Goal: Task Accomplishment & Management: Use online tool/utility

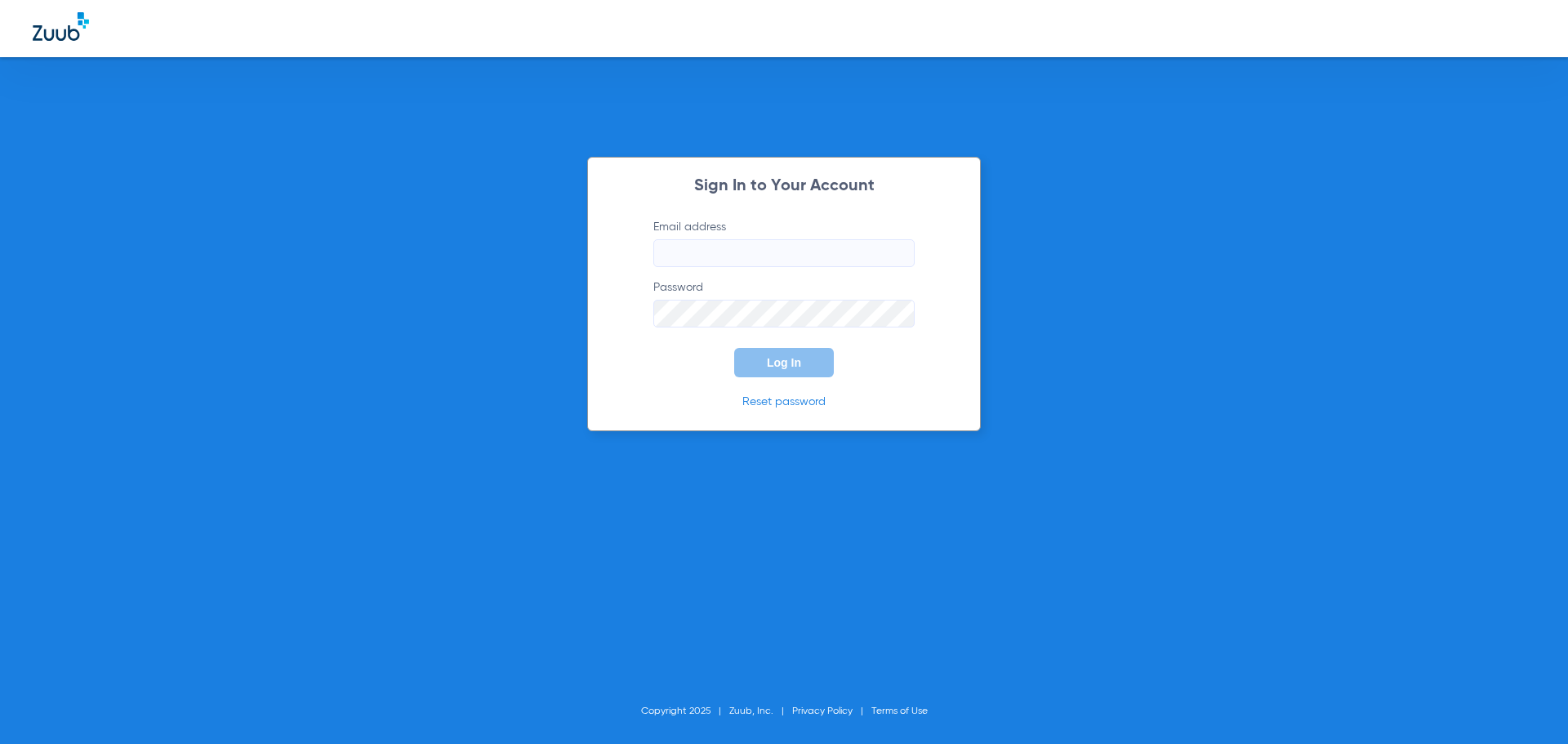
type input "[EMAIL_ADDRESS][DOMAIN_NAME]"
click at [821, 355] on button "Log In" at bounding box center [784, 362] width 99 height 29
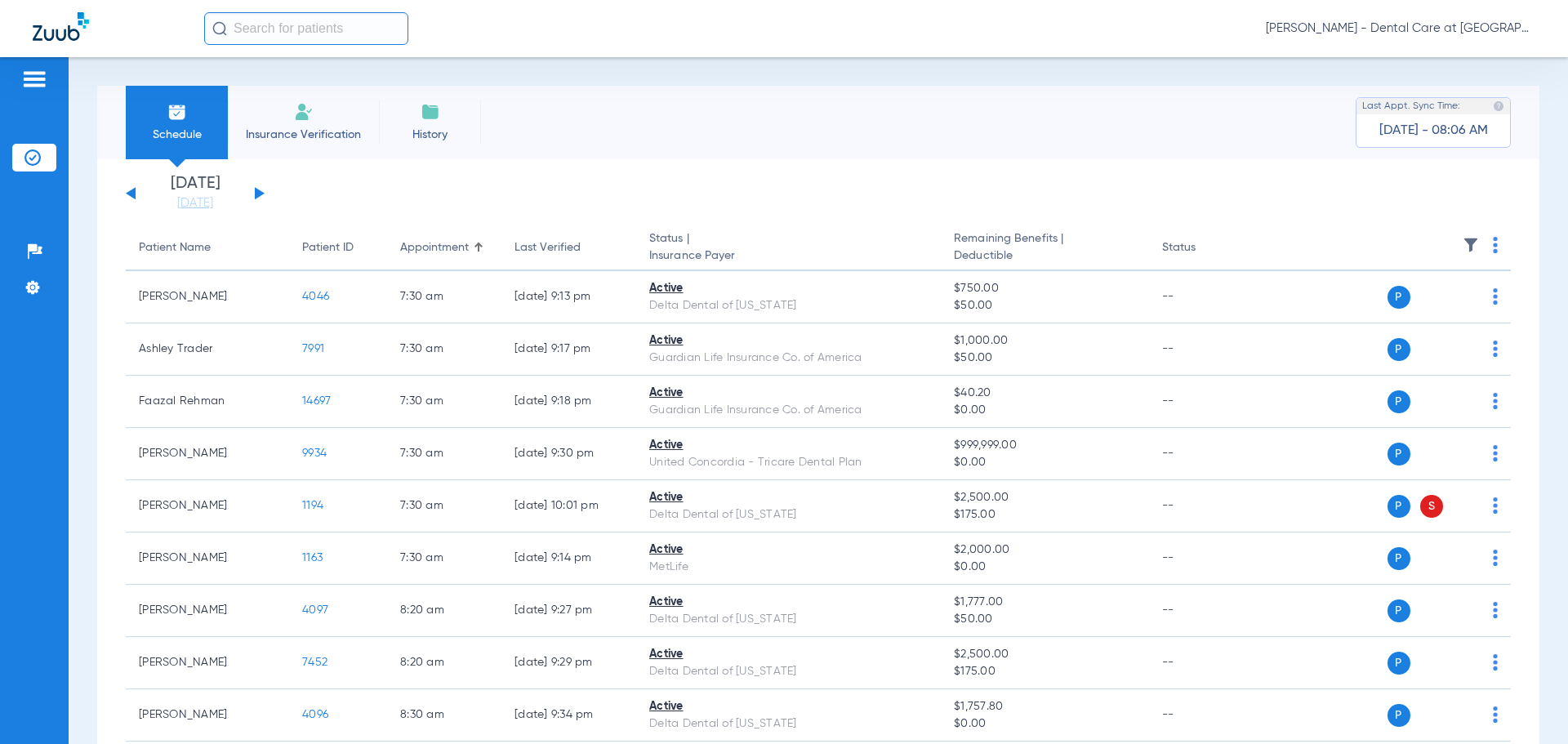
click at [260, 196] on div "[DATE] [DATE] [DATE] [DATE] [DATE] [DATE] [DATE] [DATE] [DATE] [DATE] [DATE] [D…" at bounding box center [195, 193] width 138 height 36
click at [260, 196] on button at bounding box center [260, 192] width 10 height 12
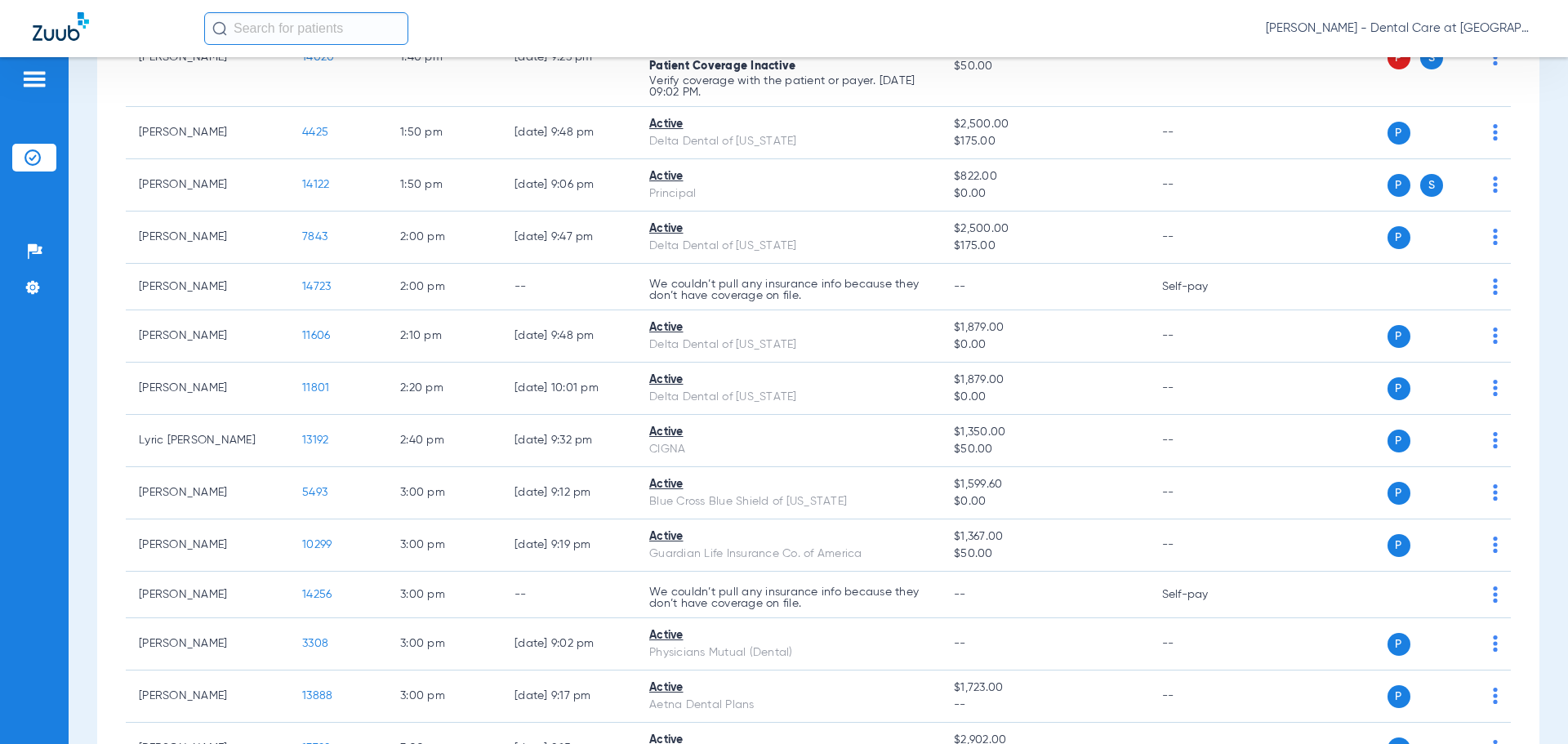
scroll to position [3051, 0]
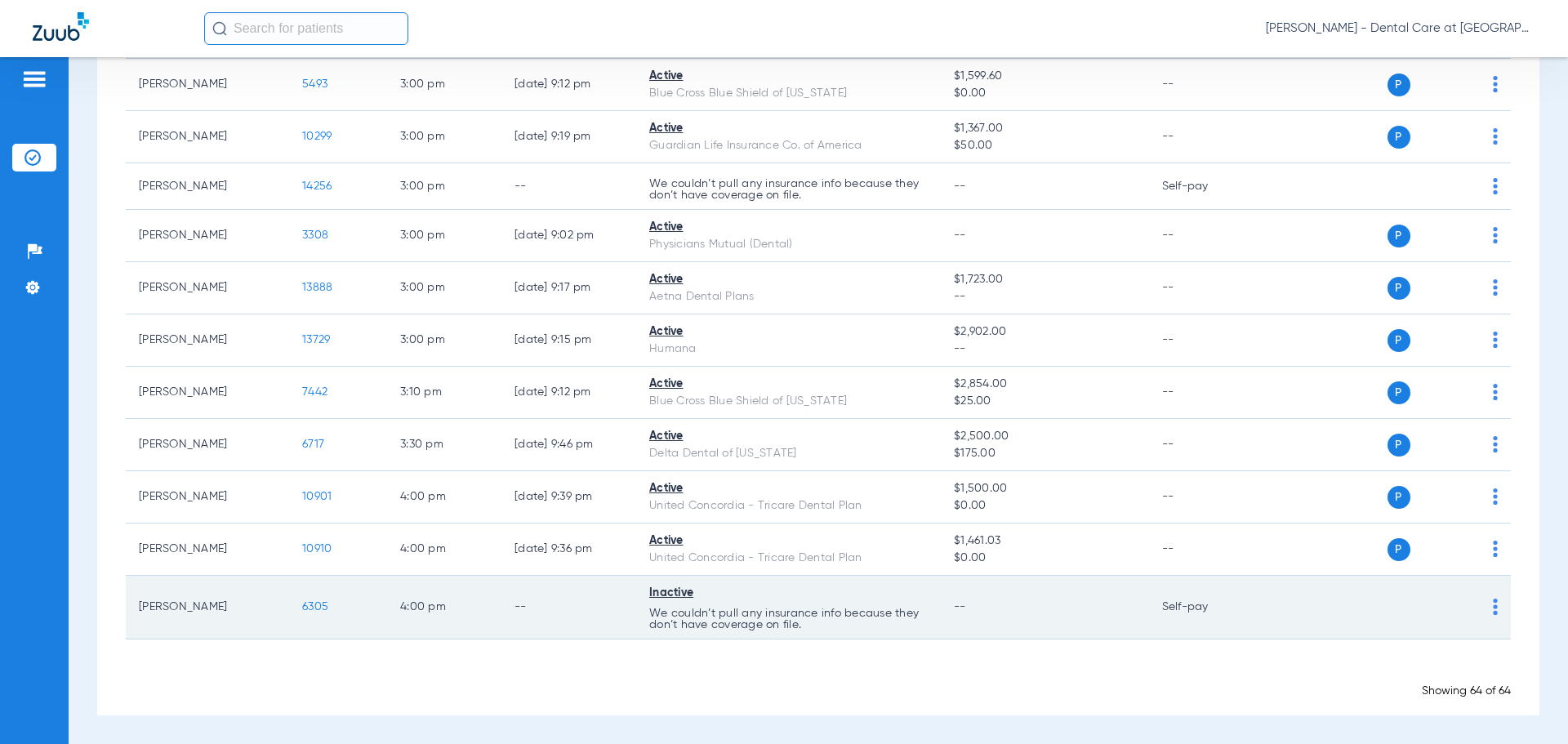
click at [532, 593] on td "--" at bounding box center [569, 607] width 135 height 64
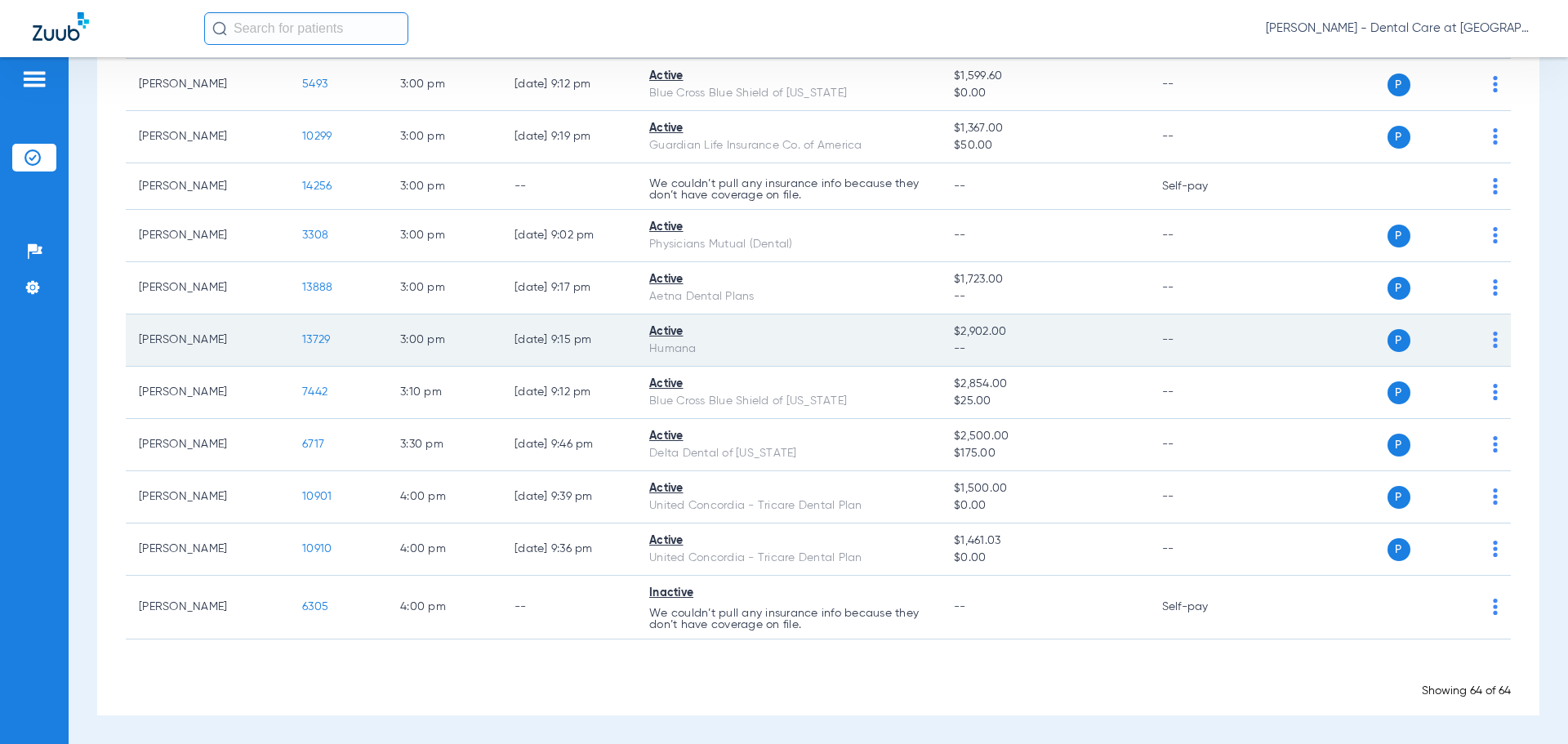
click at [321, 341] on span "13729" at bounding box center [316, 340] width 27 height 12
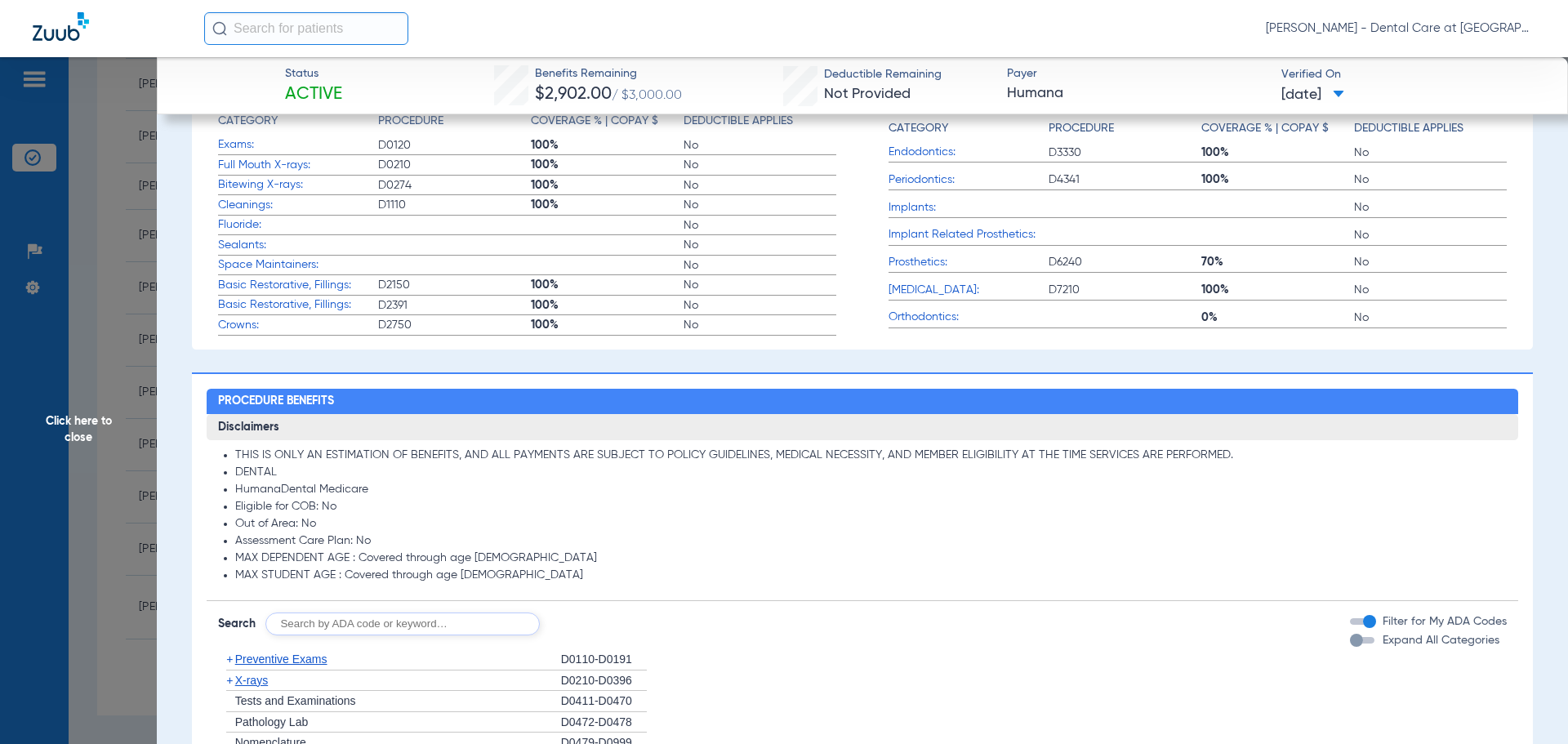
scroll to position [501, 0]
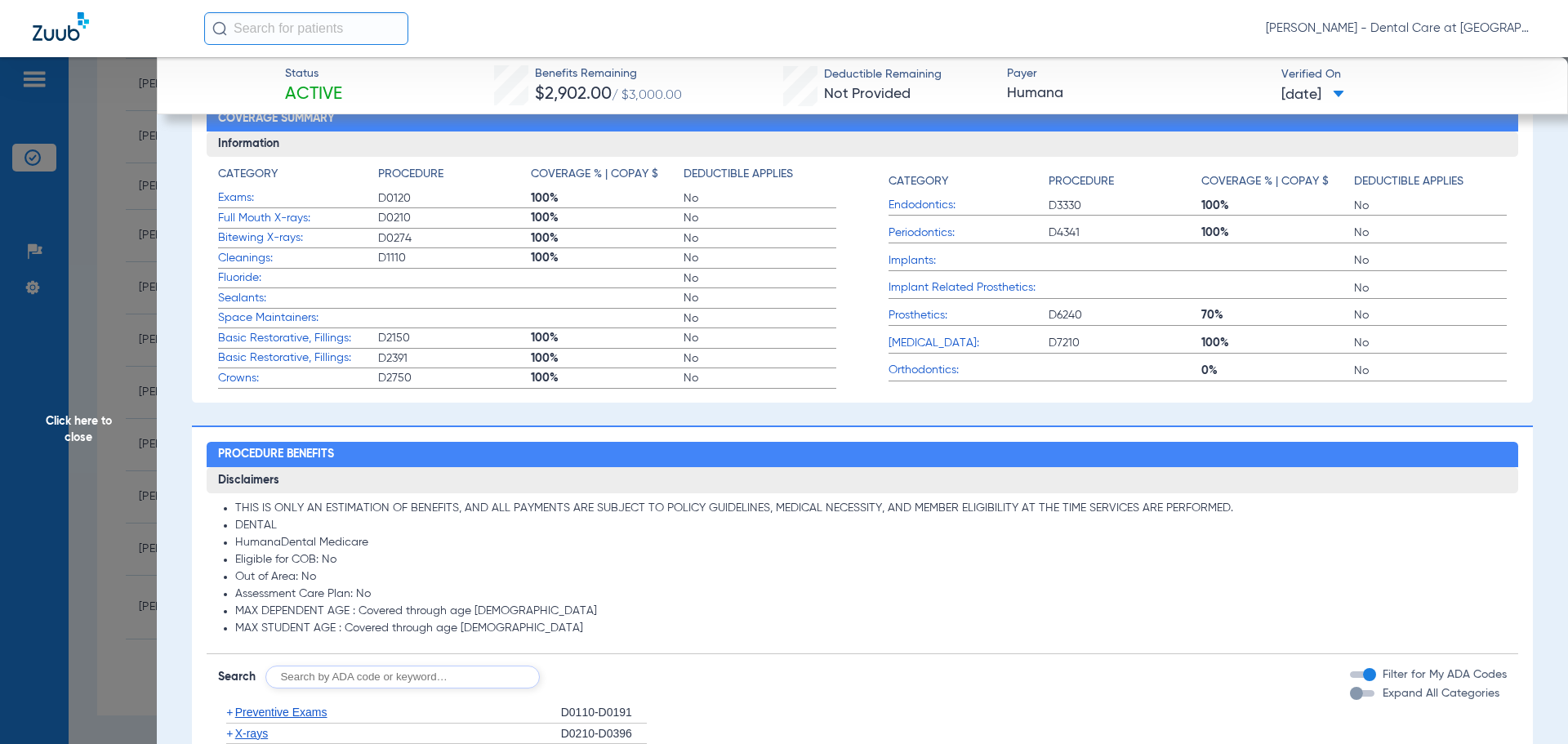
click at [1360, 688] on div "Expand All Categories" at bounding box center [1425, 693] width 149 height 17
click at [1353, 691] on div "Expand All Categories" at bounding box center [1425, 693] width 149 height 17
click at [1351, 691] on div "Expand All Categories" at bounding box center [1425, 693] width 149 height 17
click at [1359, 702] on div "Expand All Categories" at bounding box center [1425, 693] width 149 height 17
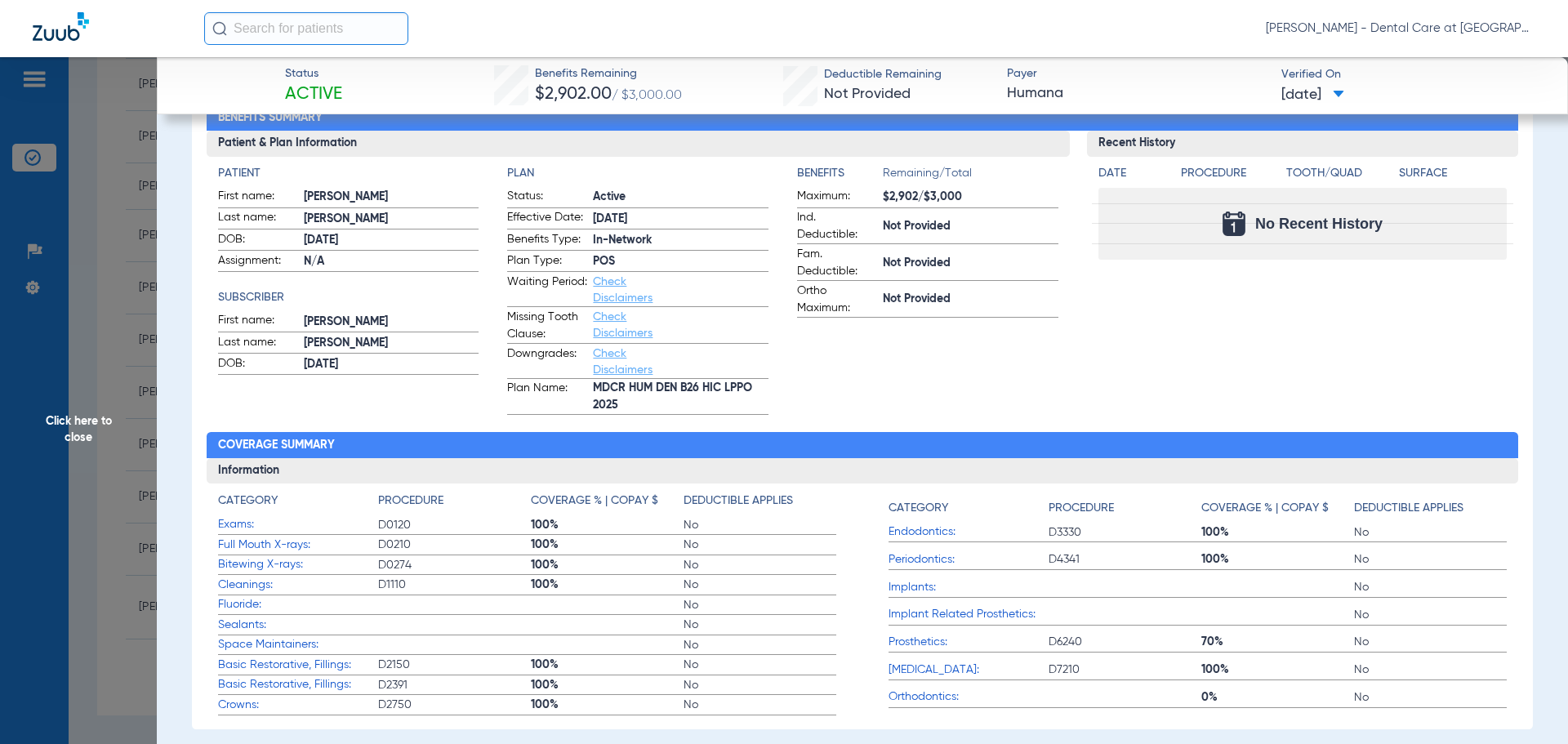
scroll to position [582, 0]
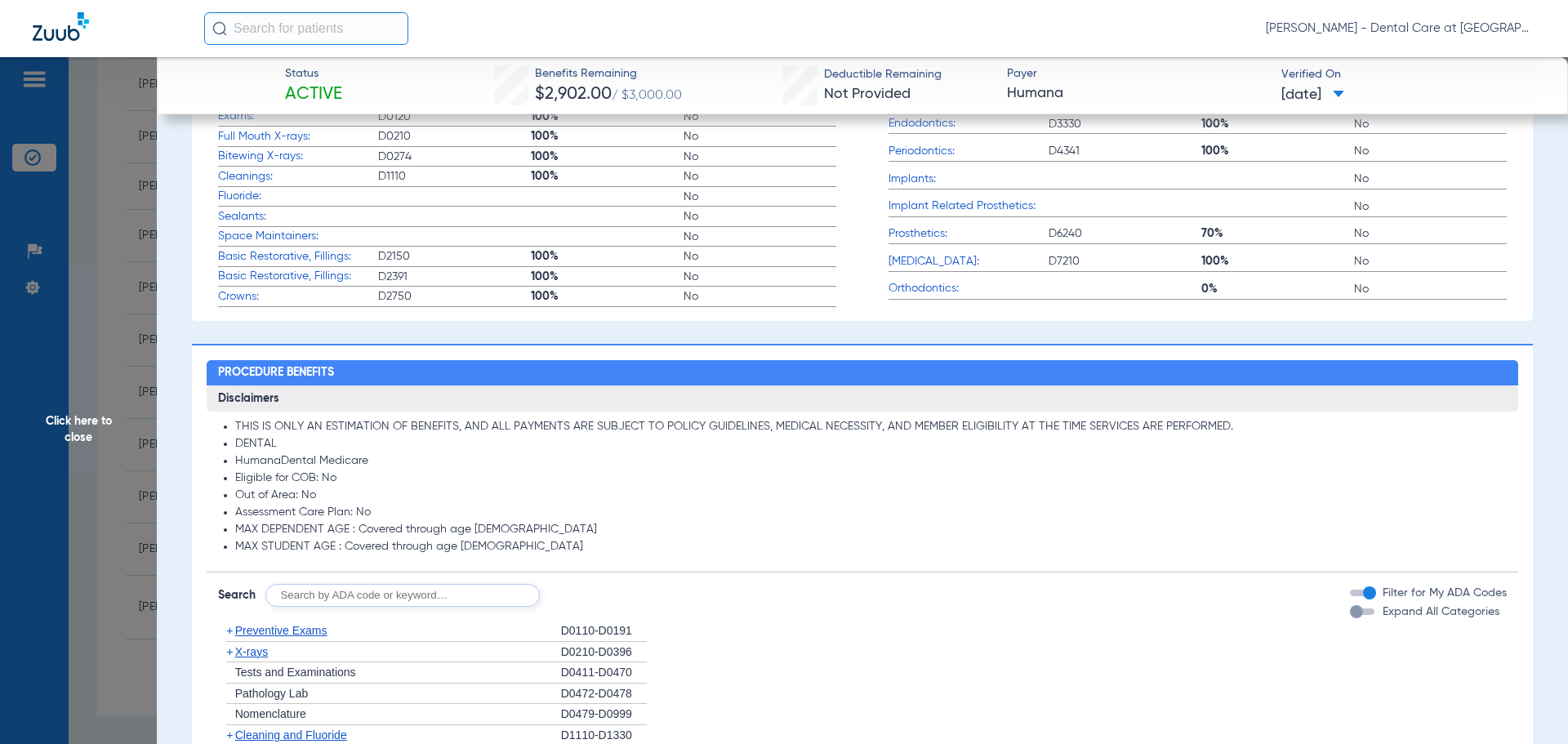
click at [1355, 613] on div "button" at bounding box center [1362, 611] width 25 height 6
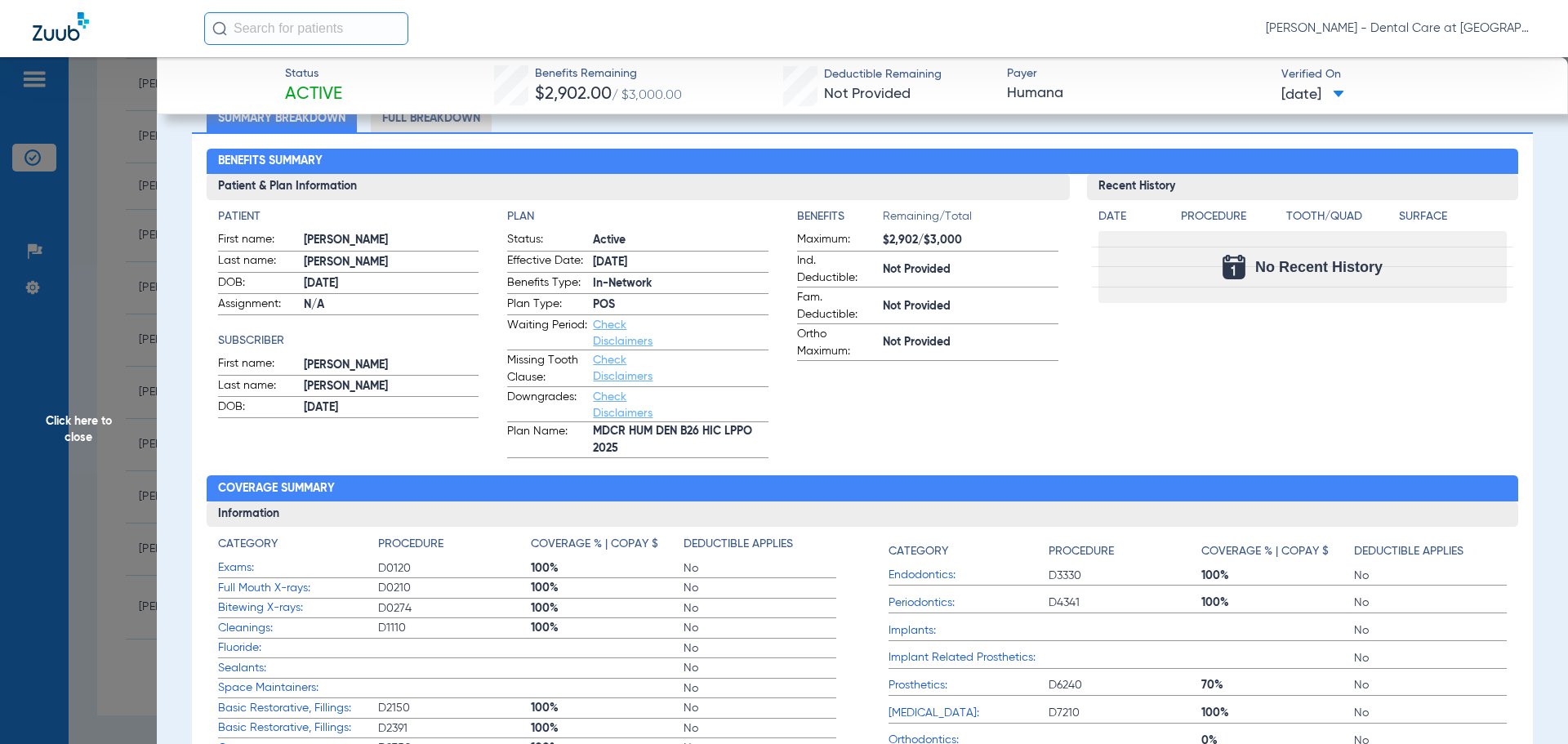
scroll to position [11, 0]
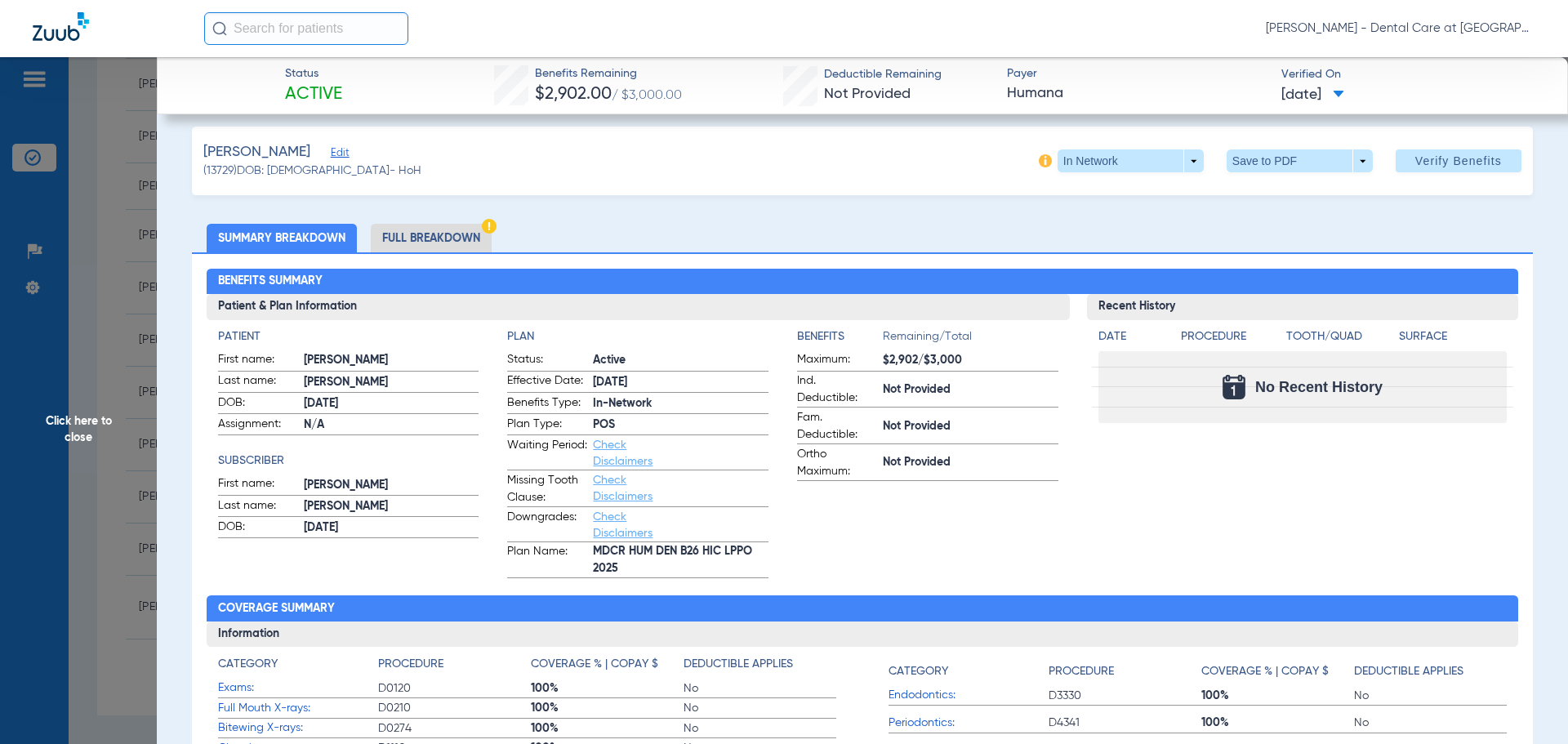
click at [446, 230] on li "Full Breakdown" at bounding box center [431, 238] width 121 height 28
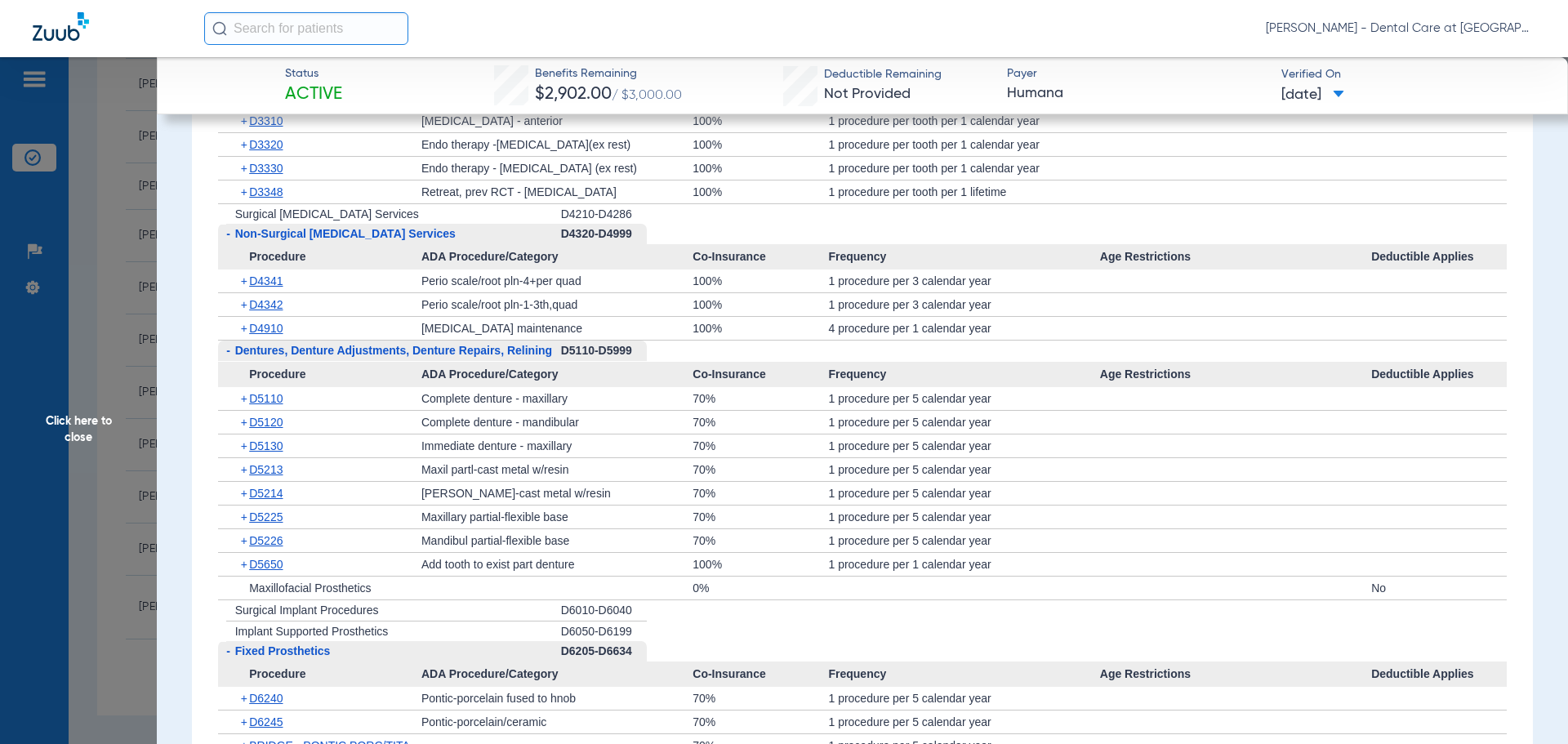
scroll to position [2820, 0]
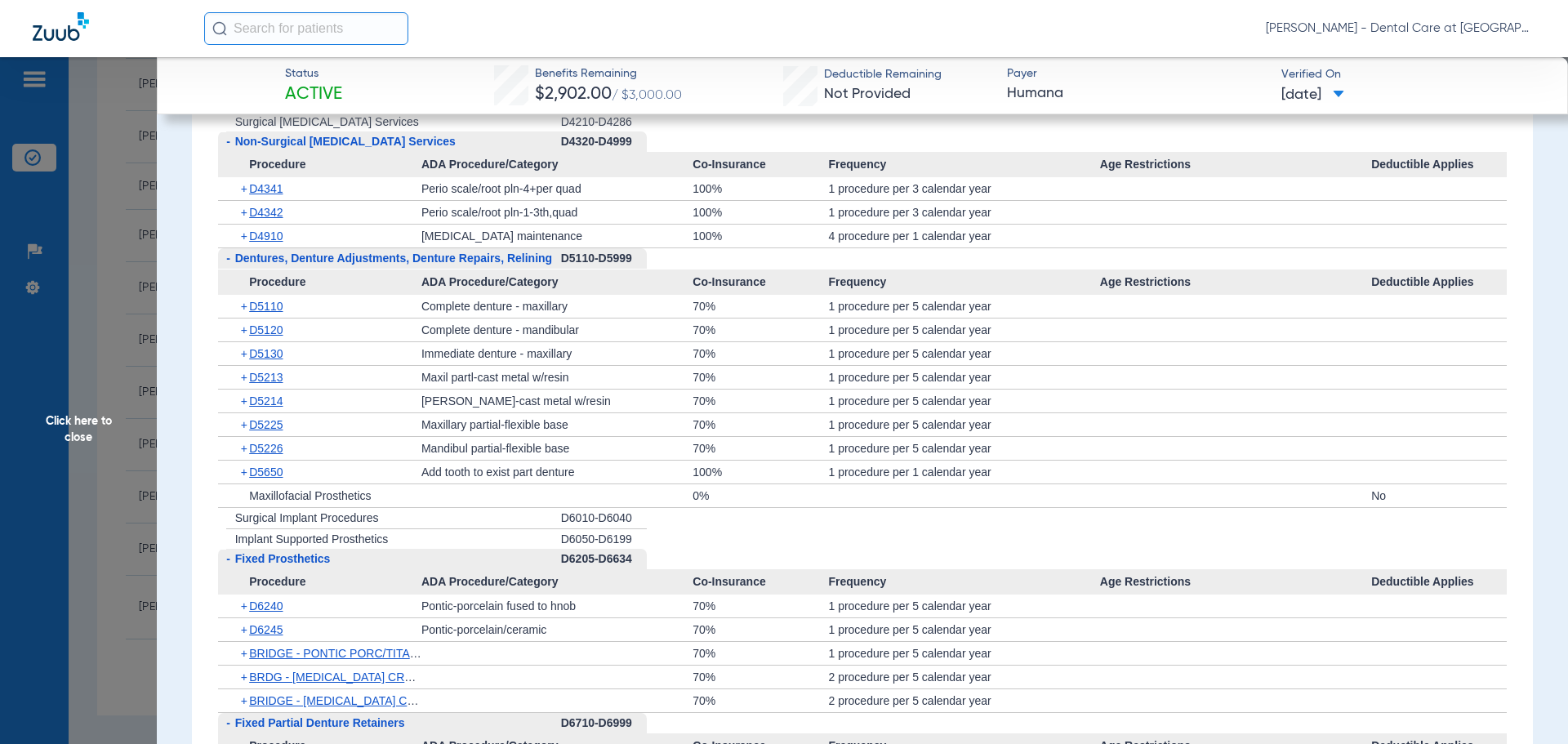
drag, startPoint x: 102, startPoint y: 446, endPoint x: 87, endPoint y: 420, distance: 30.0
click at [102, 446] on span "Click here to close" at bounding box center [78, 429] width 157 height 744
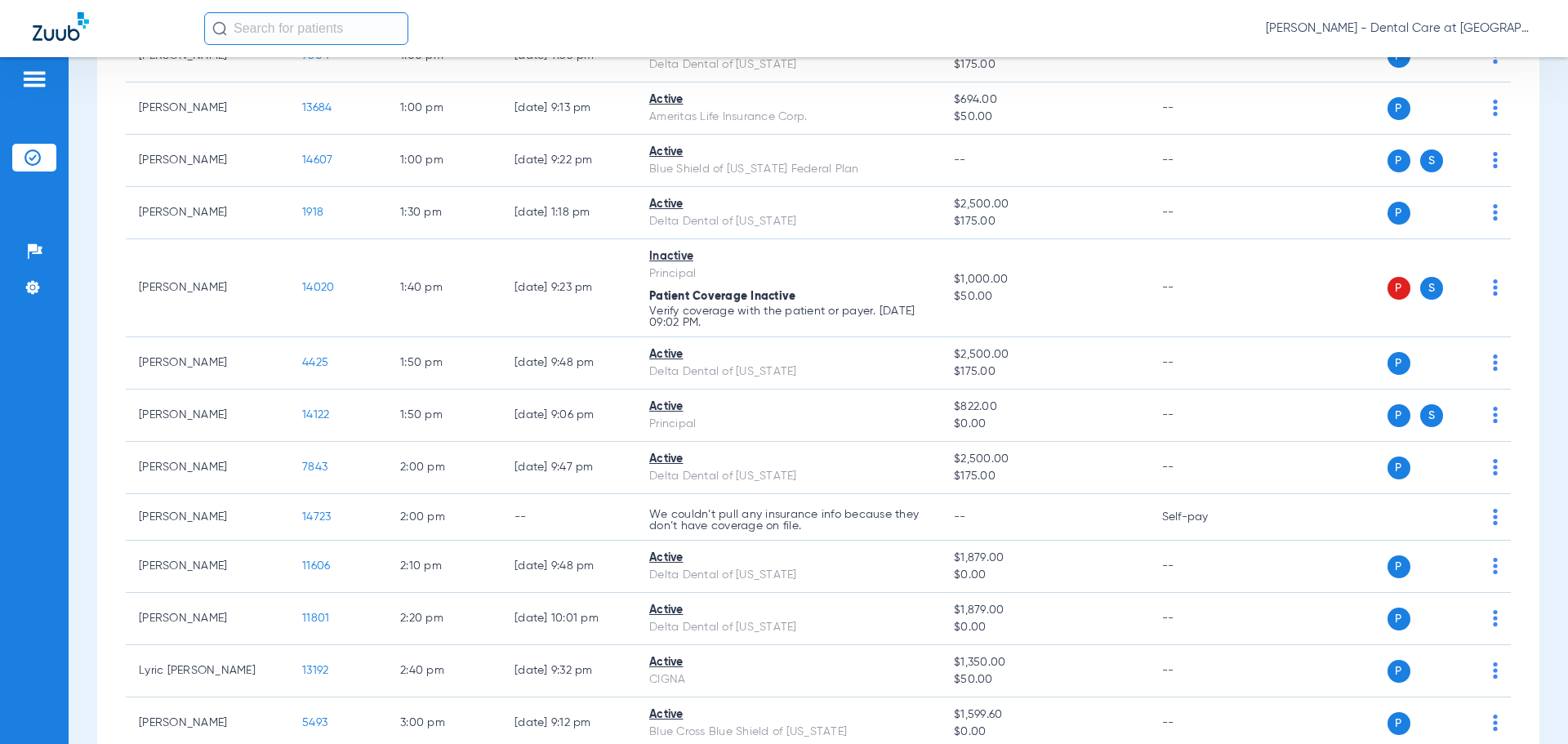
scroll to position [2397, 0]
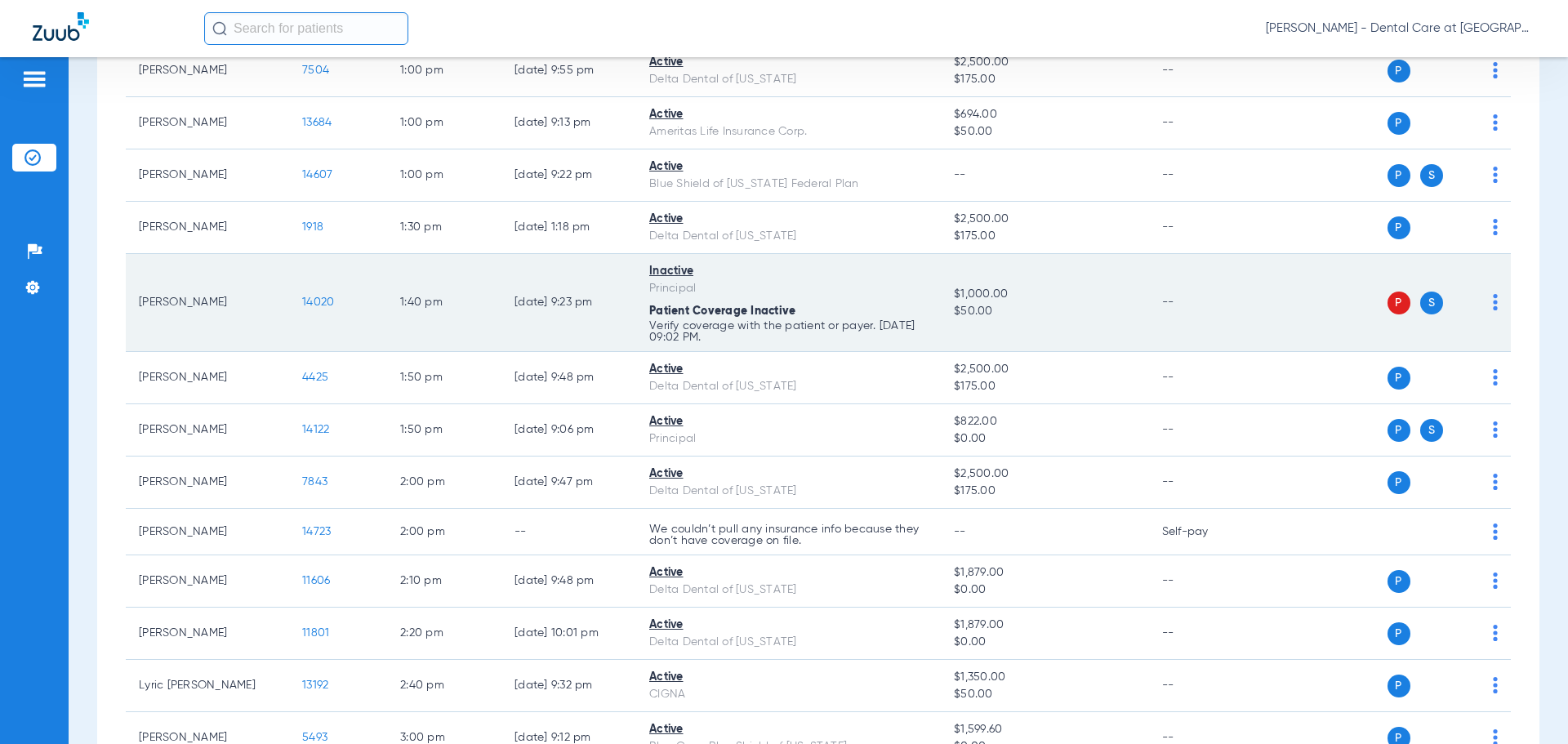
click at [857, 320] on p "Verify coverage with the patient or payer. [DATE] 09:02 PM." at bounding box center [789, 331] width 279 height 23
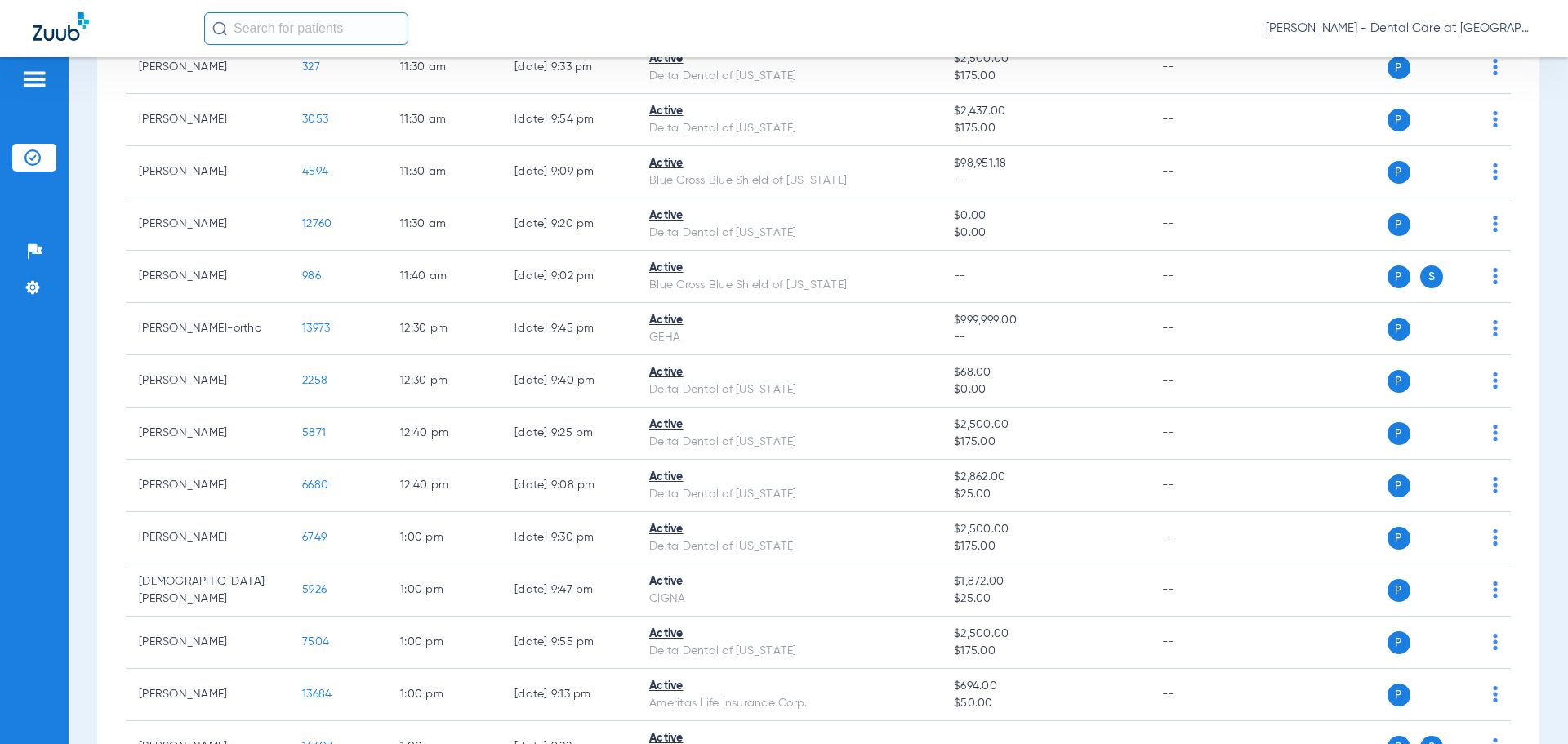
scroll to position [2152, 0]
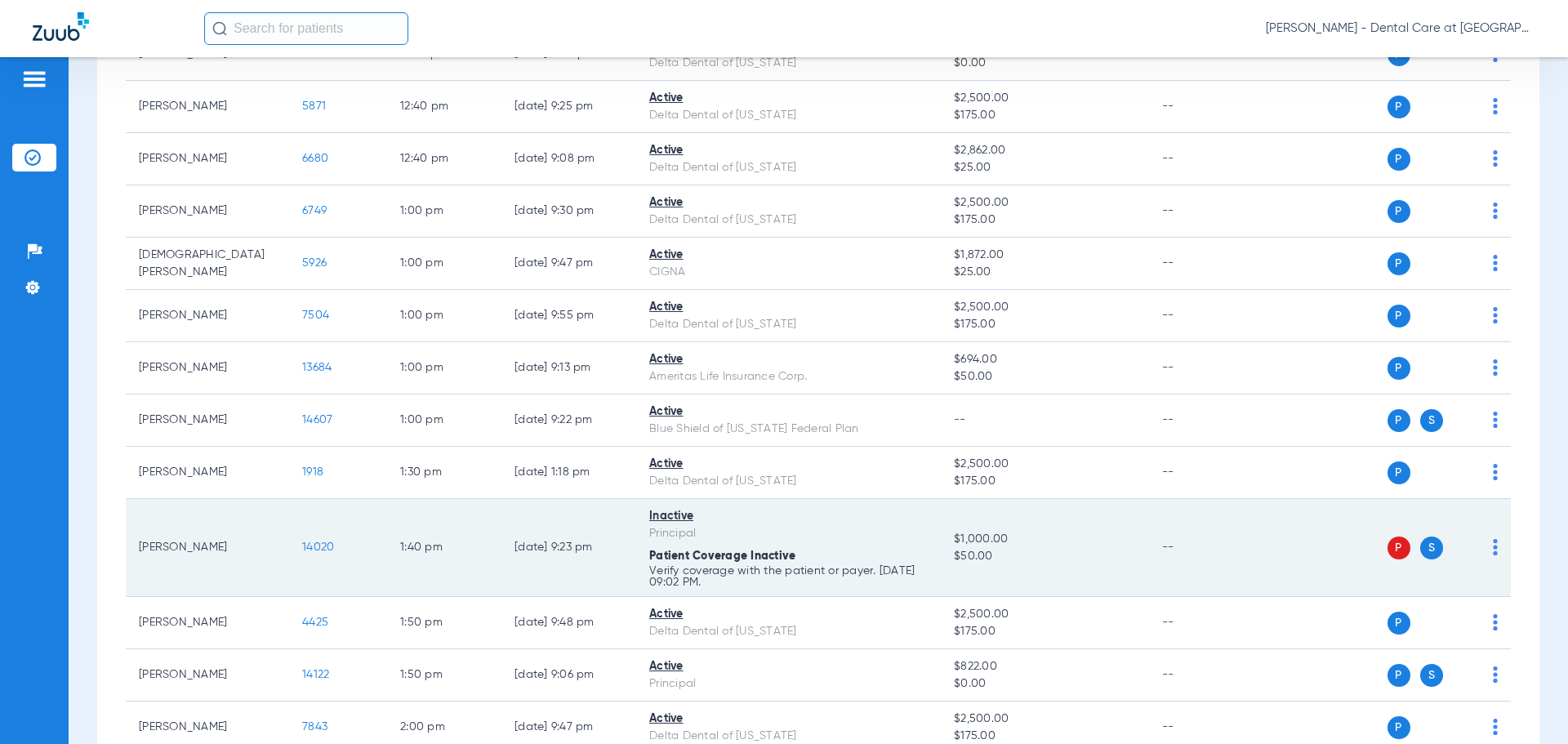
click at [937, 534] on td "Inactive Principal Patient Coverage Inactive Verify coverage with the patient o…" at bounding box center [788, 548] width 304 height 98
click at [712, 559] on span "Patient Coverage Inactive" at bounding box center [723, 555] width 146 height 12
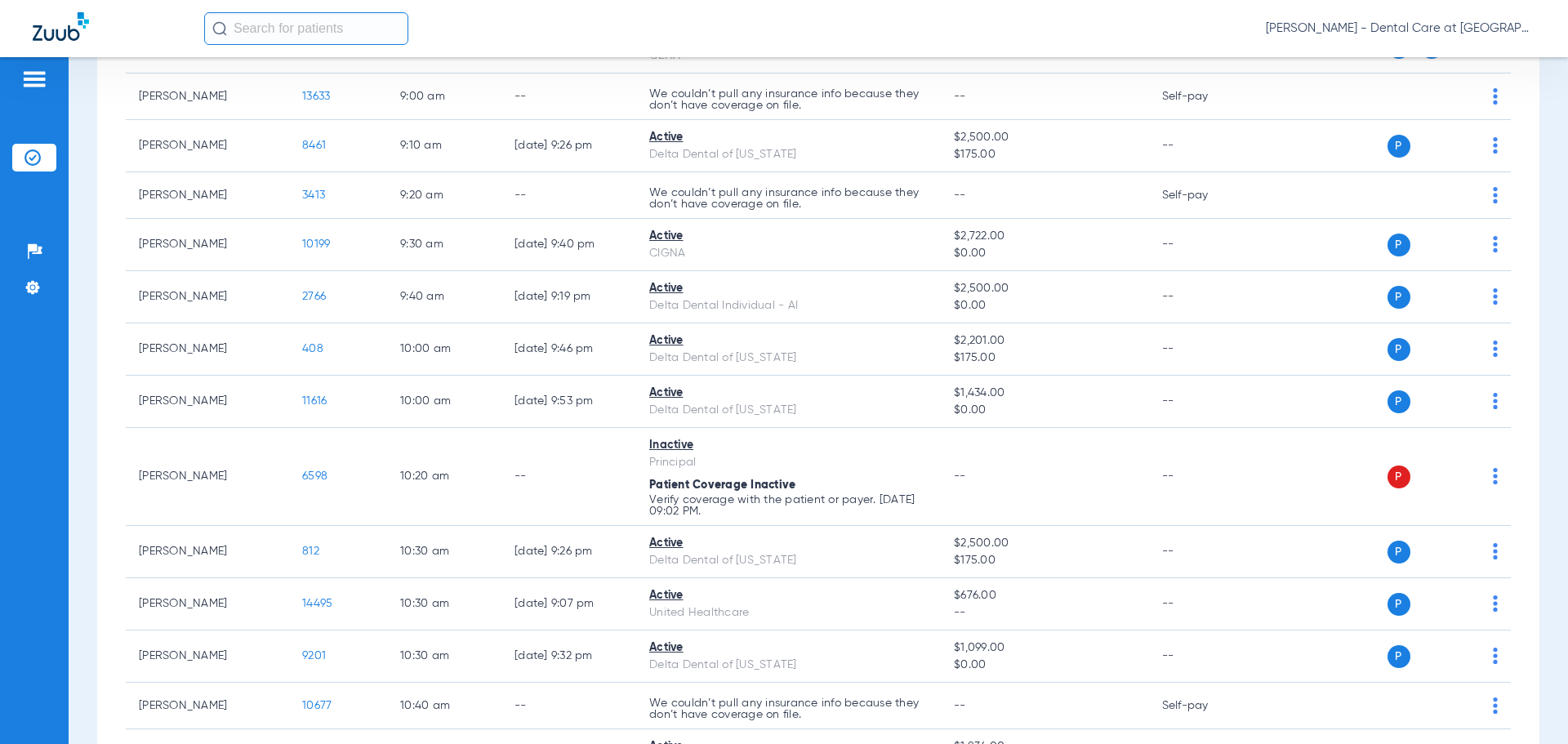
scroll to position [1009, 0]
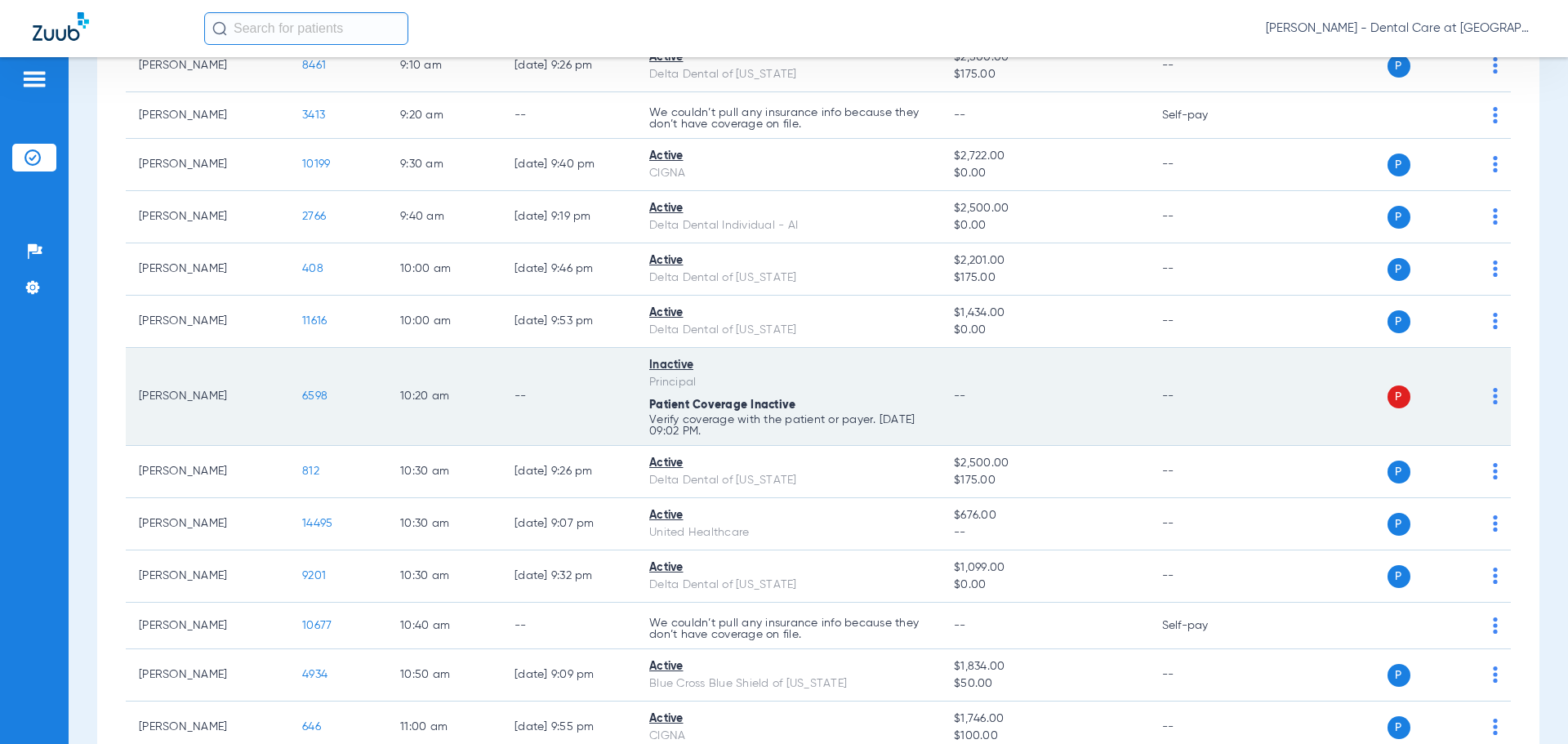
click at [1003, 364] on td "--" at bounding box center [1045, 397] width 208 height 98
click at [1002, 390] on td "--" at bounding box center [1045, 397] width 208 height 98
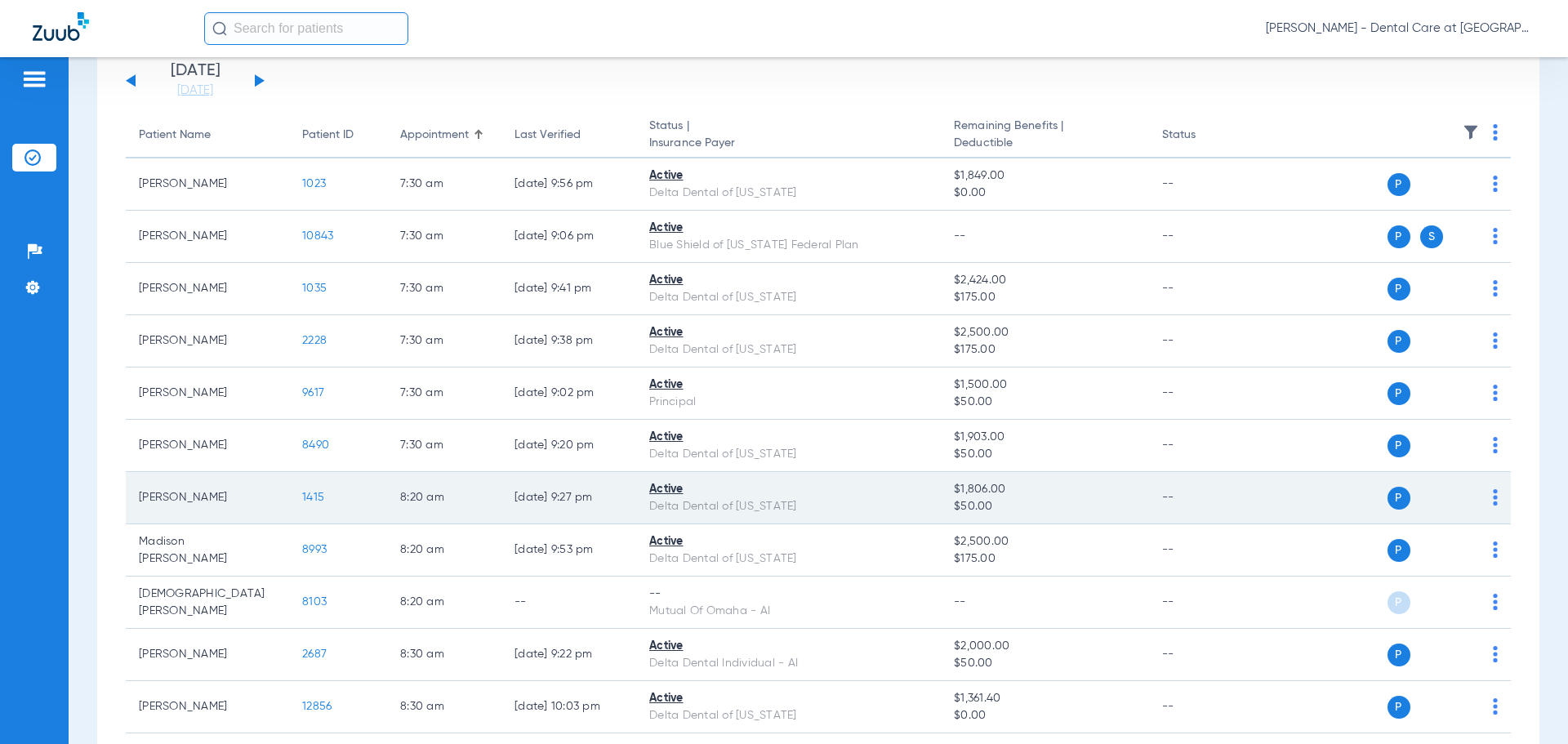
scroll to position [0, 0]
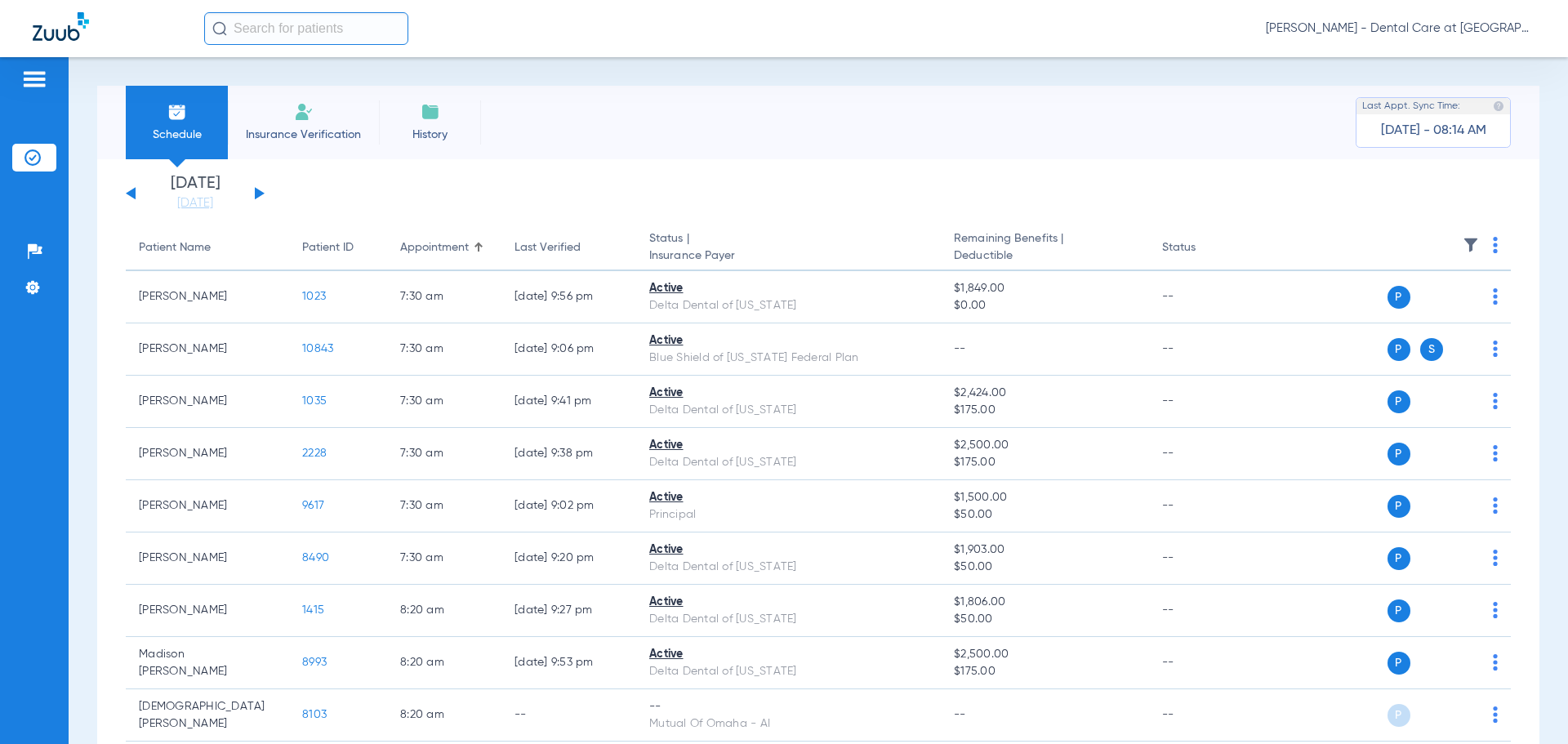
click at [255, 189] on button at bounding box center [260, 192] width 10 height 12
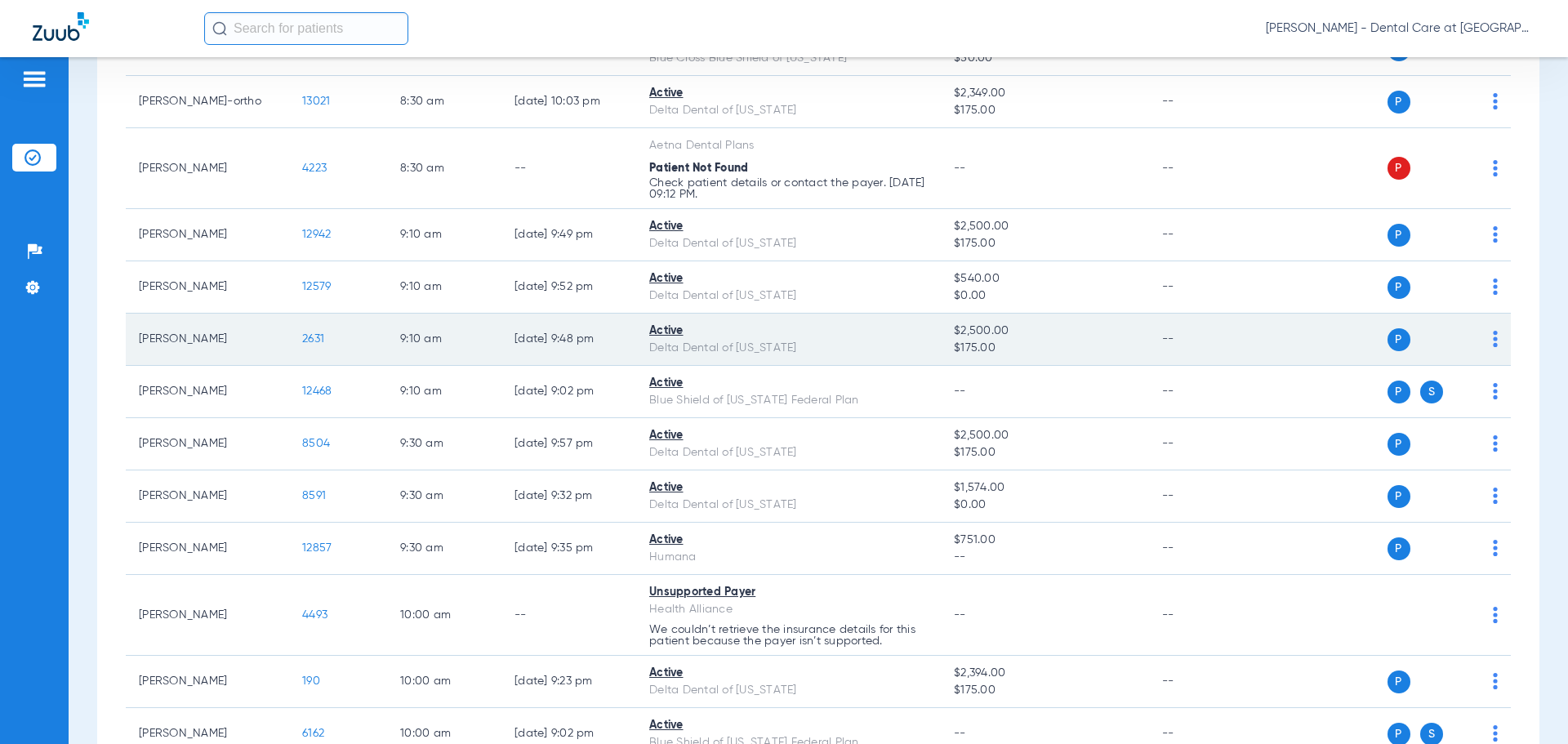
scroll to position [735, 0]
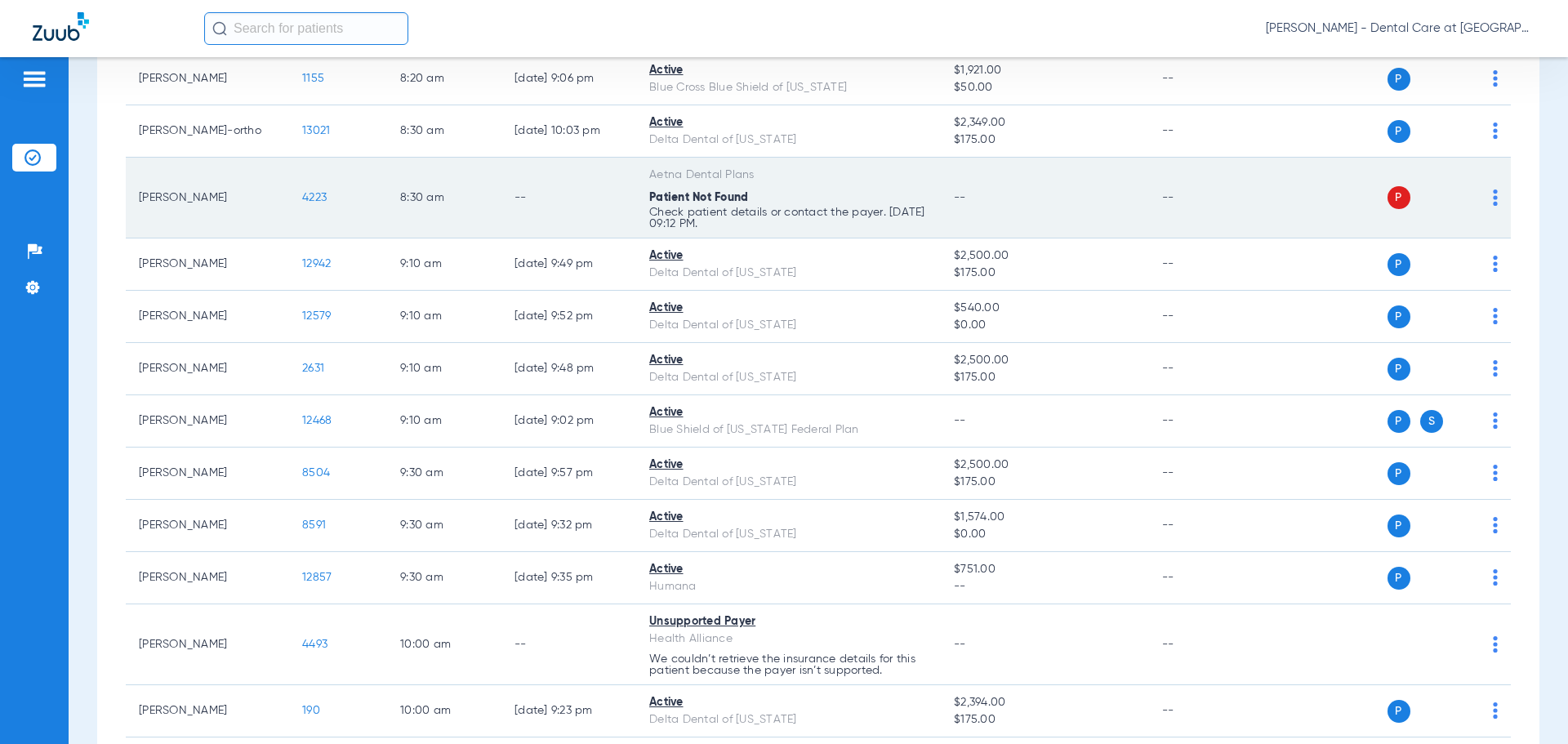
click at [497, 224] on td "8:30 AM" at bounding box center [445, 198] width 115 height 81
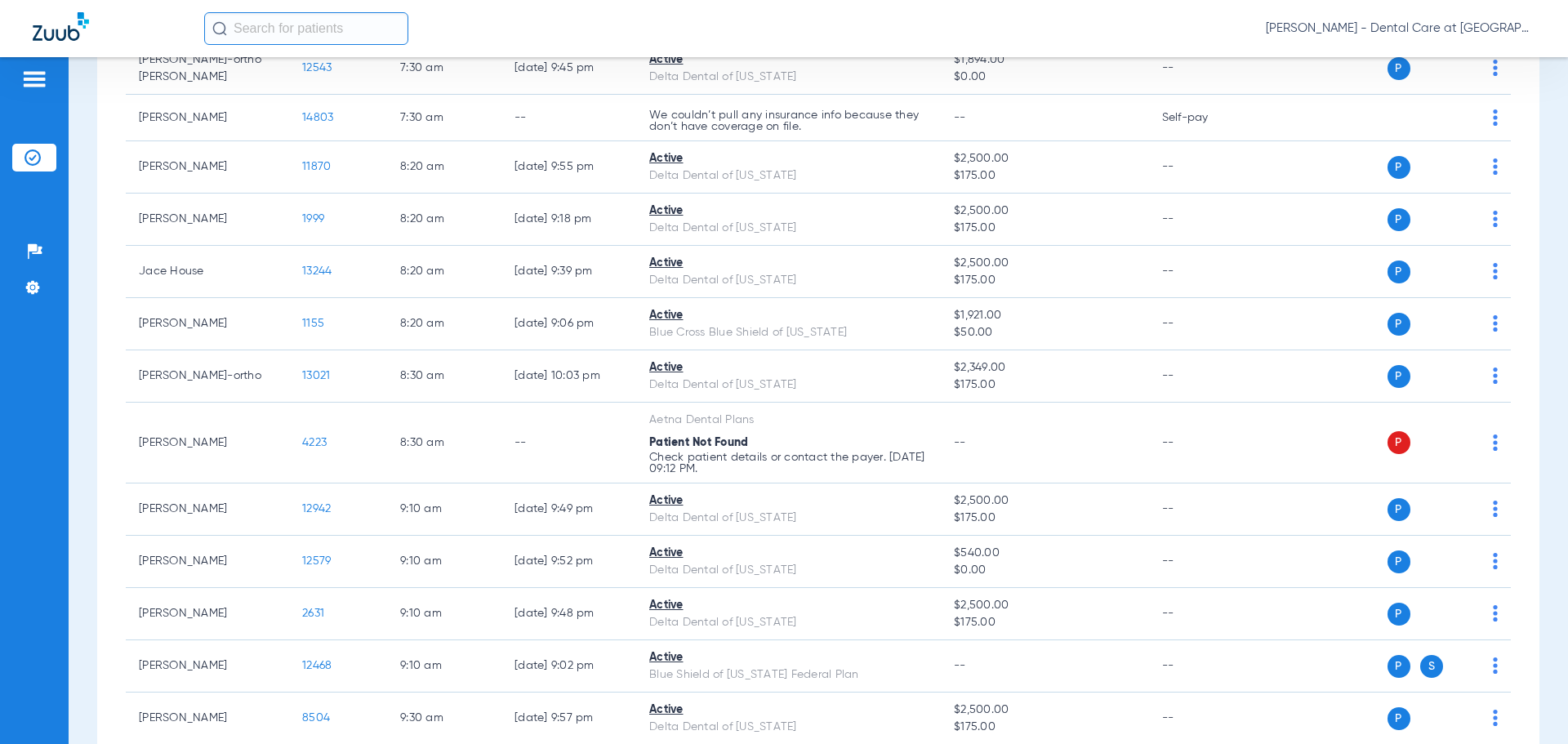
scroll to position [408, 0]
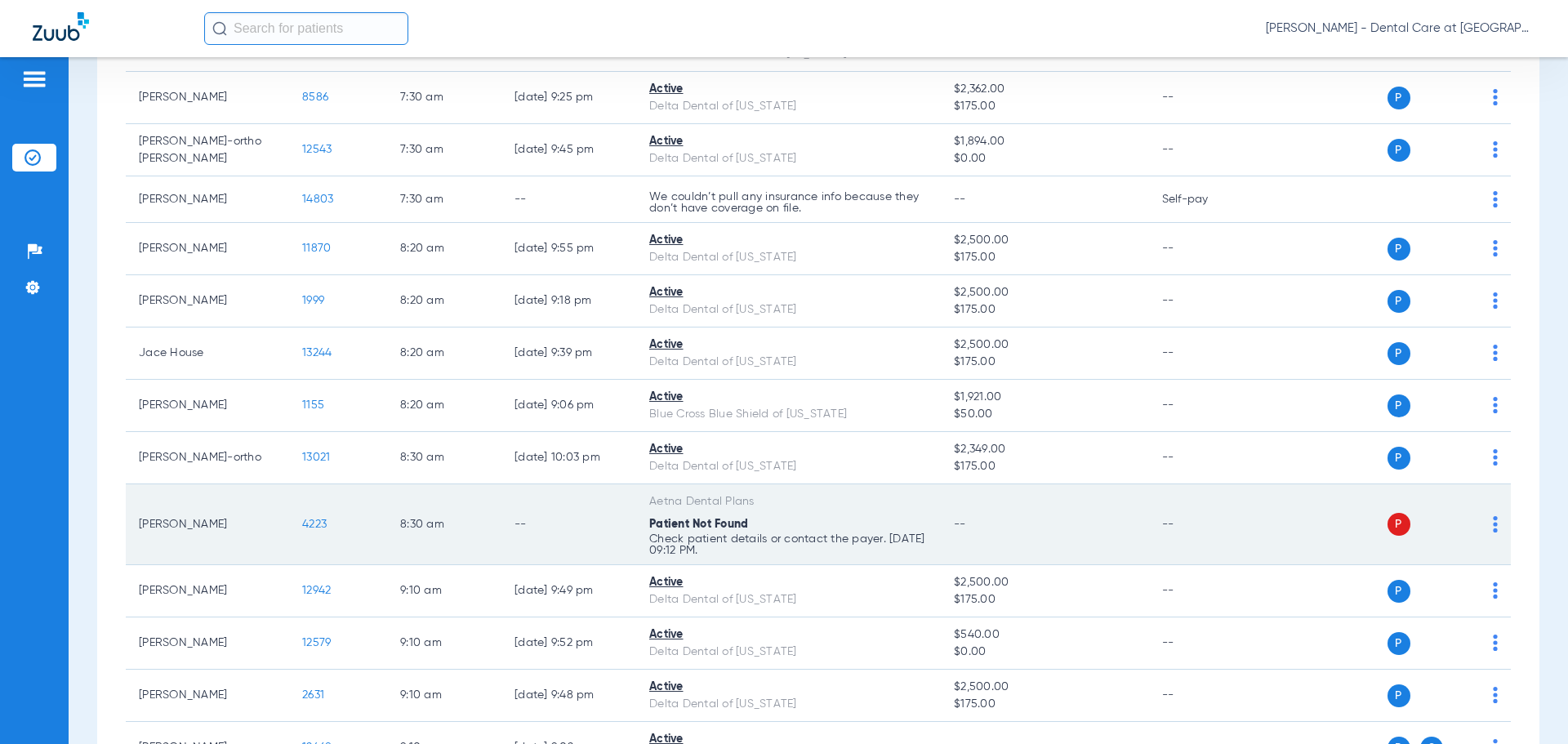
click at [224, 504] on td "[PERSON_NAME]" at bounding box center [207, 525] width 163 height 81
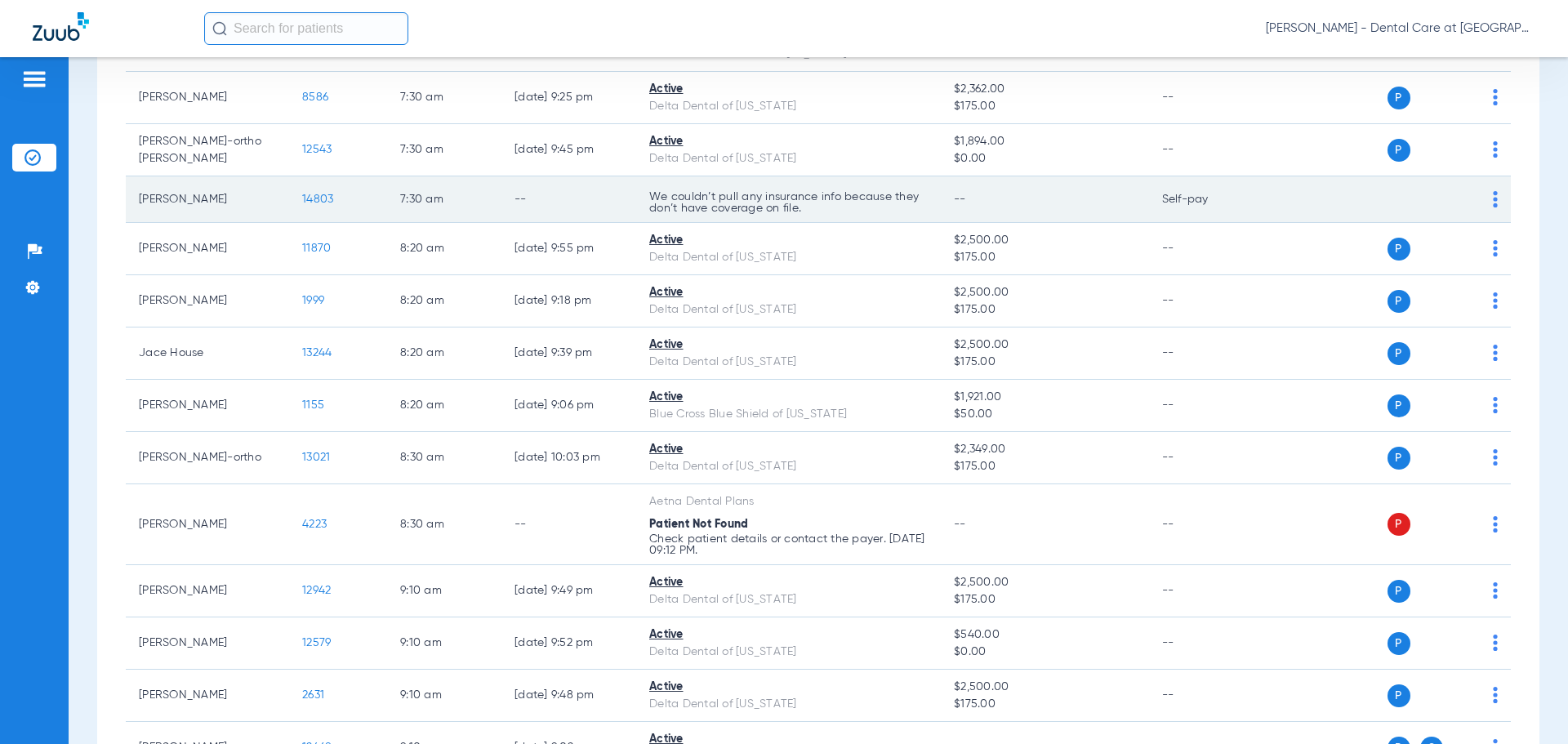
click at [610, 189] on td "--" at bounding box center [569, 199] width 135 height 46
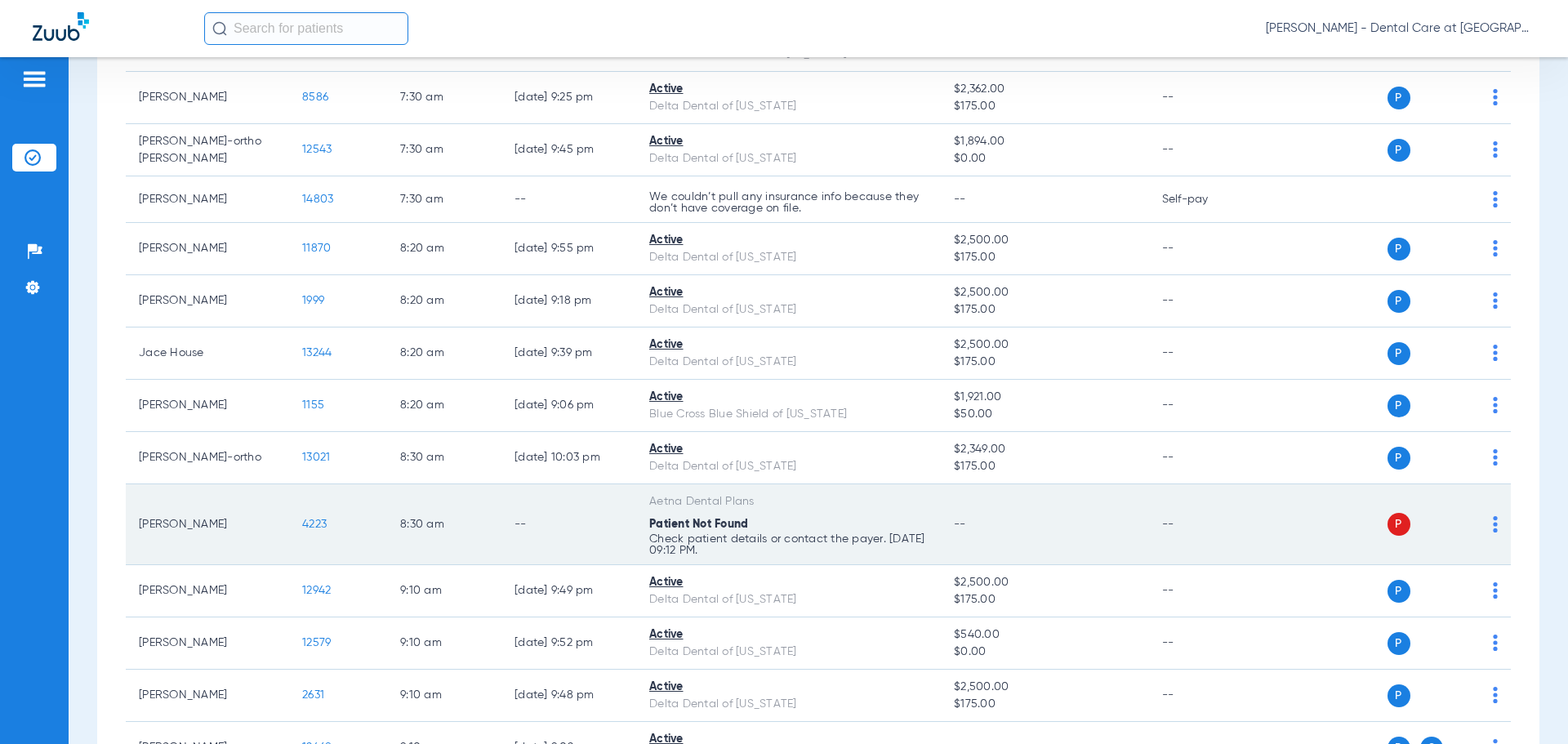
click at [629, 524] on td "--" at bounding box center [569, 525] width 135 height 81
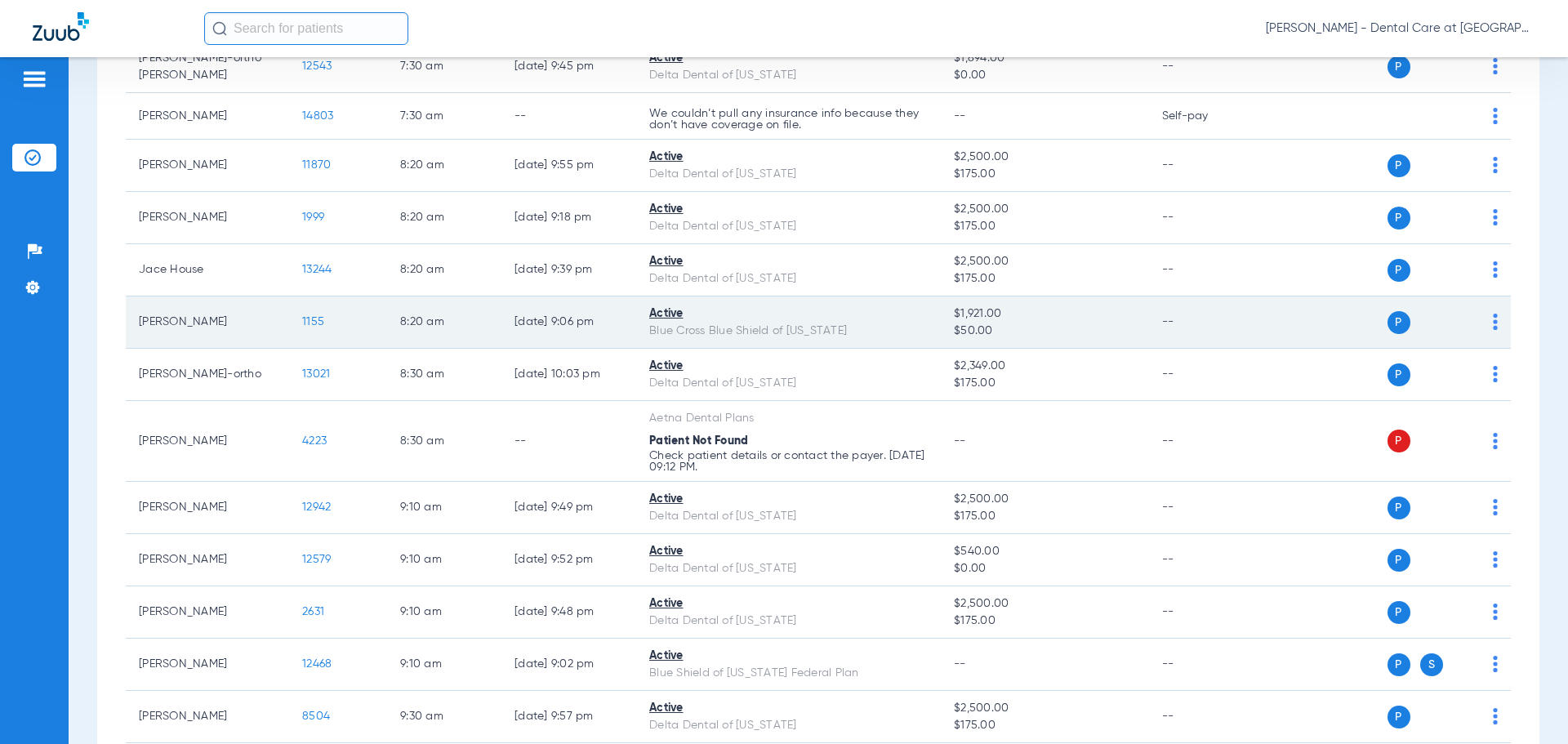
scroll to position [572, 0]
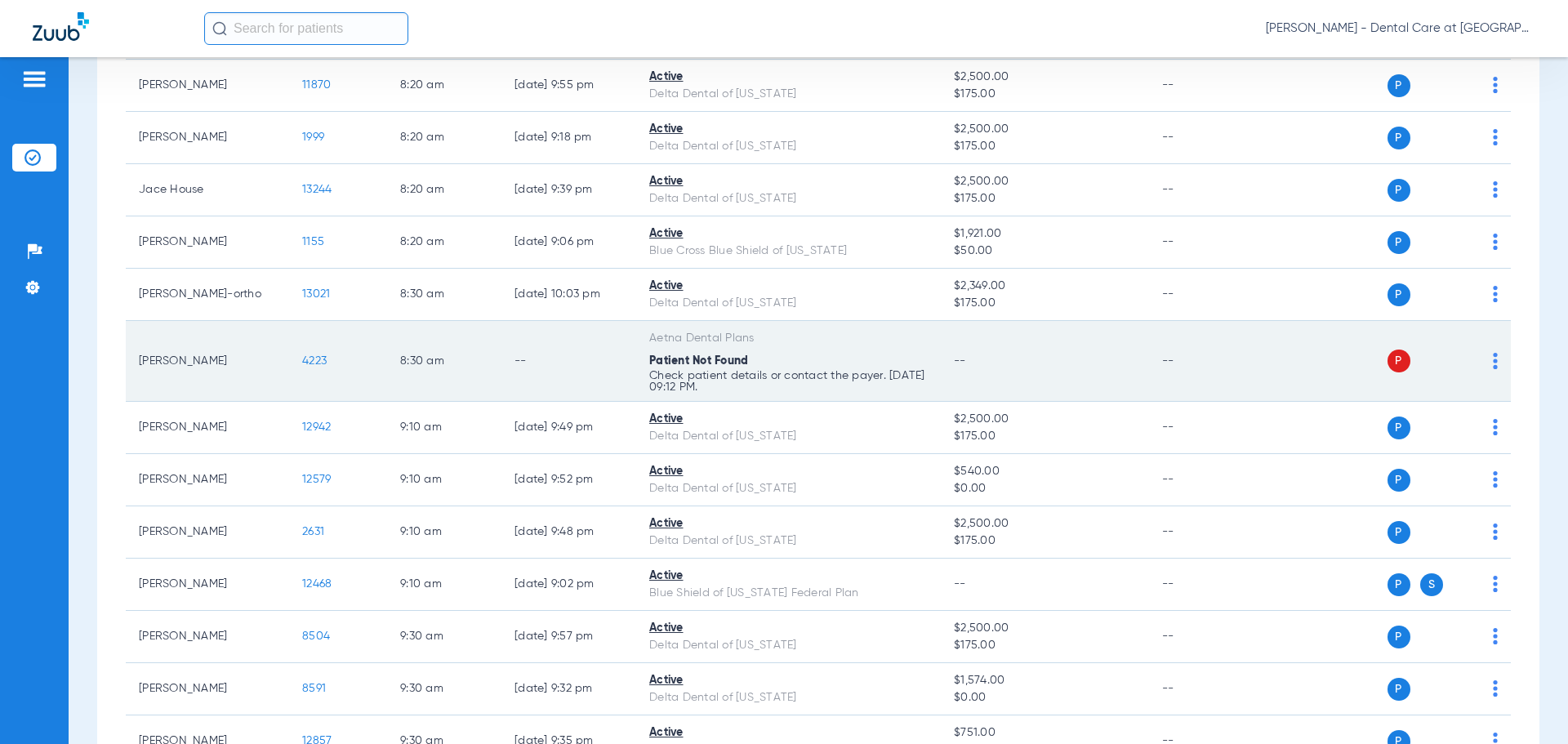
click at [1186, 382] on td "--" at bounding box center [1204, 361] width 110 height 81
click at [1389, 360] on span "P" at bounding box center [1399, 361] width 23 height 23
click at [1493, 362] on img at bounding box center [1495, 361] width 5 height 16
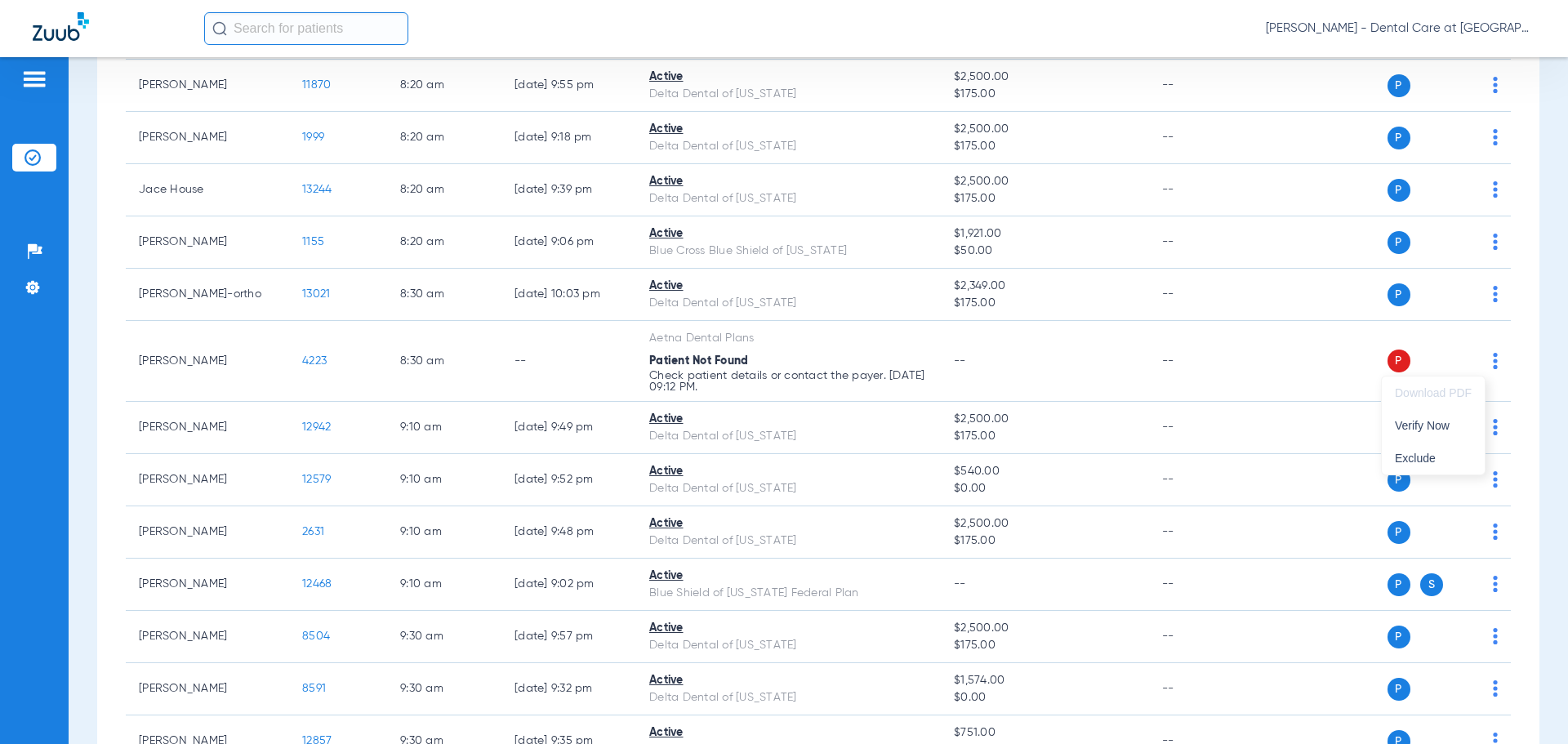
click at [1193, 378] on div at bounding box center [784, 372] width 1568 height 744
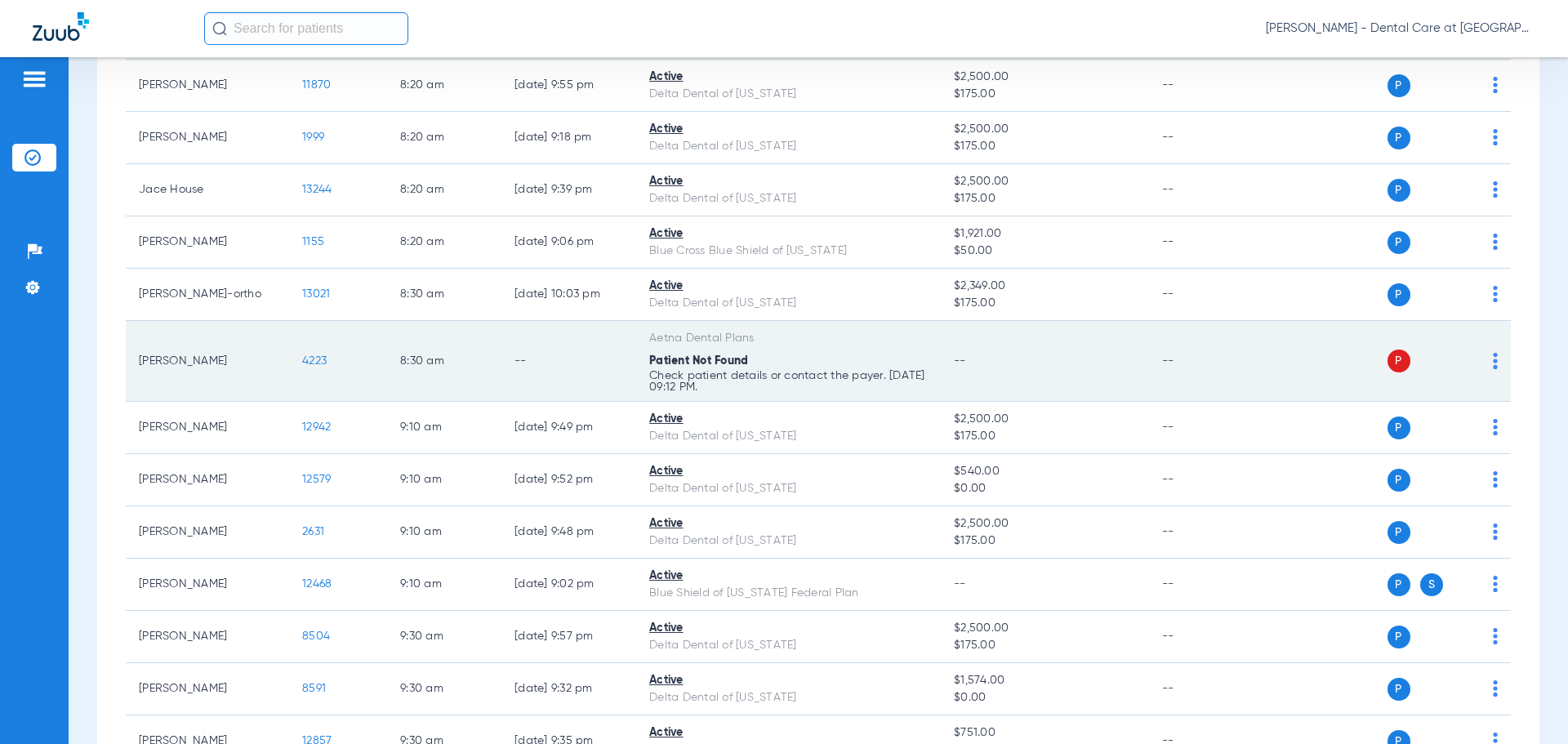
drag, startPoint x: 645, startPoint y: 350, endPoint x: 565, endPoint y: 374, distance: 83.5
click at [644, 350] on td "Aetna Dental Plans Patient Not Found Check patient details or contact the payer…" at bounding box center [788, 361] width 304 height 81
click at [318, 359] on span "4223" at bounding box center [314, 361] width 25 height 12
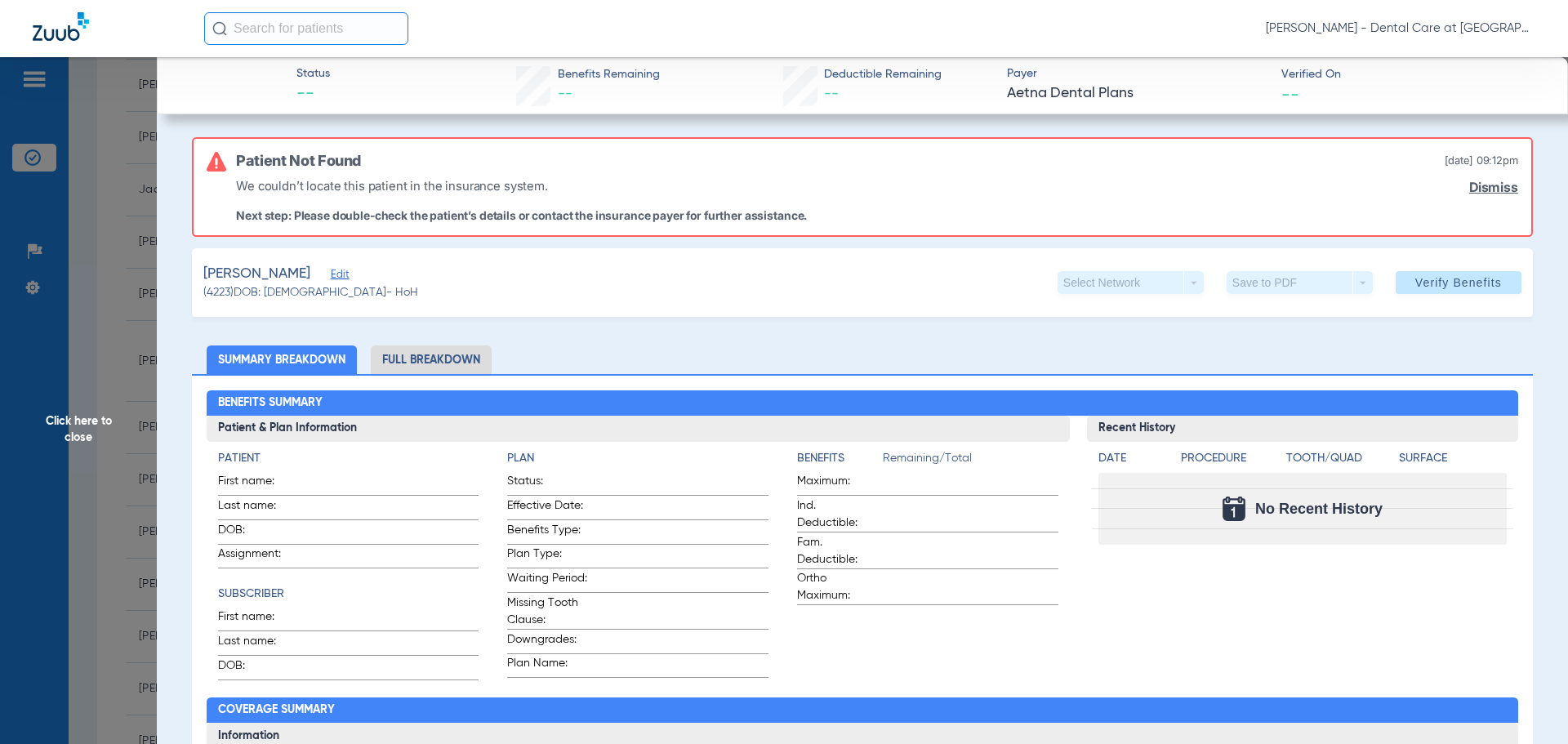
click at [1505, 194] on link "Dismiss" at bounding box center [1494, 187] width 49 height 15
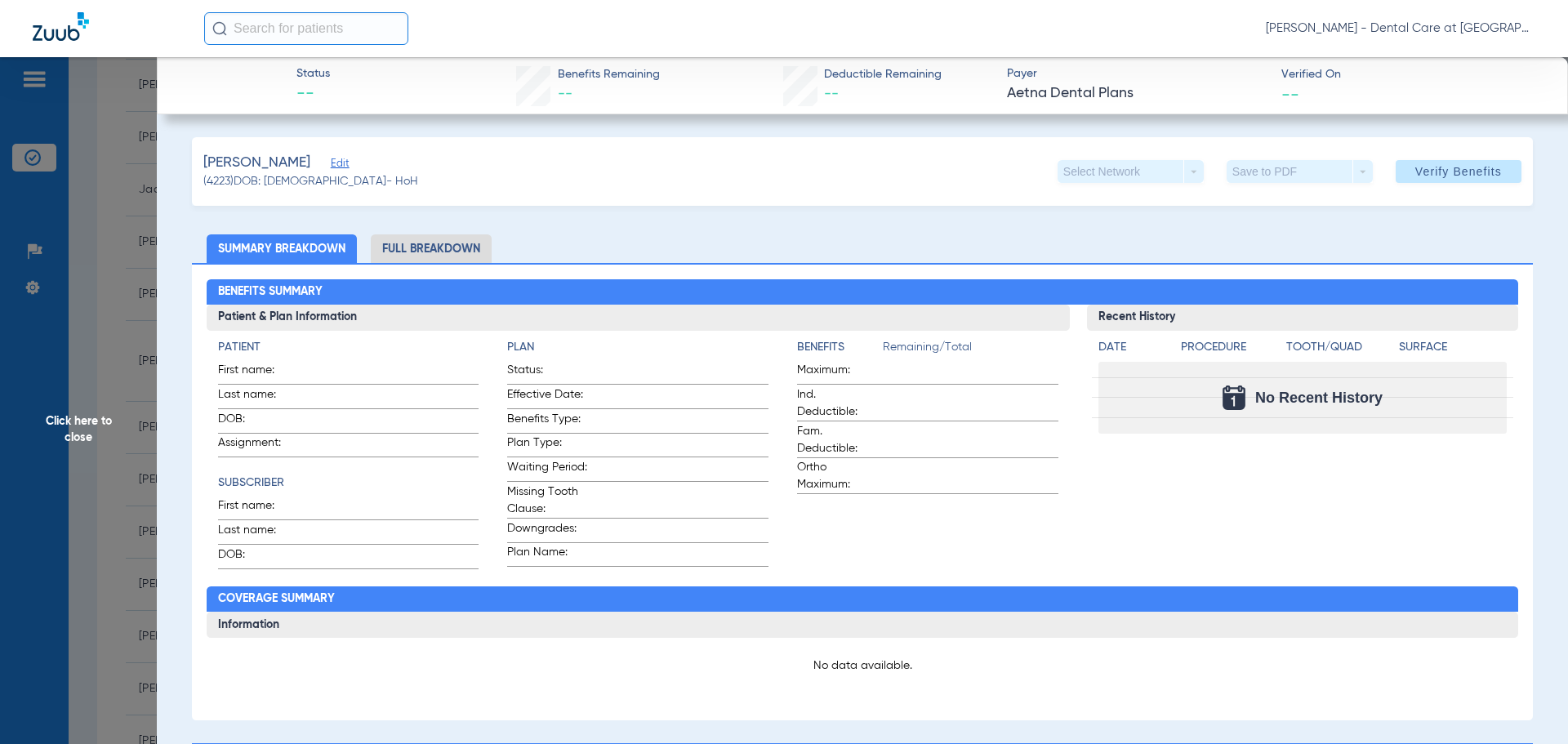
click at [1406, 240] on ul "Summary Breakdown Full Breakdown" at bounding box center [863, 248] width 1341 height 28
click at [86, 459] on span "Click here to close" at bounding box center [78, 429] width 157 height 744
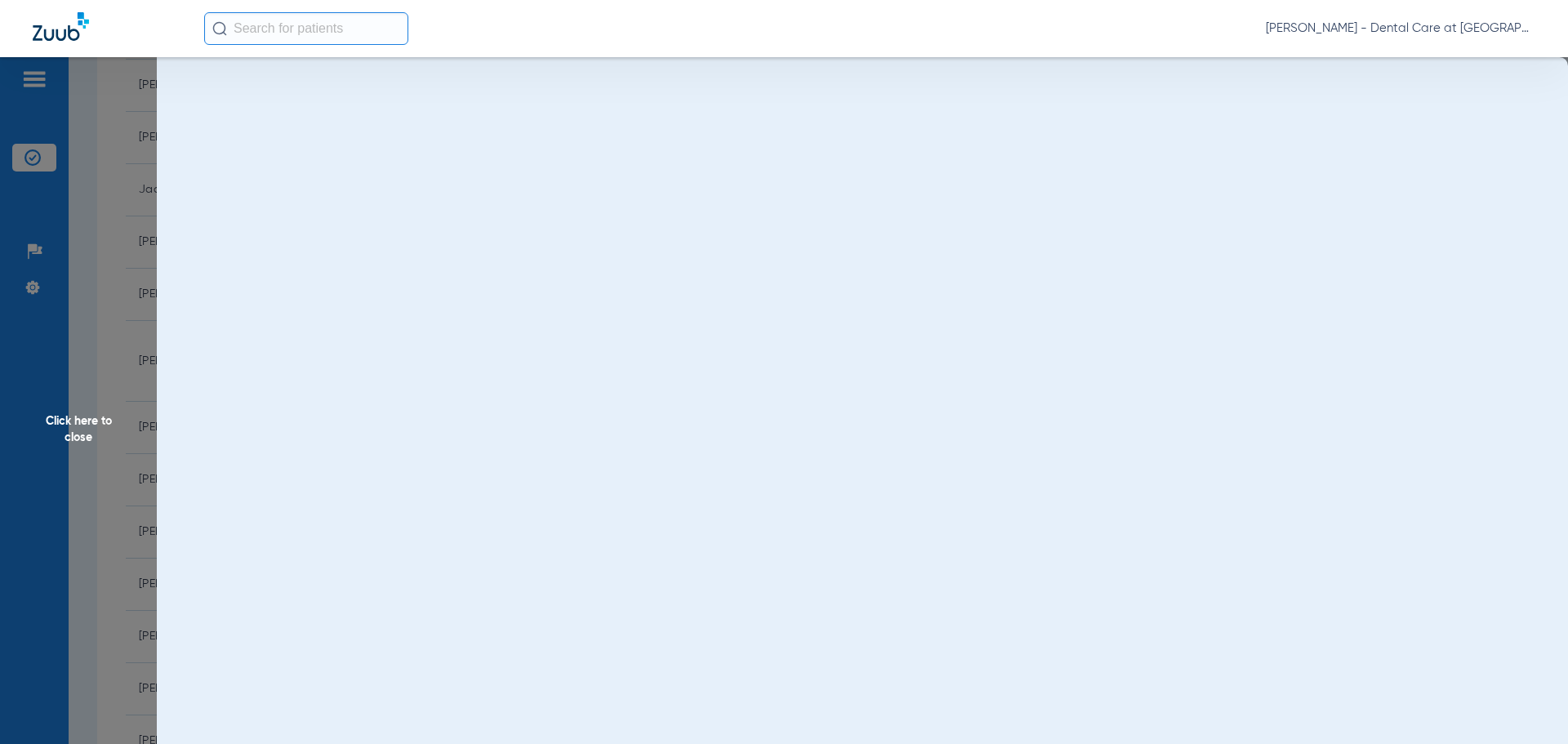
click at [86, 432] on span "Click here to close" at bounding box center [78, 429] width 157 height 744
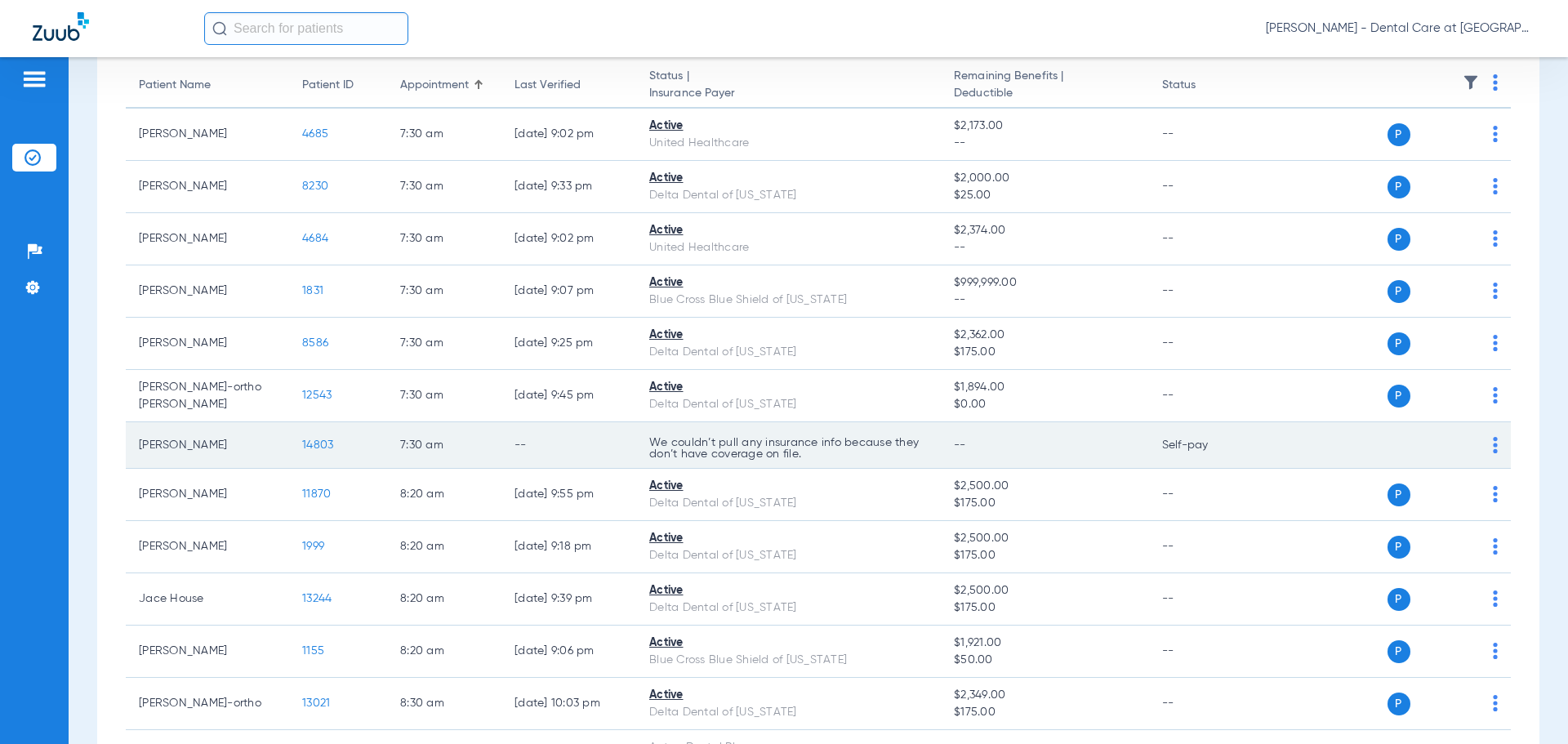
scroll to position [0, 0]
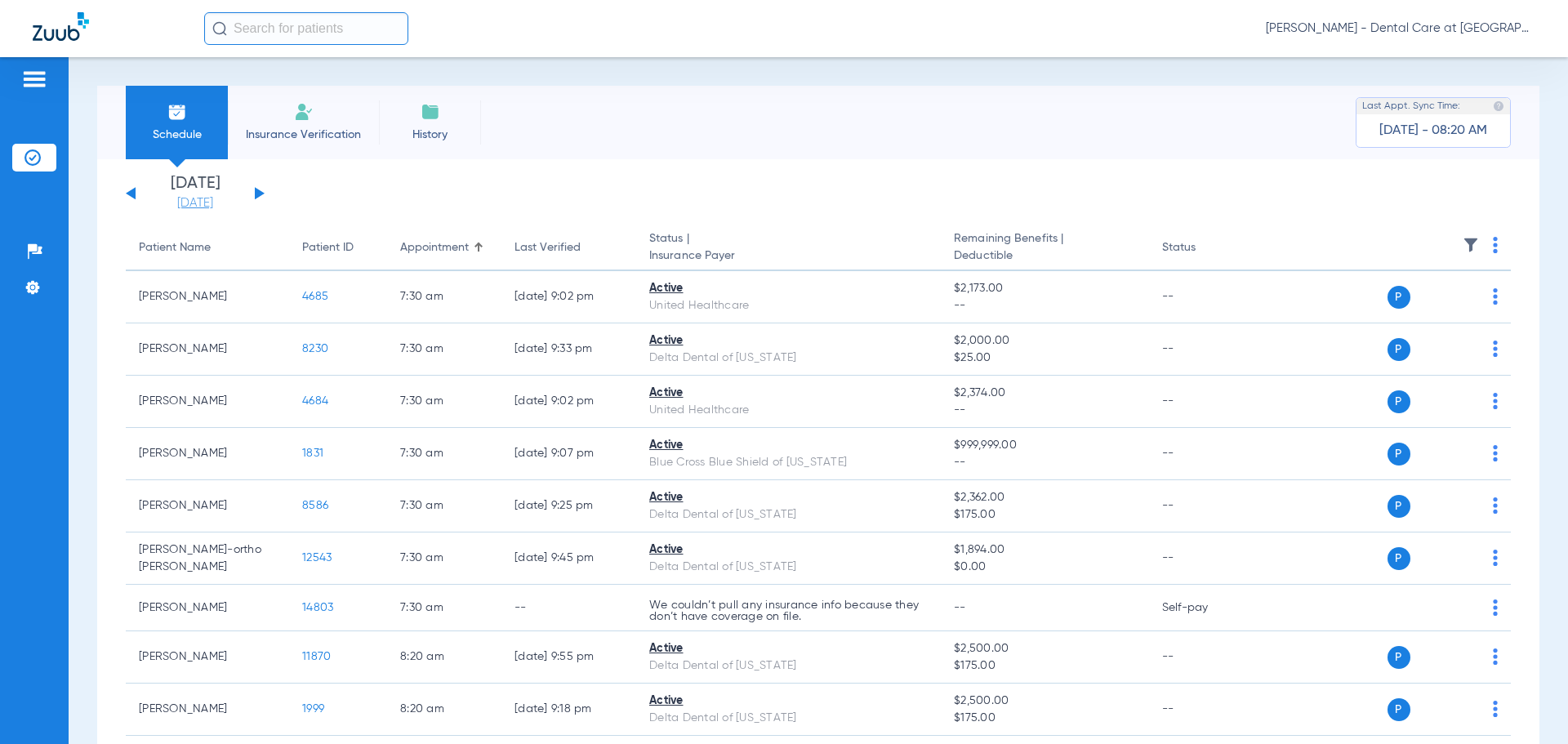
drag, startPoint x: 133, startPoint y: 194, endPoint x: 155, endPoint y: 199, distance: 22.6
click at [133, 194] on button at bounding box center [130, 192] width 10 height 12
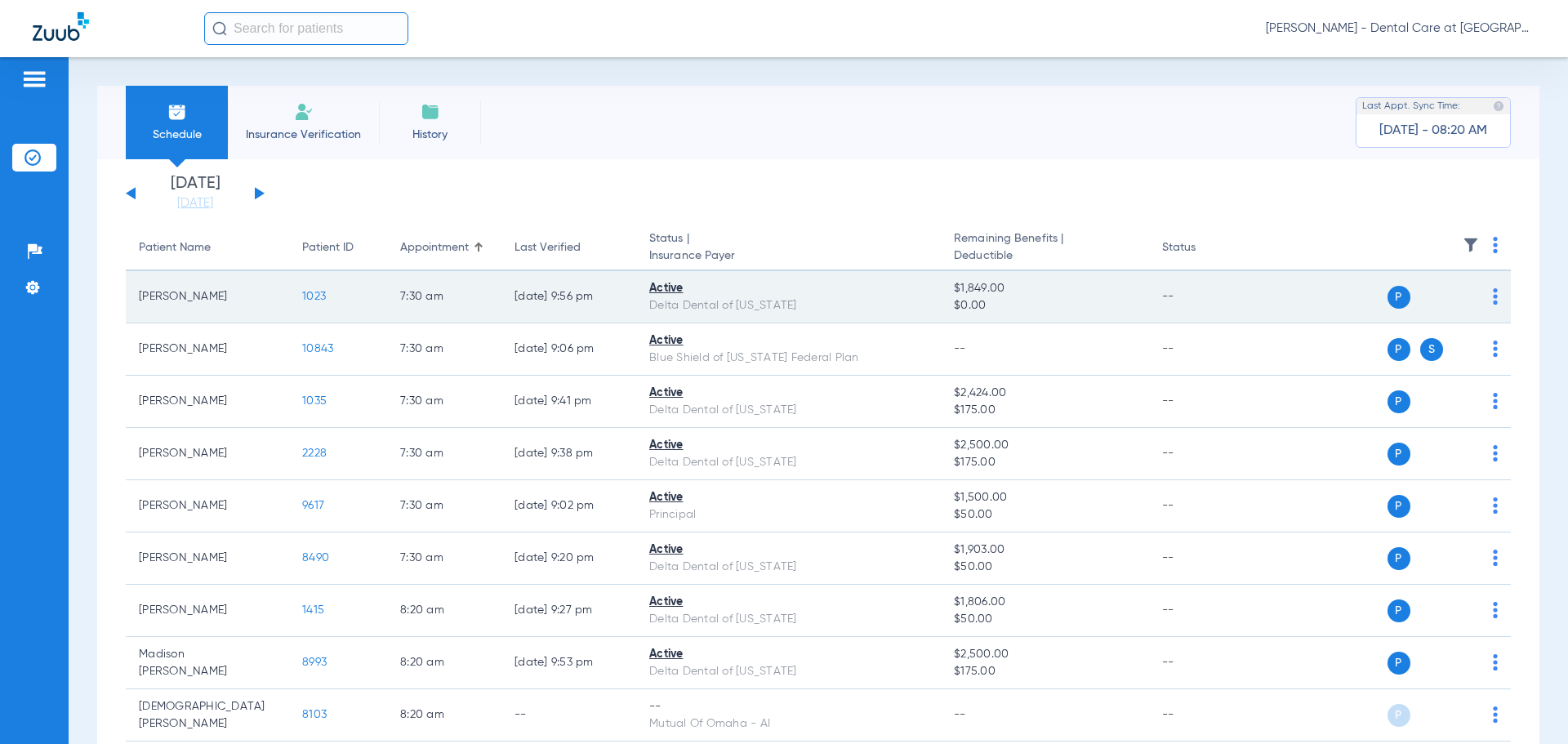
click at [318, 295] on span "1023" at bounding box center [314, 296] width 24 height 12
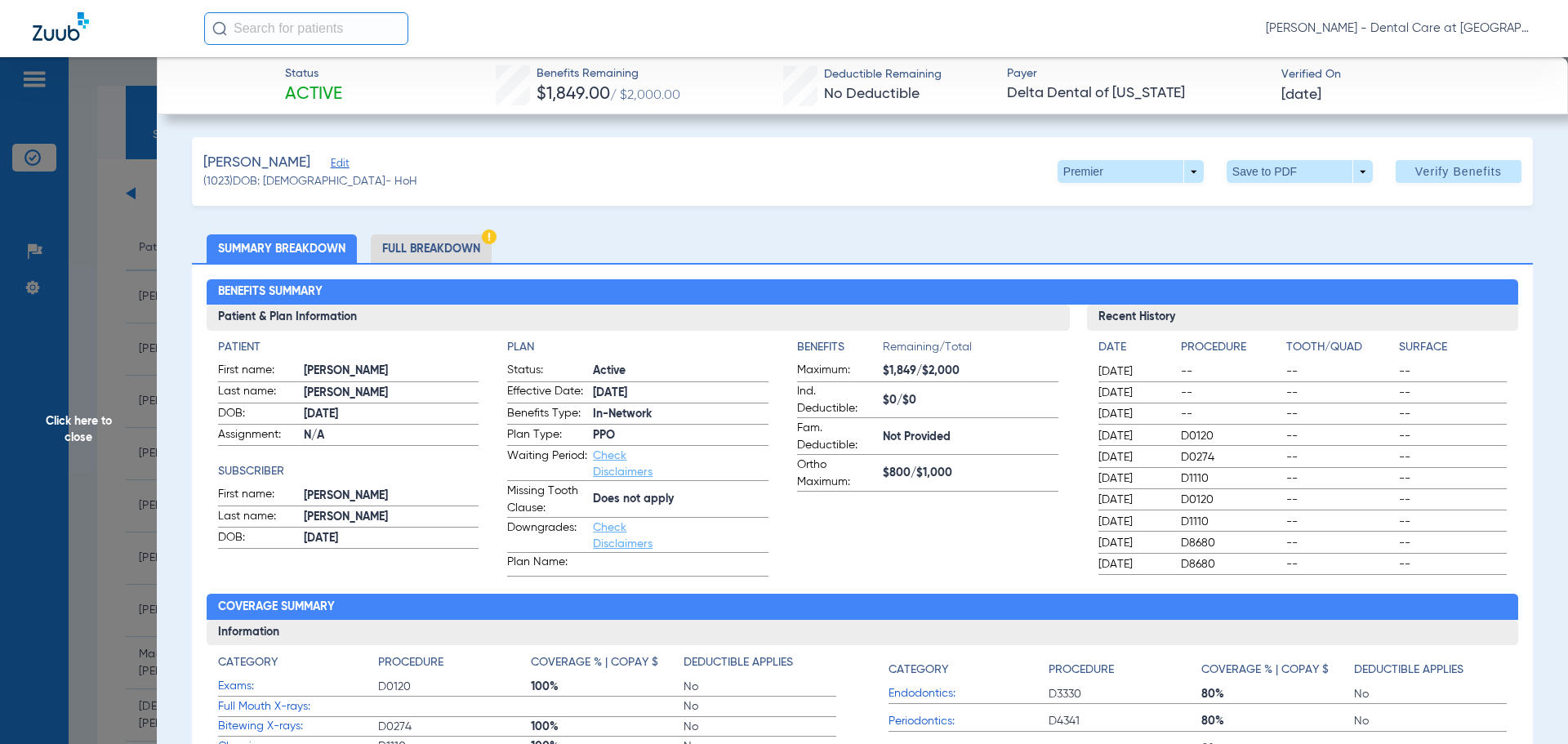
click at [463, 242] on li "Full Breakdown" at bounding box center [431, 248] width 121 height 28
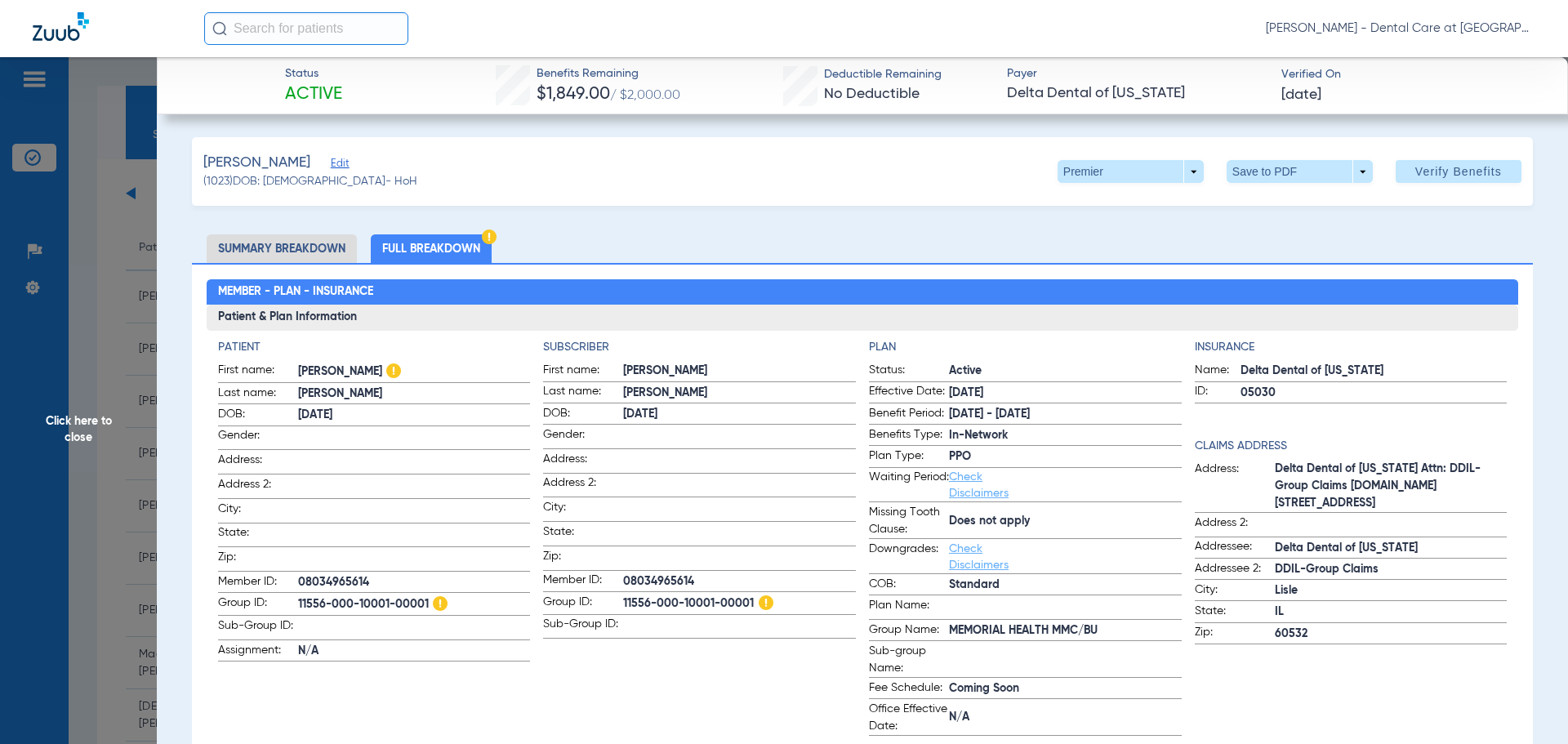
click at [127, 446] on span "Click here to close" at bounding box center [78, 429] width 157 height 744
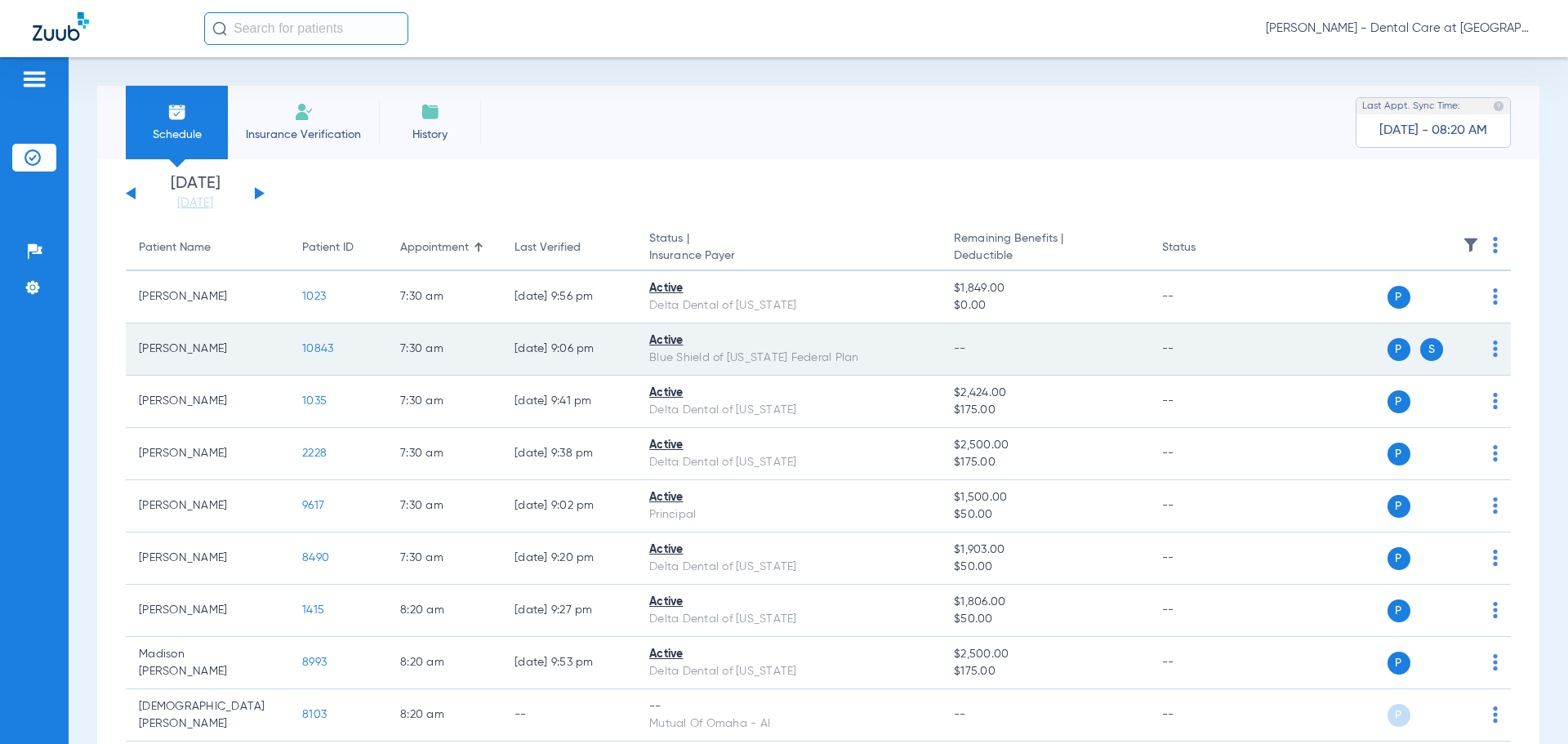
click at [328, 348] on span "10843" at bounding box center [318, 349] width 31 height 12
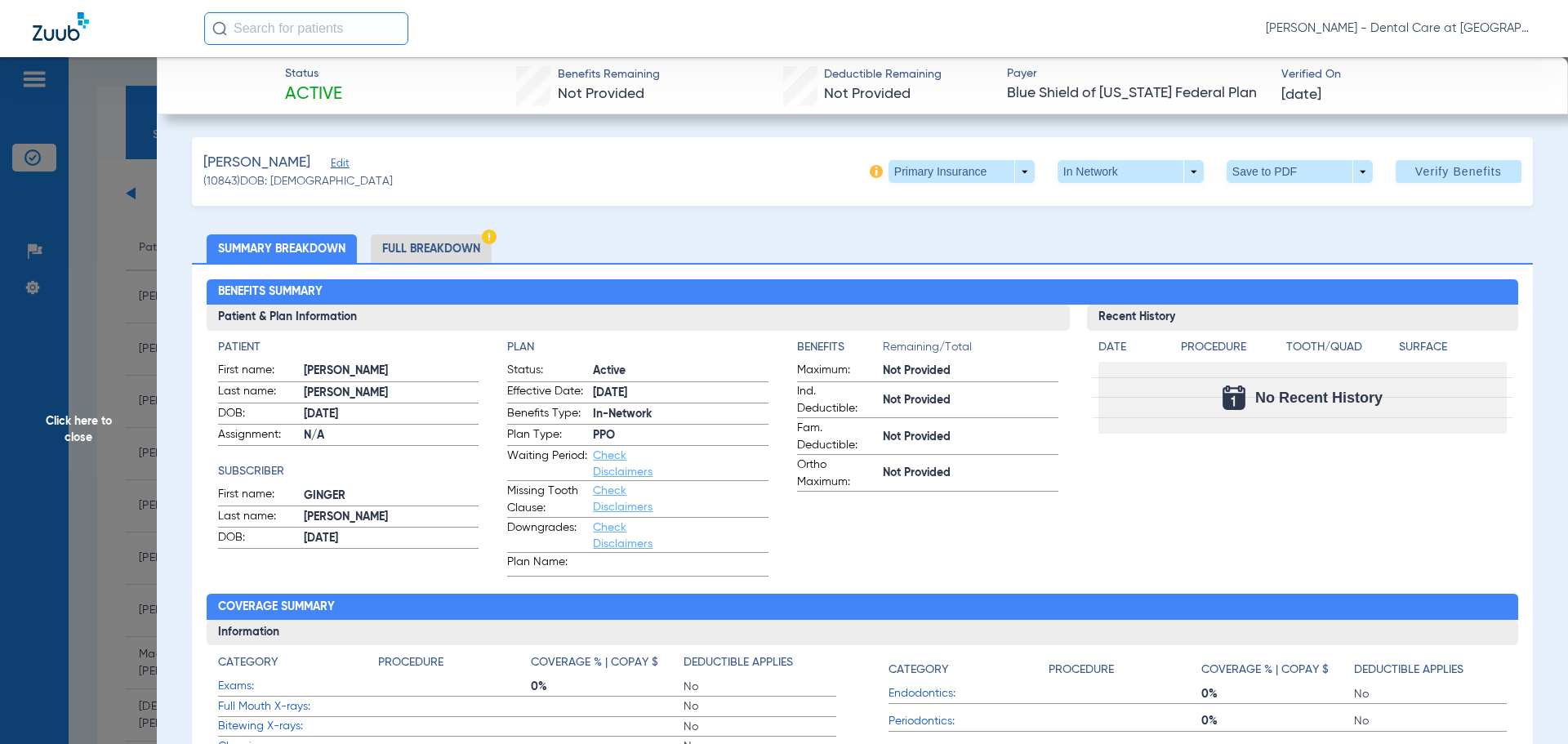
click at [478, 249] on li "Full Breakdown" at bounding box center [431, 248] width 121 height 28
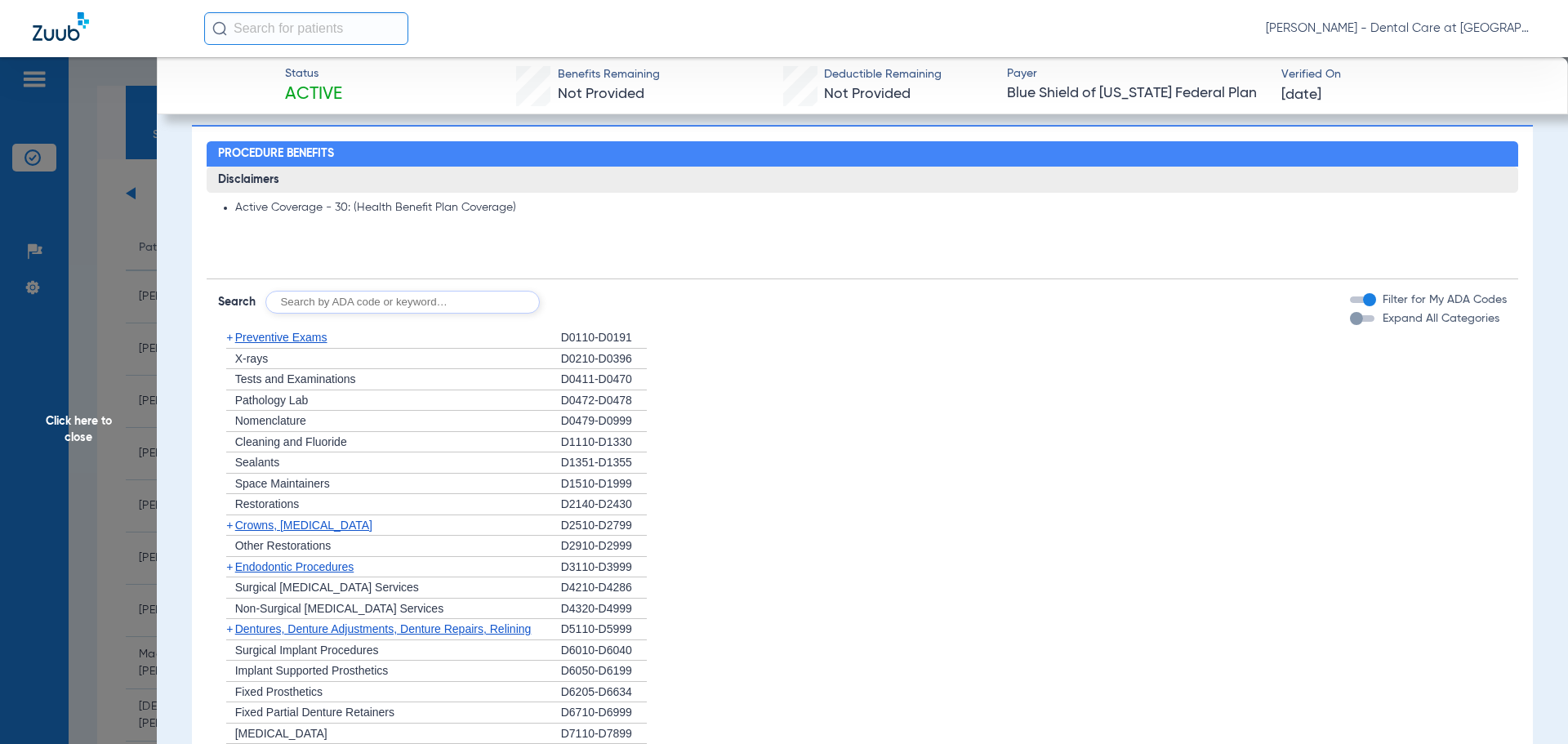
scroll to position [735, 0]
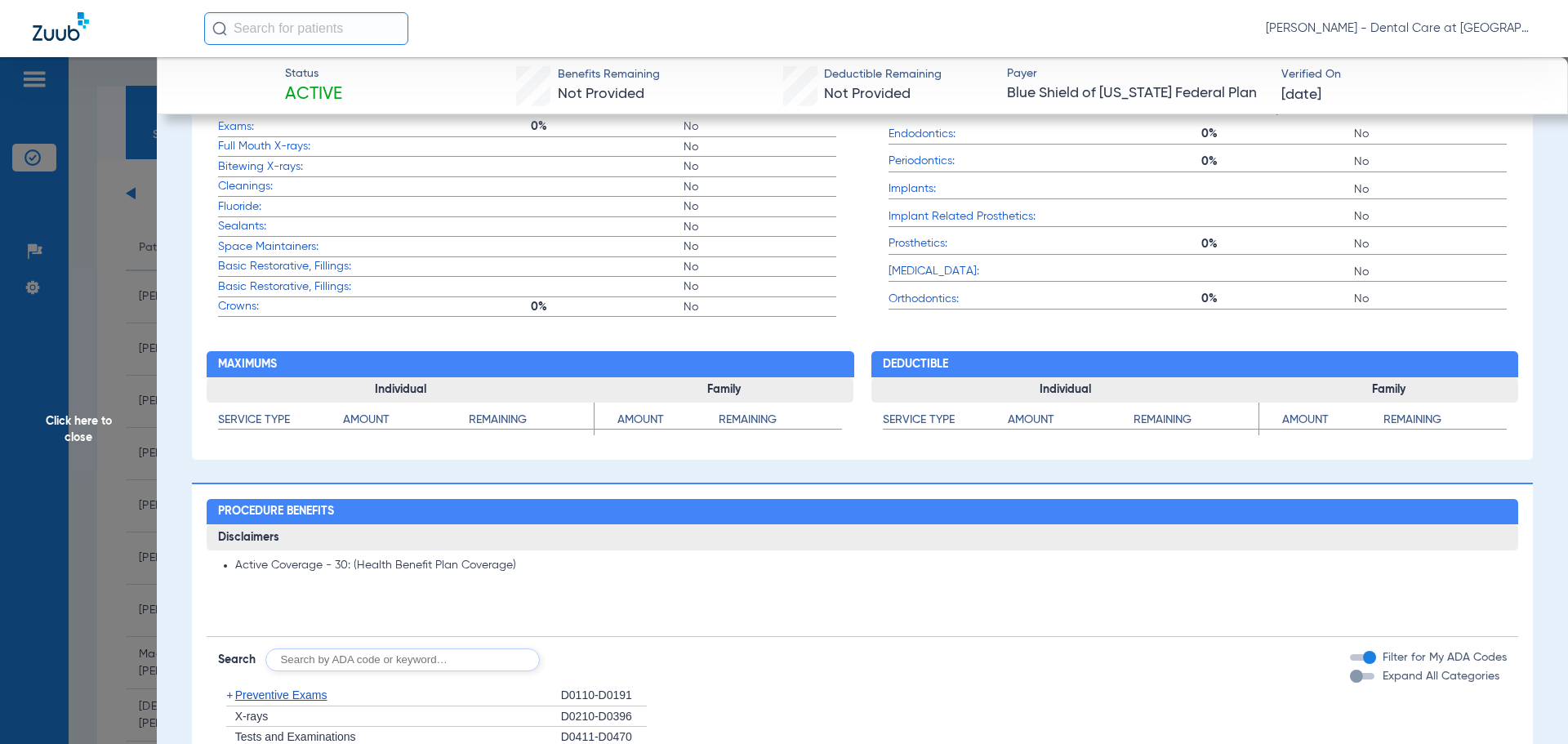
click at [102, 437] on span "Click here to close" at bounding box center [78, 429] width 157 height 744
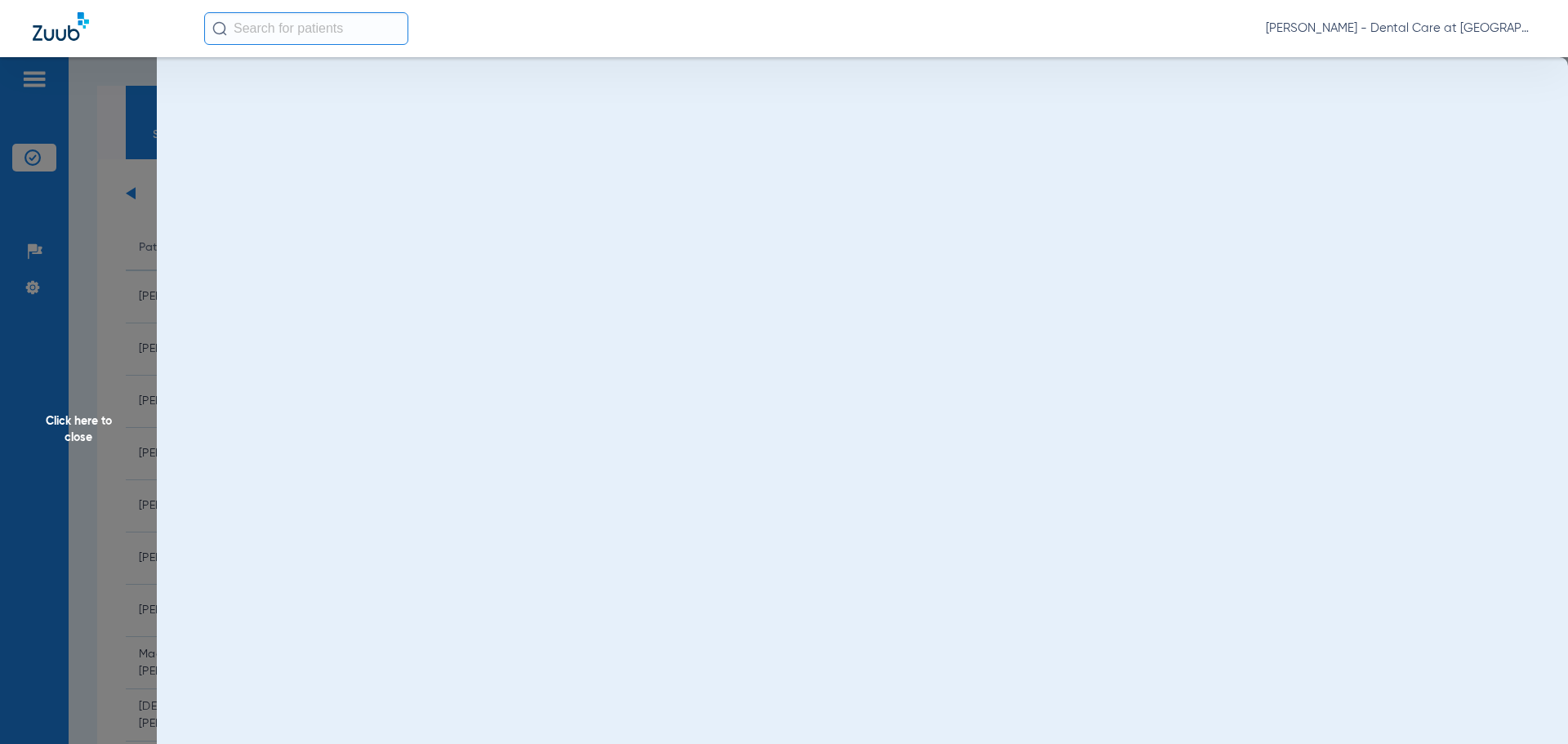
scroll to position [0, 0]
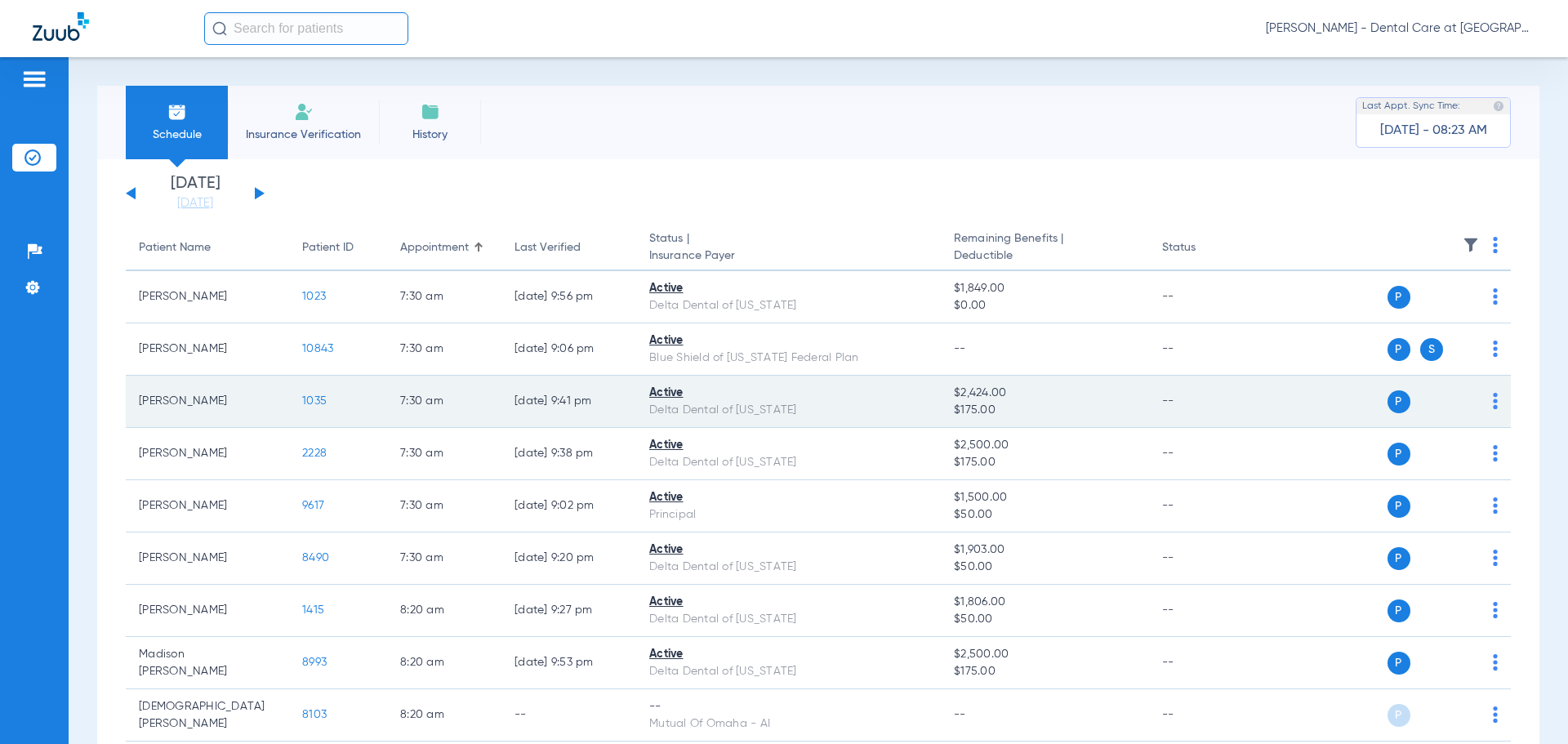
click at [323, 403] on span "1035" at bounding box center [314, 401] width 25 height 12
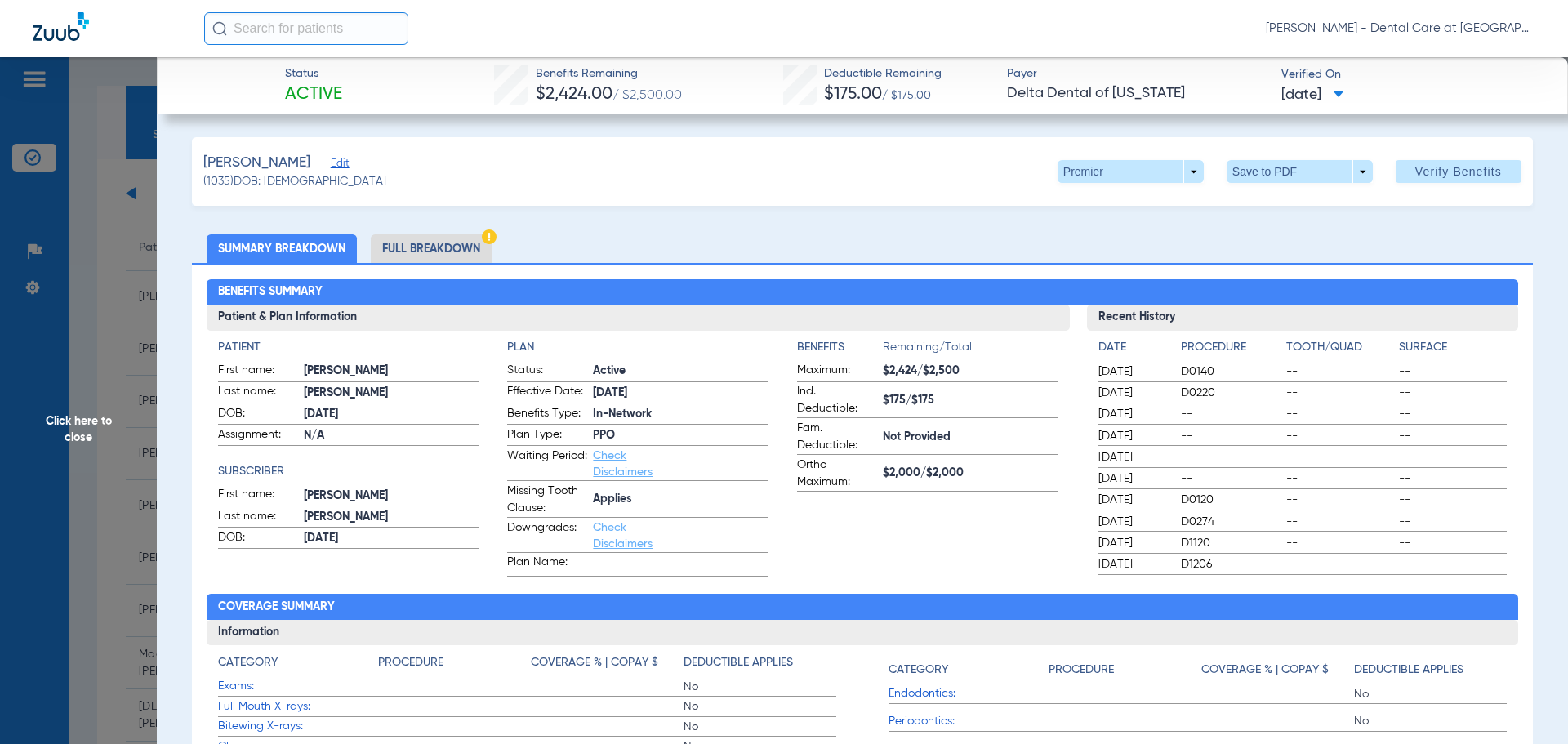
click at [445, 250] on li "Full Breakdown" at bounding box center [431, 248] width 121 height 28
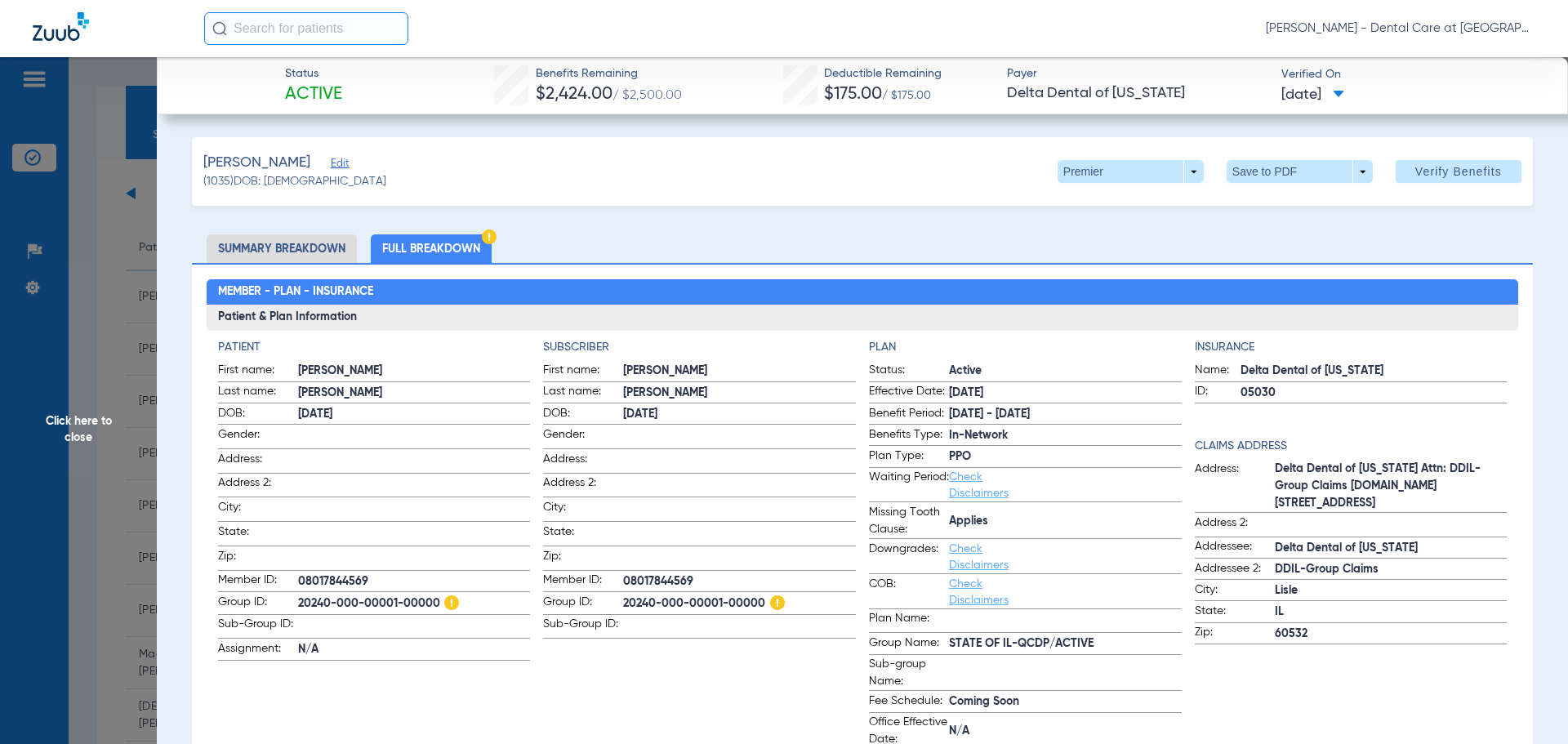
scroll to position [82, 0]
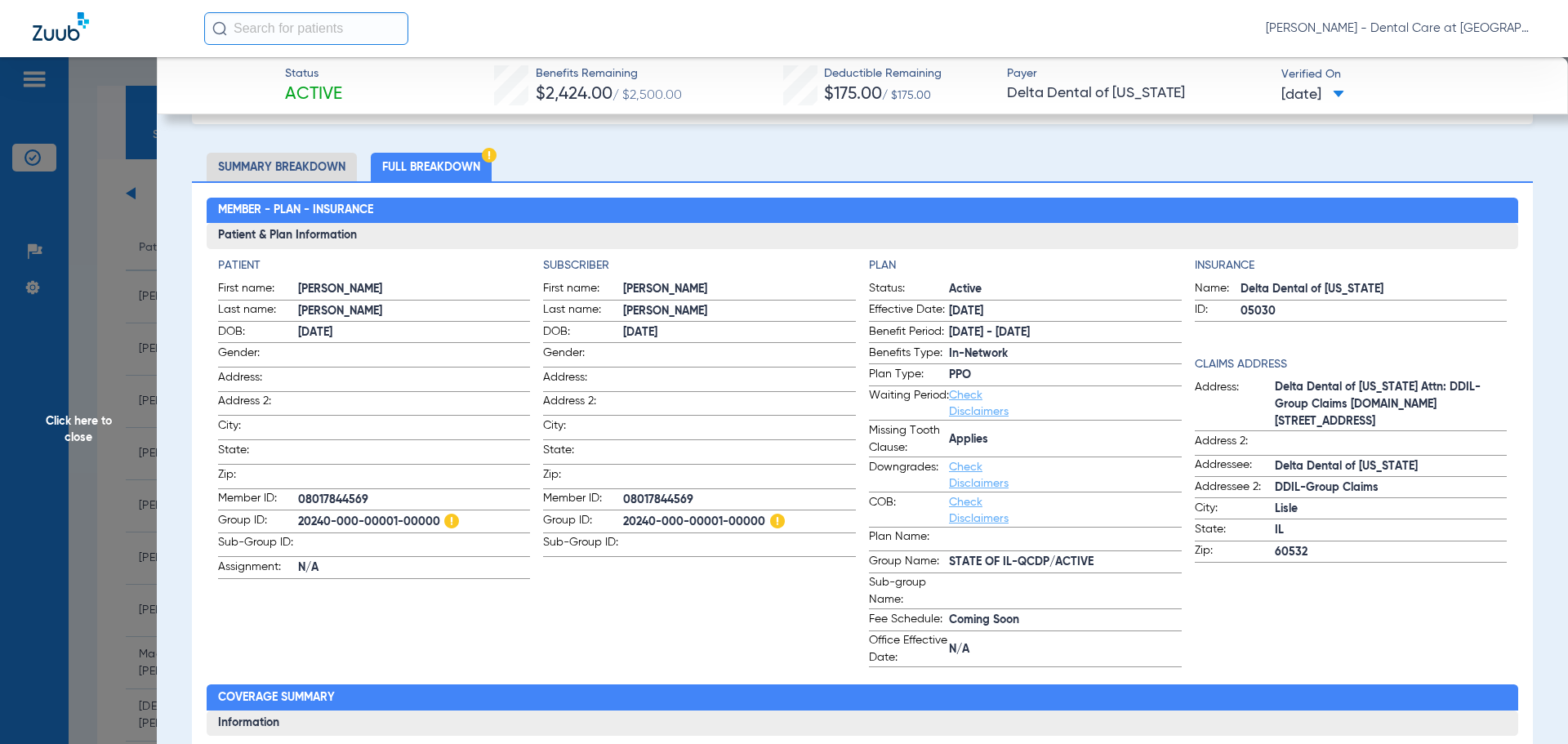
click at [130, 356] on span "Click here to close" at bounding box center [78, 429] width 157 height 744
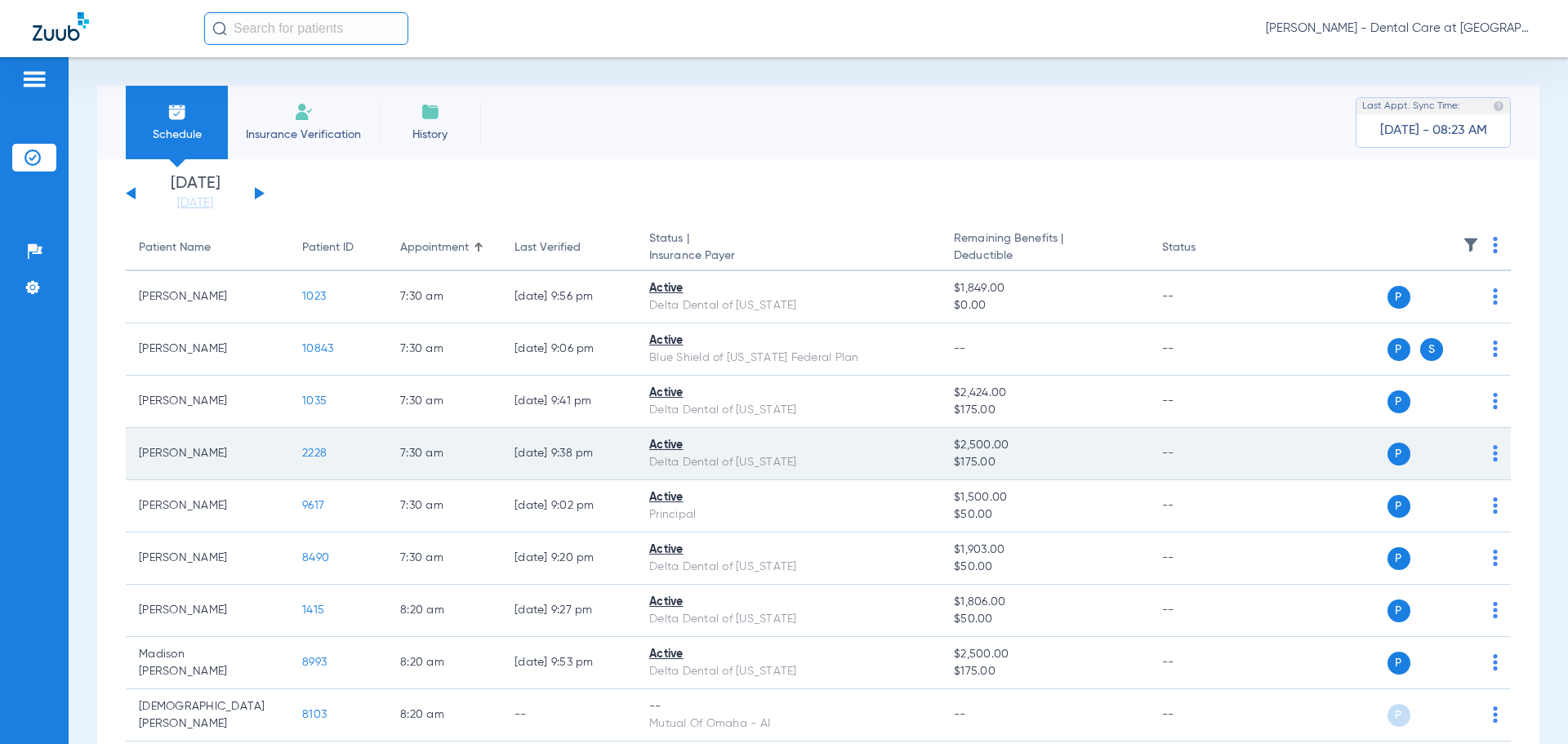
click at [311, 457] on span "2228" at bounding box center [314, 453] width 25 height 12
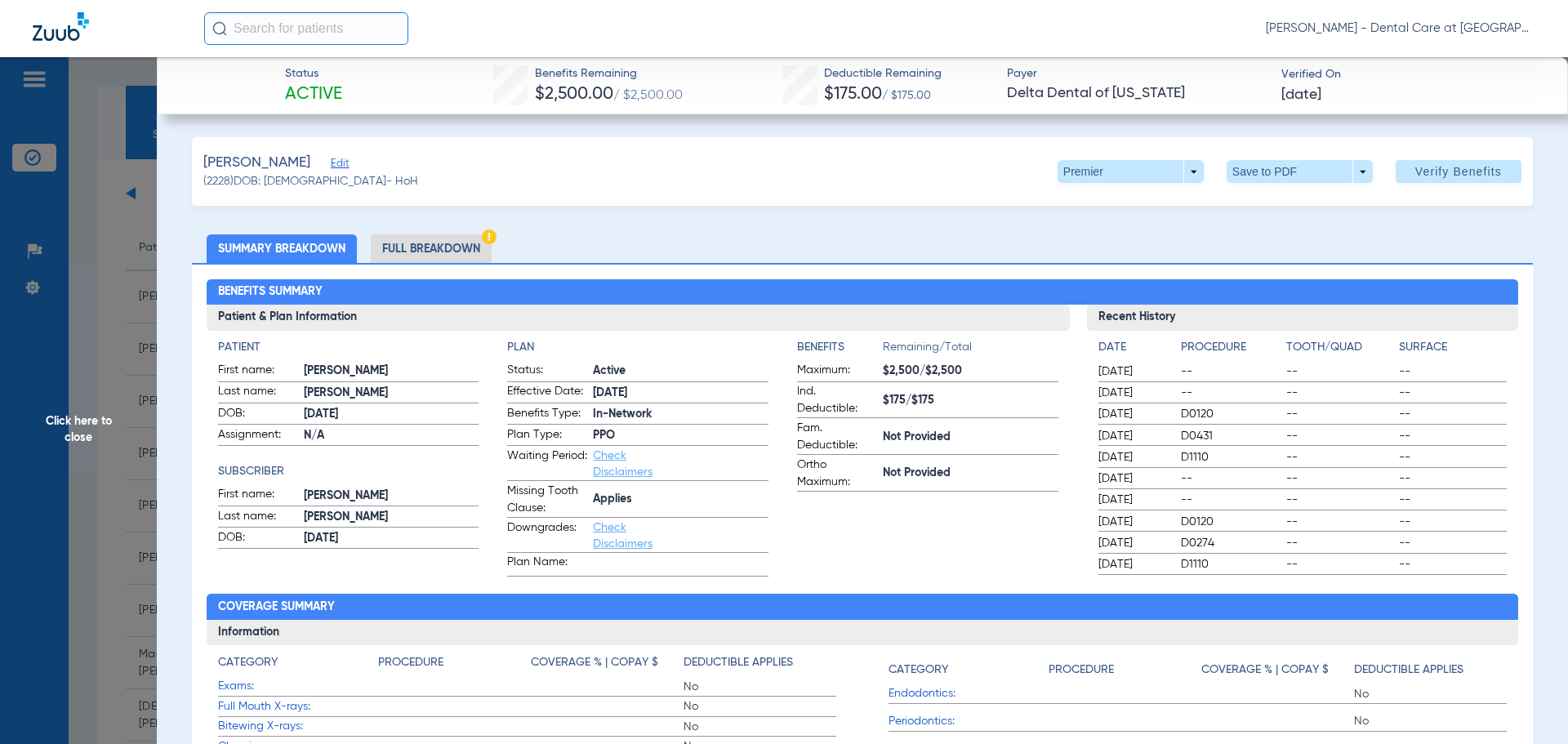
click at [442, 251] on li "Full Breakdown" at bounding box center [431, 248] width 121 height 28
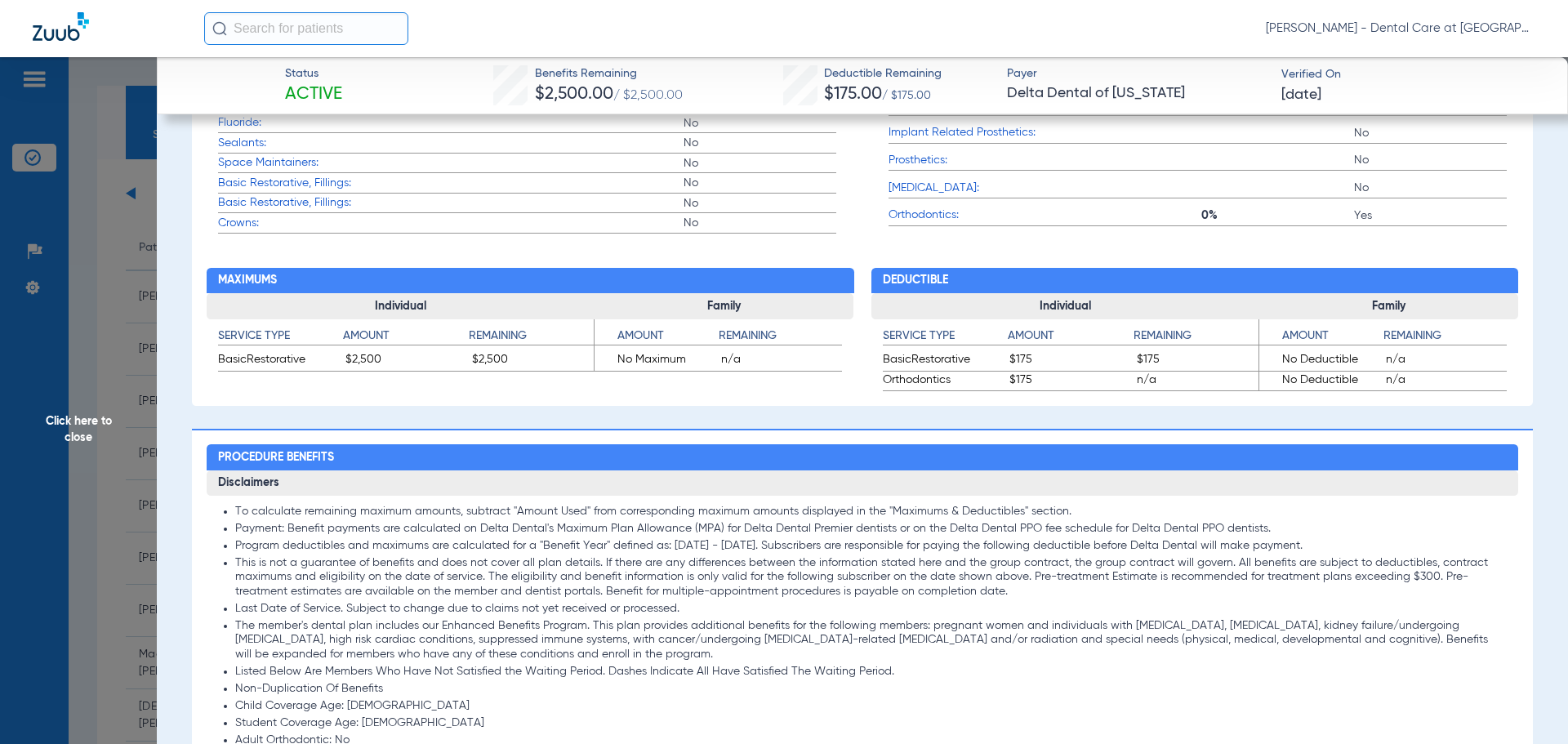
scroll to position [817, 0]
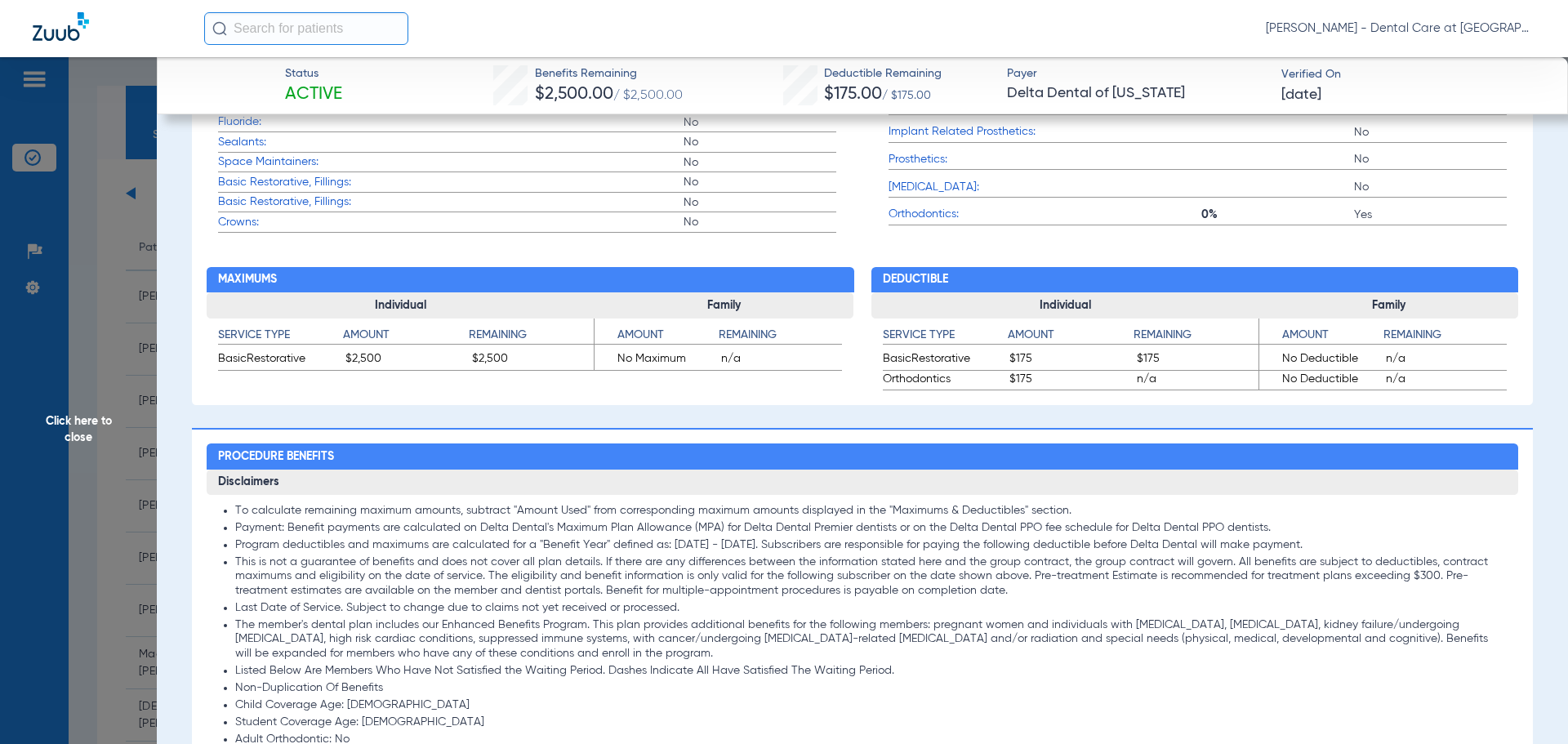
click at [90, 425] on span "Click here to close" at bounding box center [78, 429] width 157 height 744
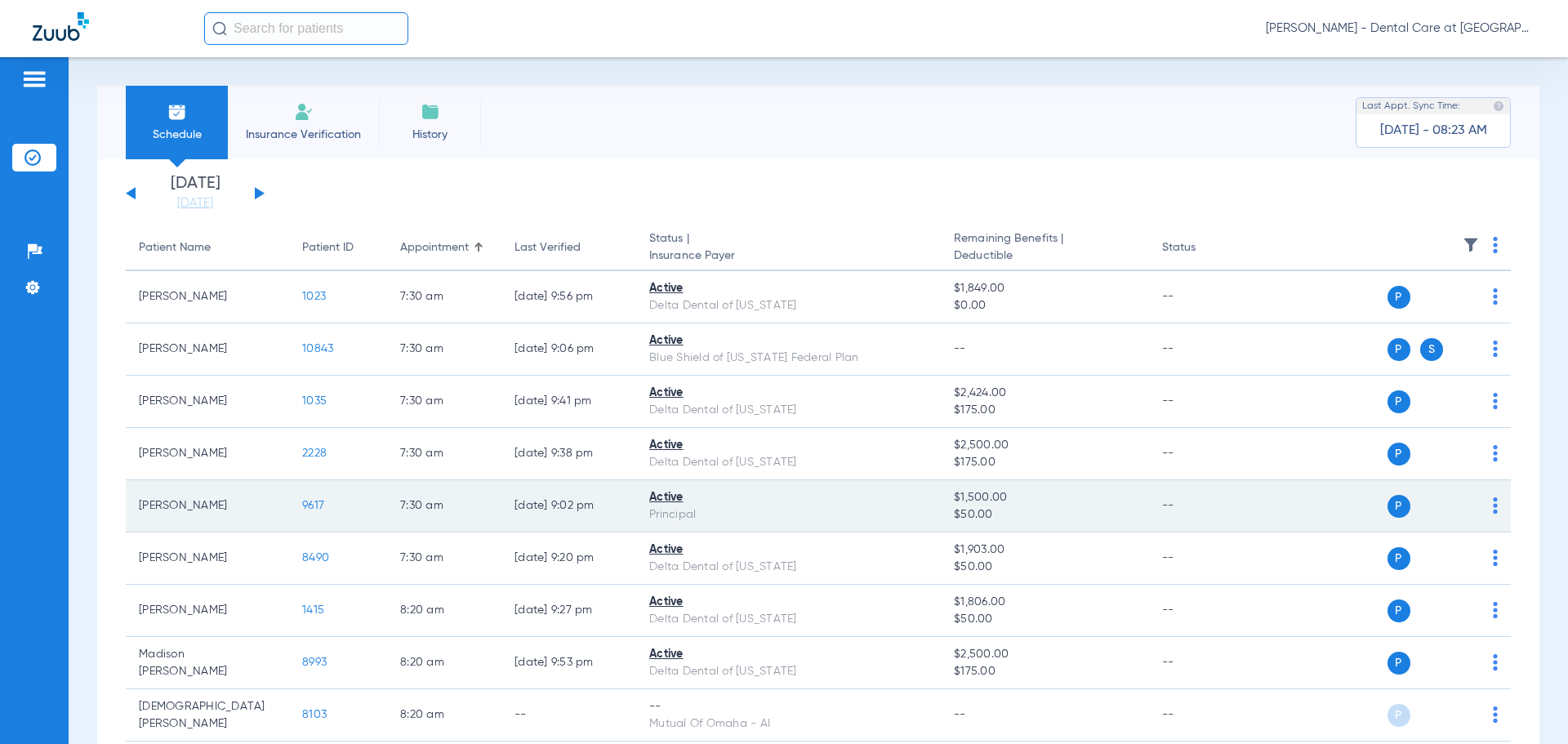
click at [322, 500] on span "9617" at bounding box center [313, 505] width 22 height 12
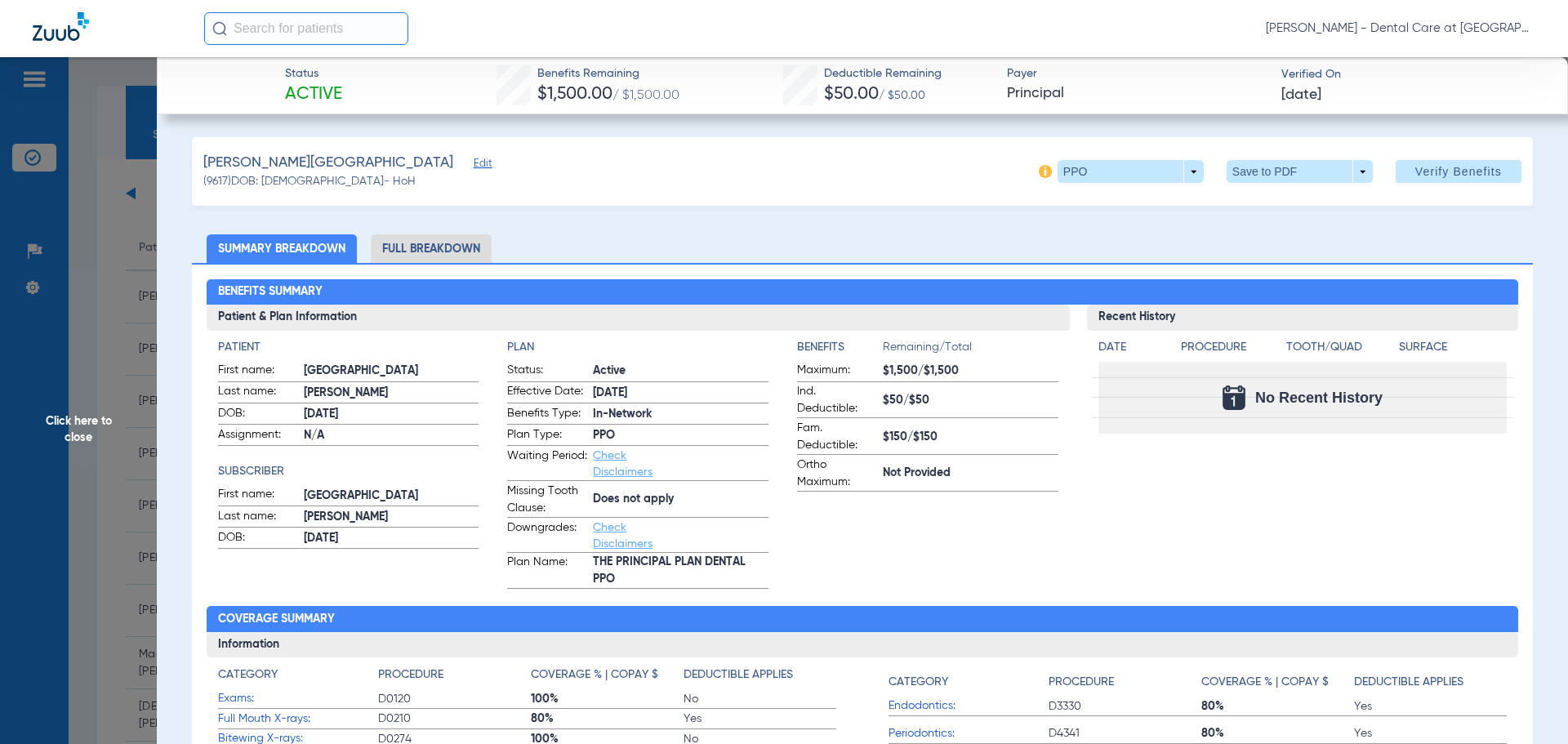
click at [470, 242] on li "Full Breakdown" at bounding box center [431, 248] width 121 height 28
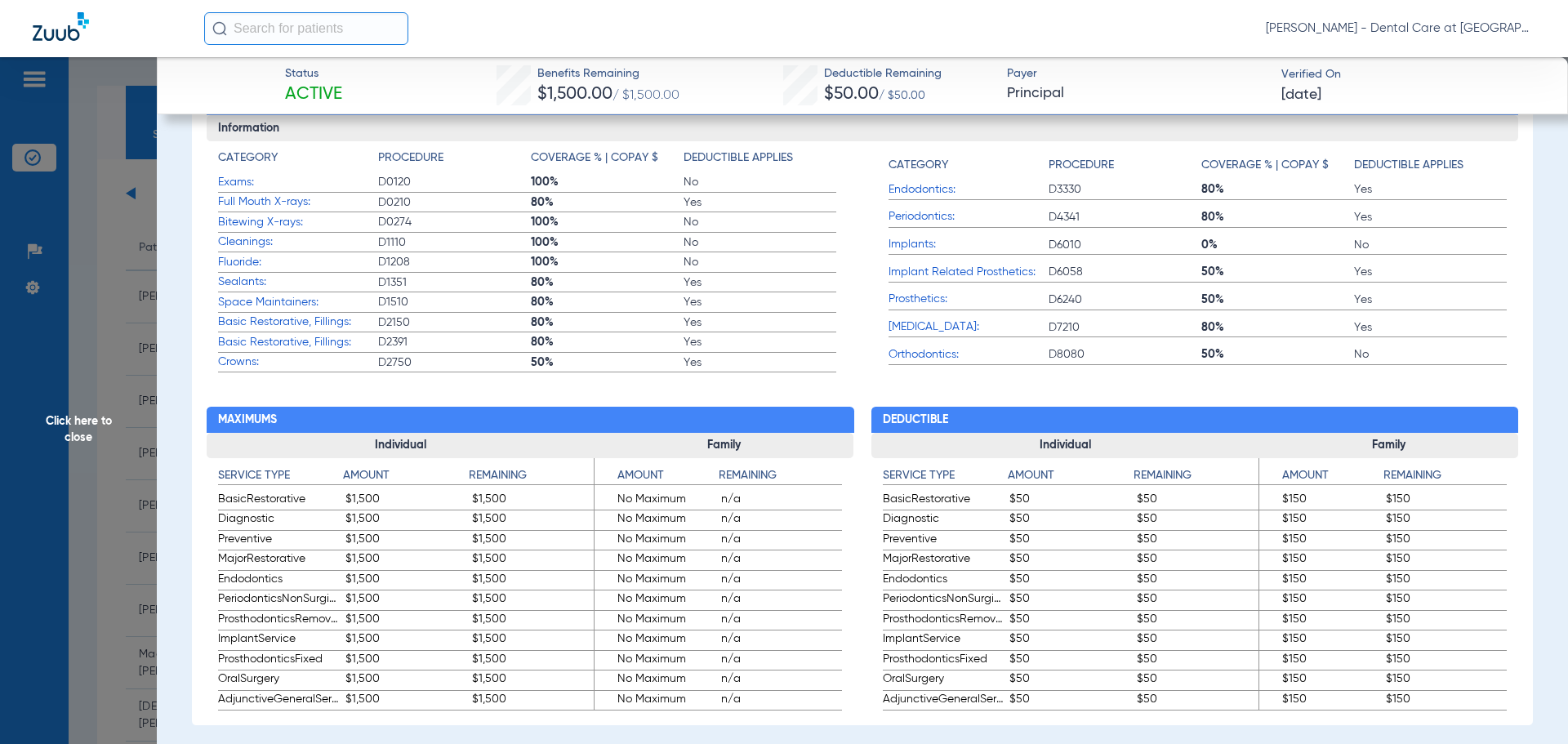
scroll to position [487, 0]
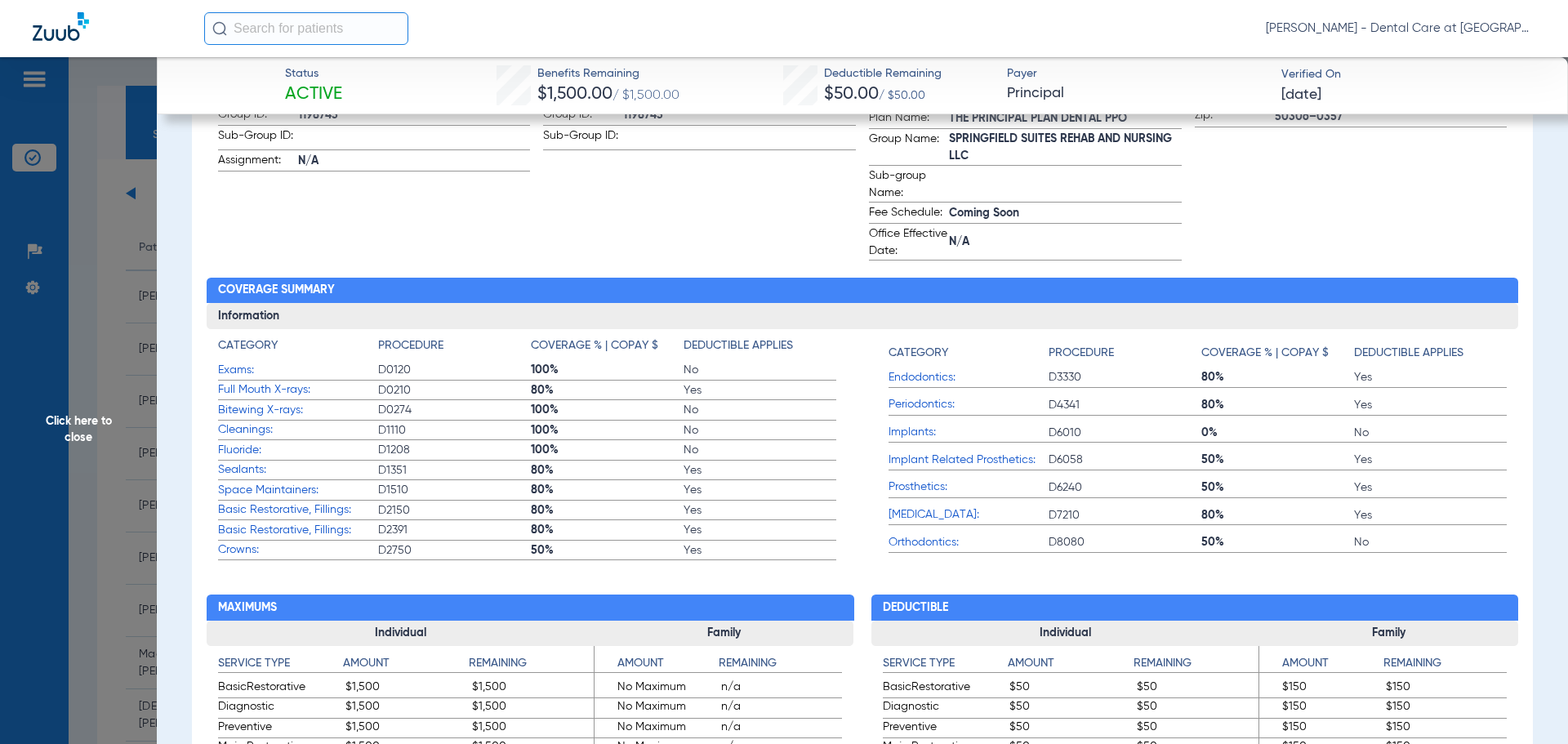
drag, startPoint x: 107, startPoint y: 430, endPoint x: 120, endPoint y: 423, distance: 14.8
click at [107, 430] on span "Click here to close" at bounding box center [78, 429] width 157 height 744
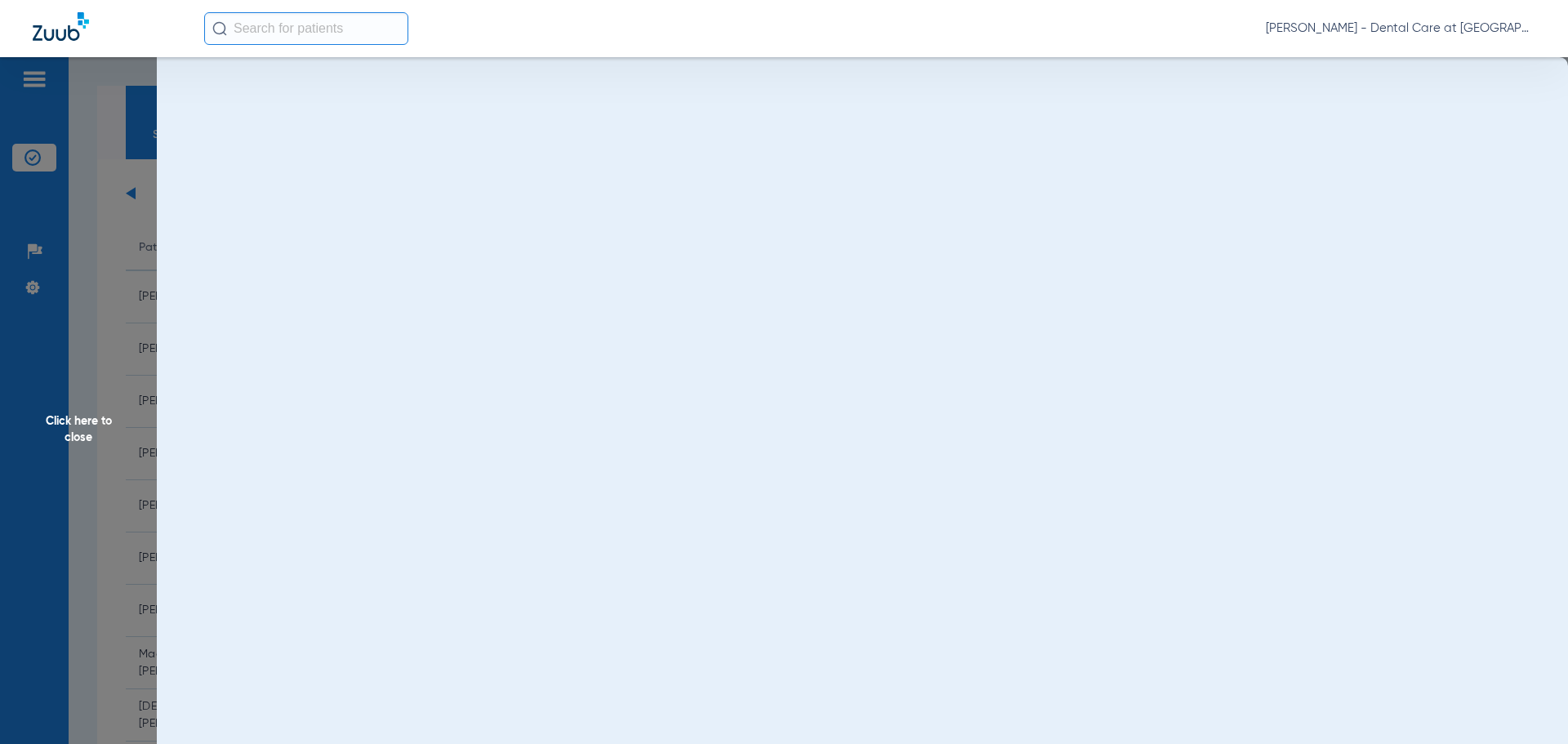
scroll to position [0, 0]
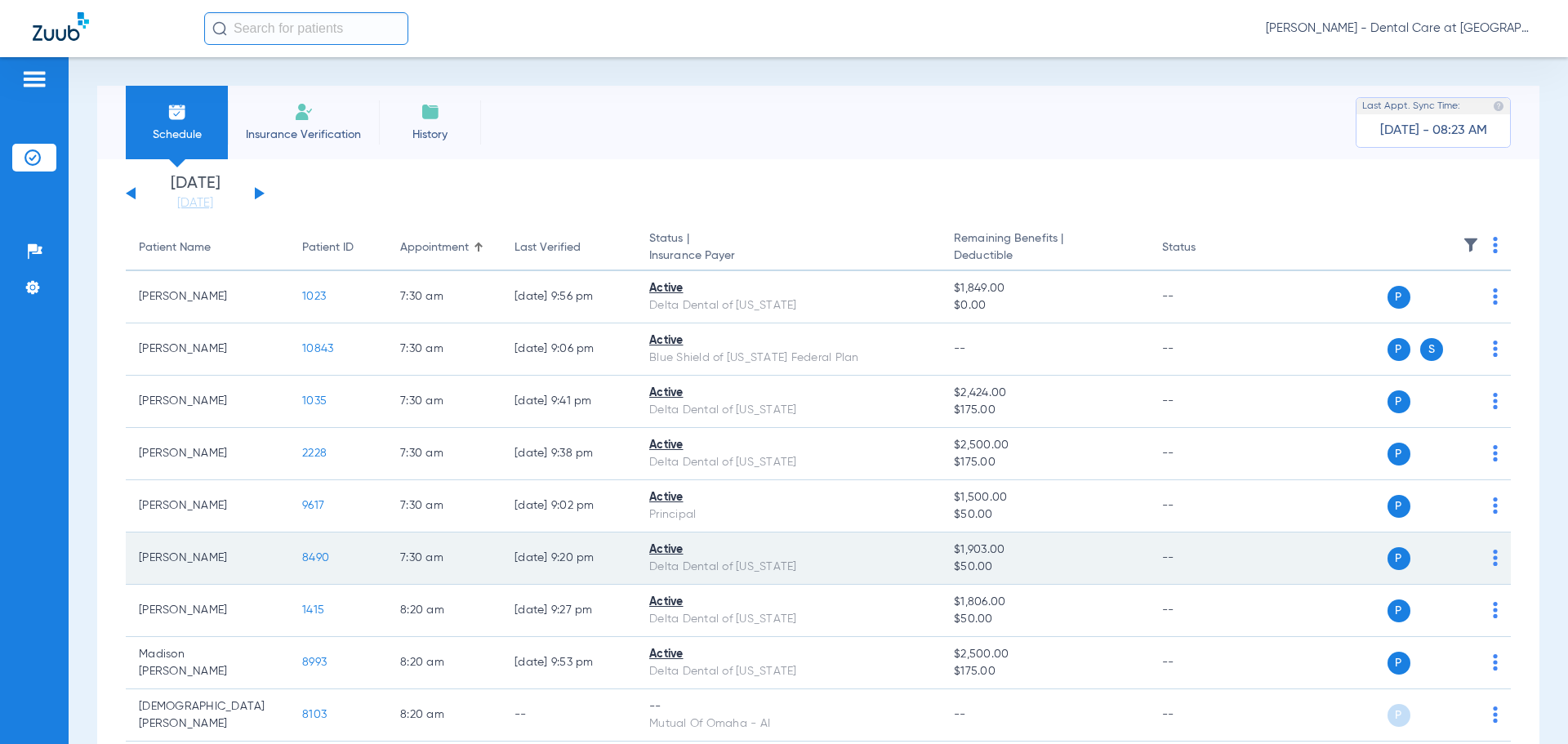
click at [323, 556] on span "8490" at bounding box center [316, 557] width 27 height 12
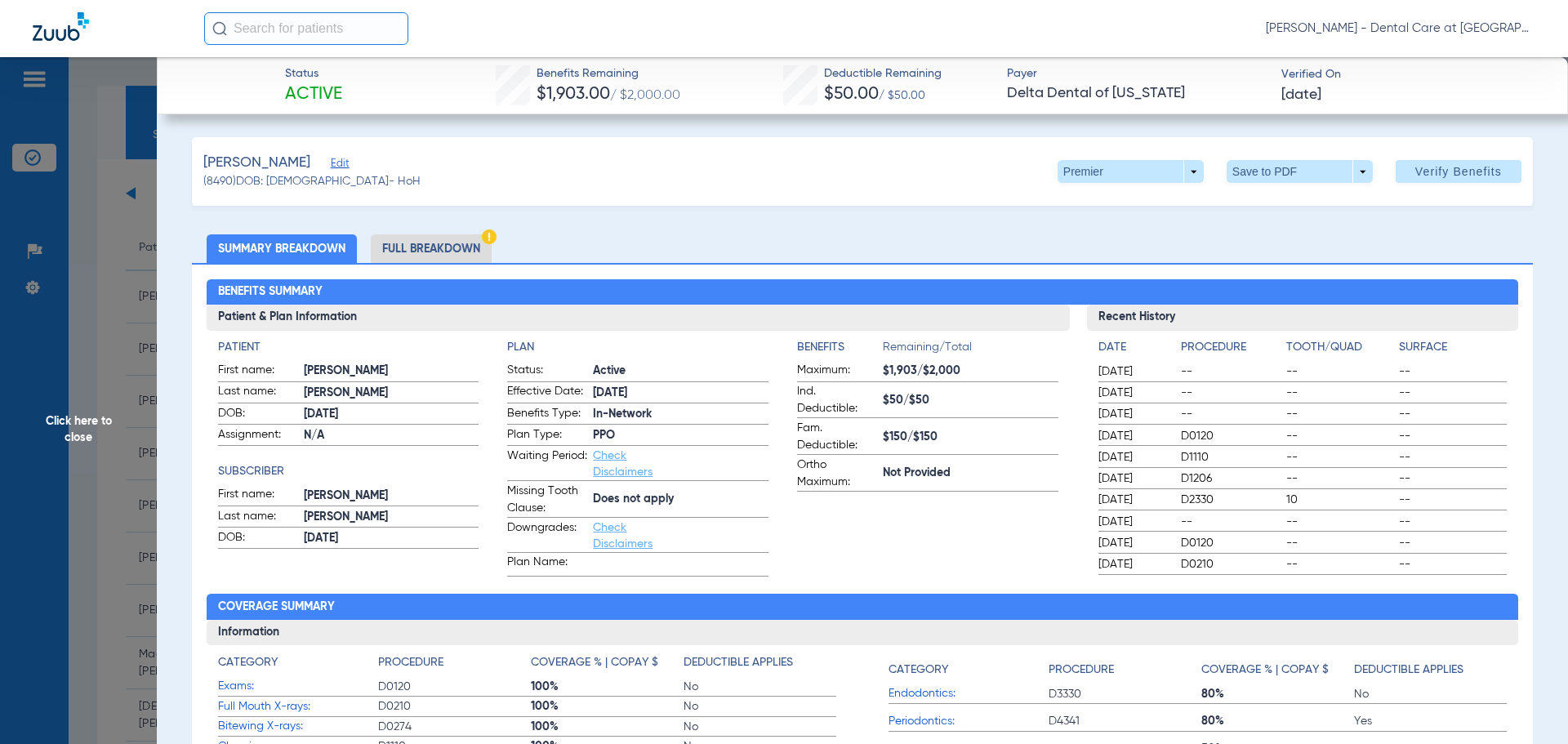
click at [444, 242] on li "Full Breakdown" at bounding box center [431, 248] width 121 height 28
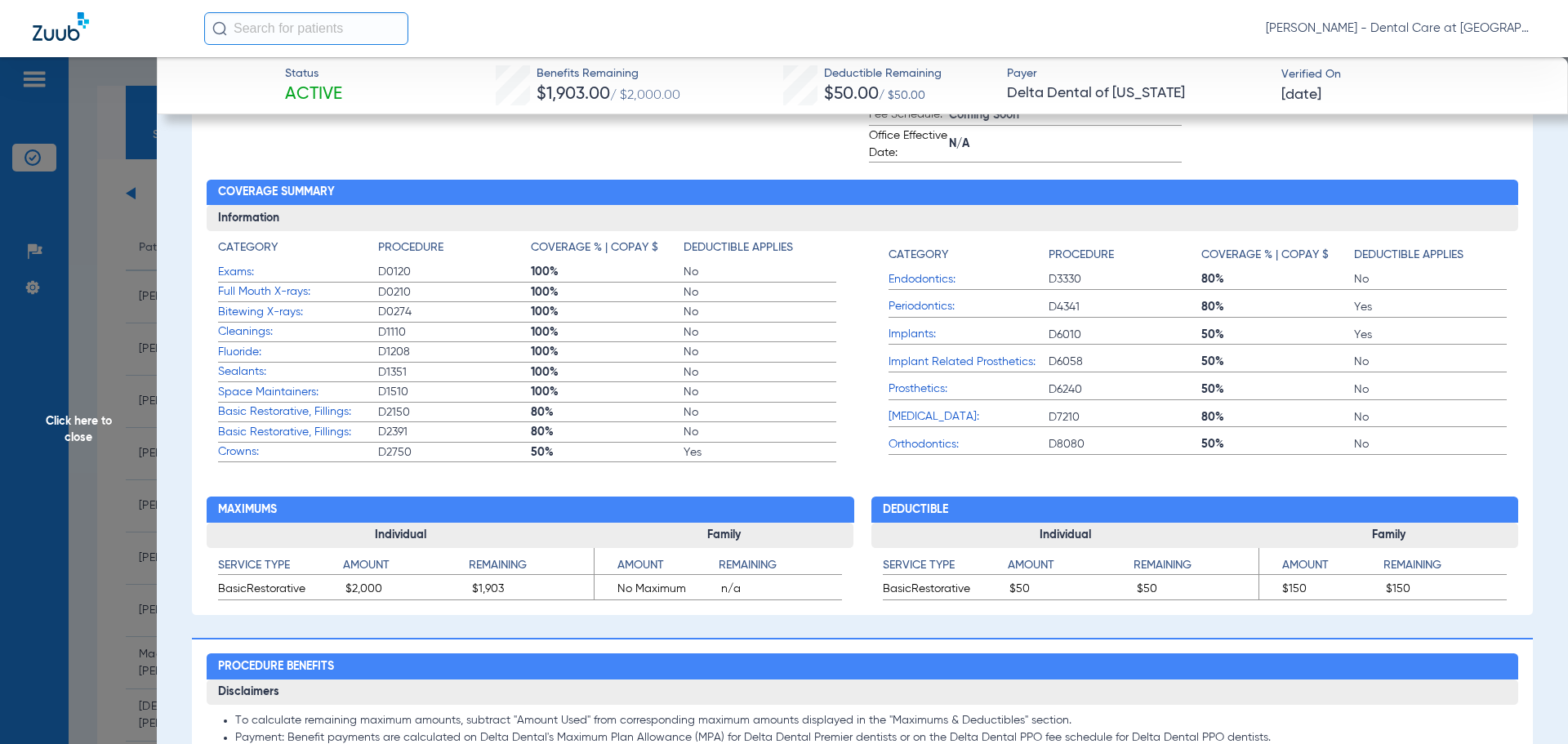
scroll to position [572, 0]
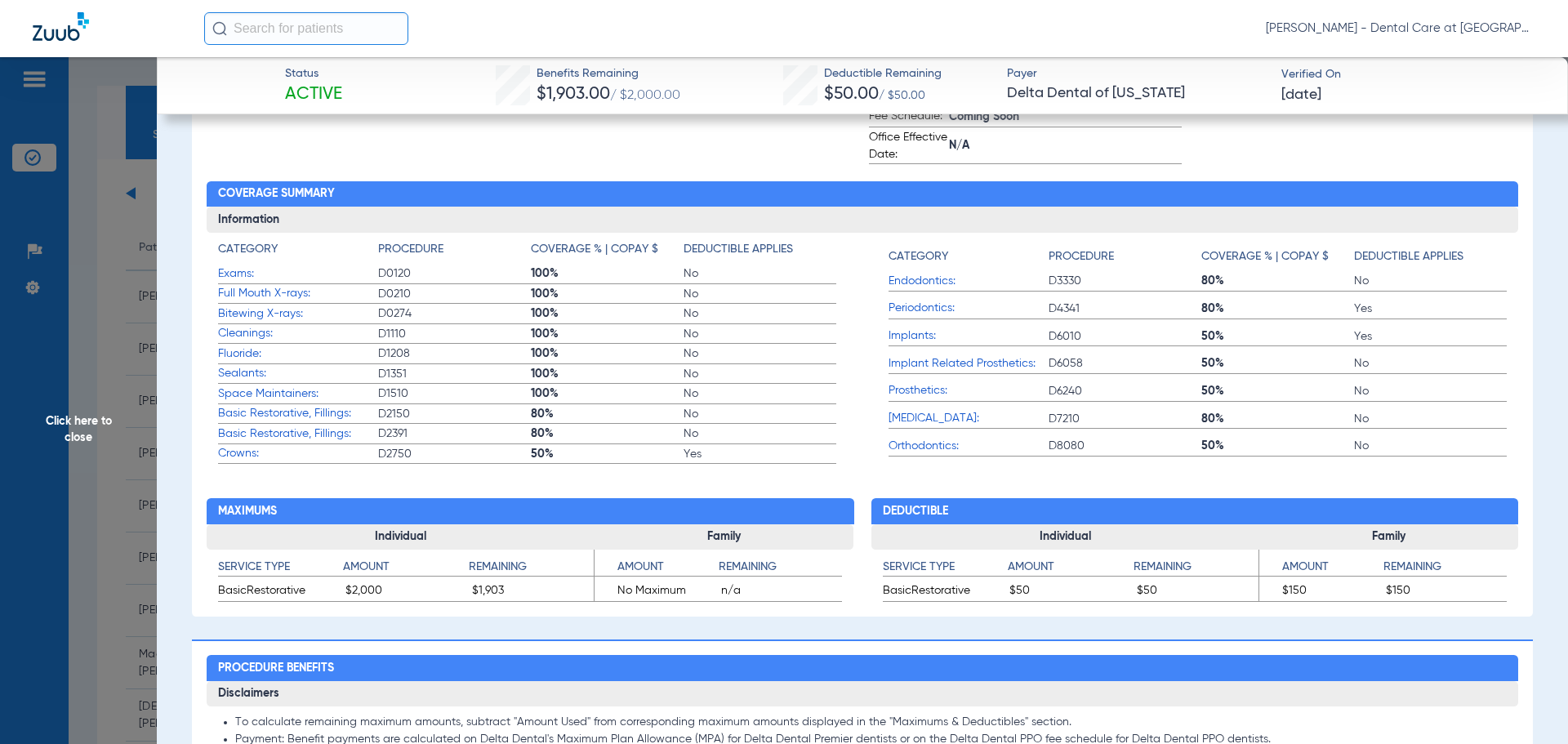
drag, startPoint x: 87, startPoint y: 431, endPoint x: 100, endPoint y: 436, distance: 13.9
click at [87, 431] on span "Click here to close" at bounding box center [78, 429] width 157 height 744
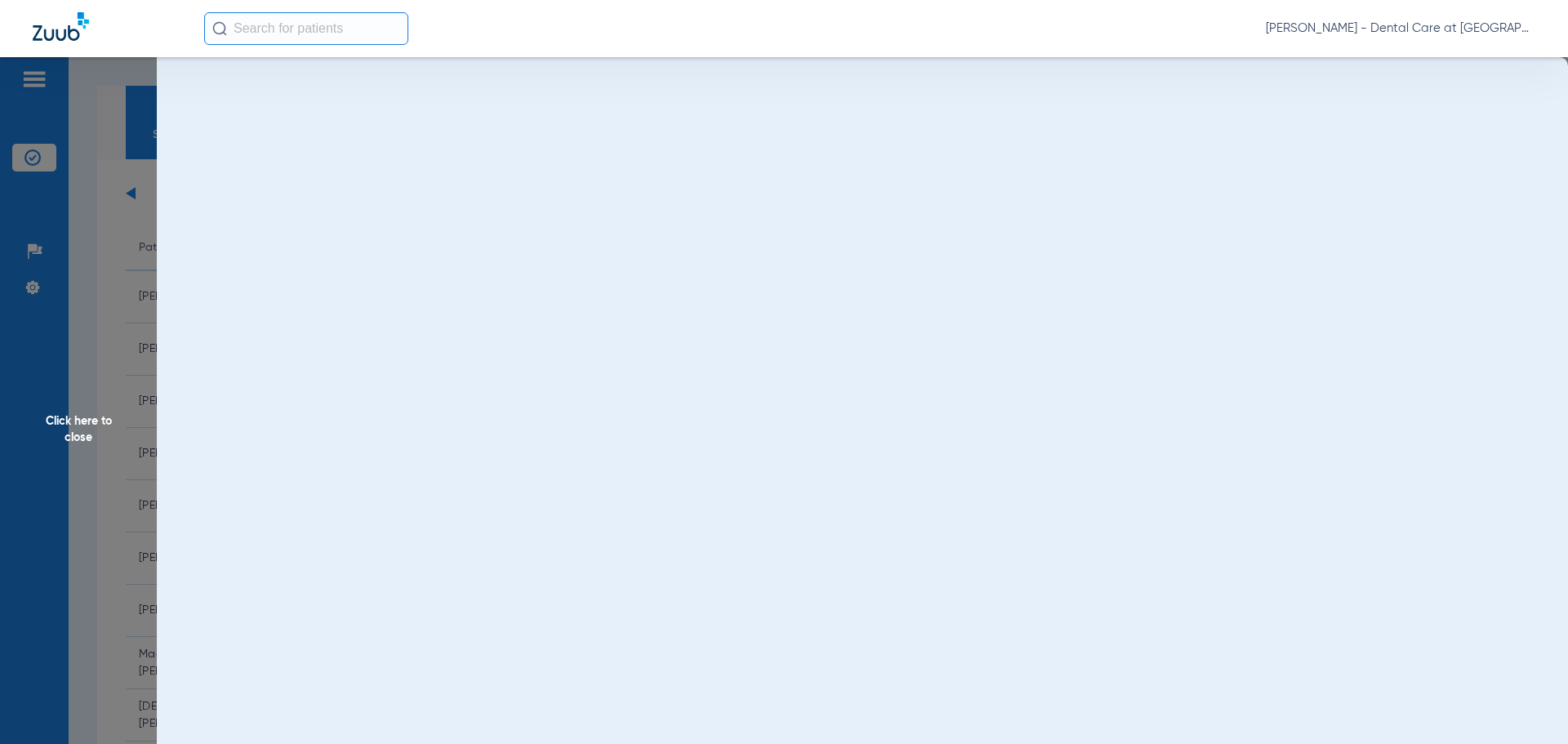
scroll to position [0, 0]
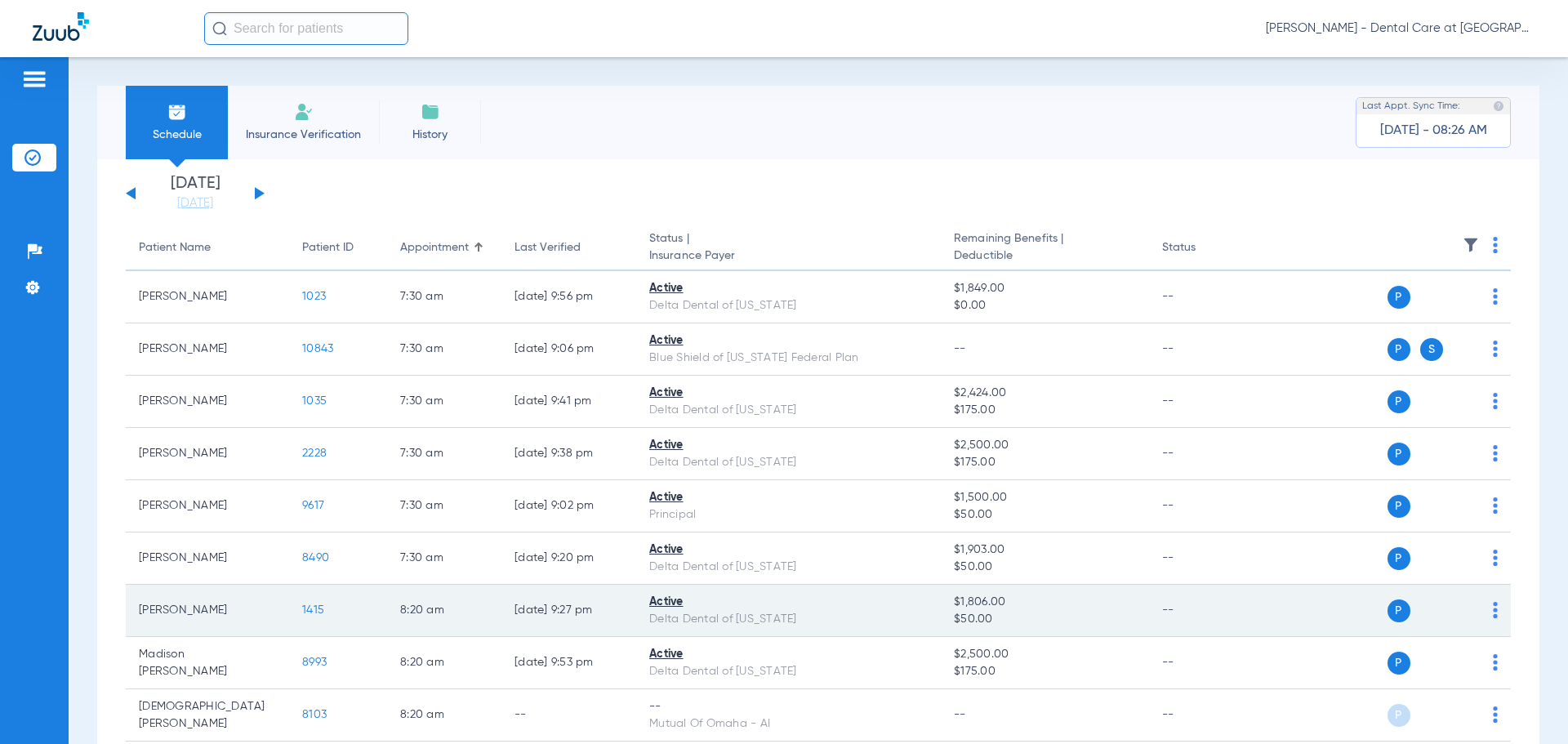
click at [309, 612] on span "1415" at bounding box center [313, 609] width 22 height 12
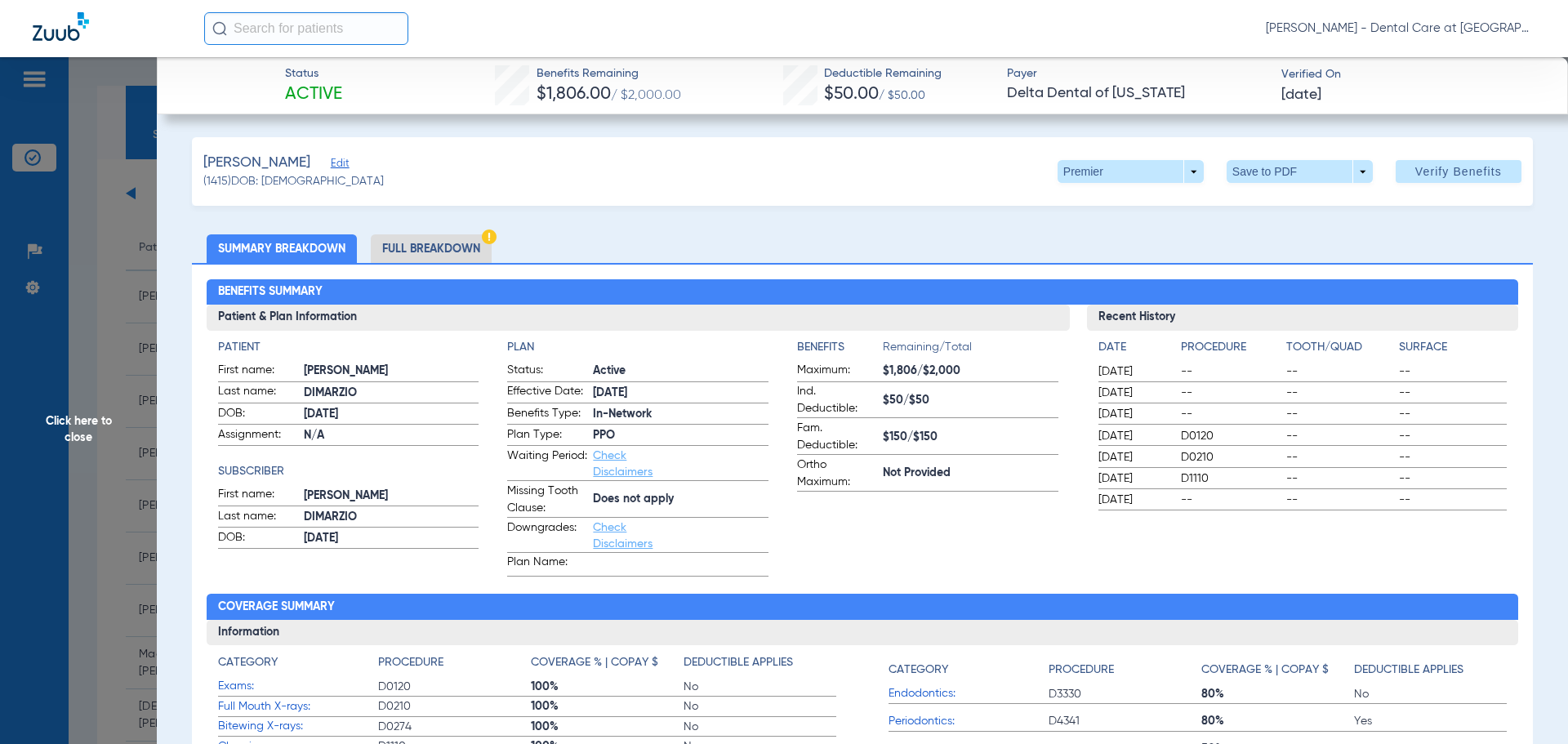
click at [479, 248] on li "Full Breakdown" at bounding box center [431, 248] width 121 height 28
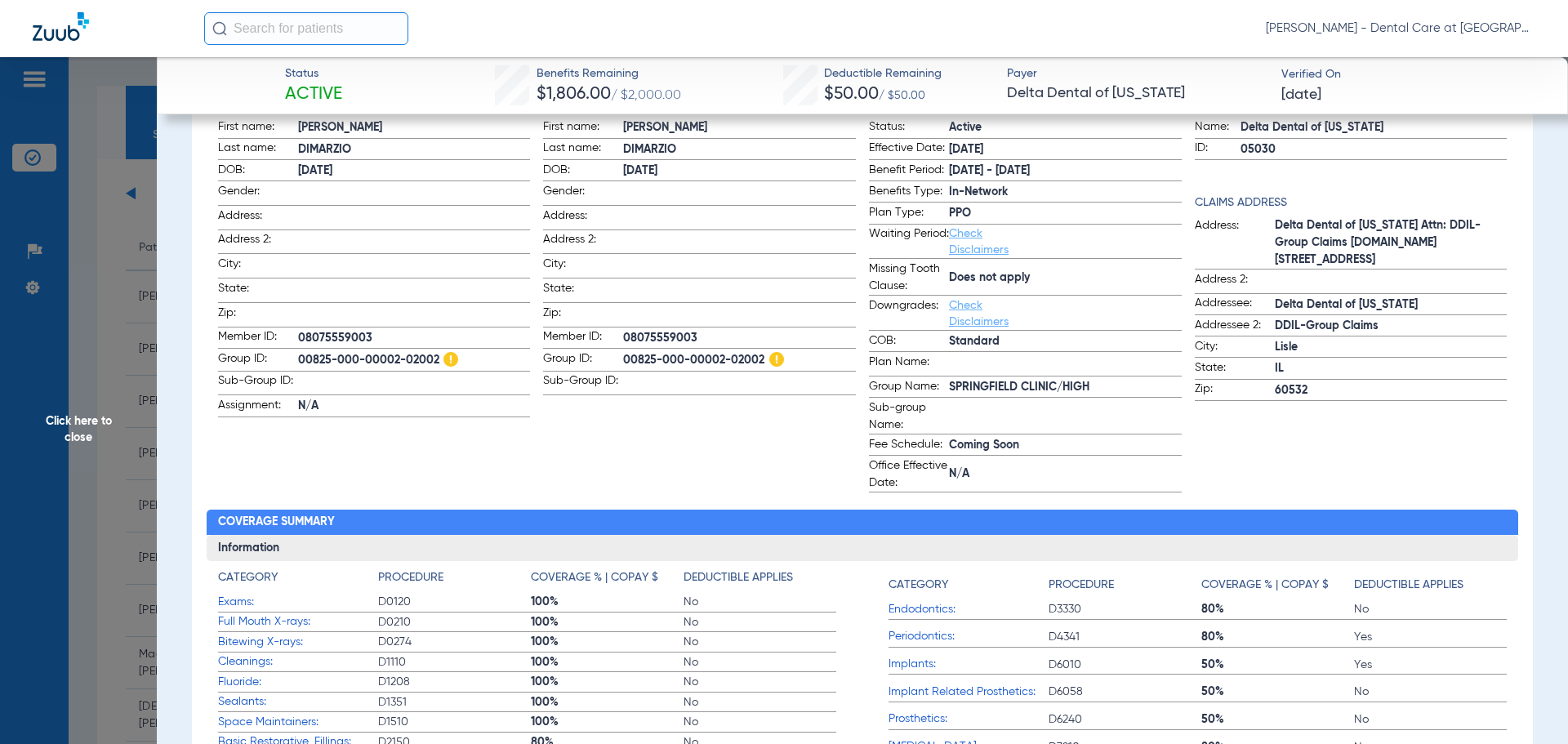
scroll to position [245, 0]
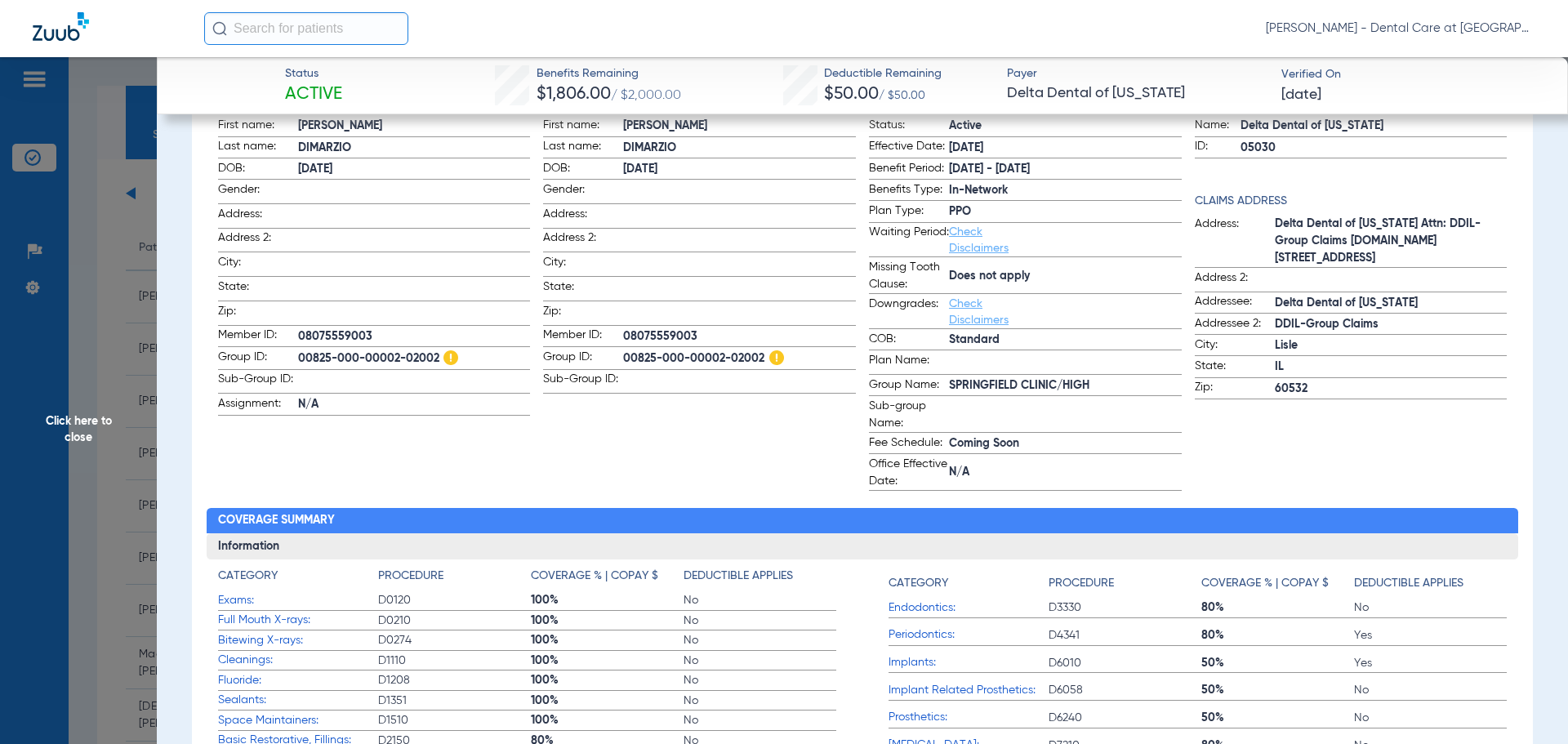
click at [96, 405] on span "Click here to close" at bounding box center [78, 429] width 157 height 744
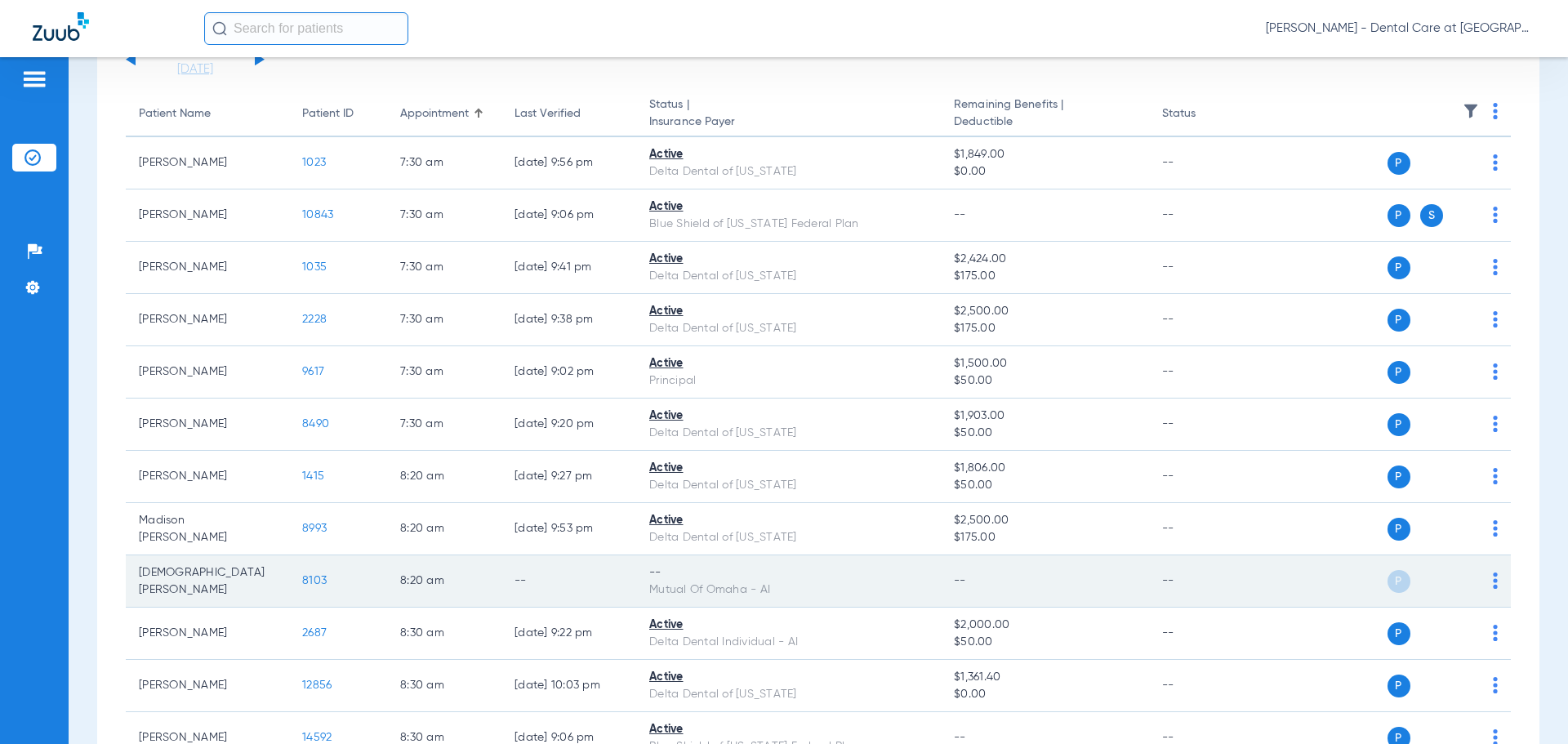
scroll to position [163, 0]
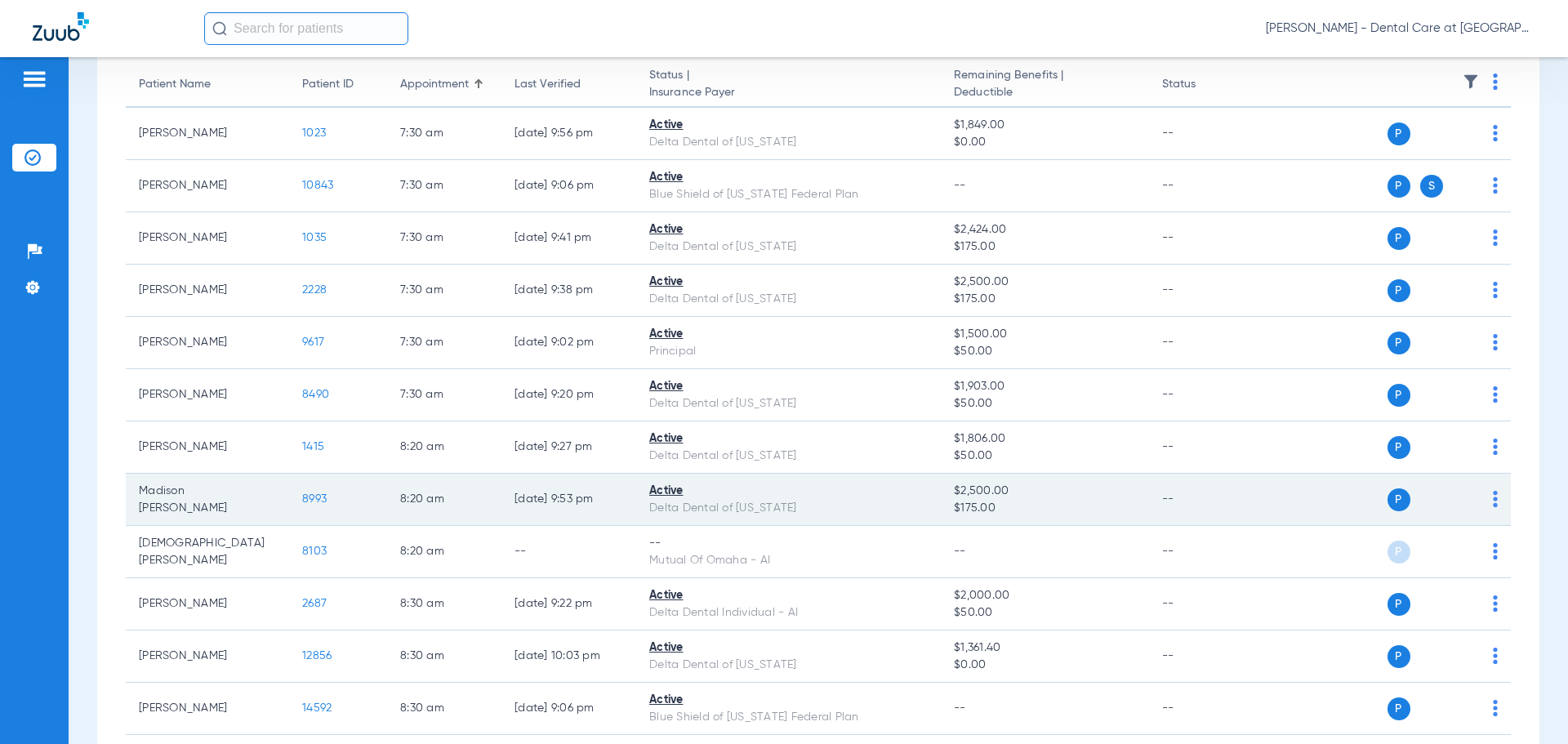
click at [321, 495] on span "8993" at bounding box center [314, 499] width 25 height 12
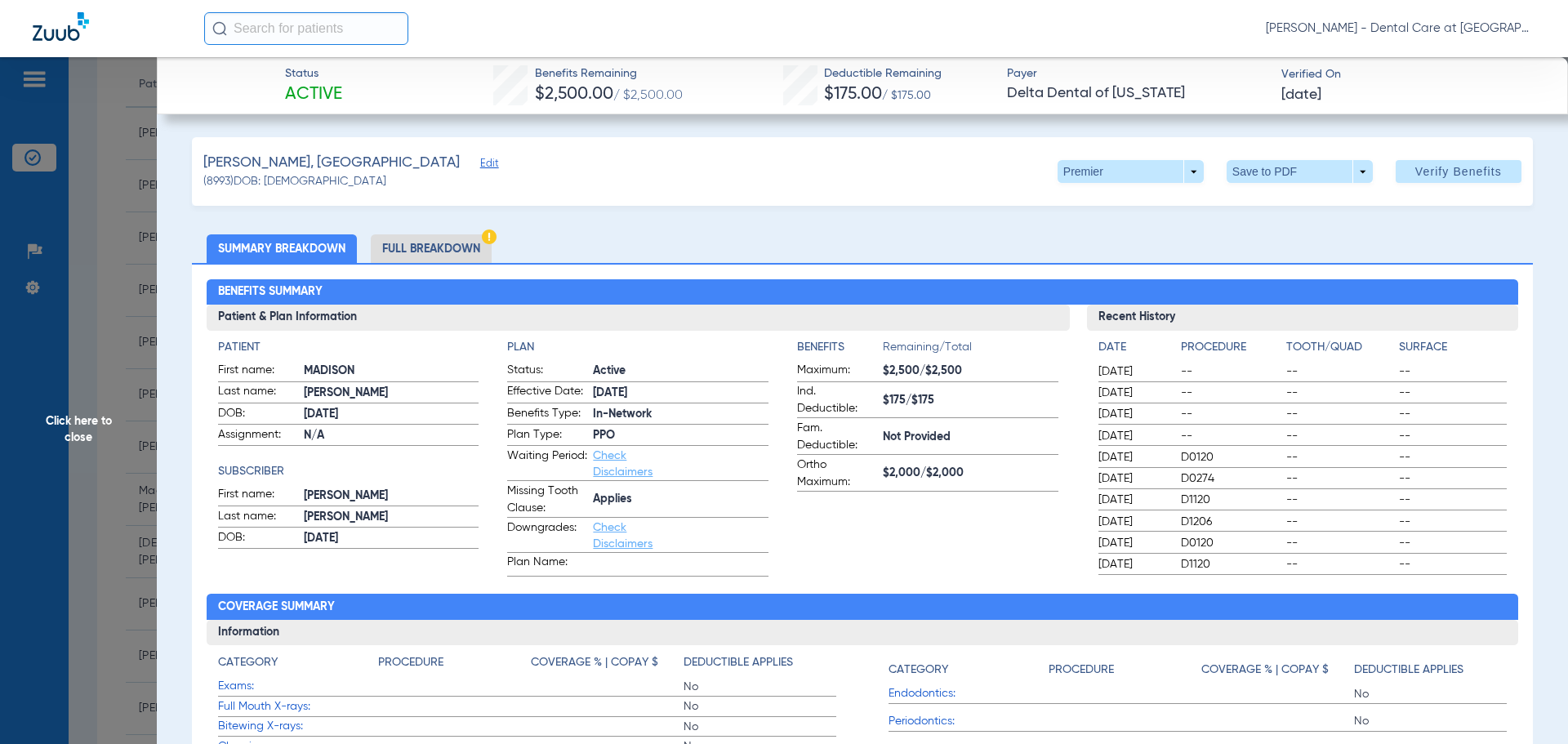
click at [432, 249] on li "Full Breakdown" at bounding box center [431, 248] width 121 height 28
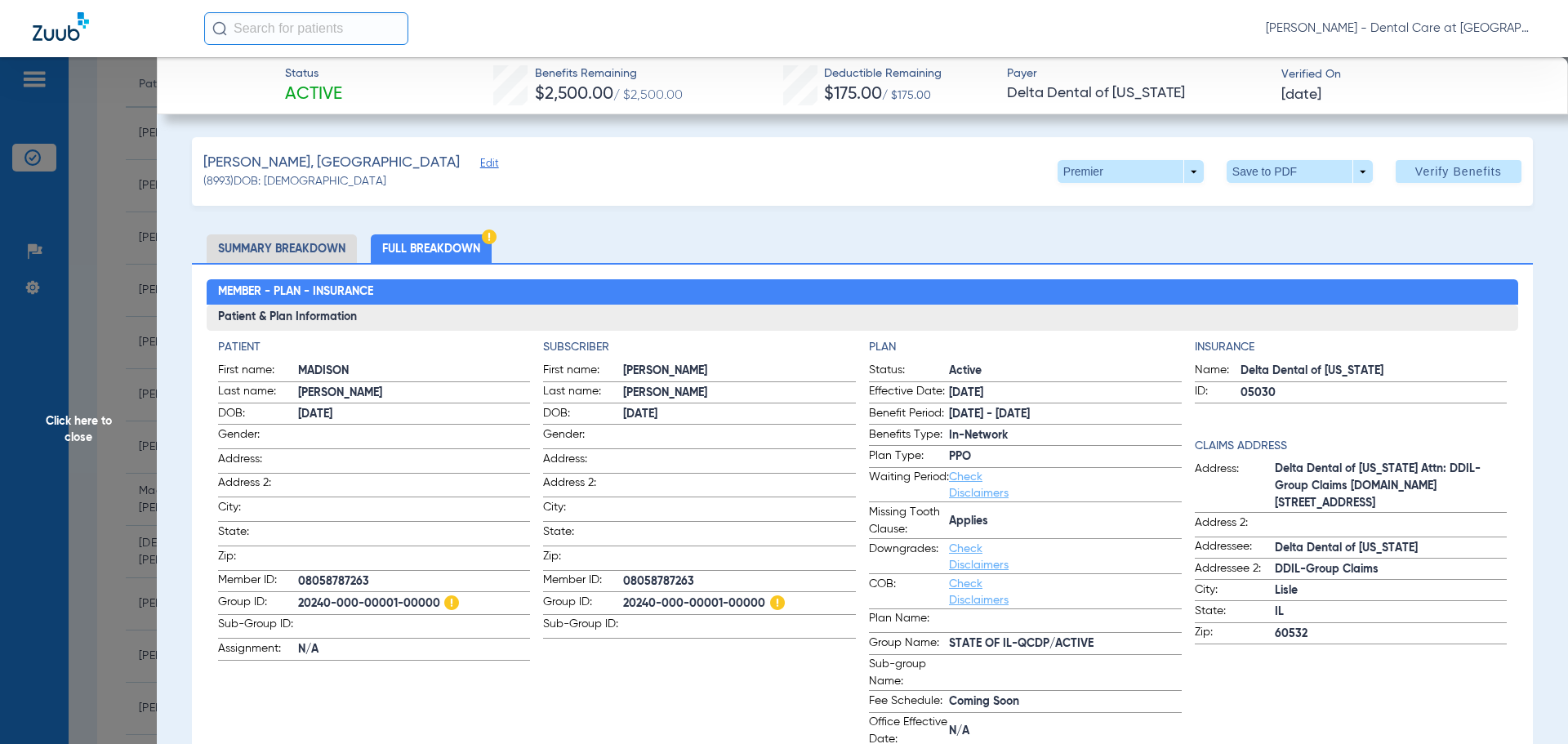
click at [97, 426] on span "Click here to close" at bounding box center [78, 429] width 157 height 744
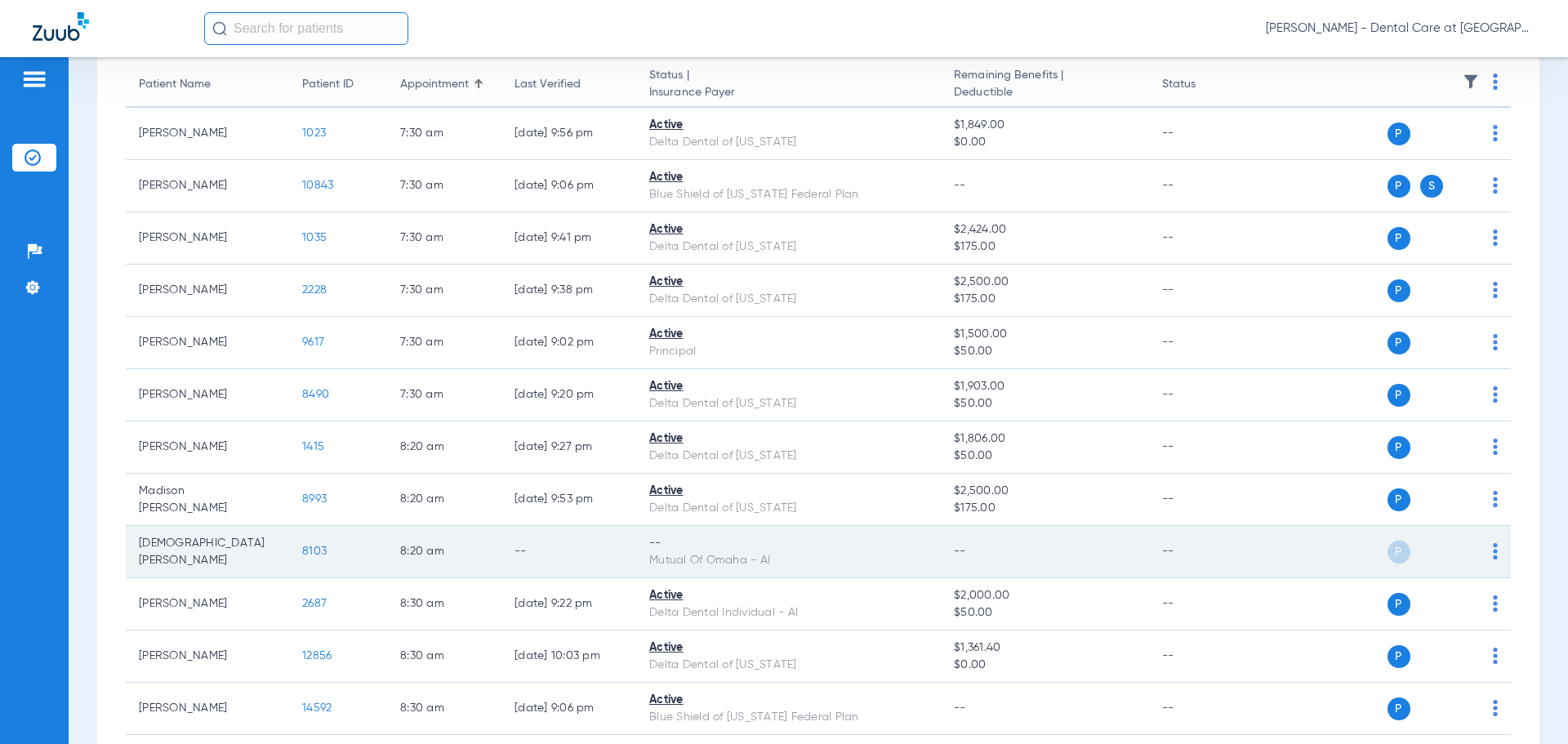
click at [320, 549] on span "8103" at bounding box center [314, 551] width 25 height 12
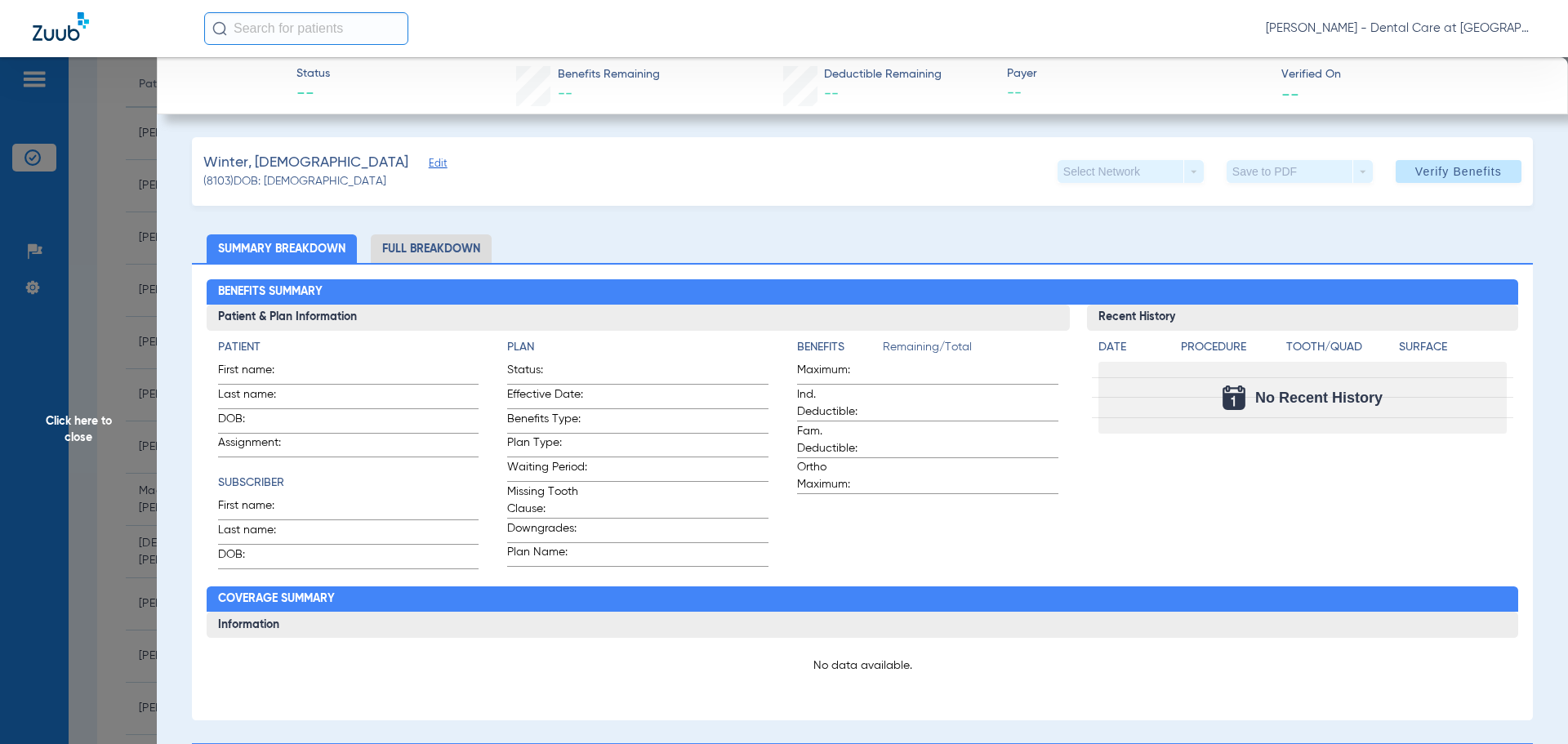
click at [97, 449] on span "Click here to close" at bounding box center [78, 429] width 157 height 744
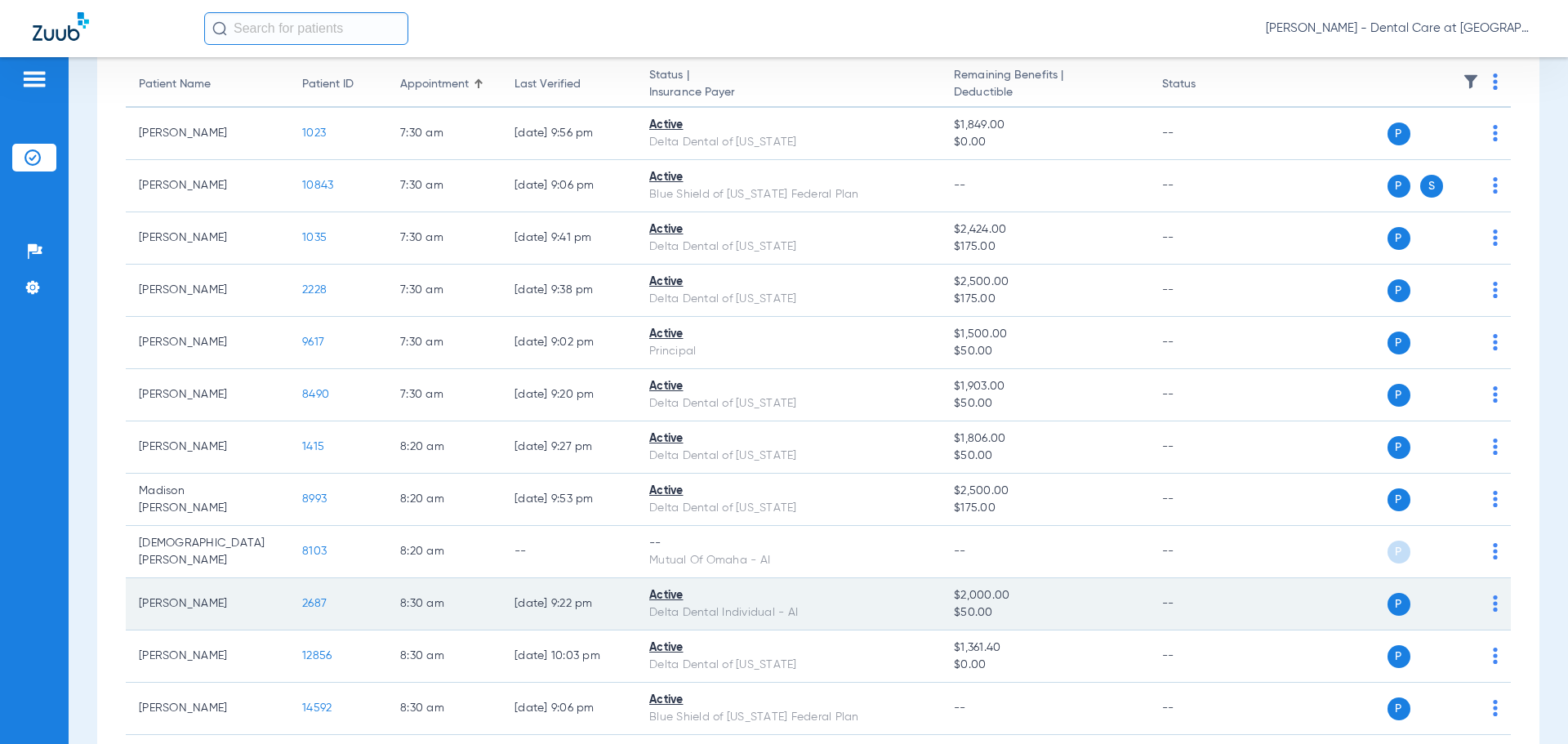
click at [314, 600] on span "2687" at bounding box center [314, 603] width 25 height 12
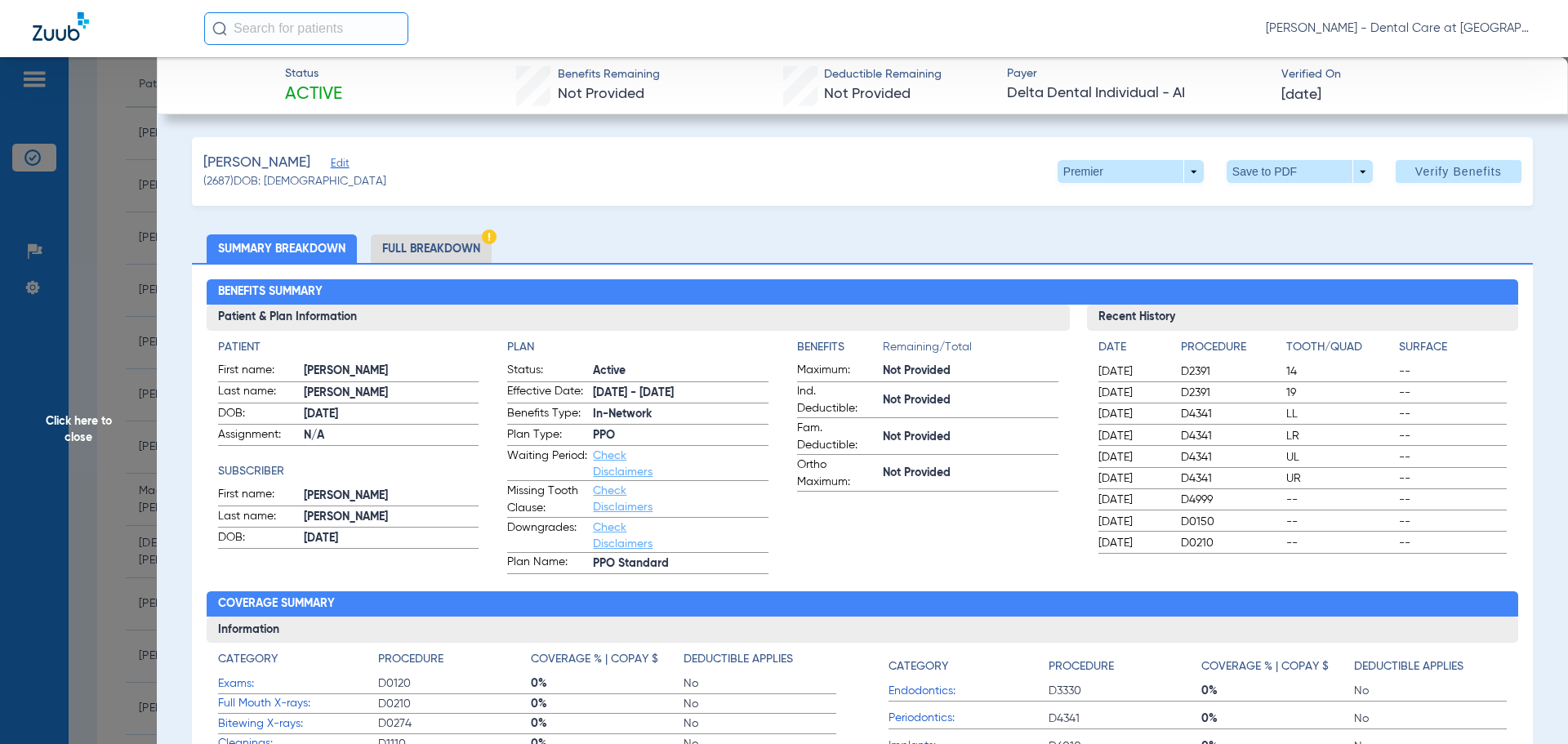
click at [456, 249] on li "Full Breakdown" at bounding box center [431, 248] width 121 height 28
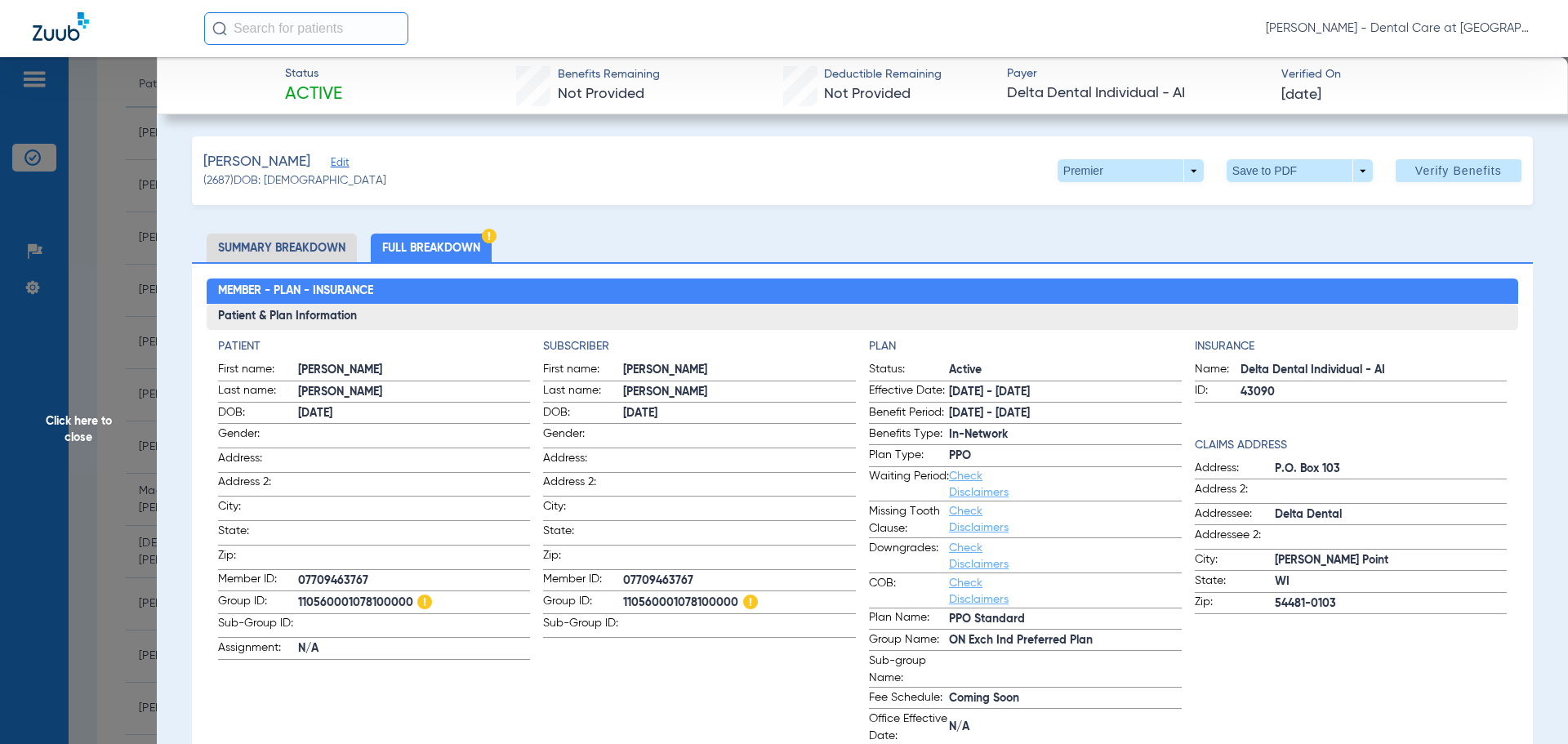
scroll to position [0, 0]
click at [70, 440] on span "Click here to close" at bounding box center [78, 429] width 157 height 744
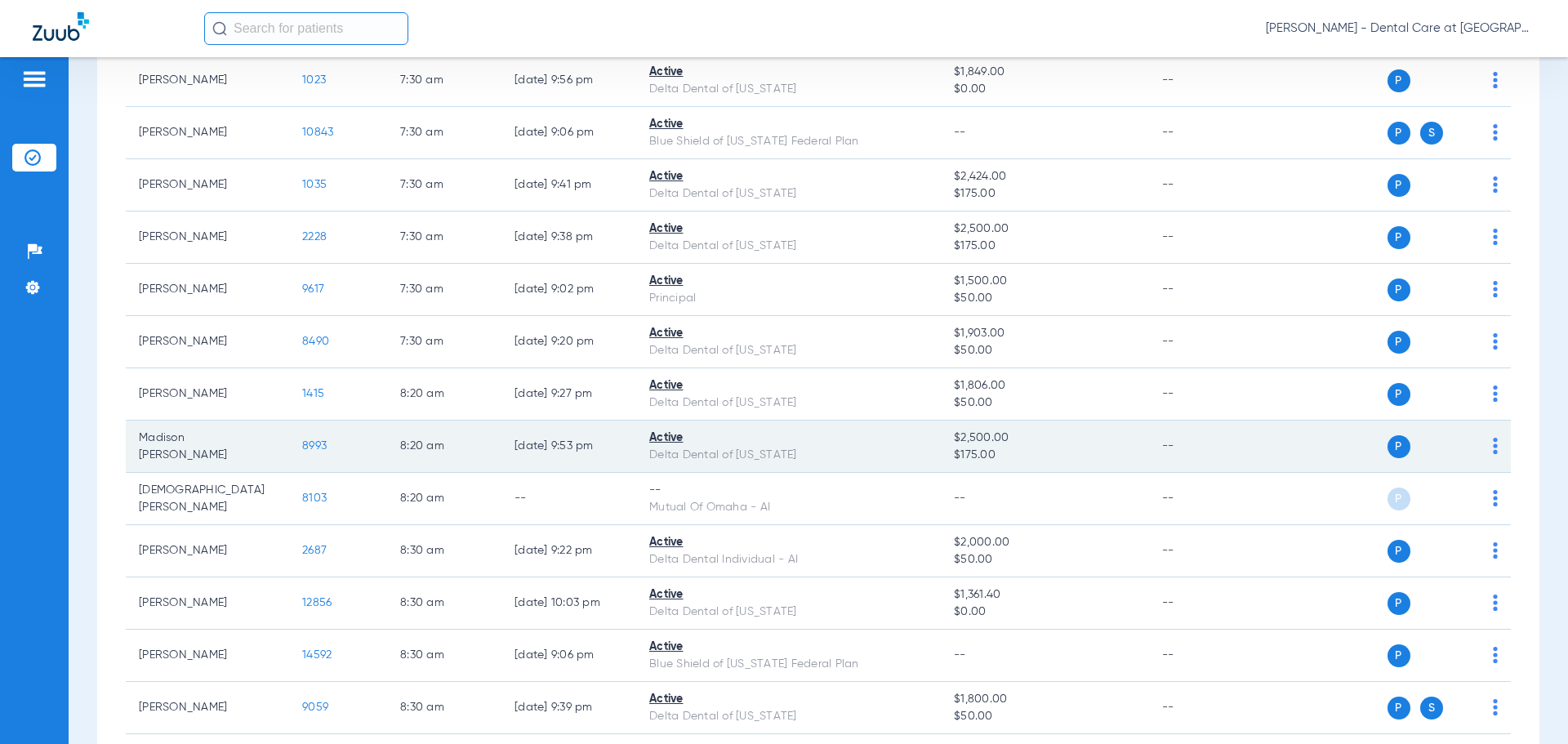
scroll to position [245, 0]
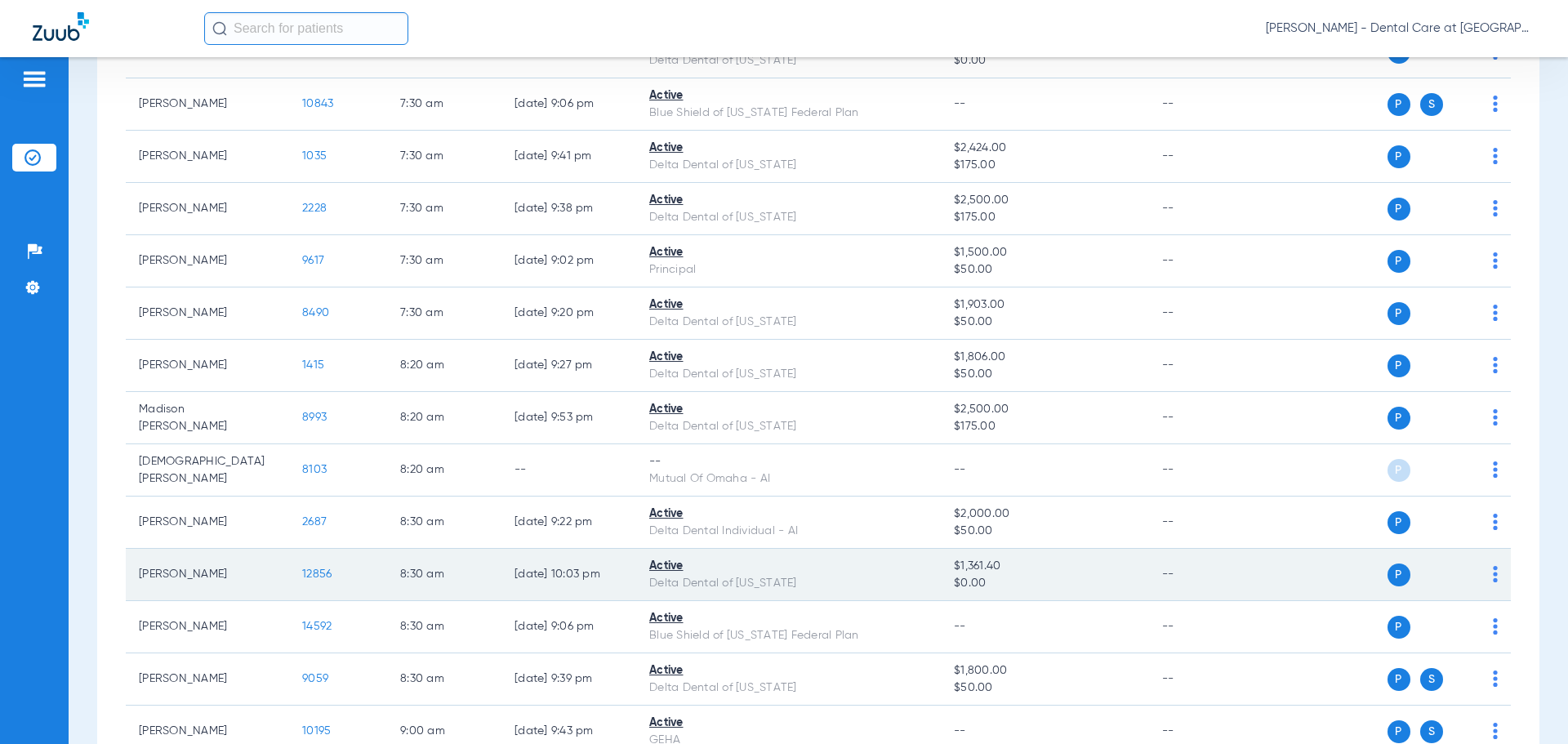
click at [332, 576] on span "12856" at bounding box center [317, 574] width 29 height 12
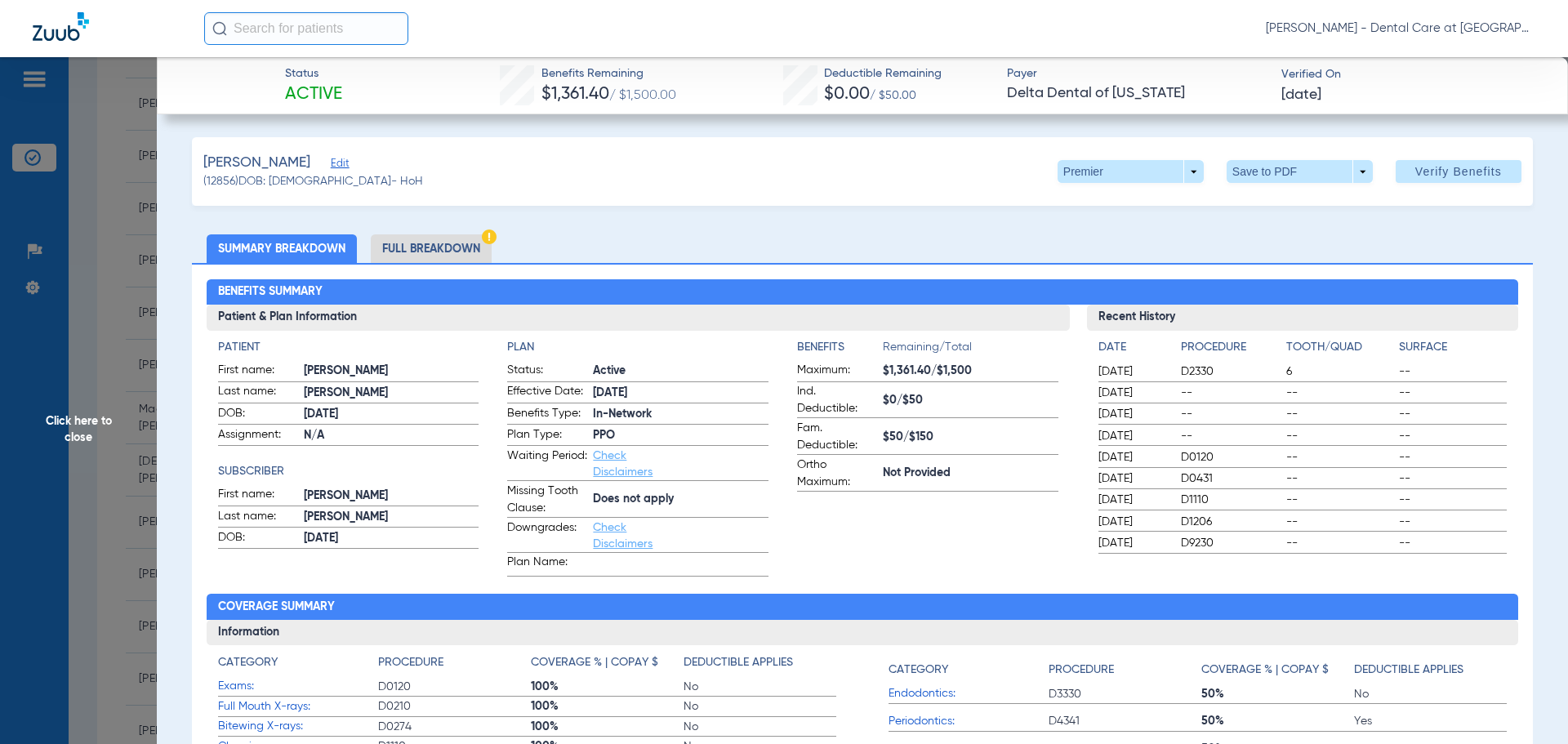
click at [395, 249] on li "Full Breakdown" at bounding box center [431, 248] width 121 height 28
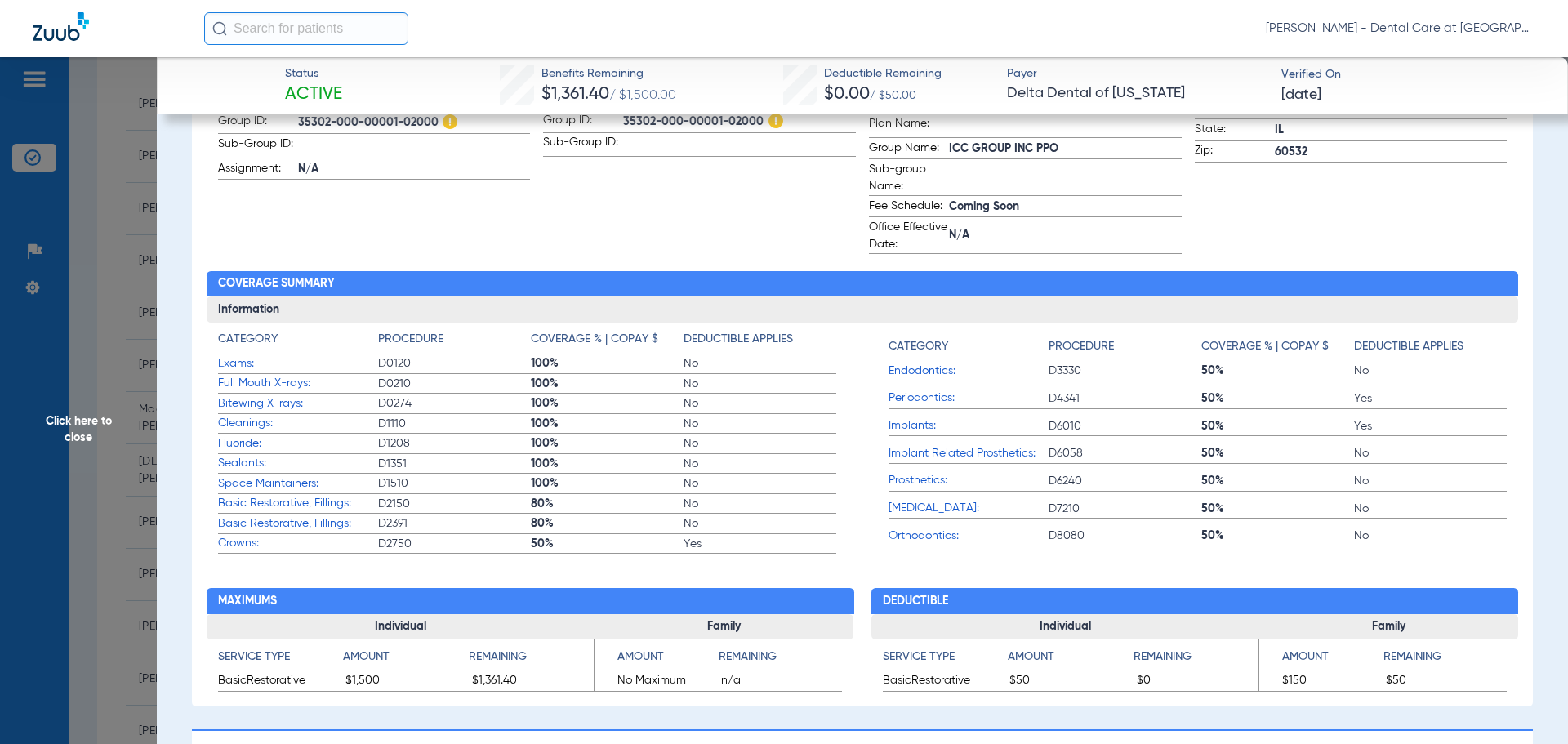
scroll to position [572, 0]
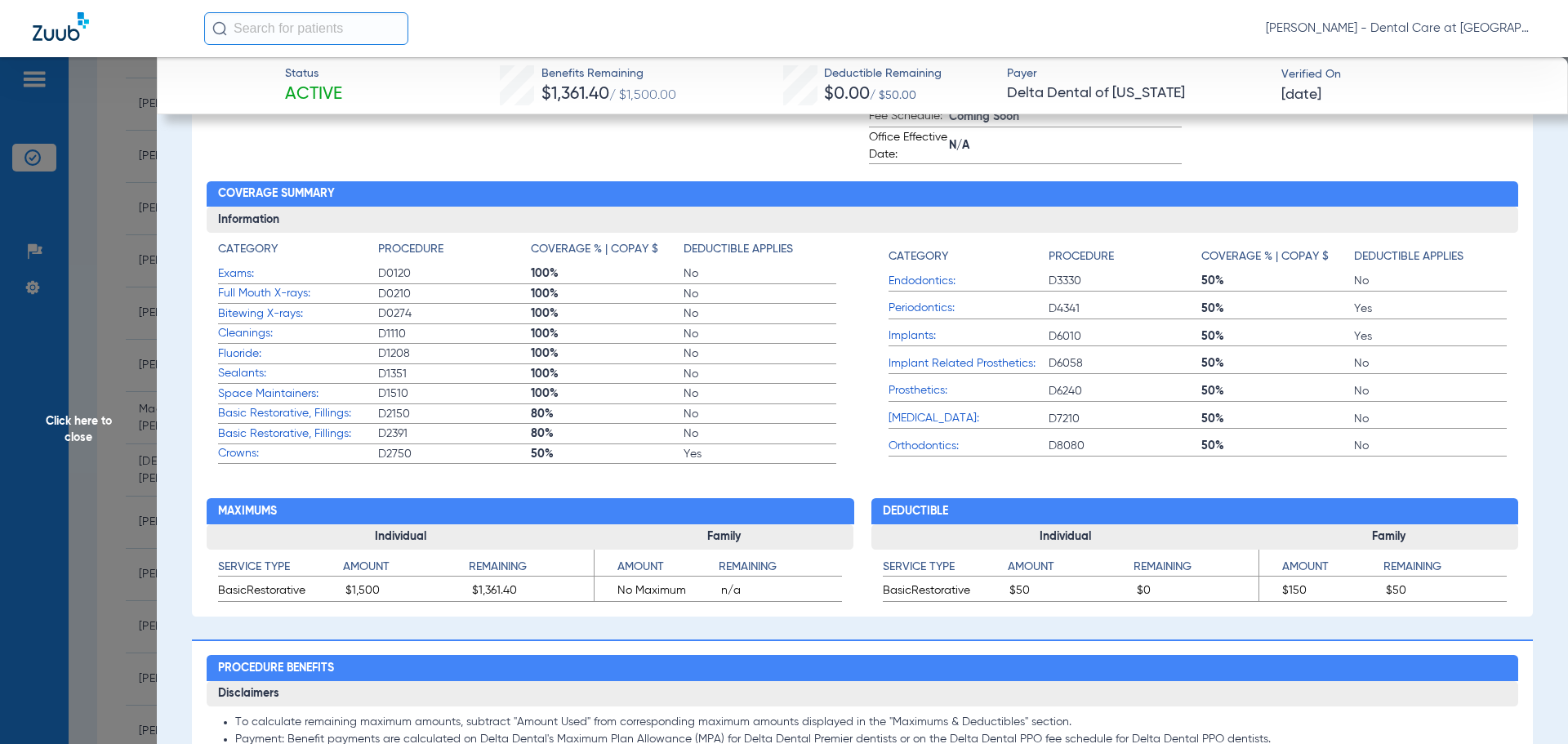
click at [98, 391] on span "Click here to close" at bounding box center [78, 429] width 157 height 744
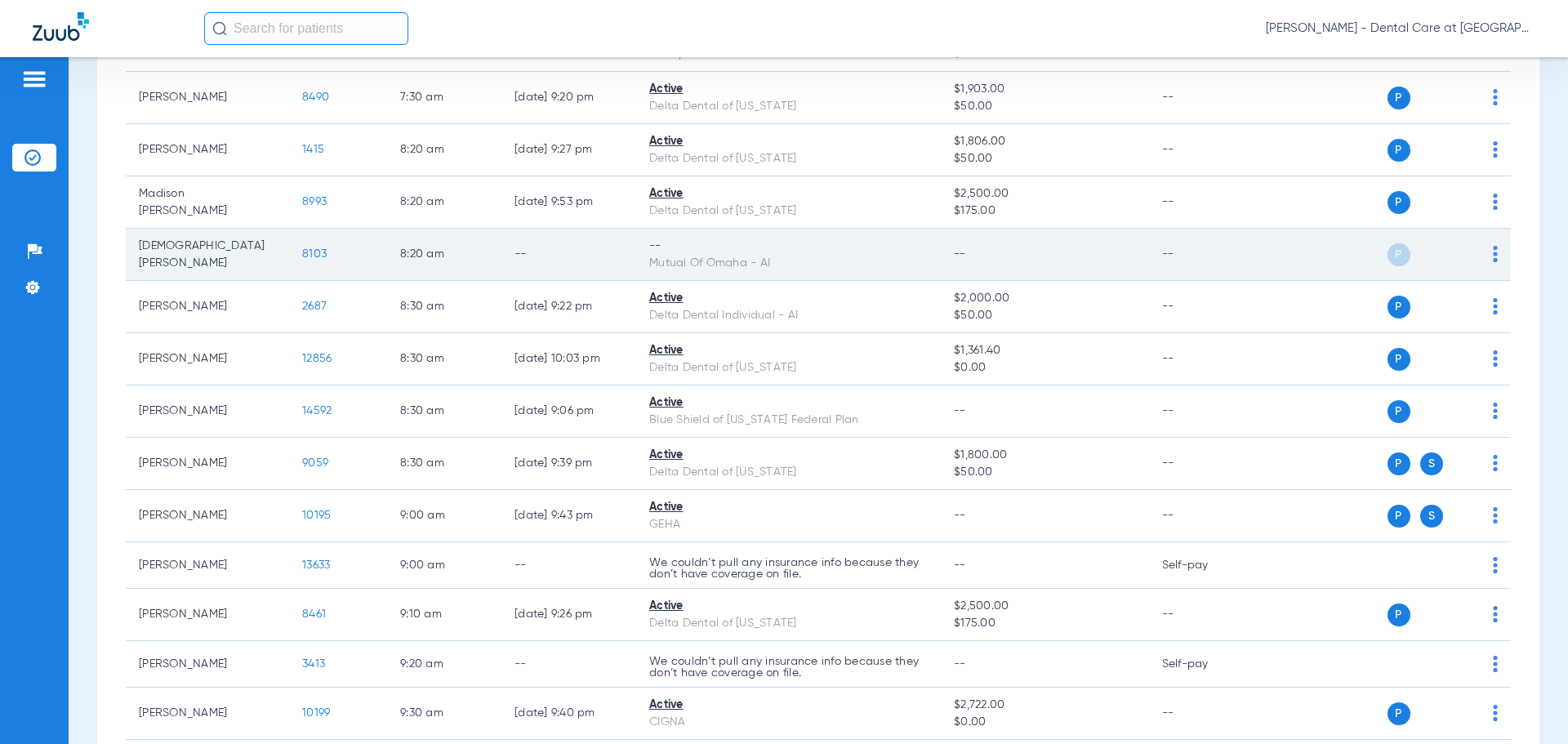
scroll to position [490, 0]
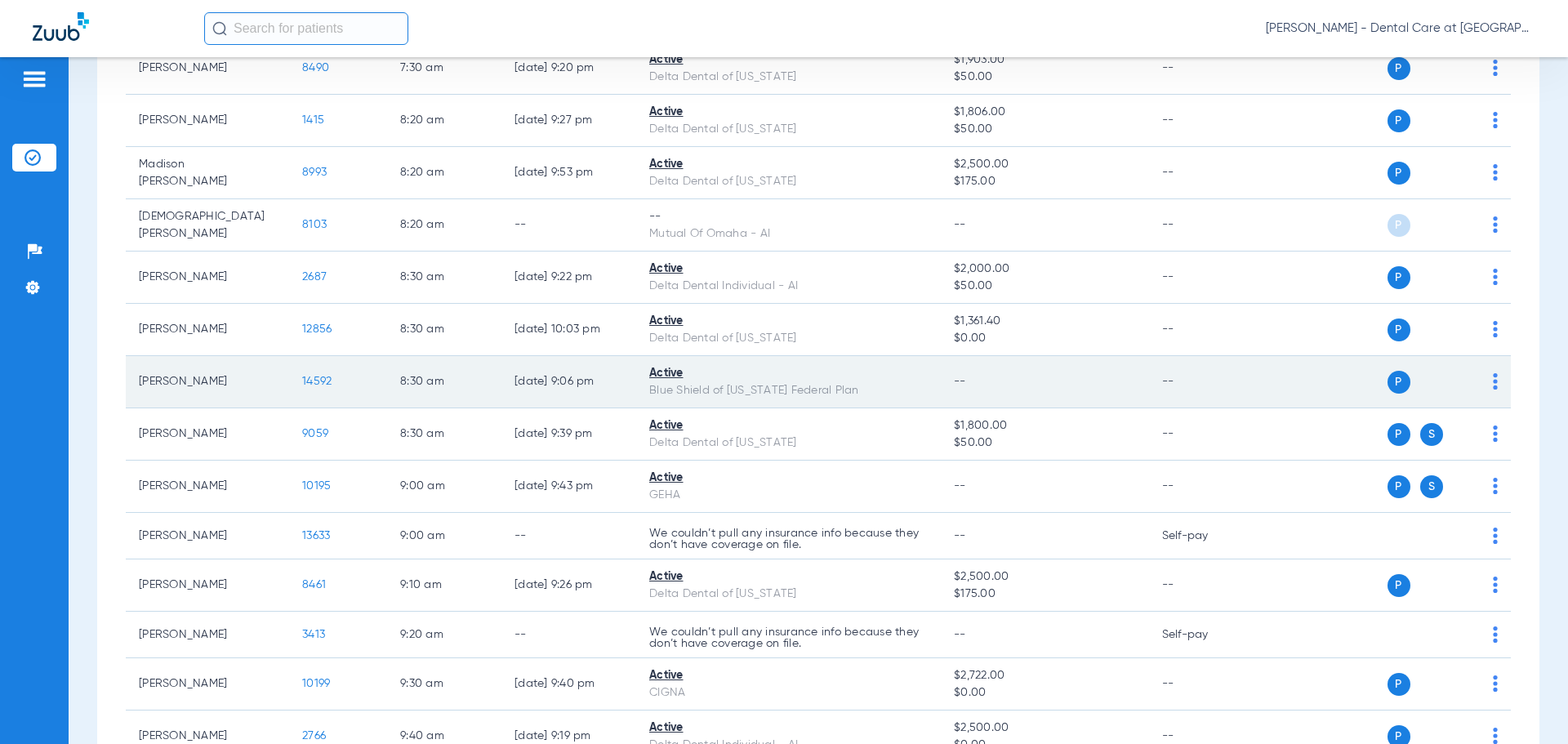
click at [314, 380] on span "14592" at bounding box center [317, 381] width 29 height 12
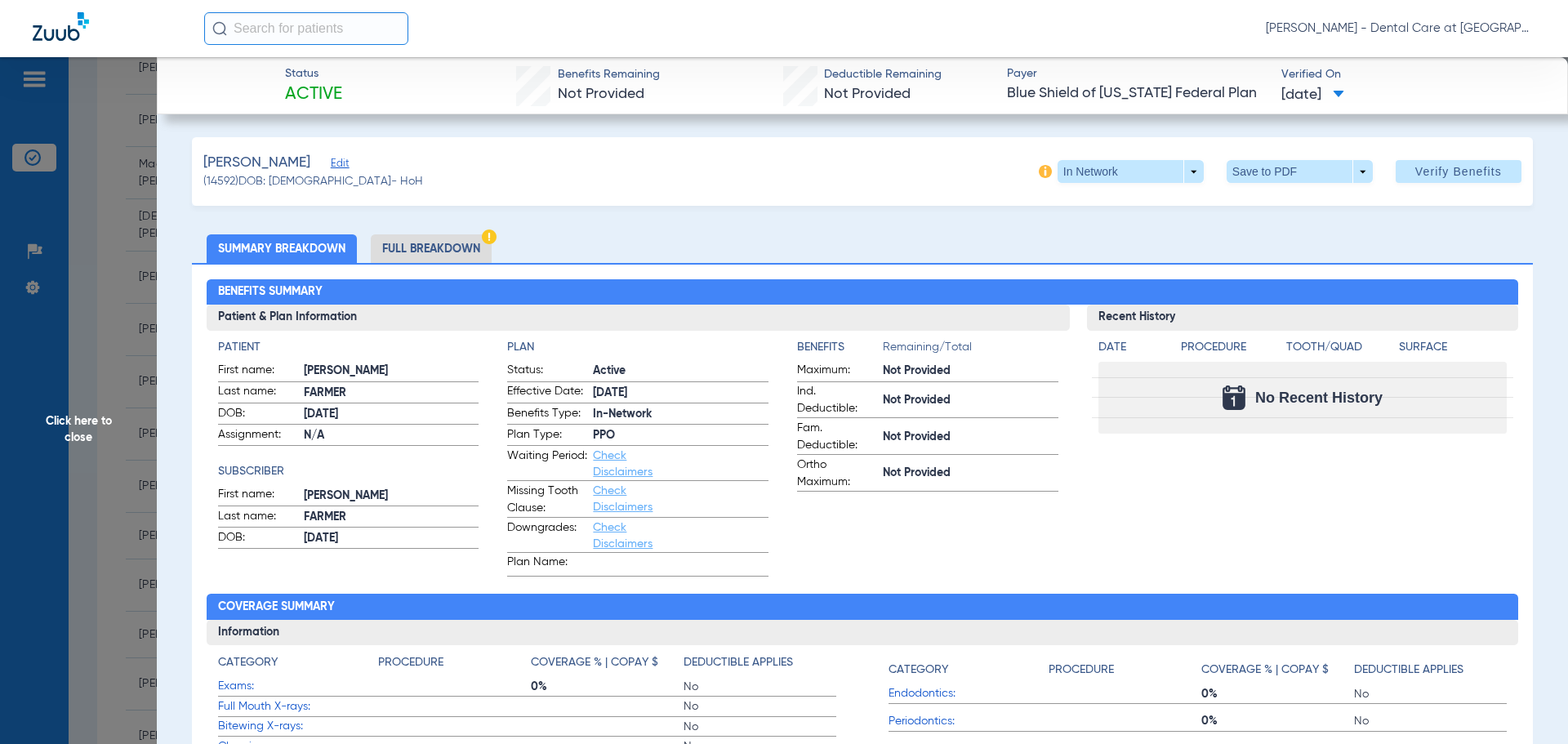
click at [408, 241] on li "Full Breakdown" at bounding box center [431, 248] width 121 height 28
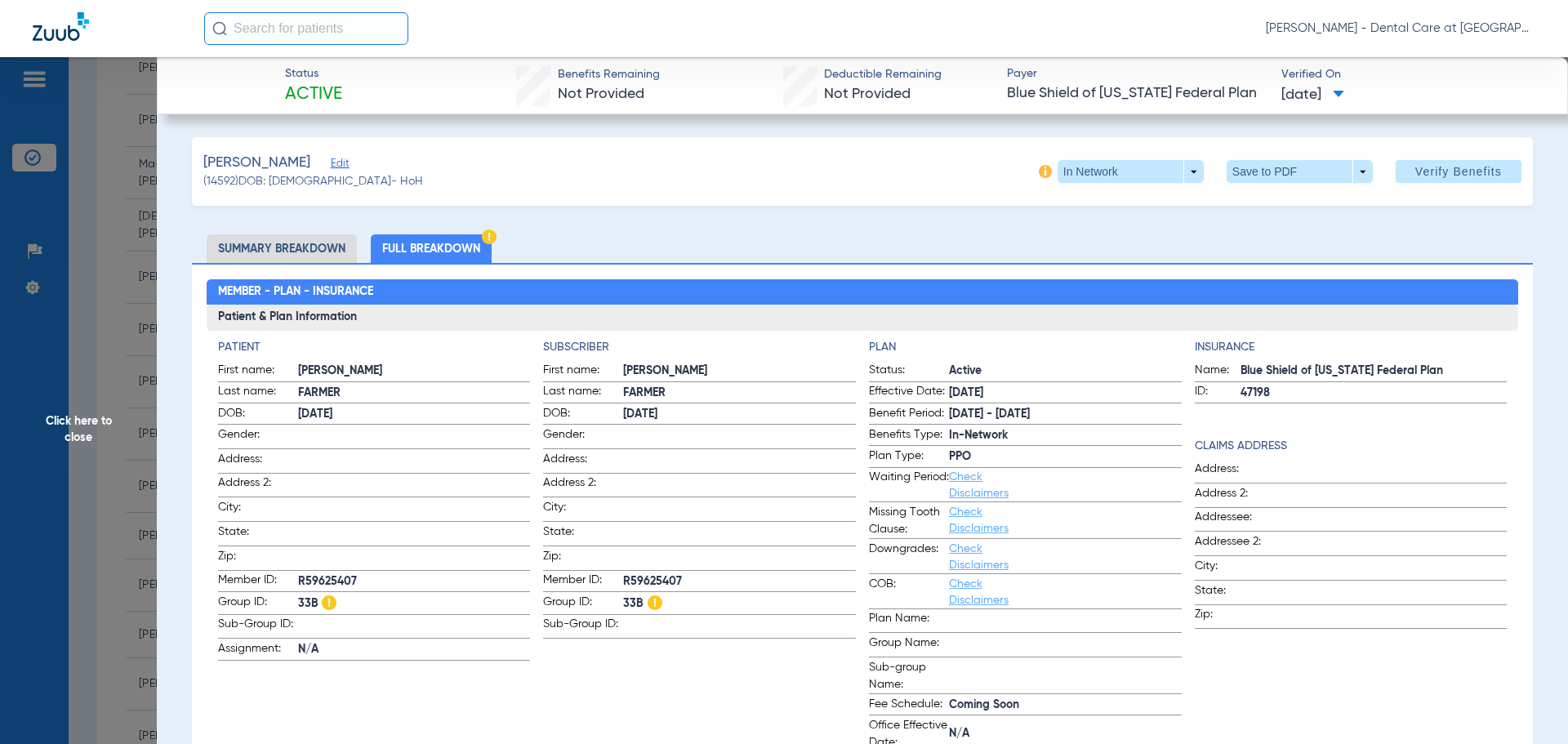
click at [86, 350] on span "Click here to close" at bounding box center [78, 429] width 157 height 744
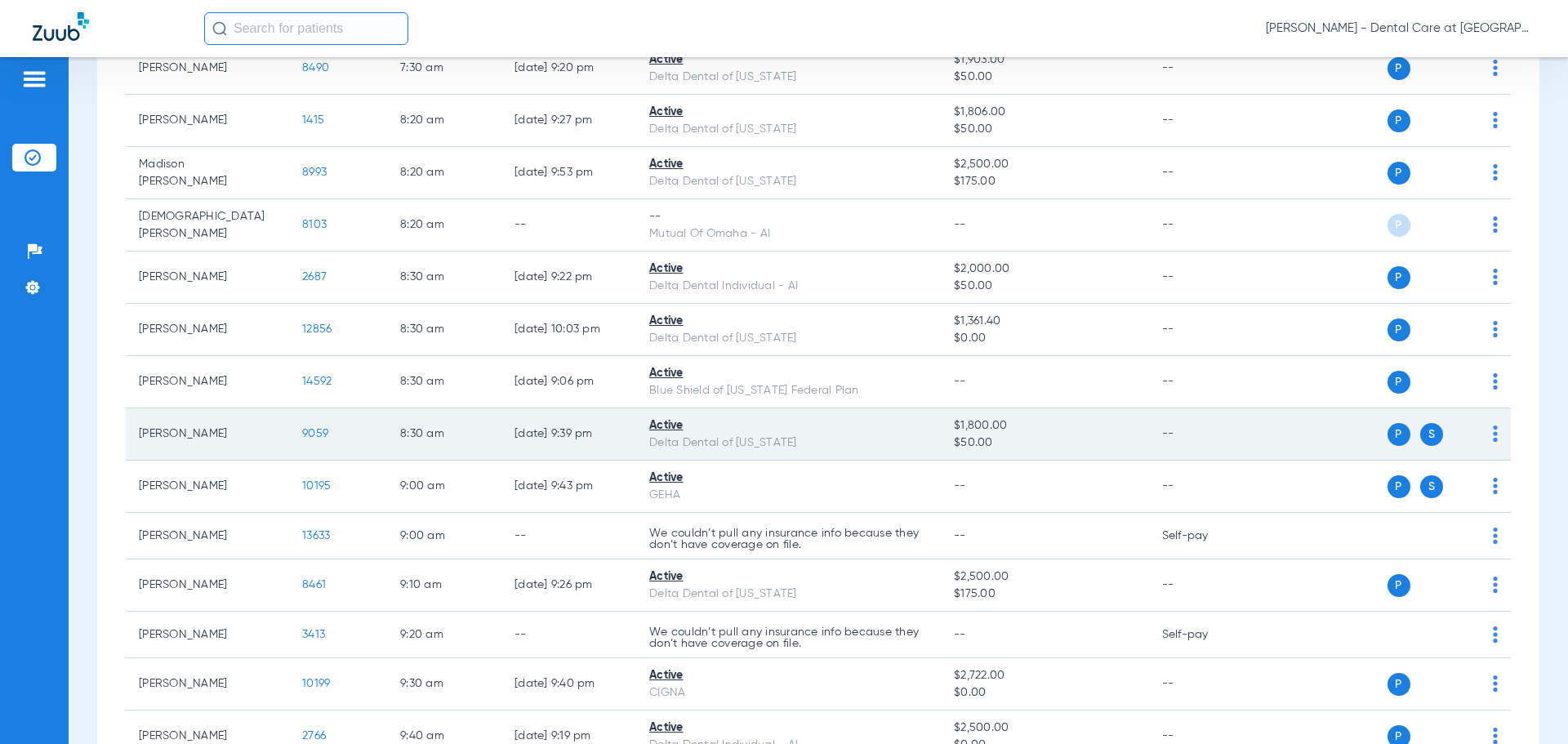
click at [320, 434] on span "9059" at bounding box center [315, 433] width 26 height 12
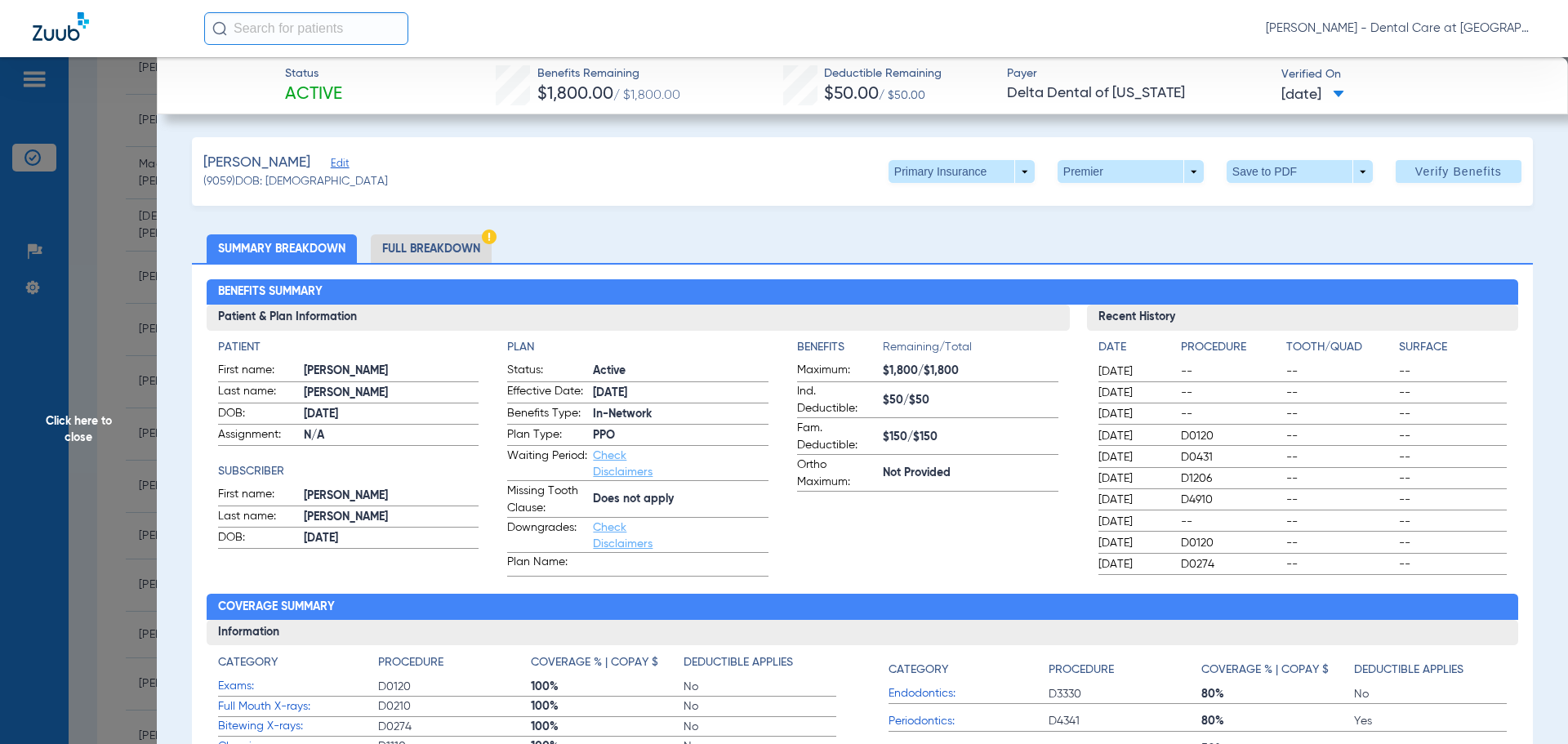
click at [448, 242] on li "Full Breakdown" at bounding box center [431, 248] width 121 height 28
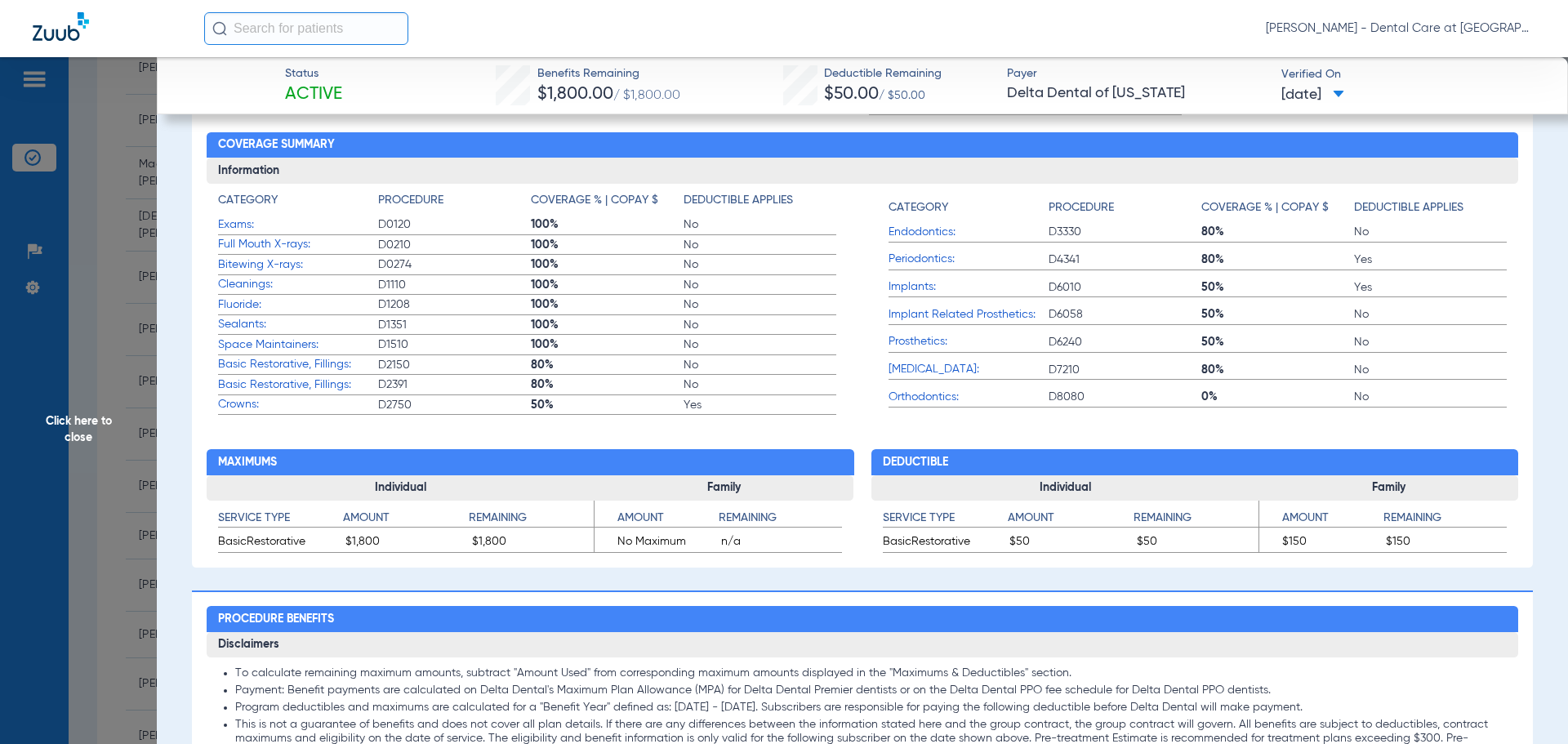
scroll to position [653, 0]
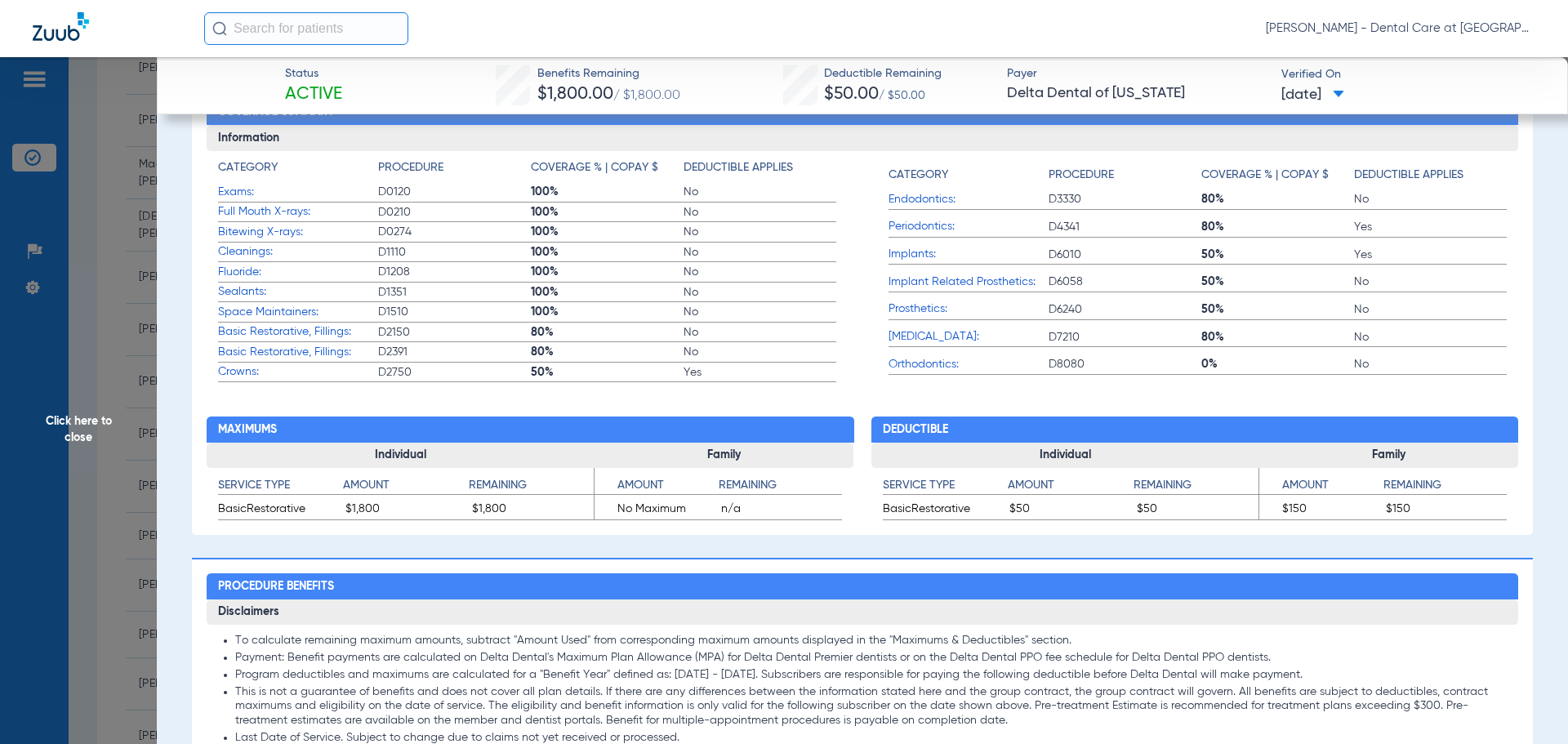
click at [102, 415] on span "Click here to close" at bounding box center [78, 429] width 157 height 744
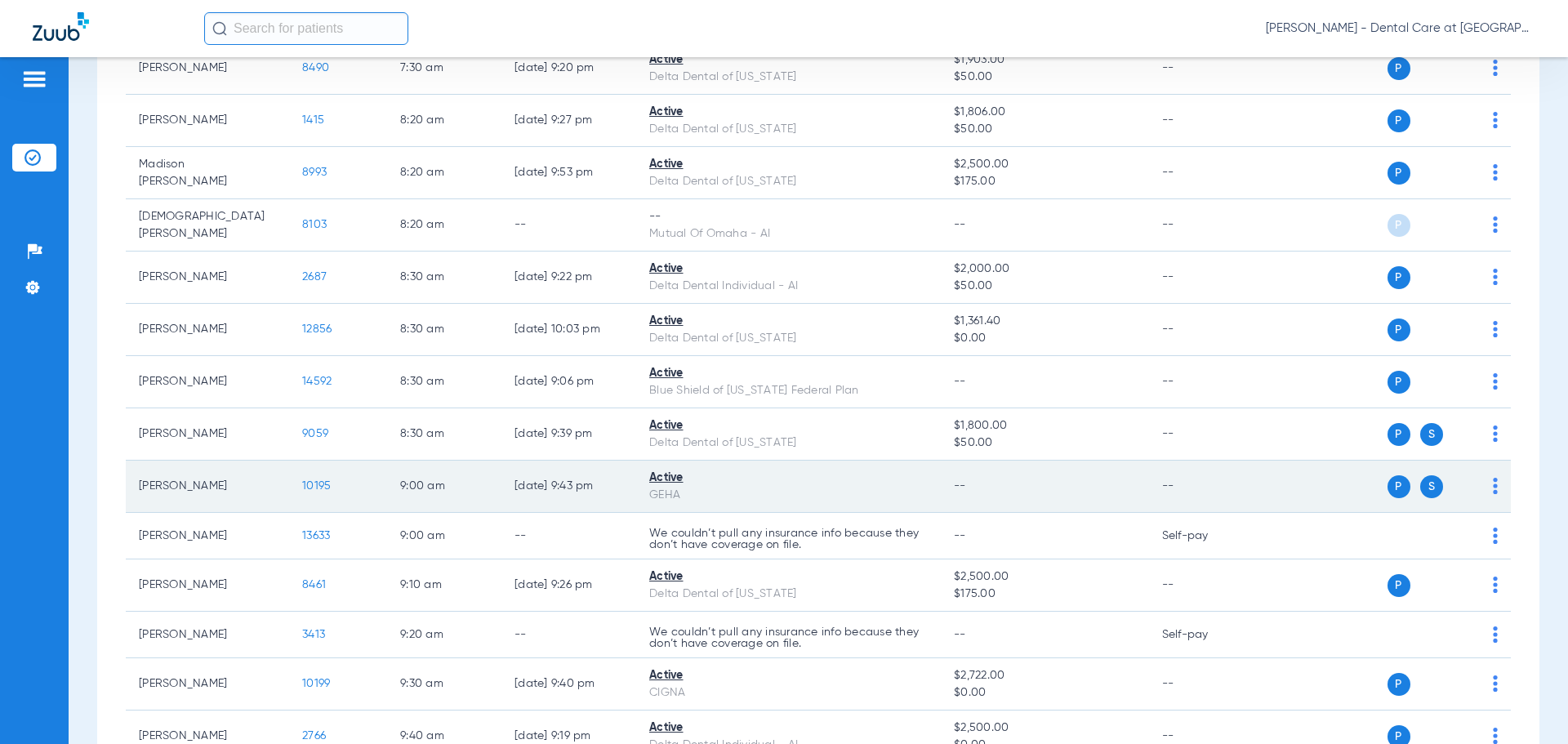
click at [323, 485] on span "10195" at bounding box center [316, 485] width 28 height 12
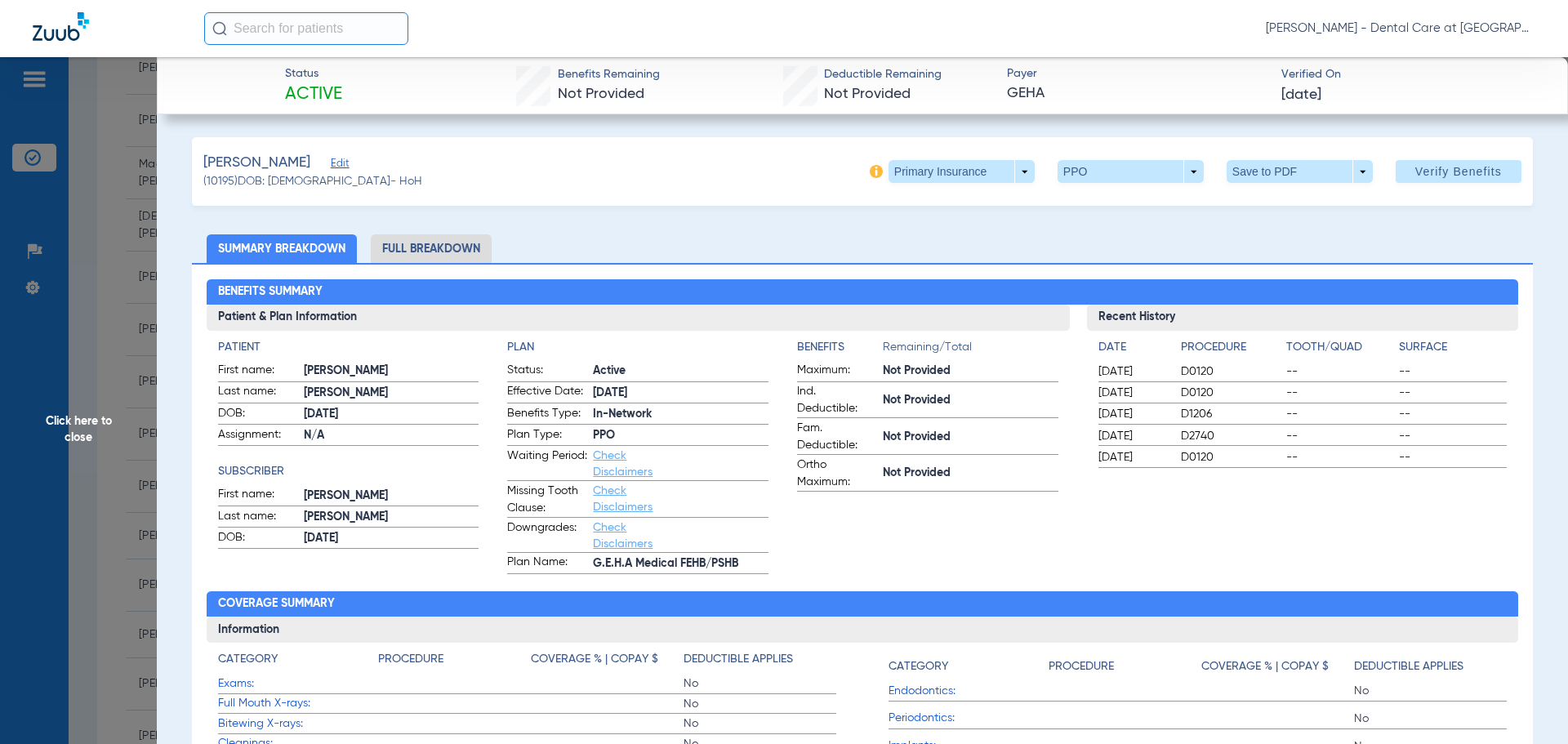
click at [431, 253] on li "Full Breakdown" at bounding box center [431, 248] width 121 height 28
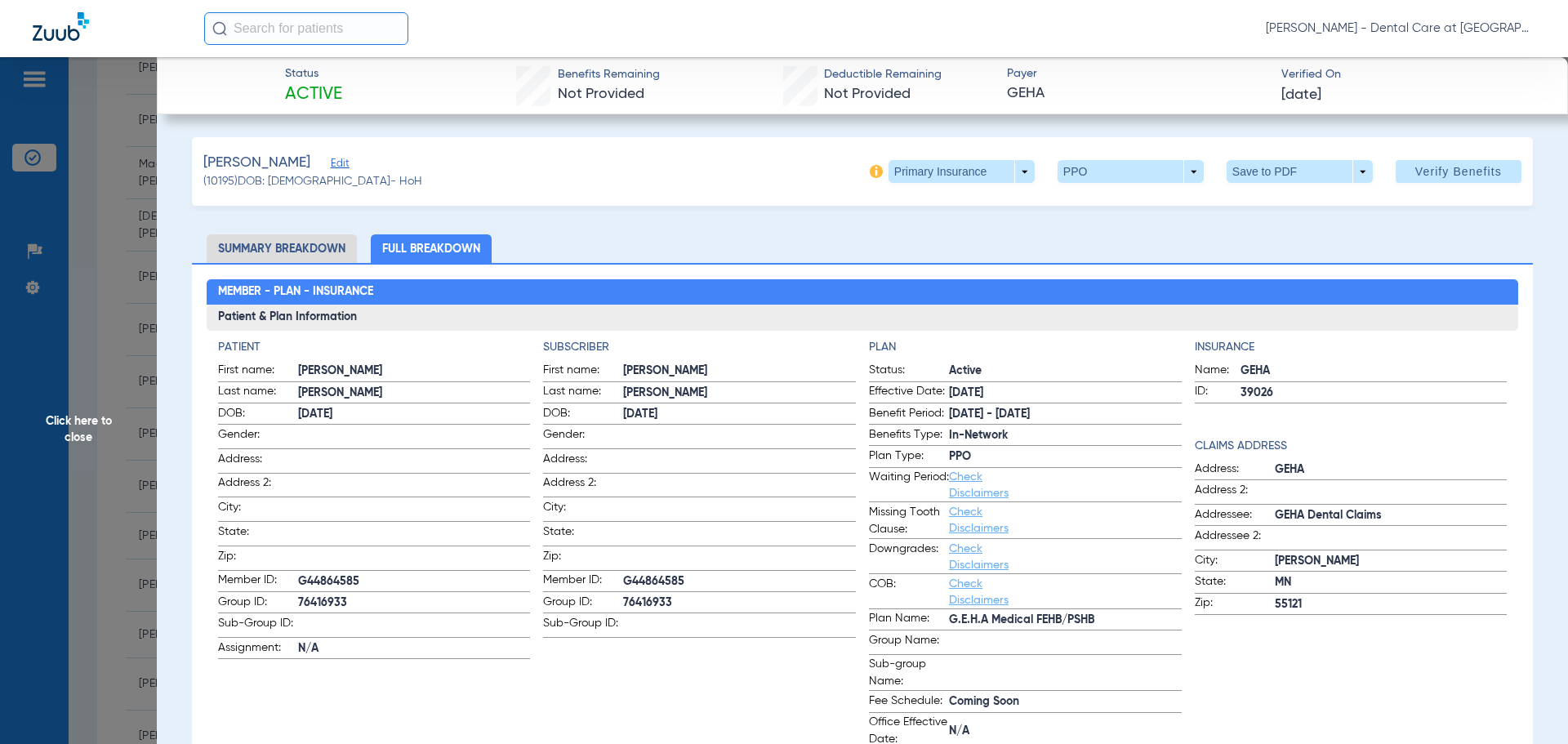
click at [93, 485] on span "Click here to close" at bounding box center [78, 429] width 157 height 744
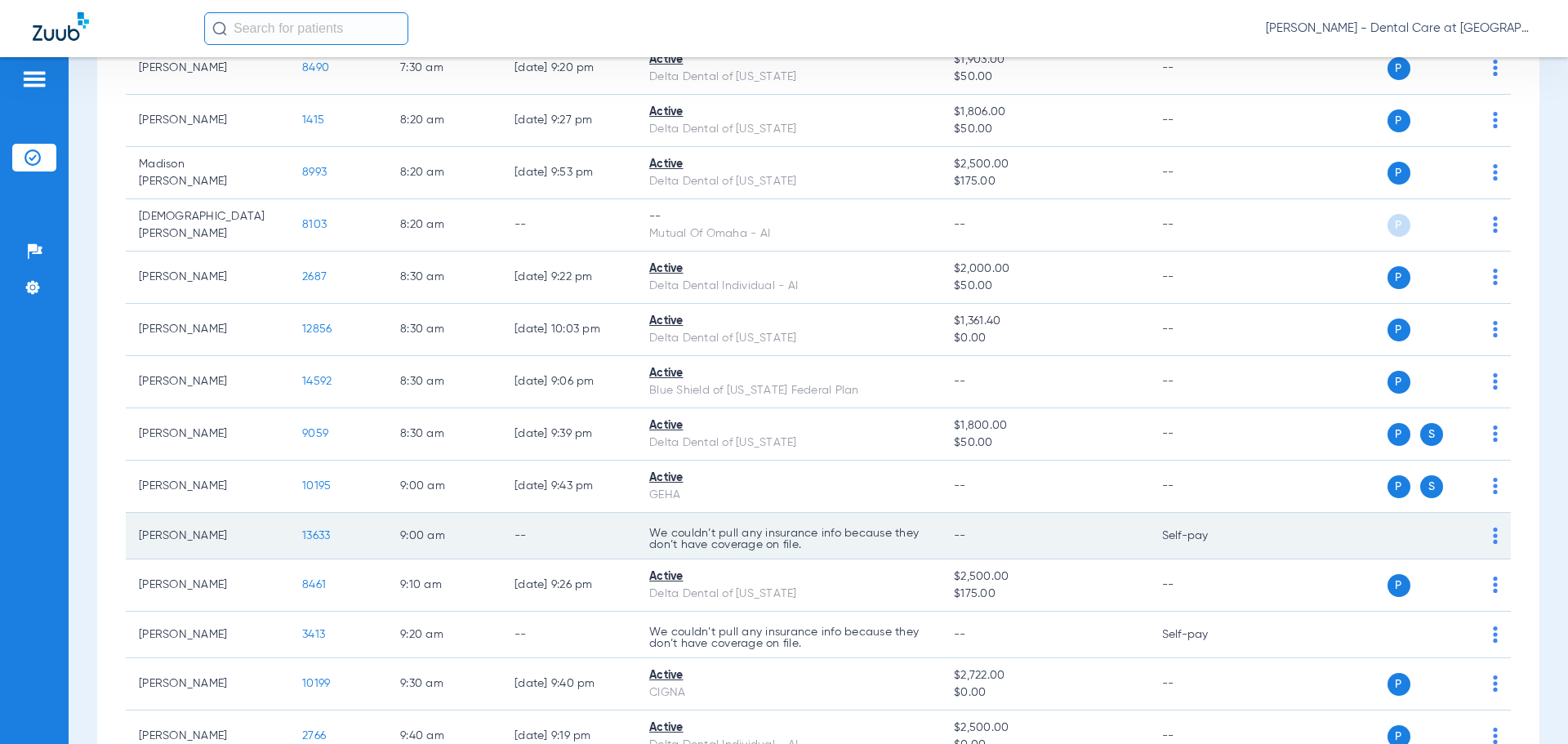
click at [325, 535] on span "13633" at bounding box center [316, 535] width 27 height 12
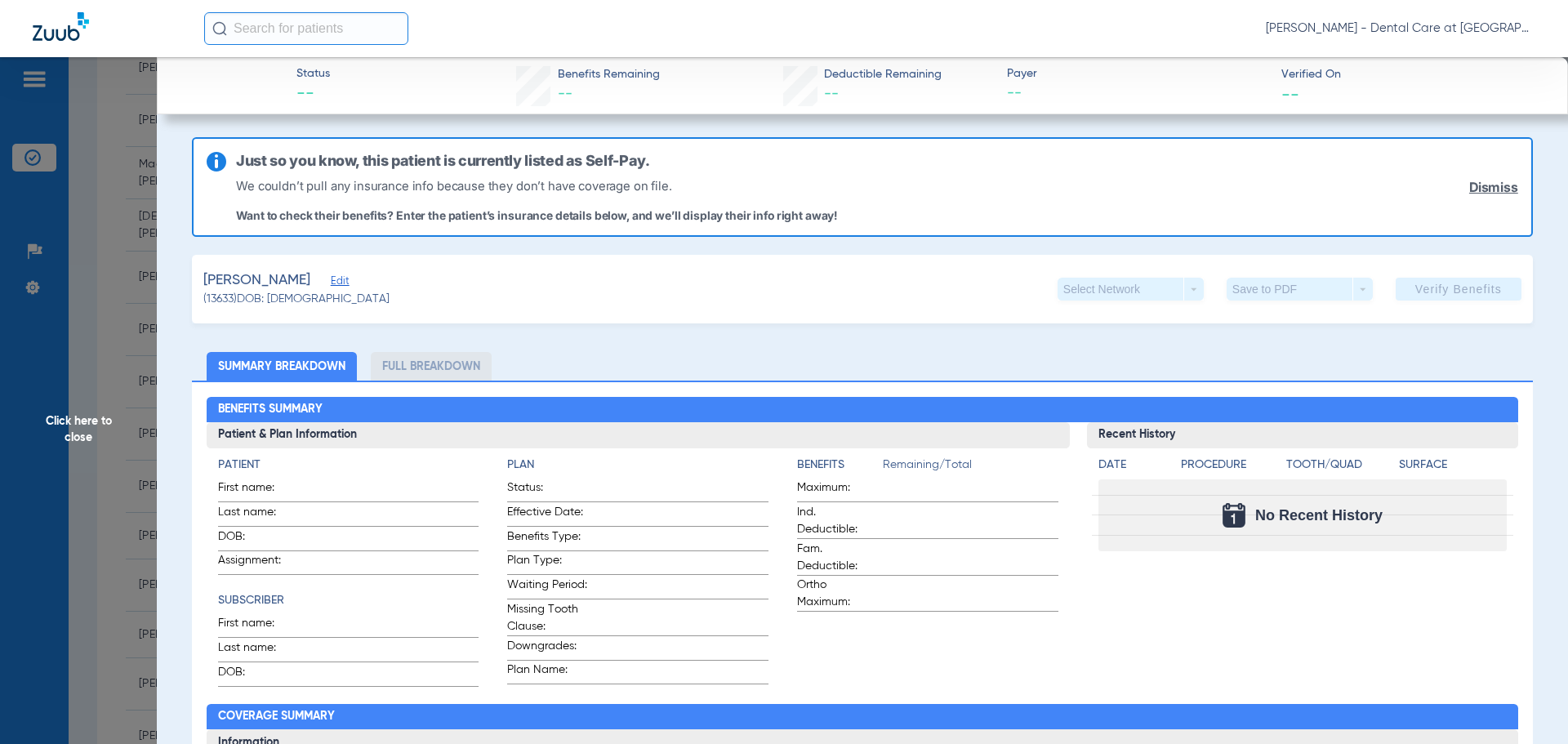
click at [71, 410] on span "Click here to close" at bounding box center [78, 429] width 157 height 744
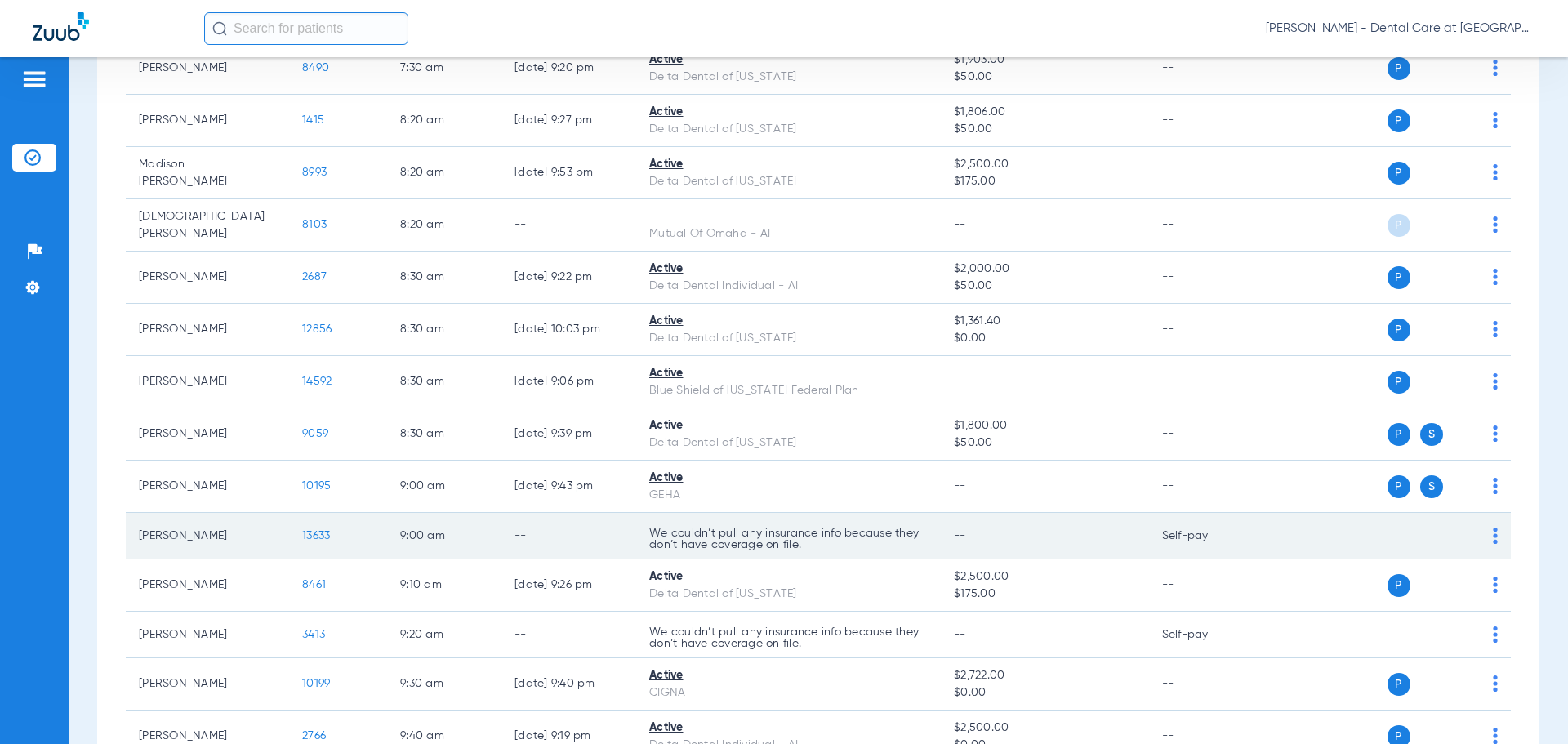
scroll to position [572, 0]
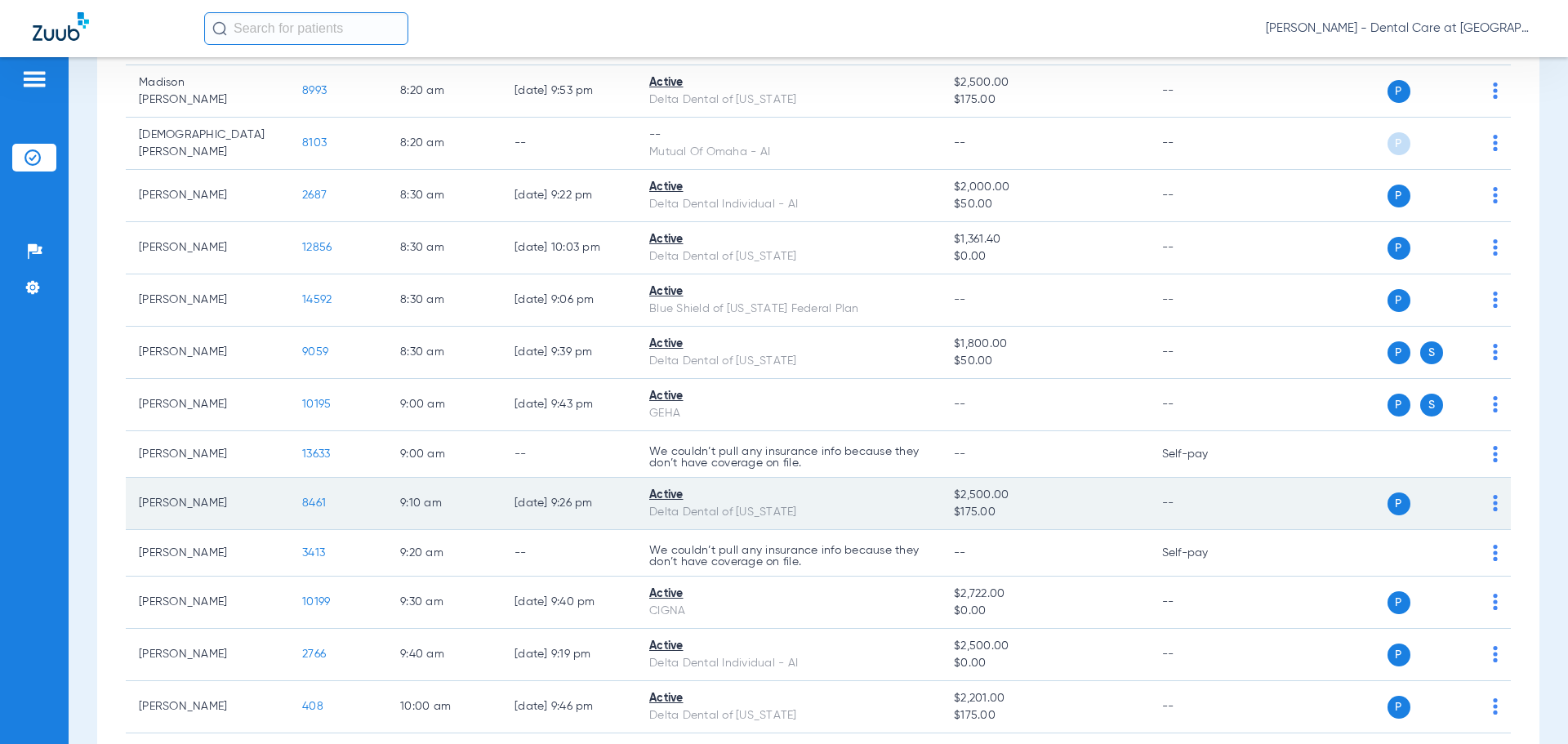
click at [319, 497] on span "8461" at bounding box center [314, 503] width 24 height 12
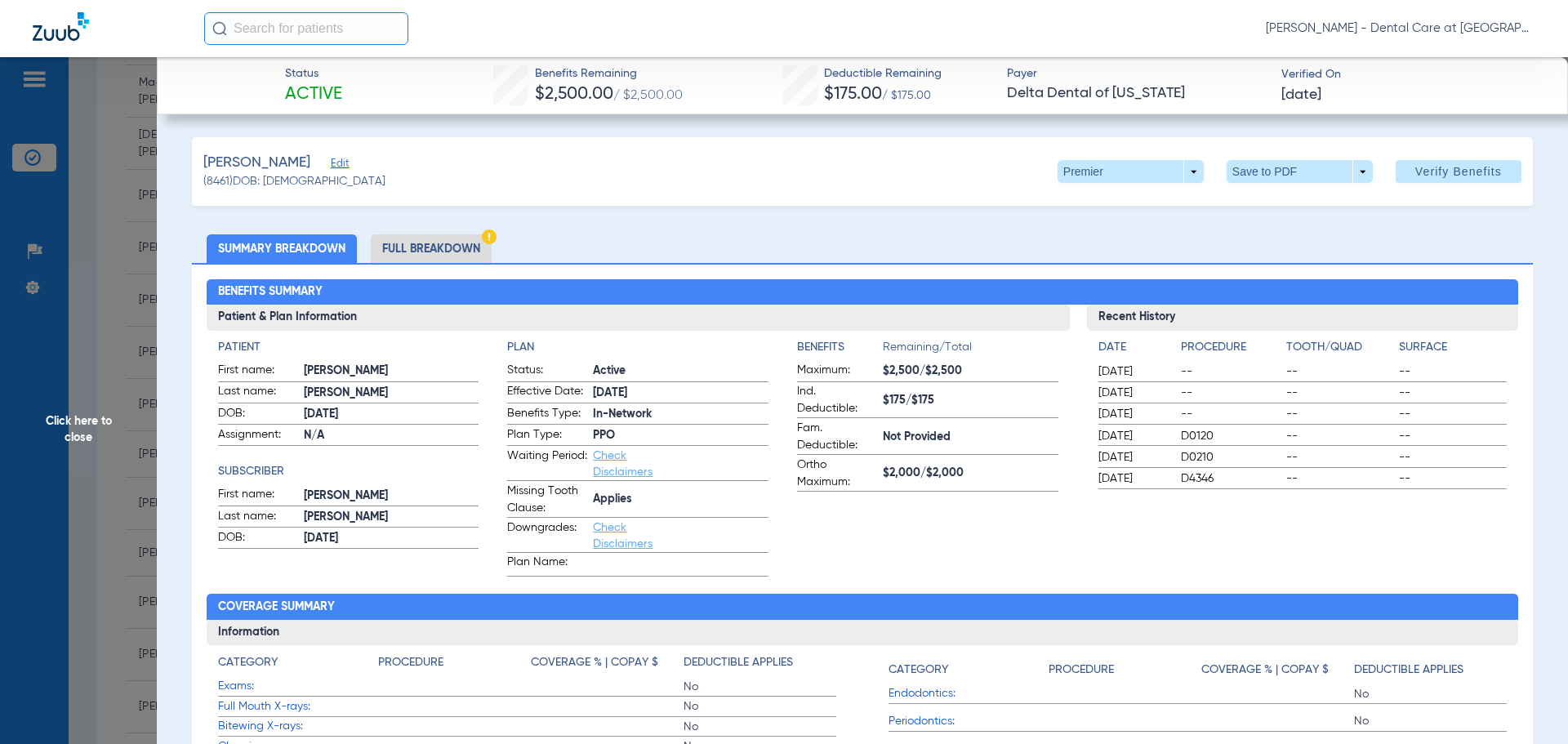
click at [458, 254] on li "Full Breakdown" at bounding box center [431, 248] width 121 height 28
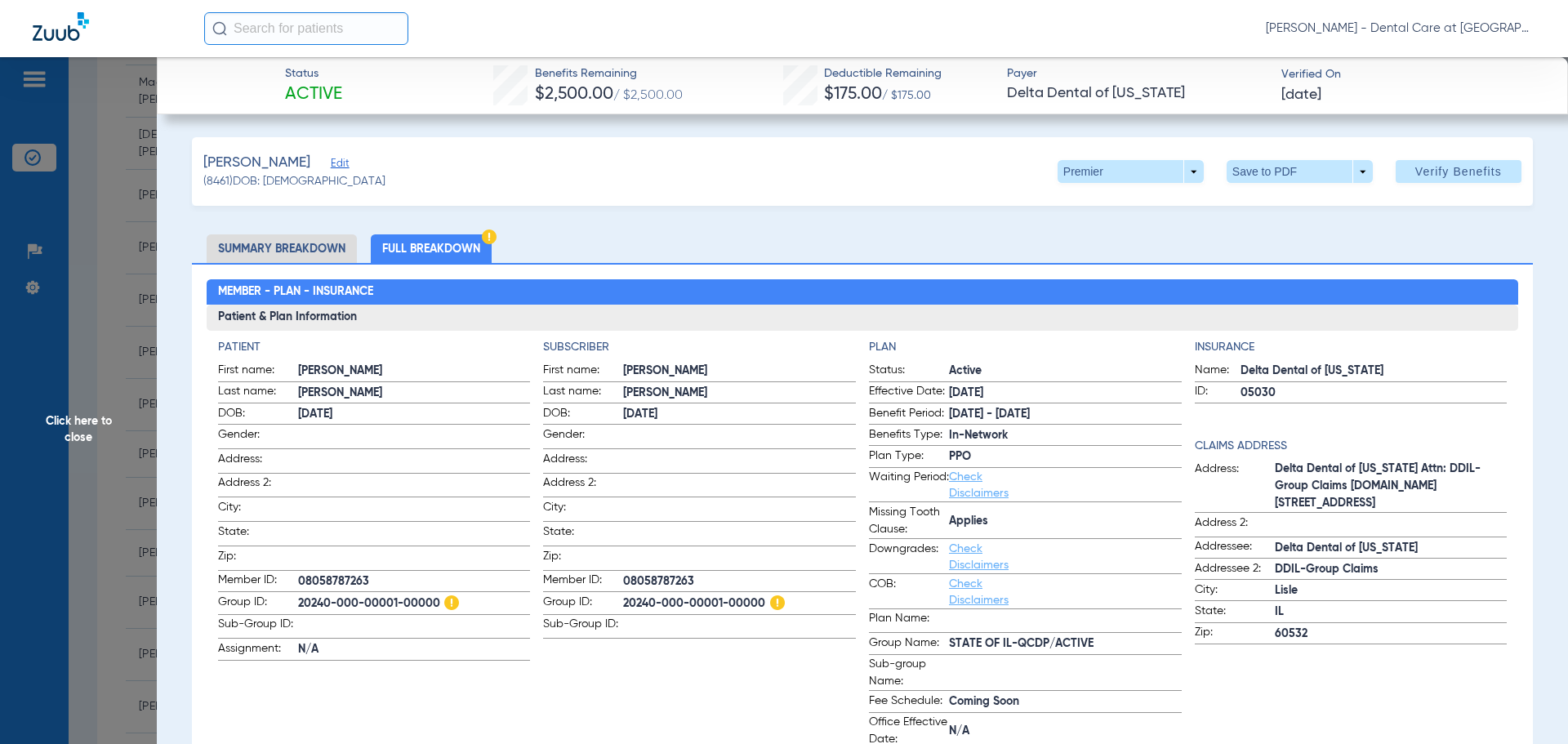
click at [64, 437] on span "Click here to close" at bounding box center [78, 429] width 157 height 744
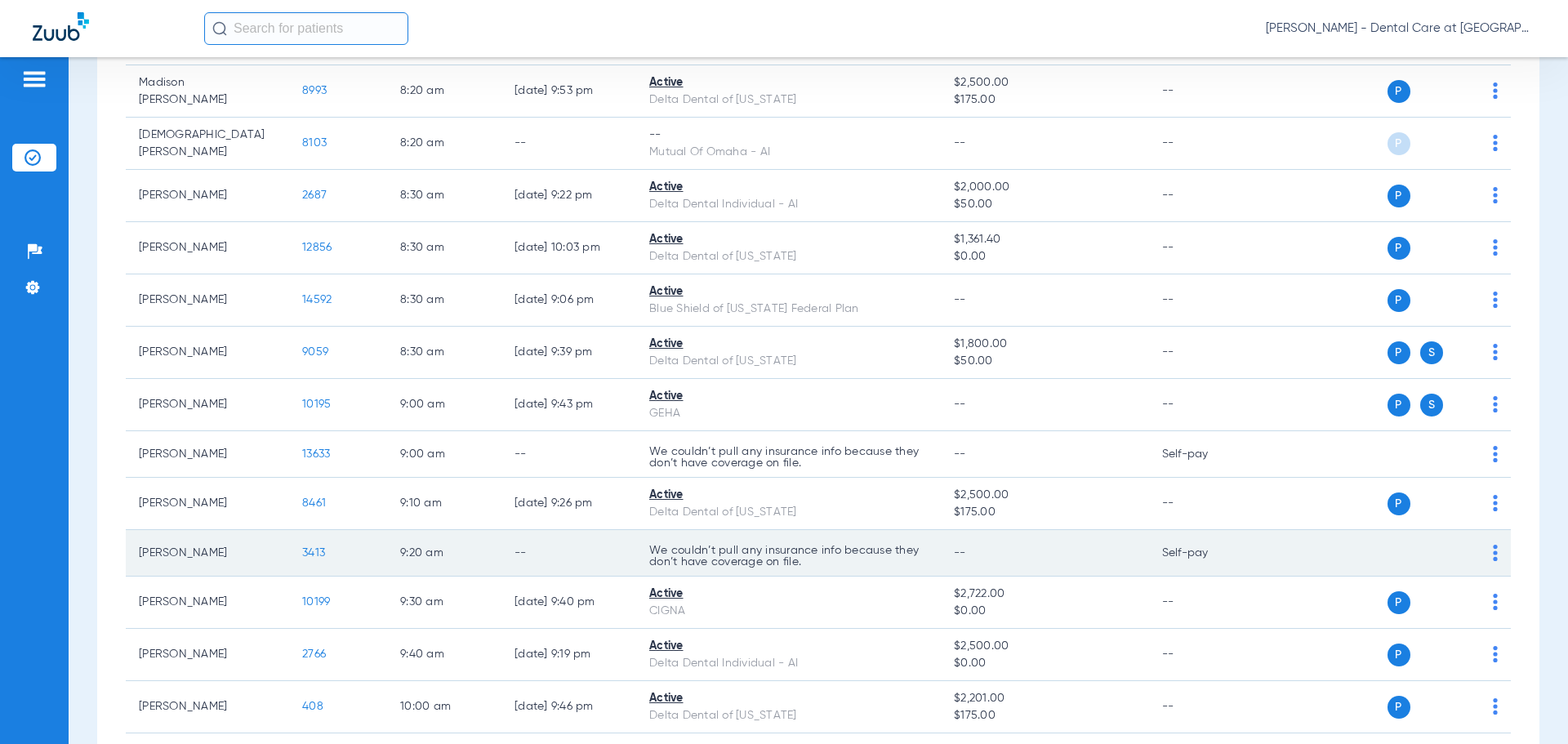
click at [323, 551] on span "3413" at bounding box center [313, 553] width 23 height 12
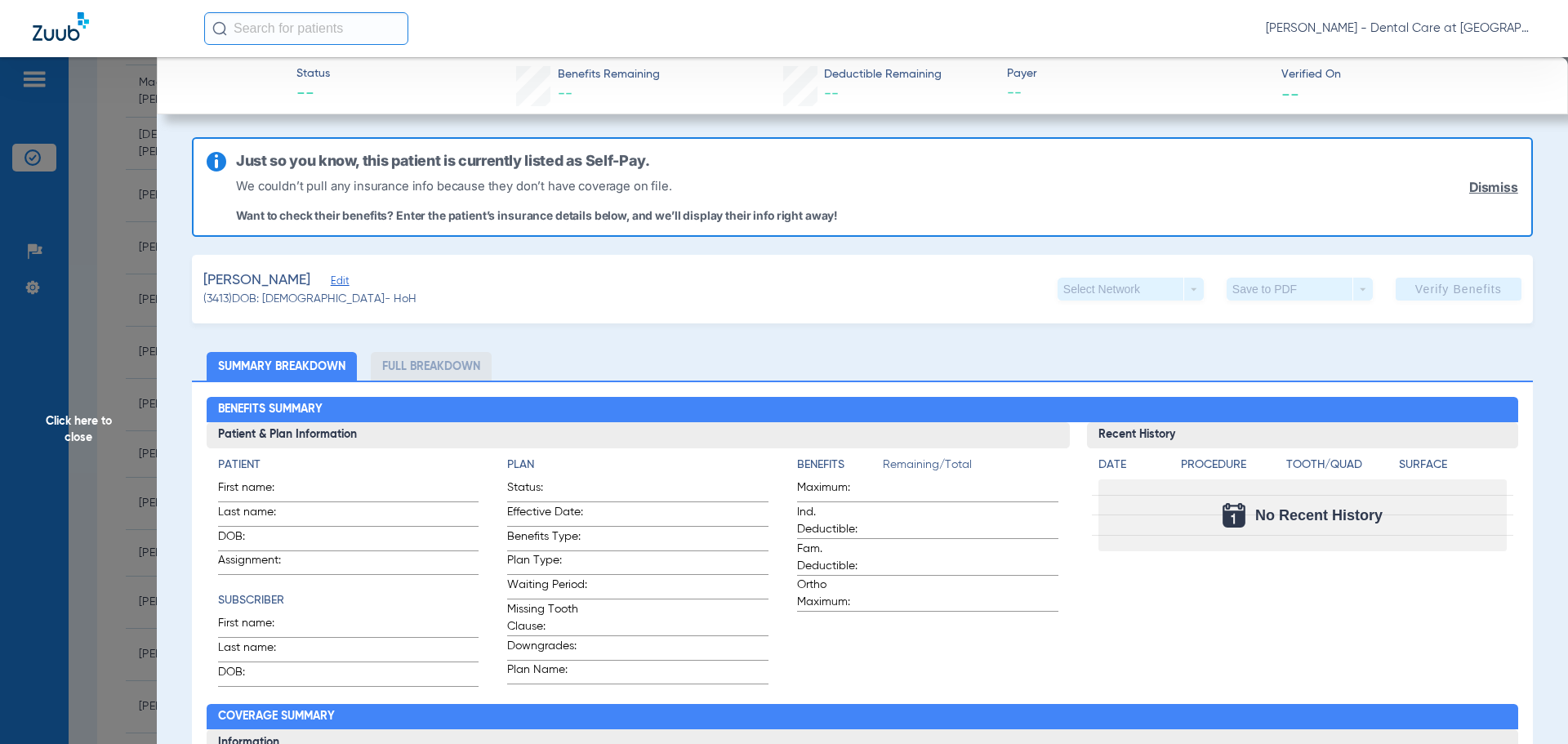
click at [55, 431] on span "Click here to close" at bounding box center [78, 429] width 157 height 744
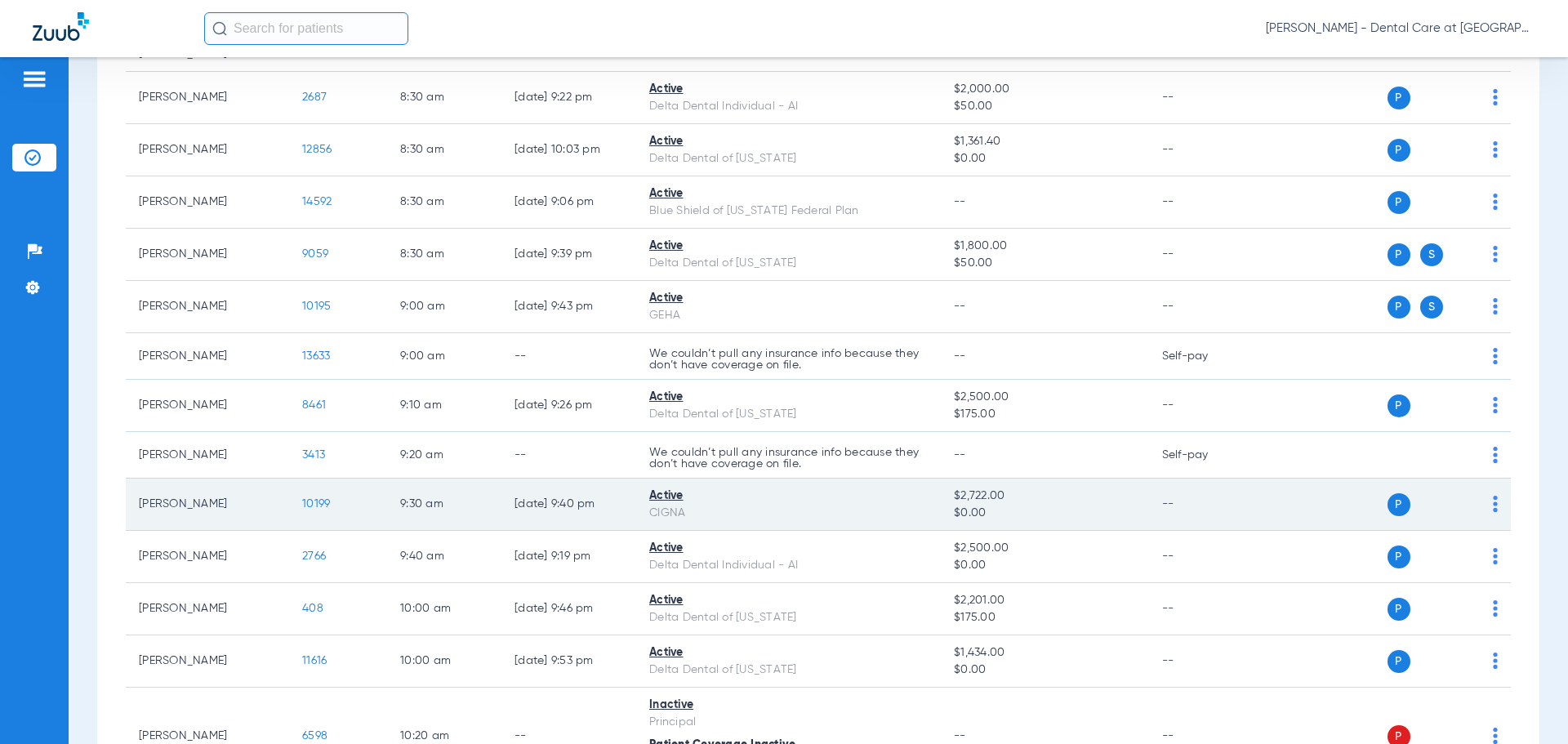
scroll to position [735, 0]
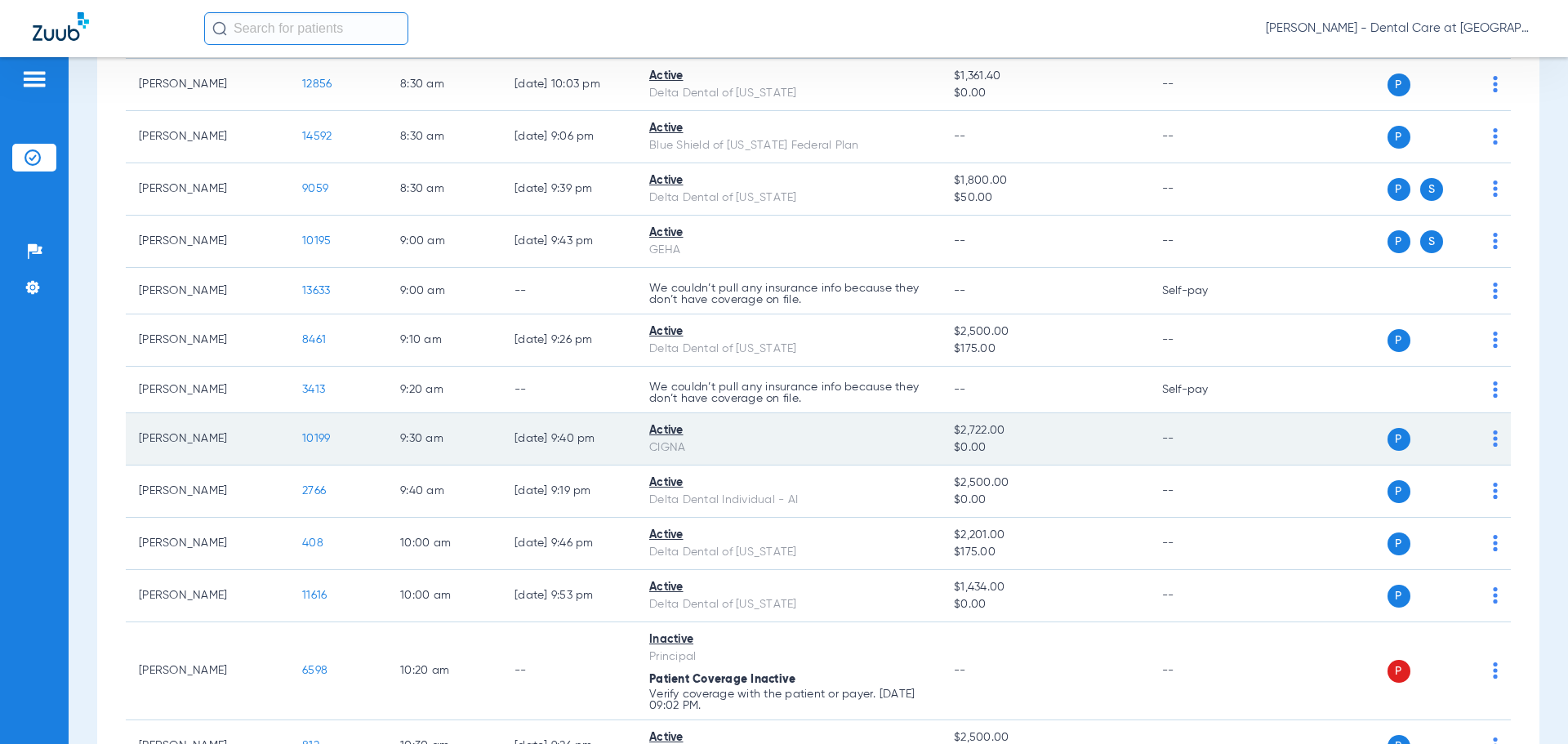
click at [312, 439] on span "10199" at bounding box center [316, 438] width 27 height 12
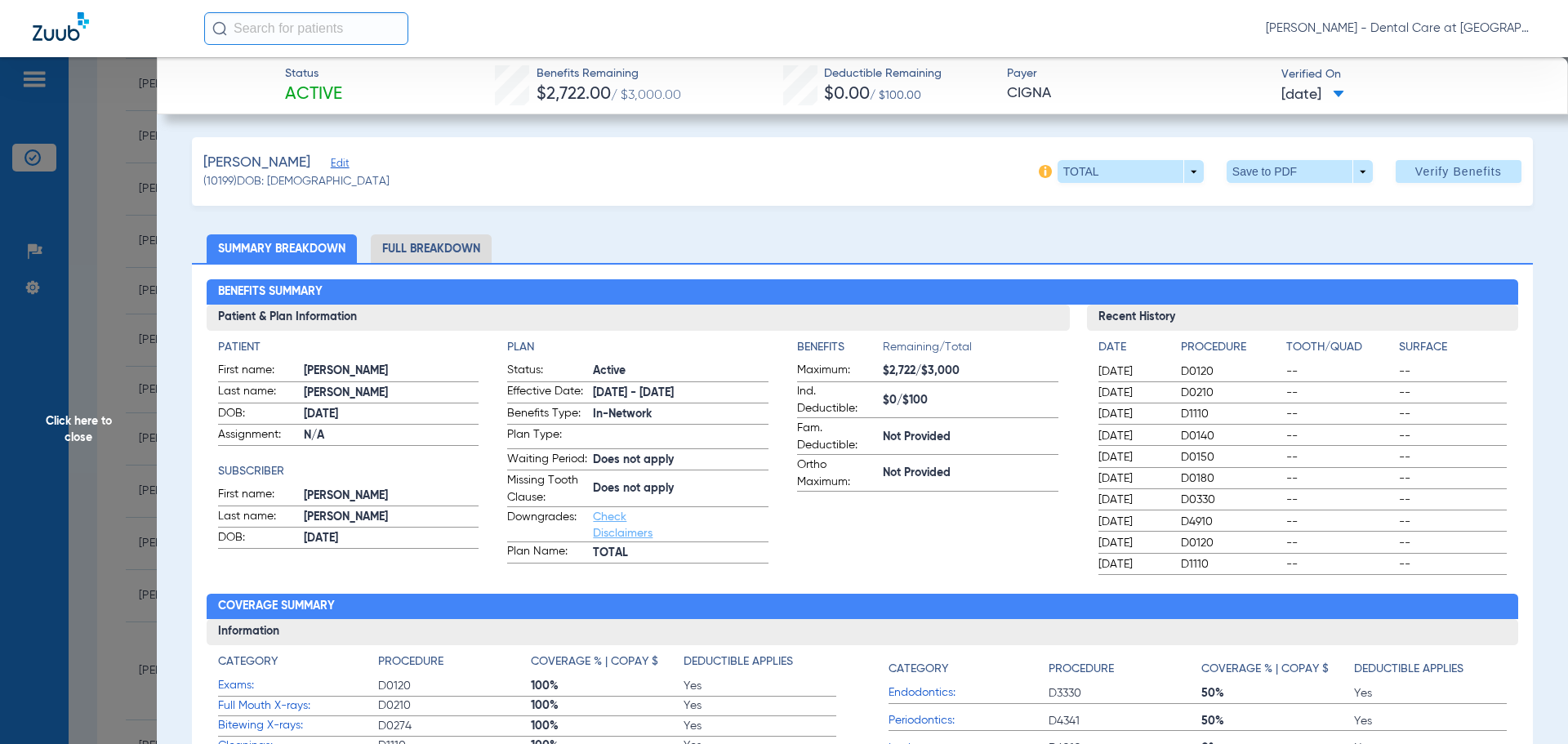
click at [440, 238] on li "Full Breakdown" at bounding box center [431, 248] width 121 height 28
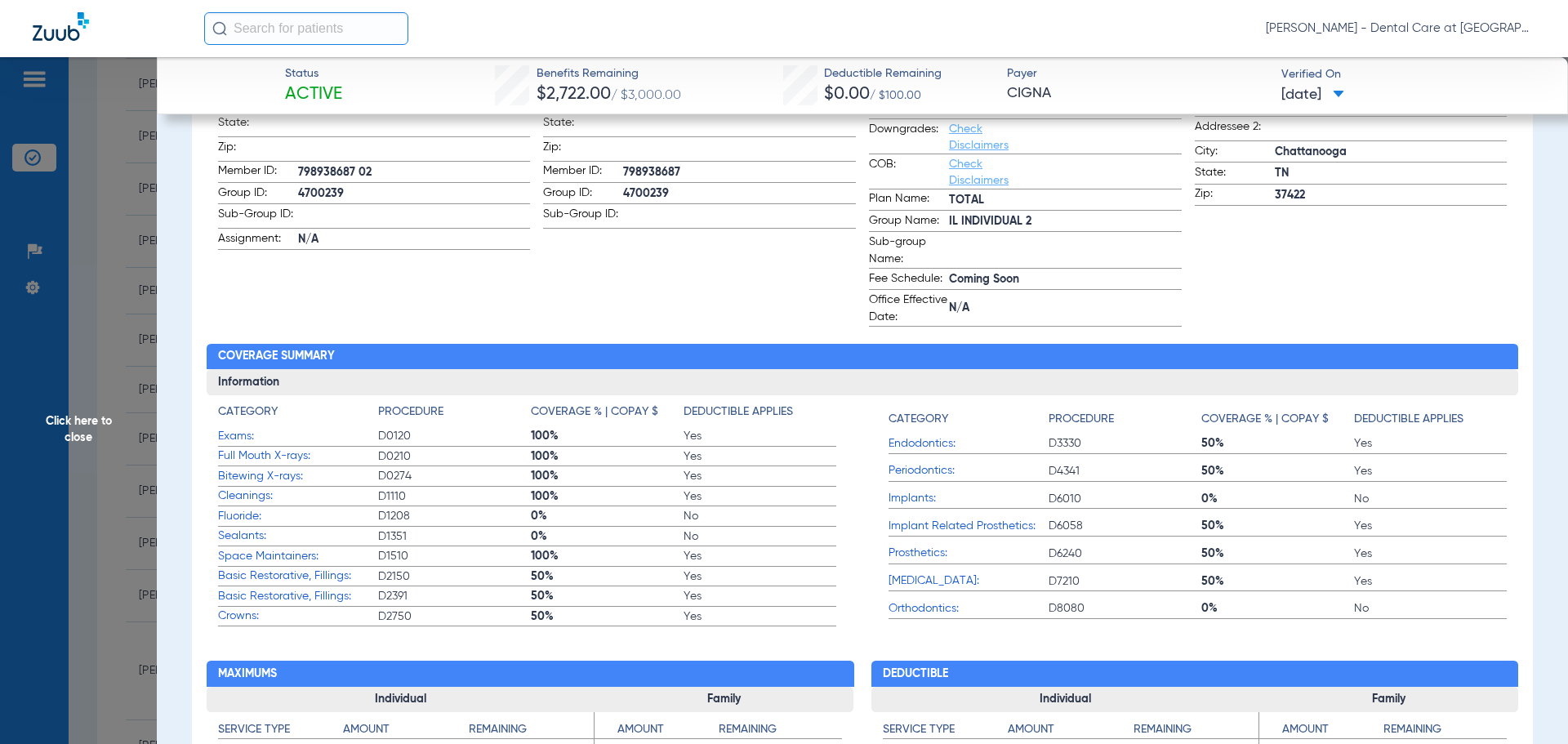
scroll to position [408, 0]
click at [107, 426] on span "Click here to close" at bounding box center [78, 429] width 157 height 744
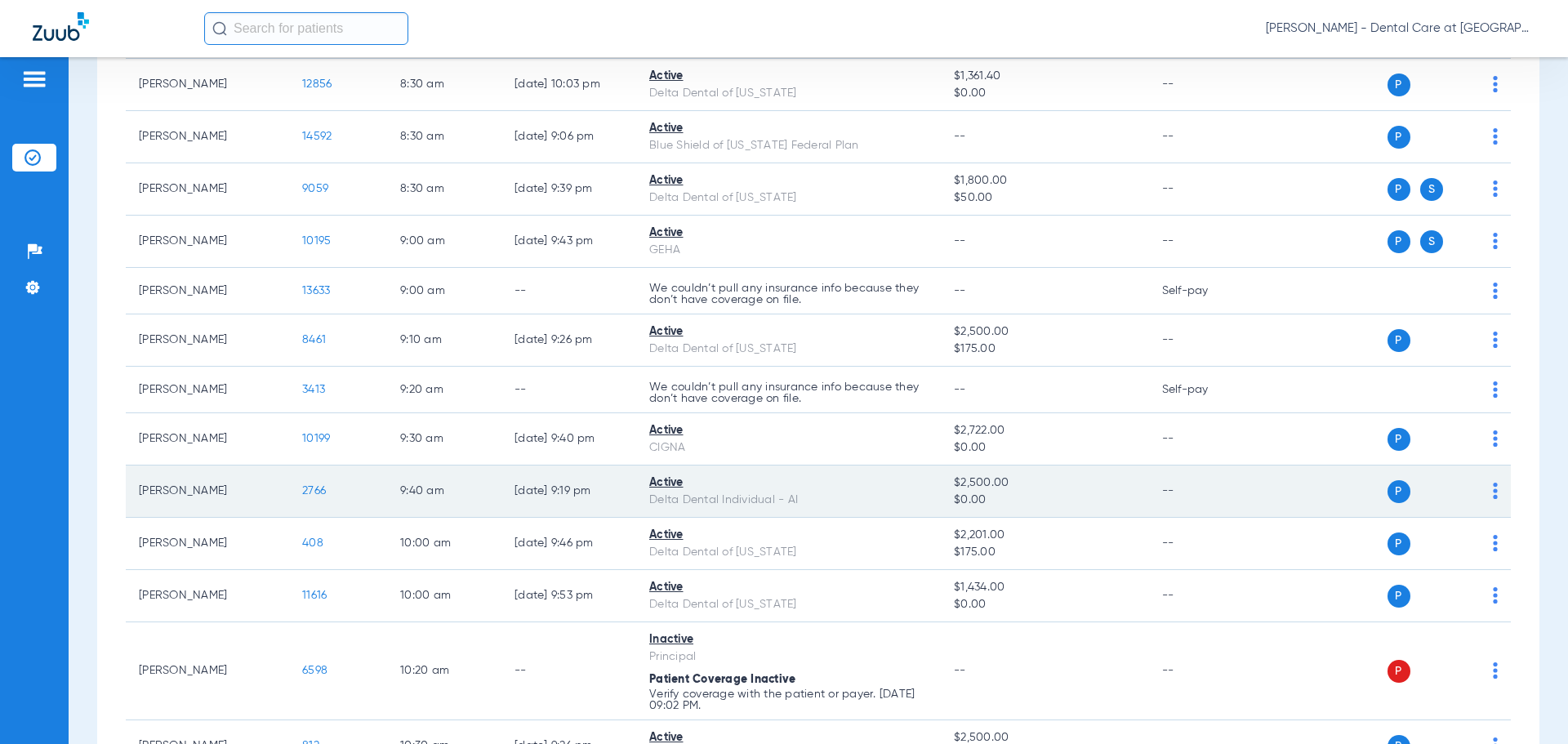
scroll to position [817, 0]
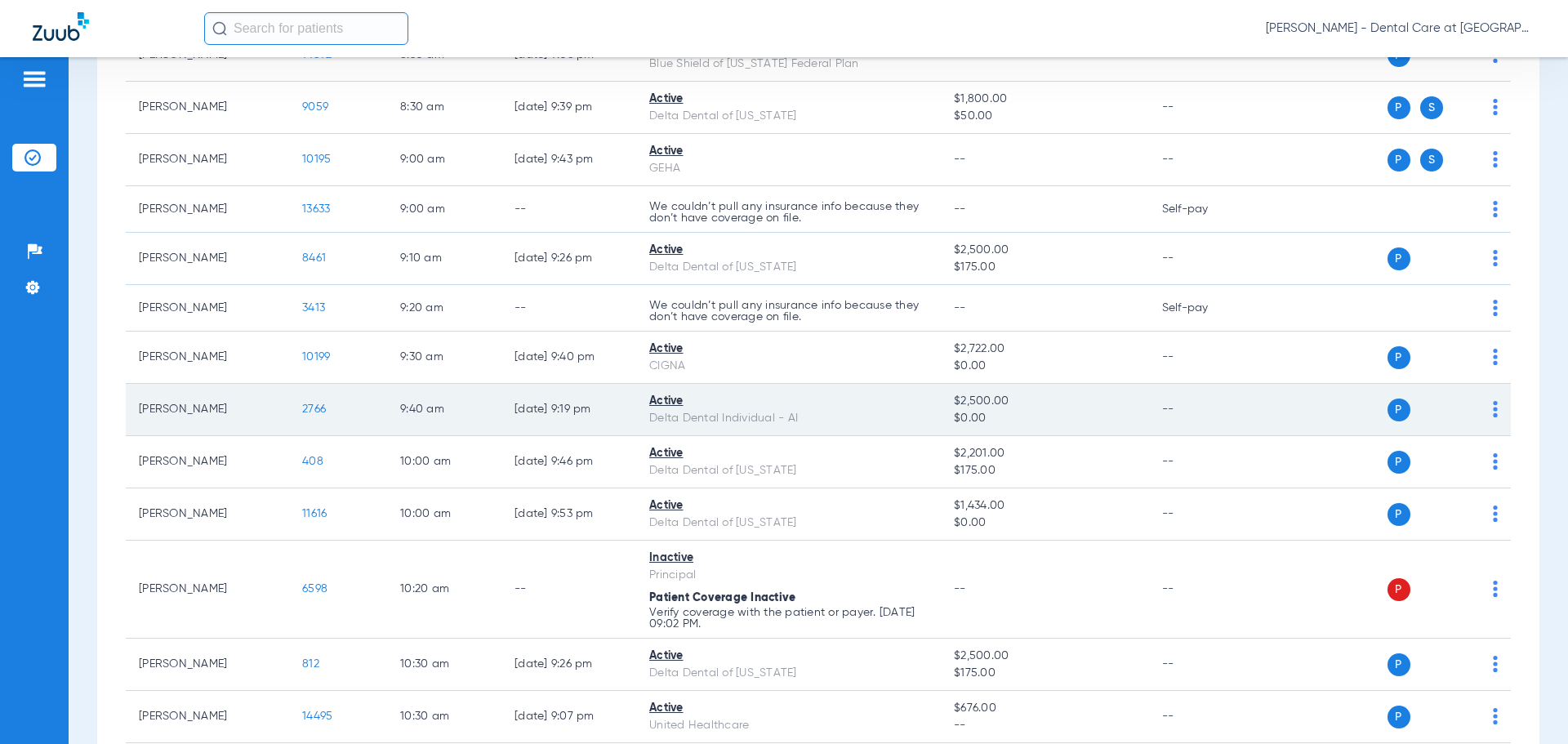
click at [313, 405] on span "2766" at bounding box center [314, 409] width 24 height 12
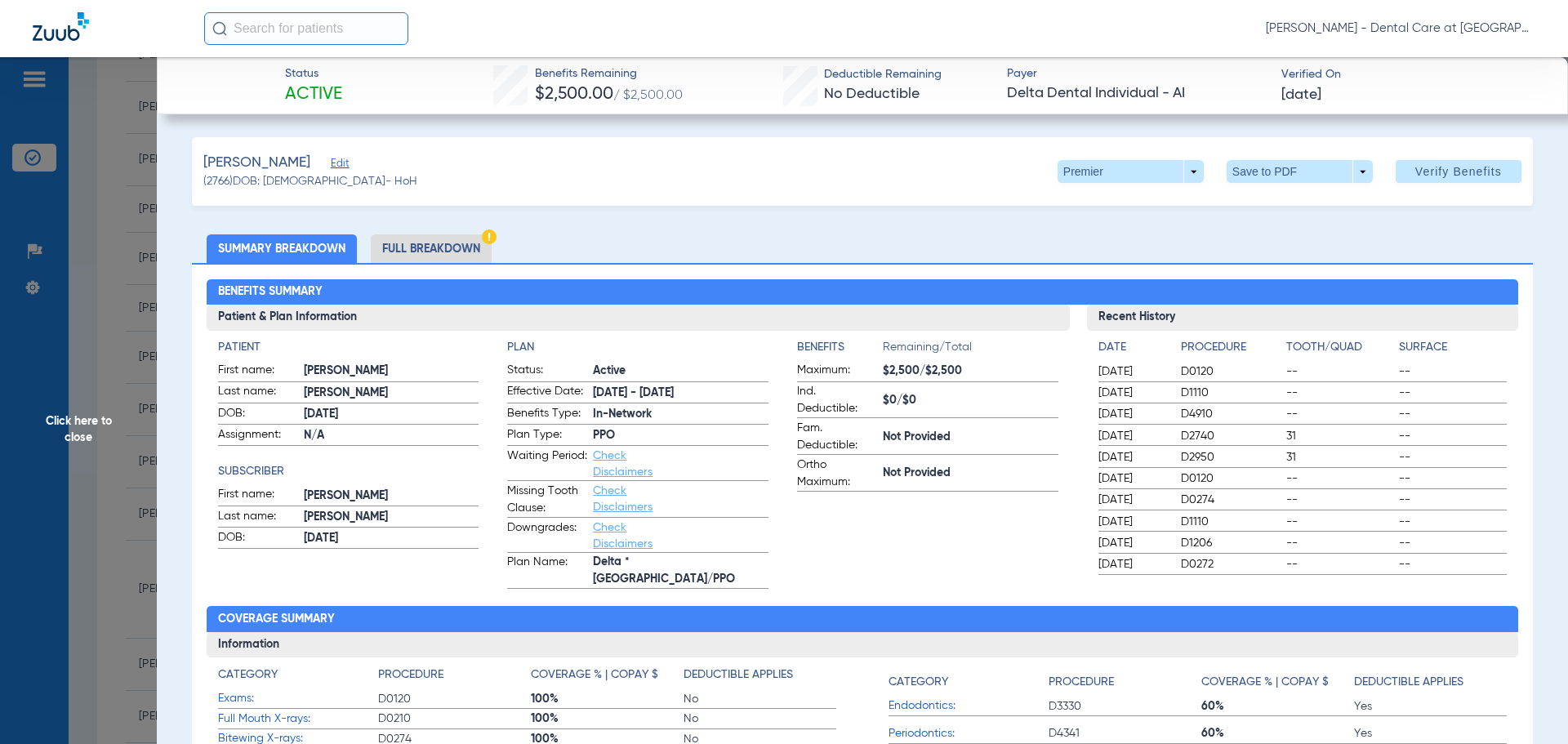
click at [466, 240] on li "Full Breakdown" at bounding box center [431, 248] width 121 height 28
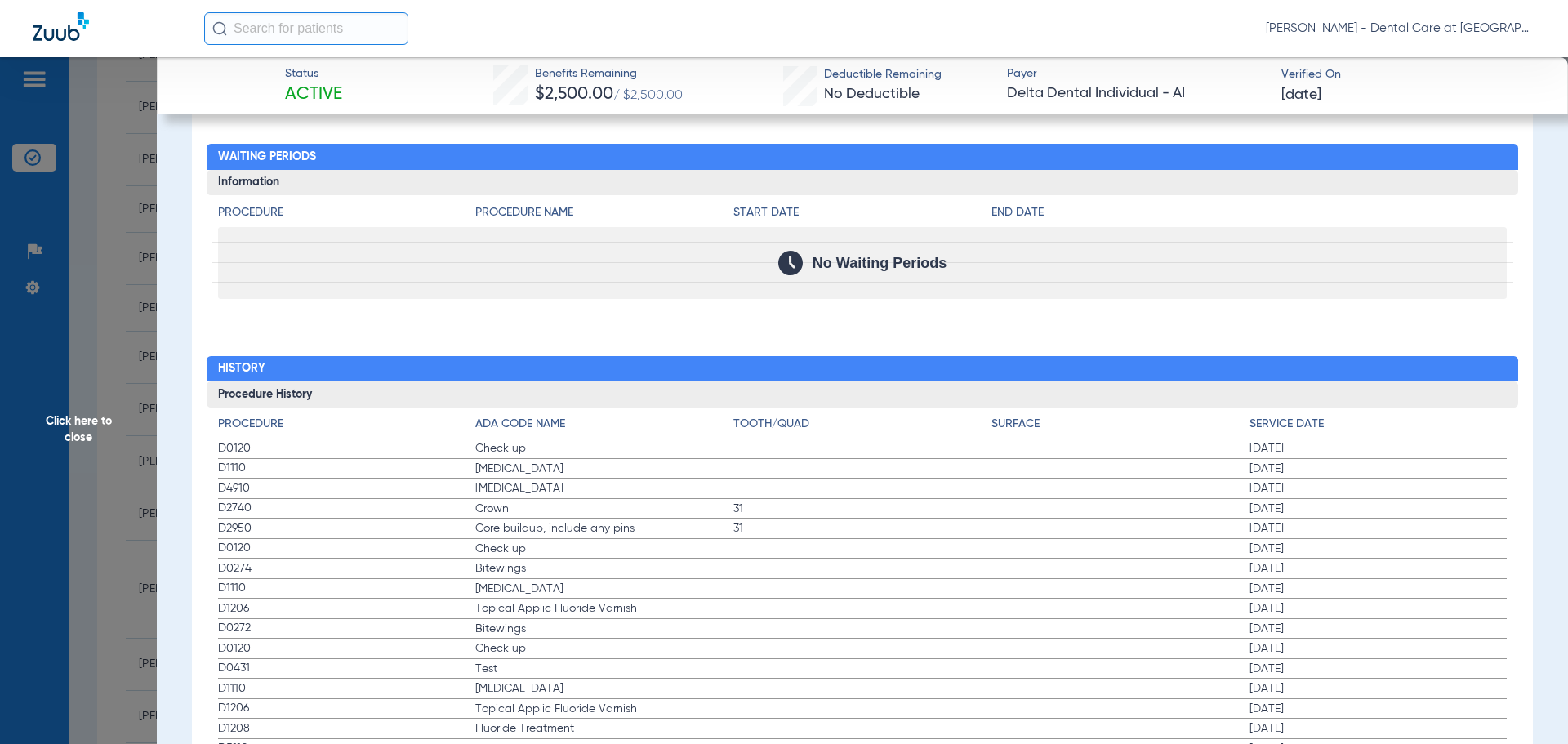
scroll to position [2352, 0]
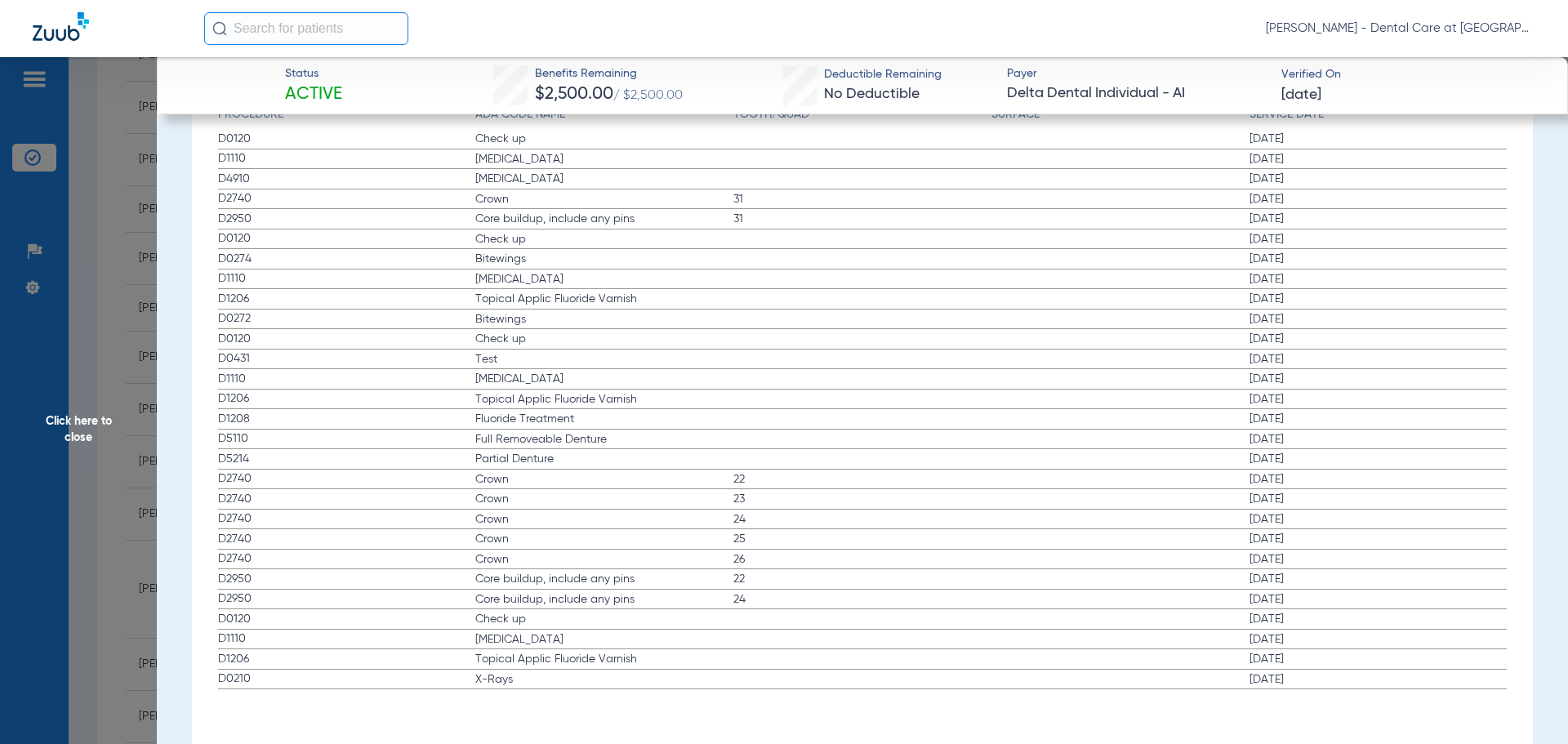
click at [75, 414] on span "Click here to close" at bounding box center [78, 429] width 157 height 744
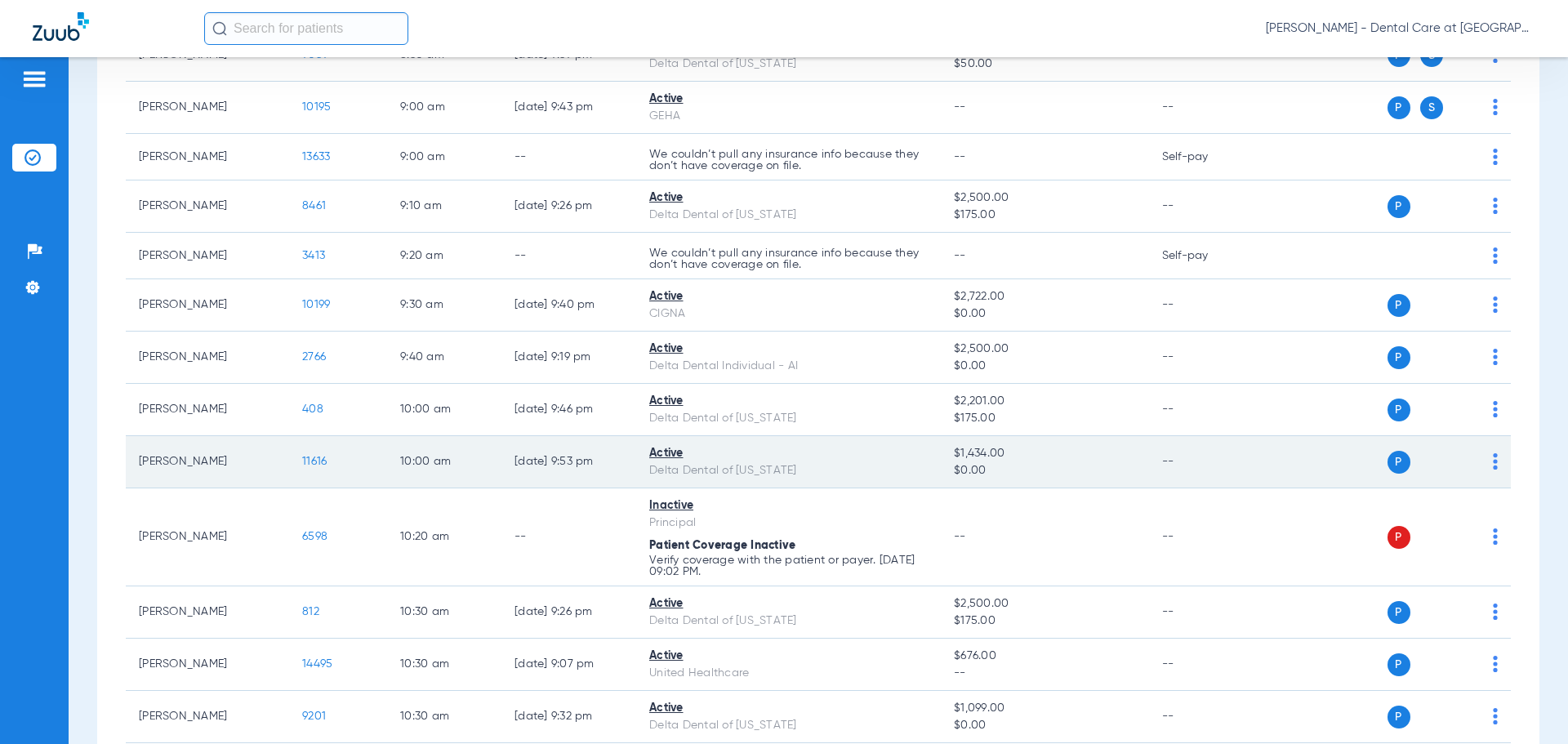
scroll to position [898, 0]
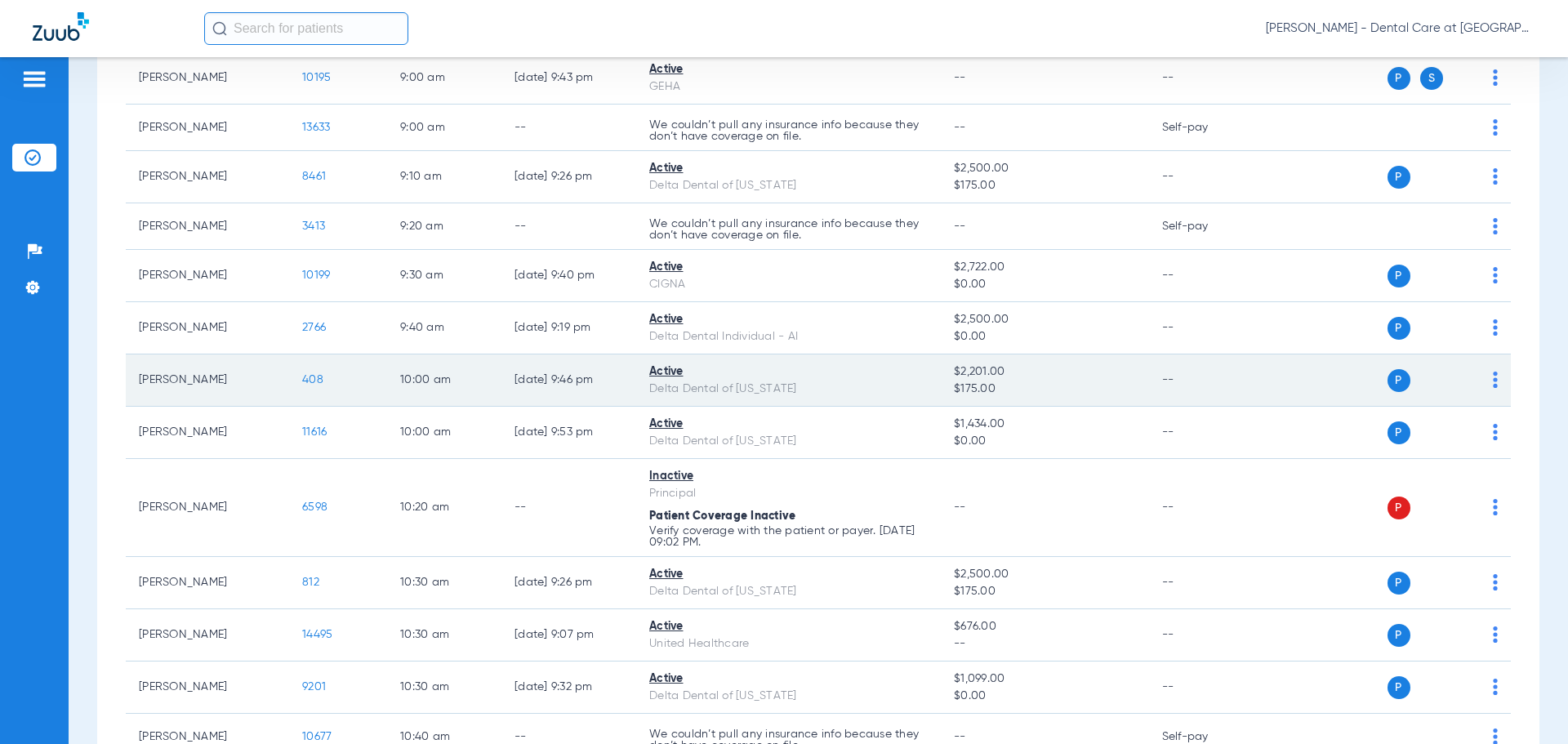
click at [313, 374] on span "408" at bounding box center [313, 380] width 21 height 12
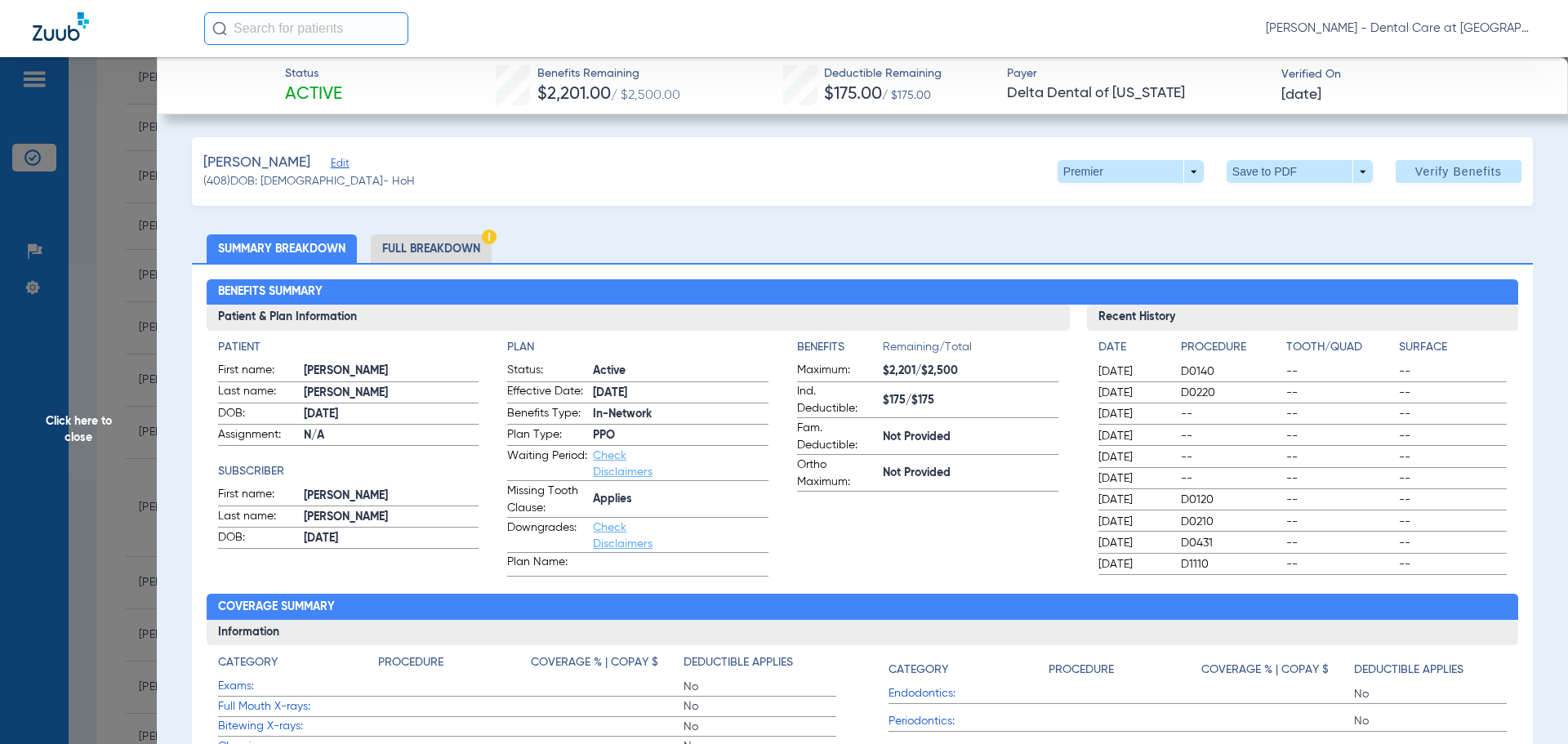
click at [438, 254] on li "Full Breakdown" at bounding box center [431, 248] width 121 height 28
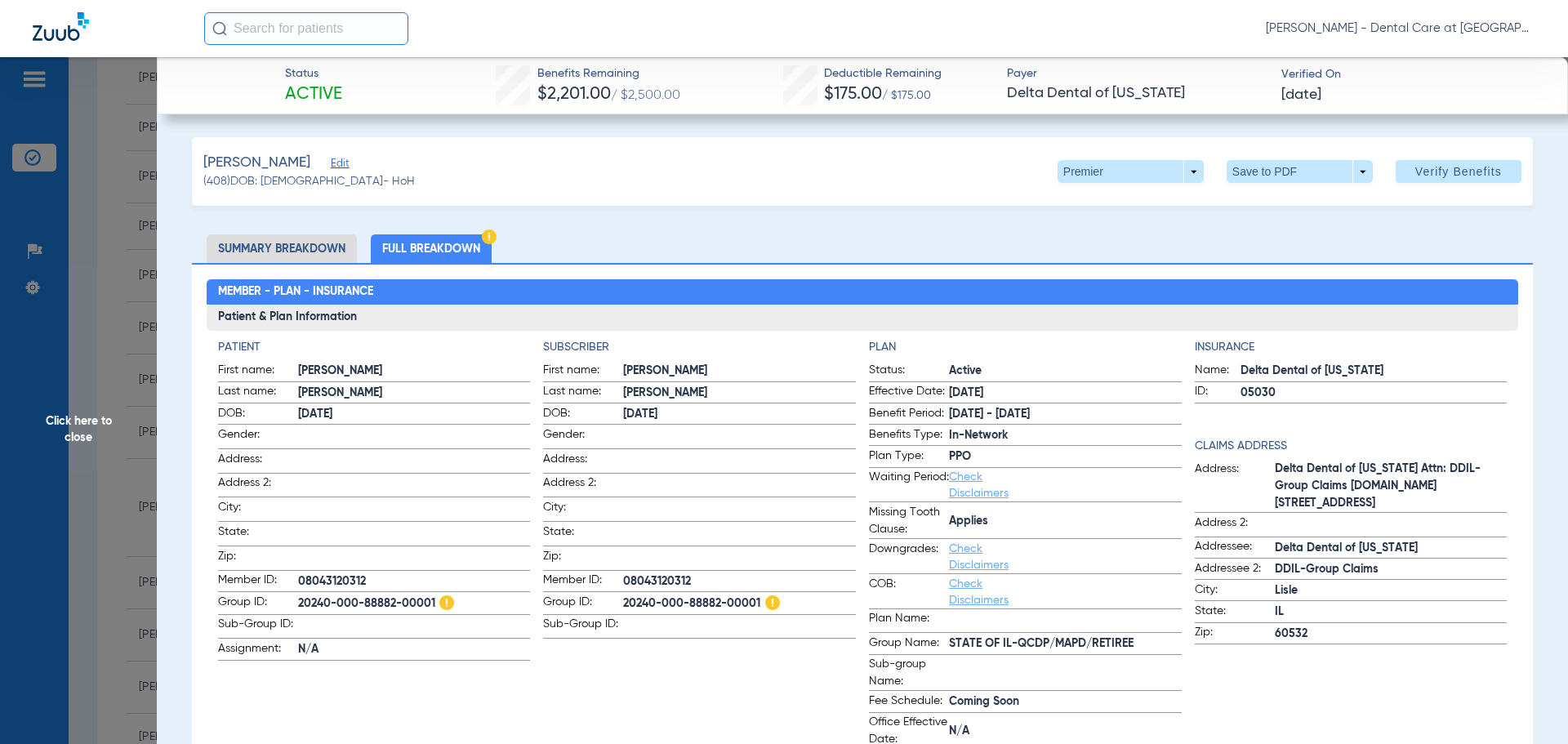
click at [65, 413] on span "Click here to close" at bounding box center [78, 429] width 157 height 744
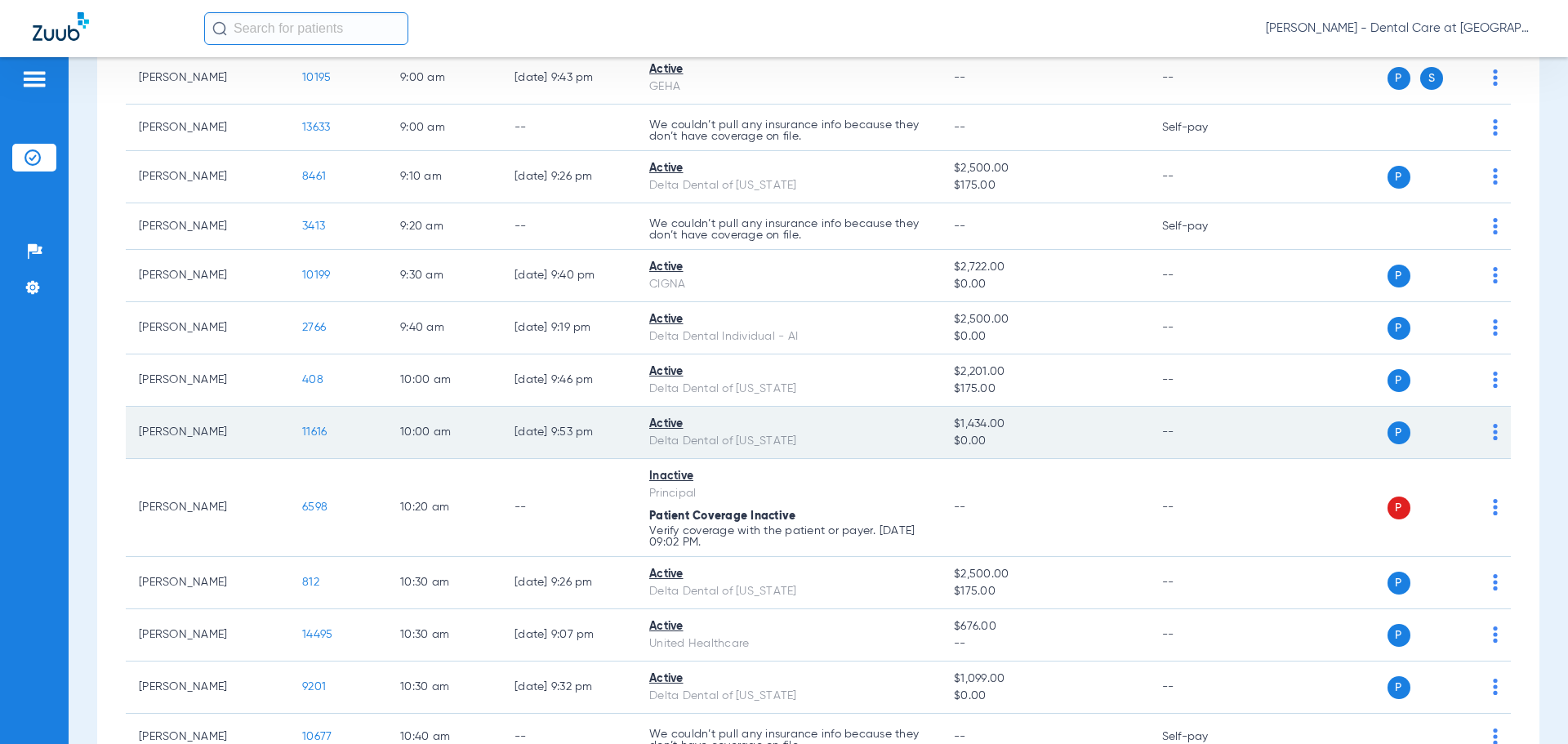
click at [314, 430] on span "11616" at bounding box center [314, 432] width 25 height 12
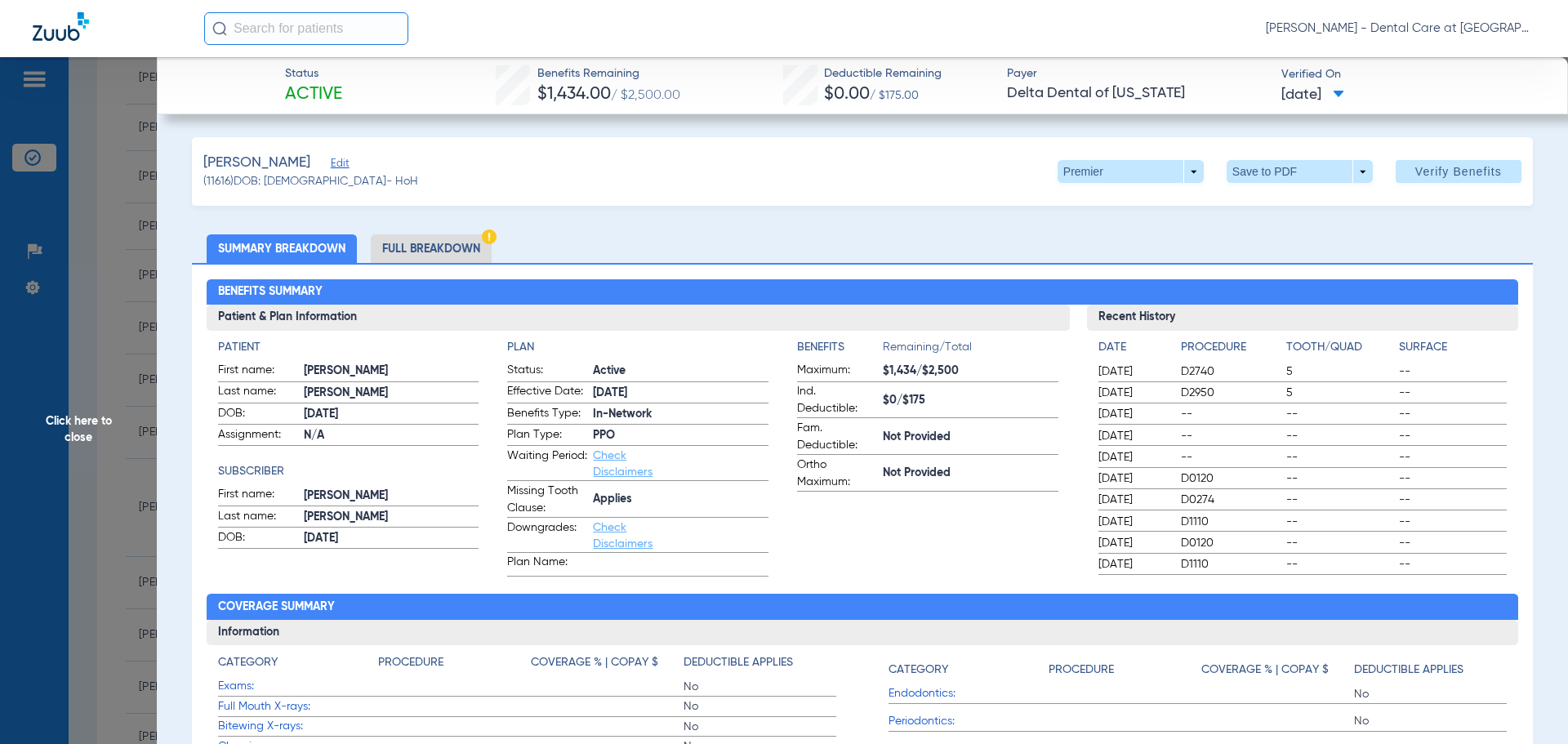
click at [420, 249] on li "Full Breakdown" at bounding box center [431, 248] width 121 height 28
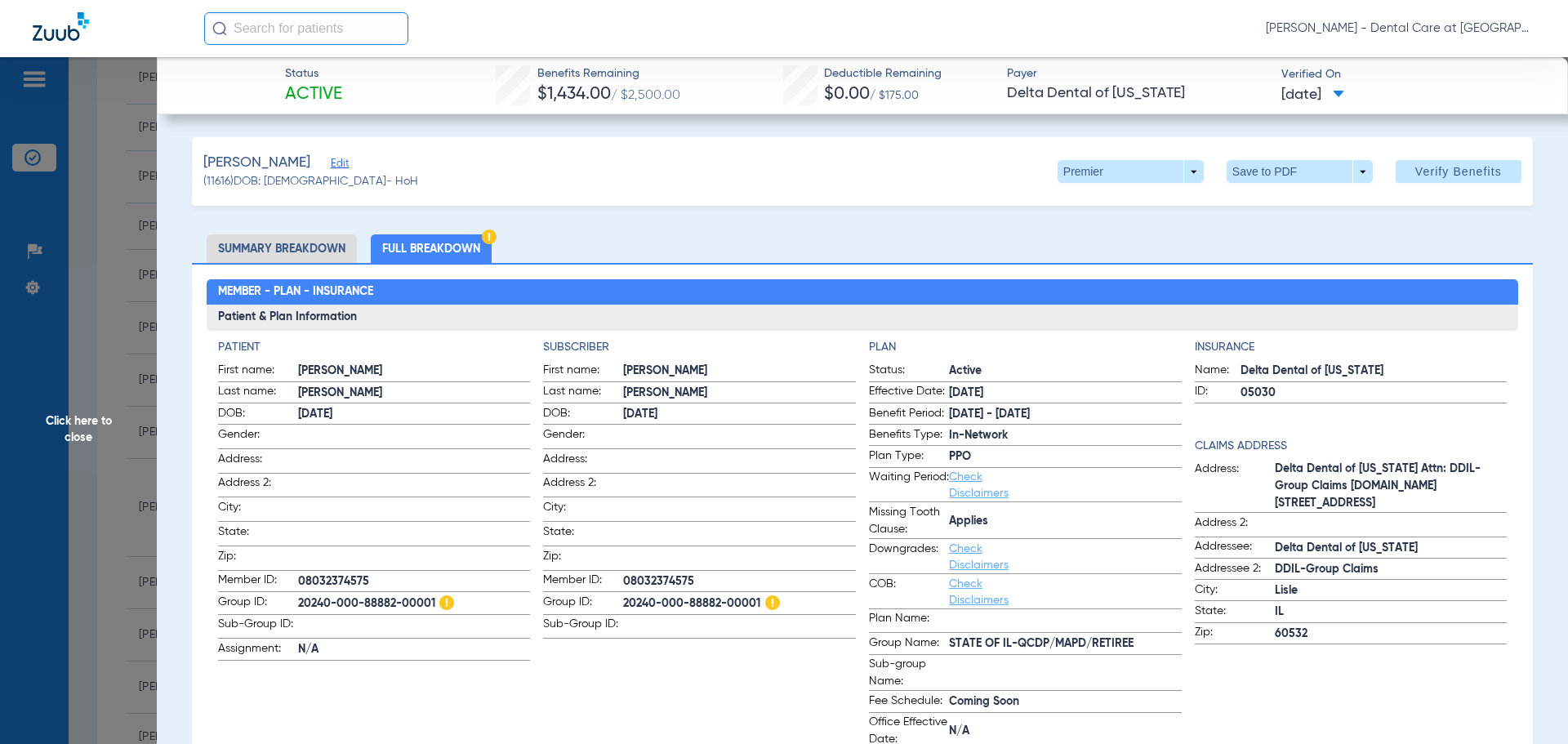
click at [70, 423] on span "Click here to close" at bounding box center [78, 429] width 157 height 744
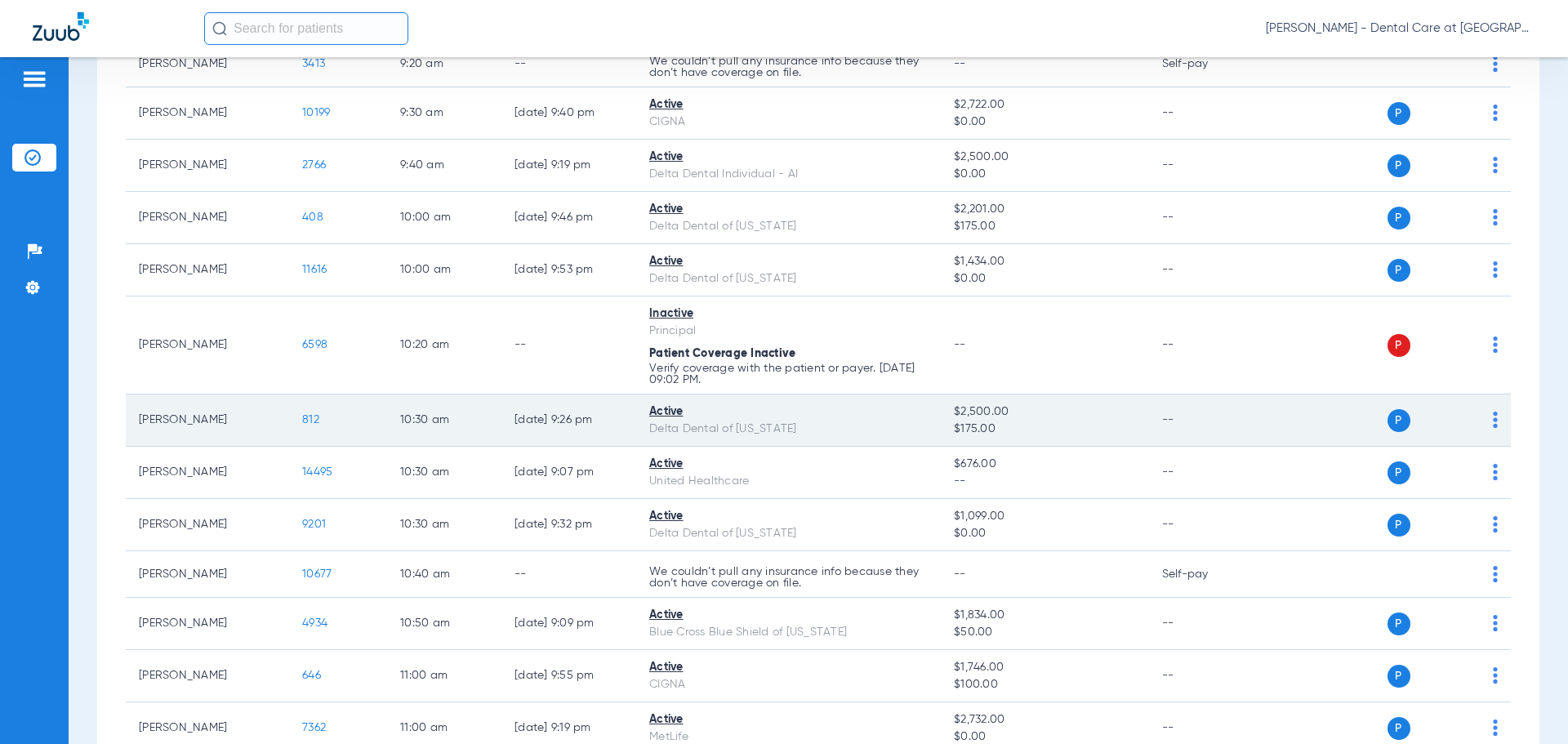
scroll to position [1062, 0]
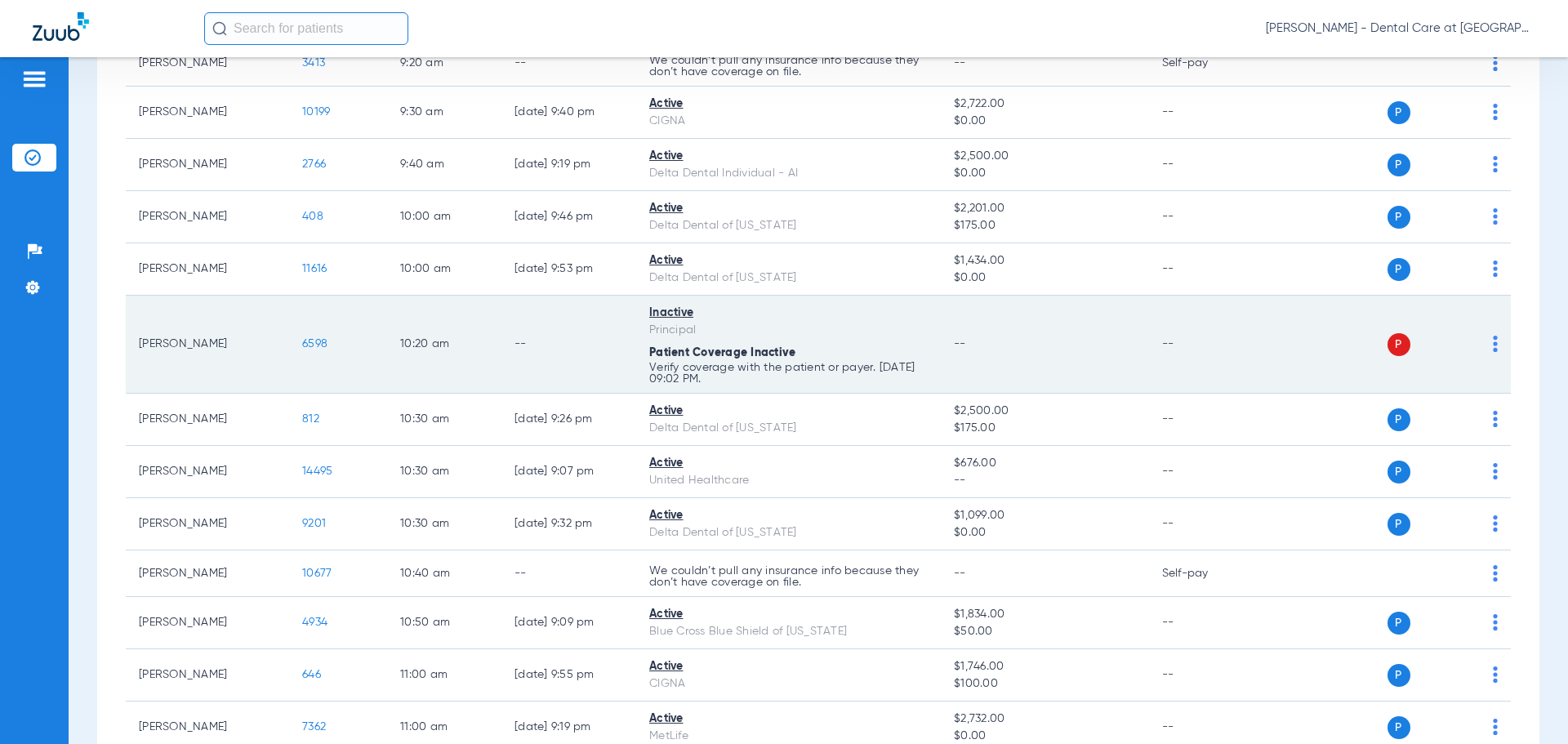
click at [321, 341] on span "6598" at bounding box center [315, 343] width 26 height 12
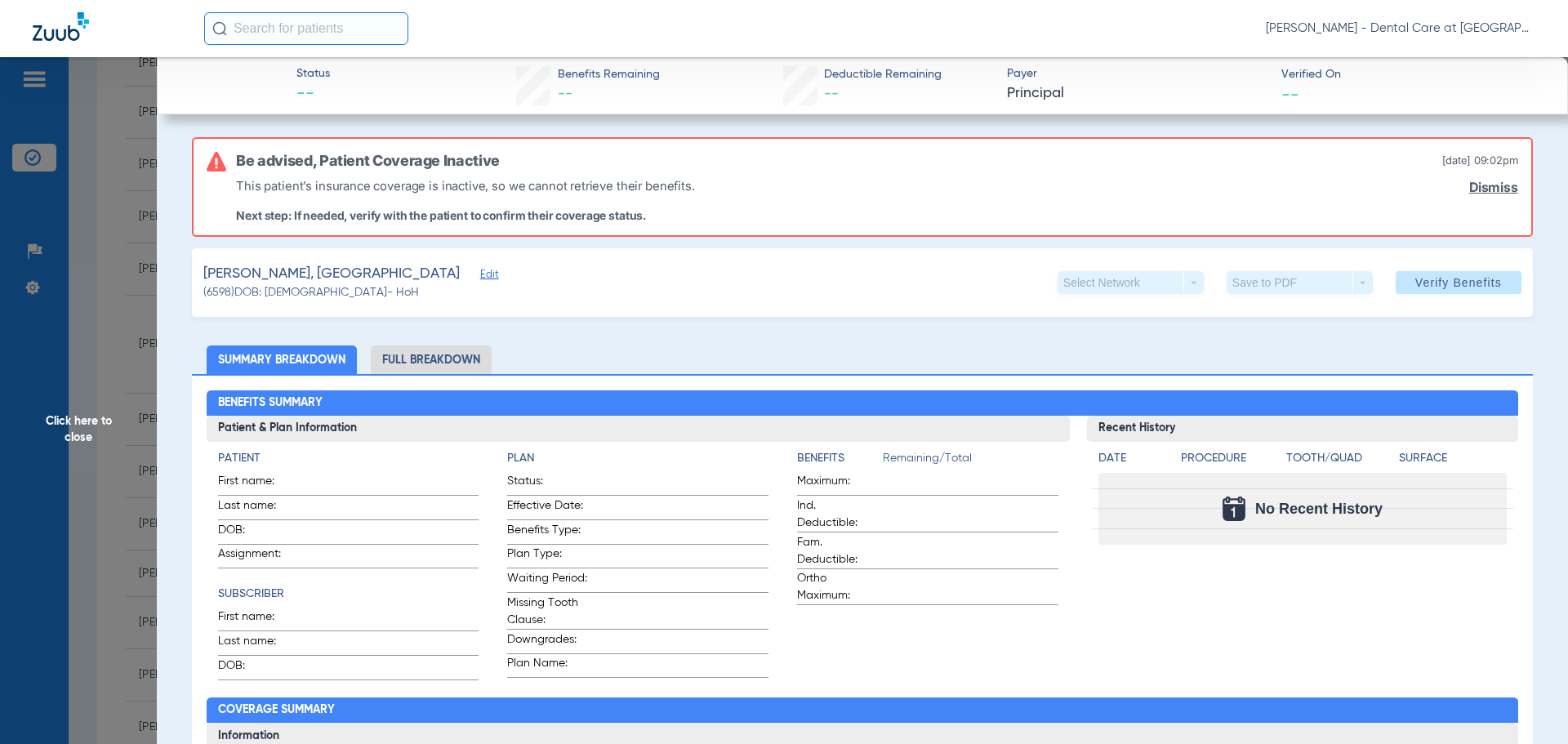
click at [89, 427] on span "Click here to close" at bounding box center [78, 429] width 157 height 744
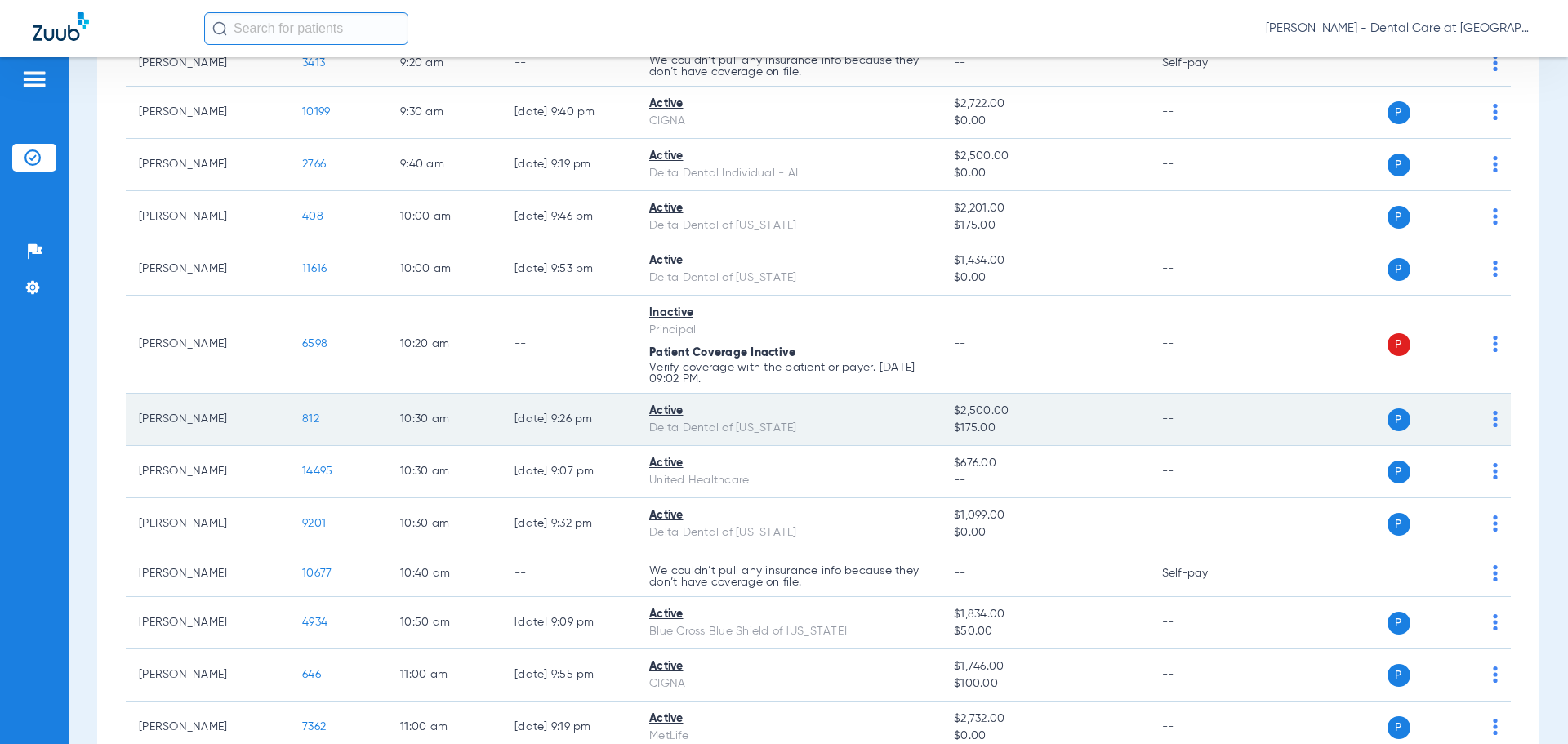
click at [308, 417] on span "812" at bounding box center [311, 419] width 17 height 12
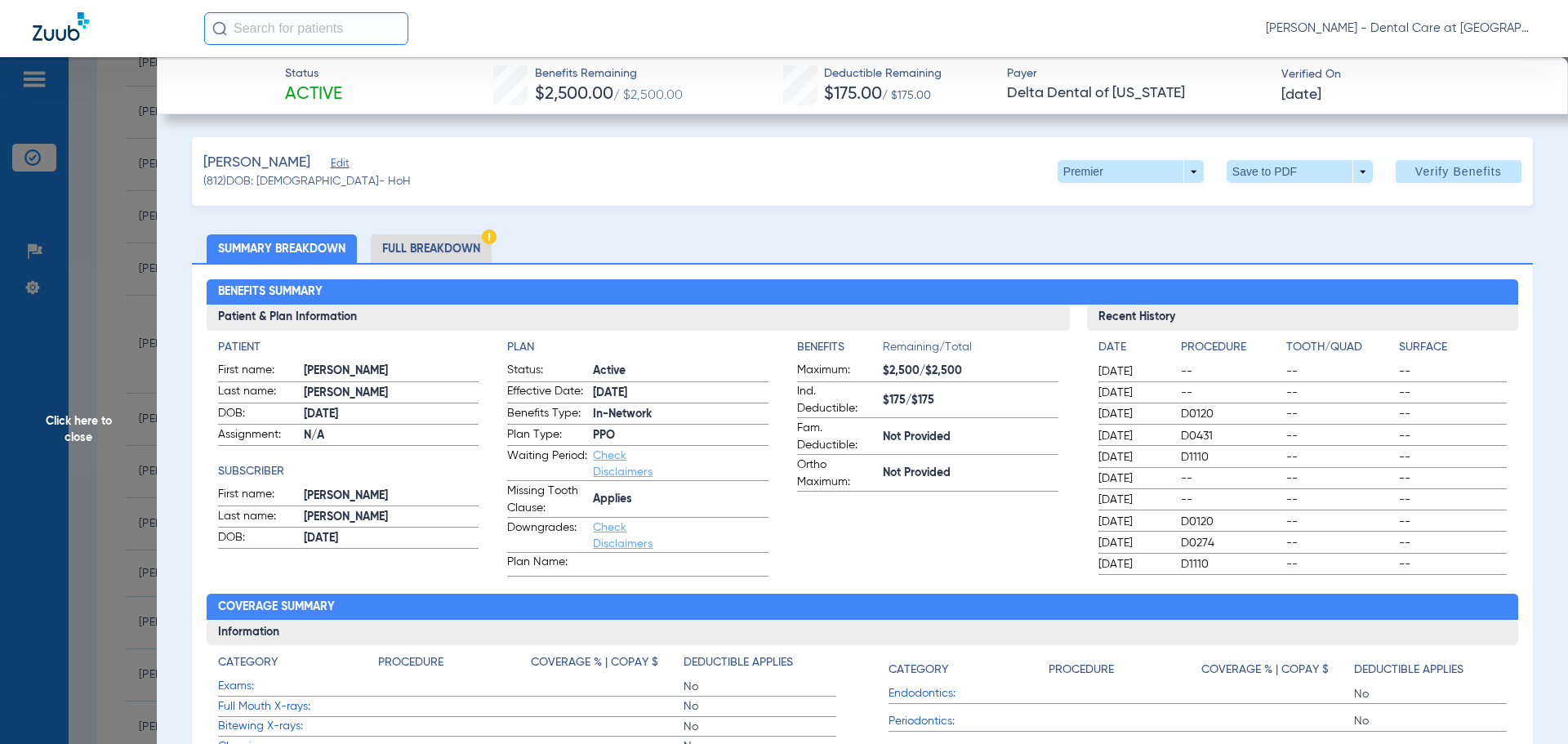
click at [475, 248] on li "Full Breakdown" at bounding box center [431, 248] width 121 height 28
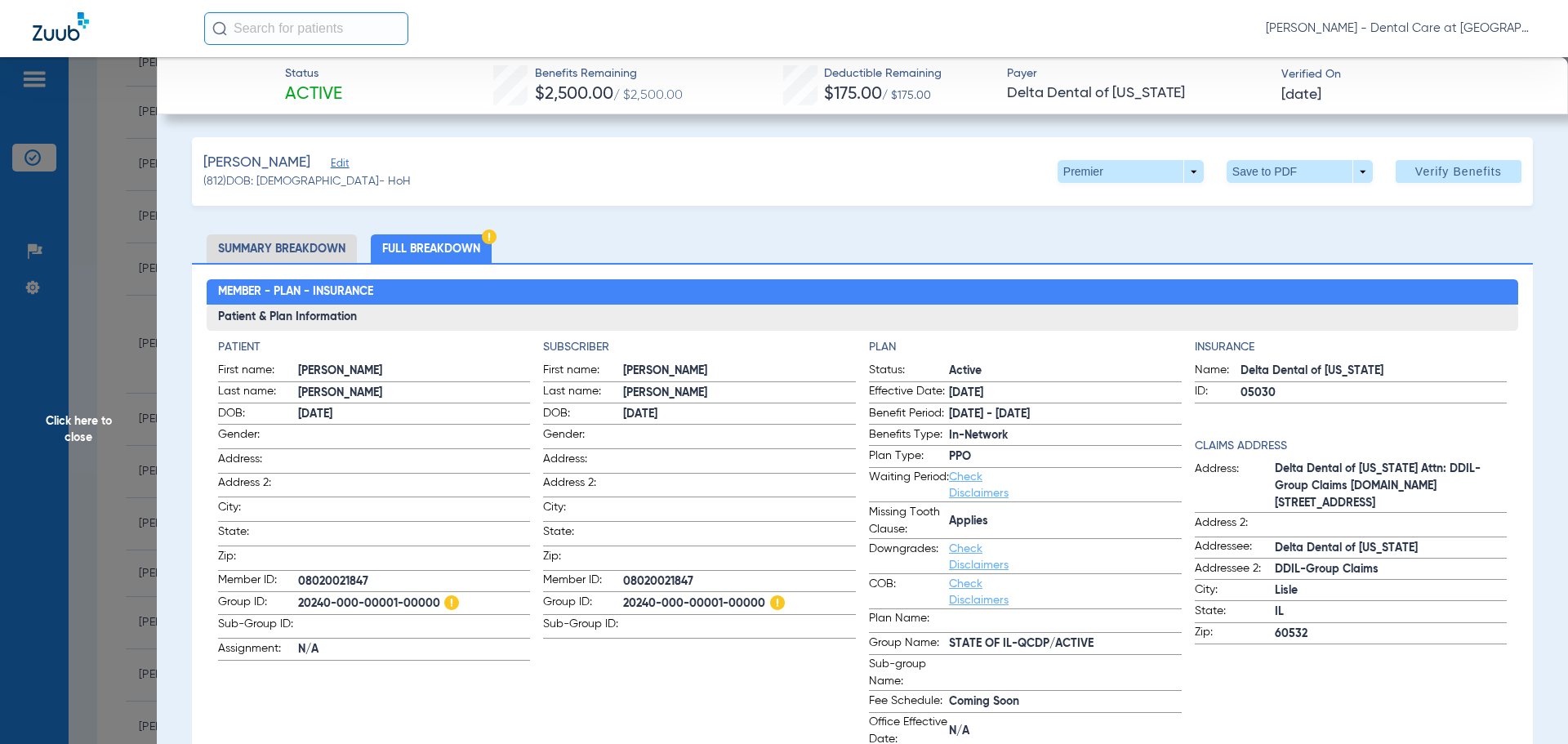
click at [56, 443] on span "Click here to close" at bounding box center [78, 429] width 157 height 744
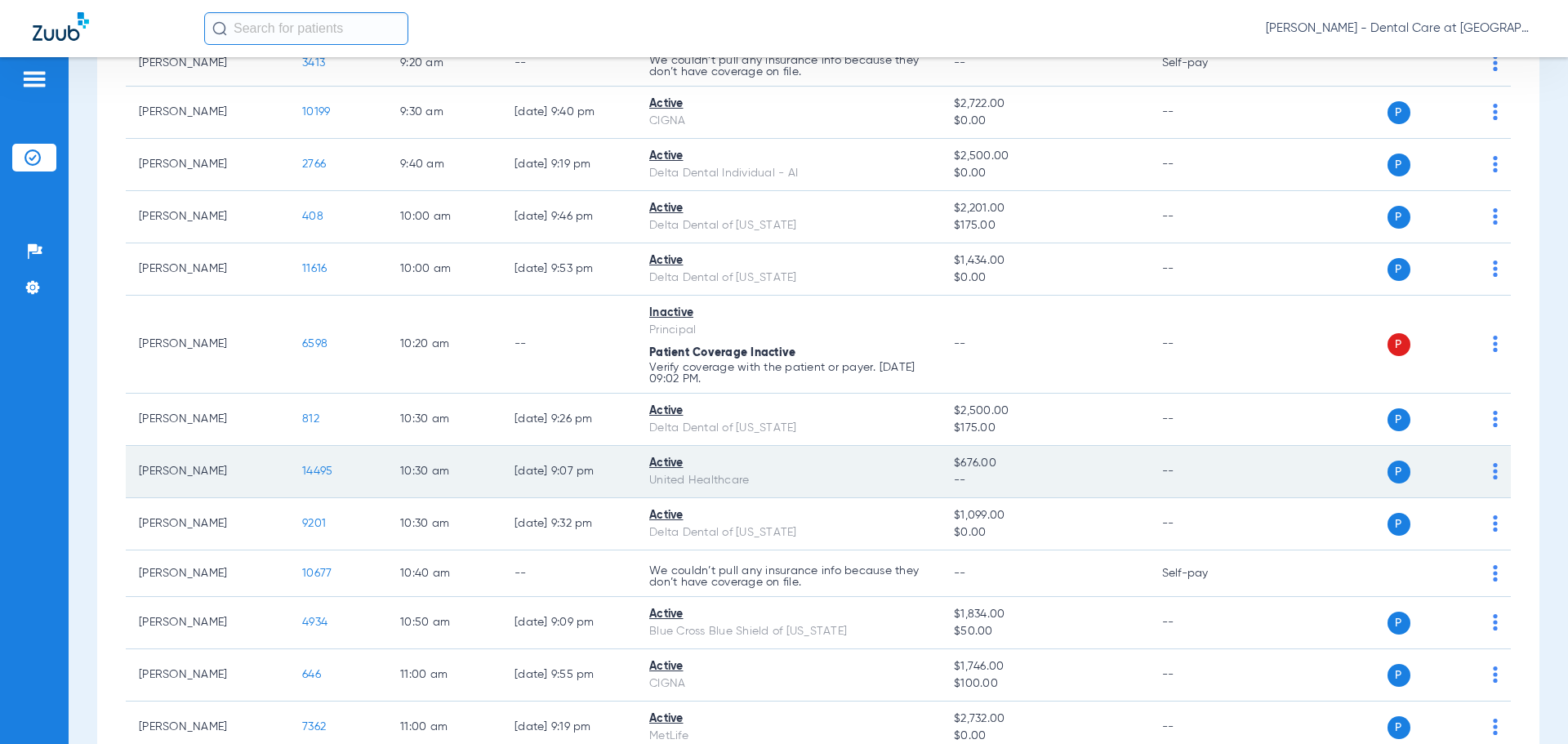
click at [322, 475] on span "14495" at bounding box center [317, 471] width 30 height 12
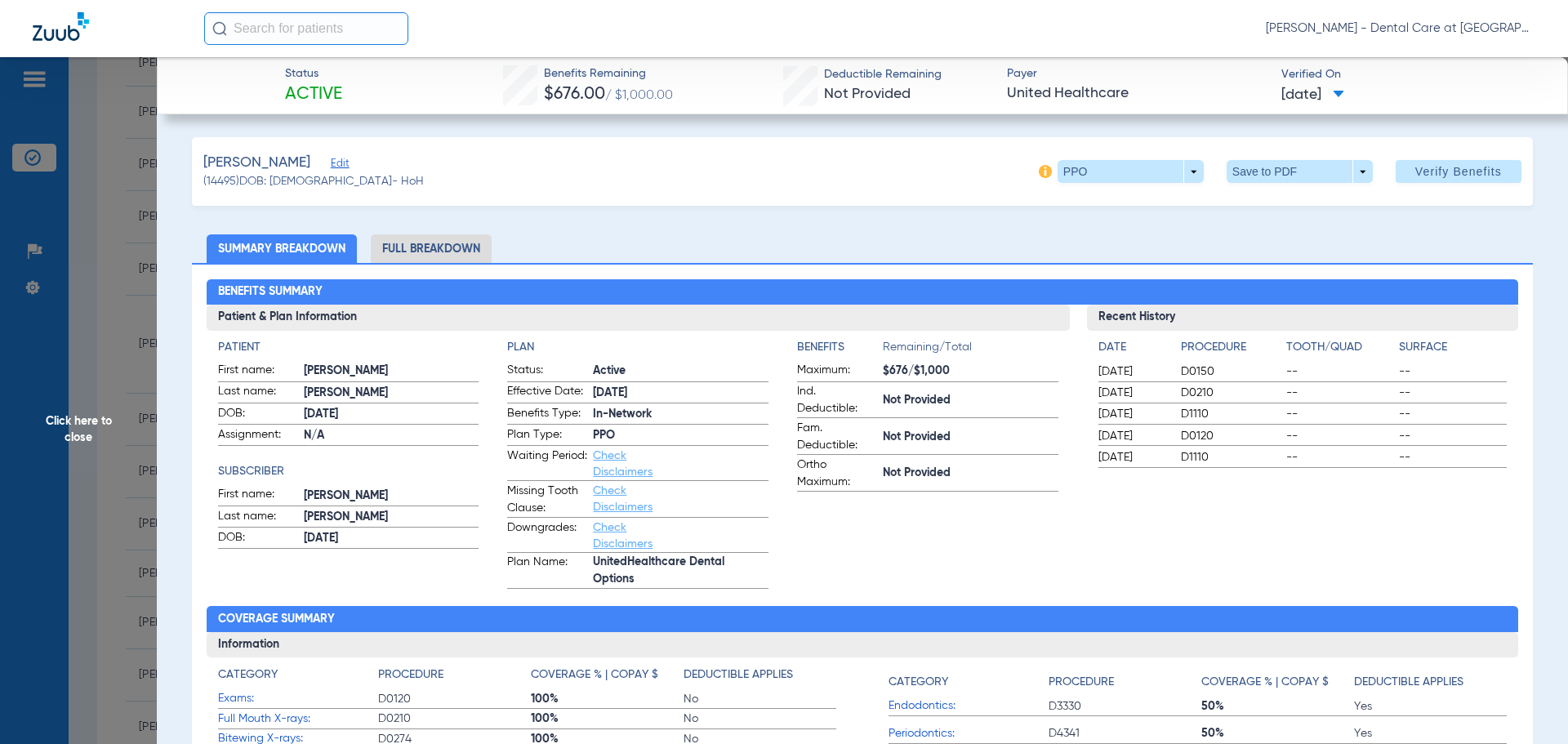
click at [452, 245] on li "Full Breakdown" at bounding box center [431, 248] width 121 height 28
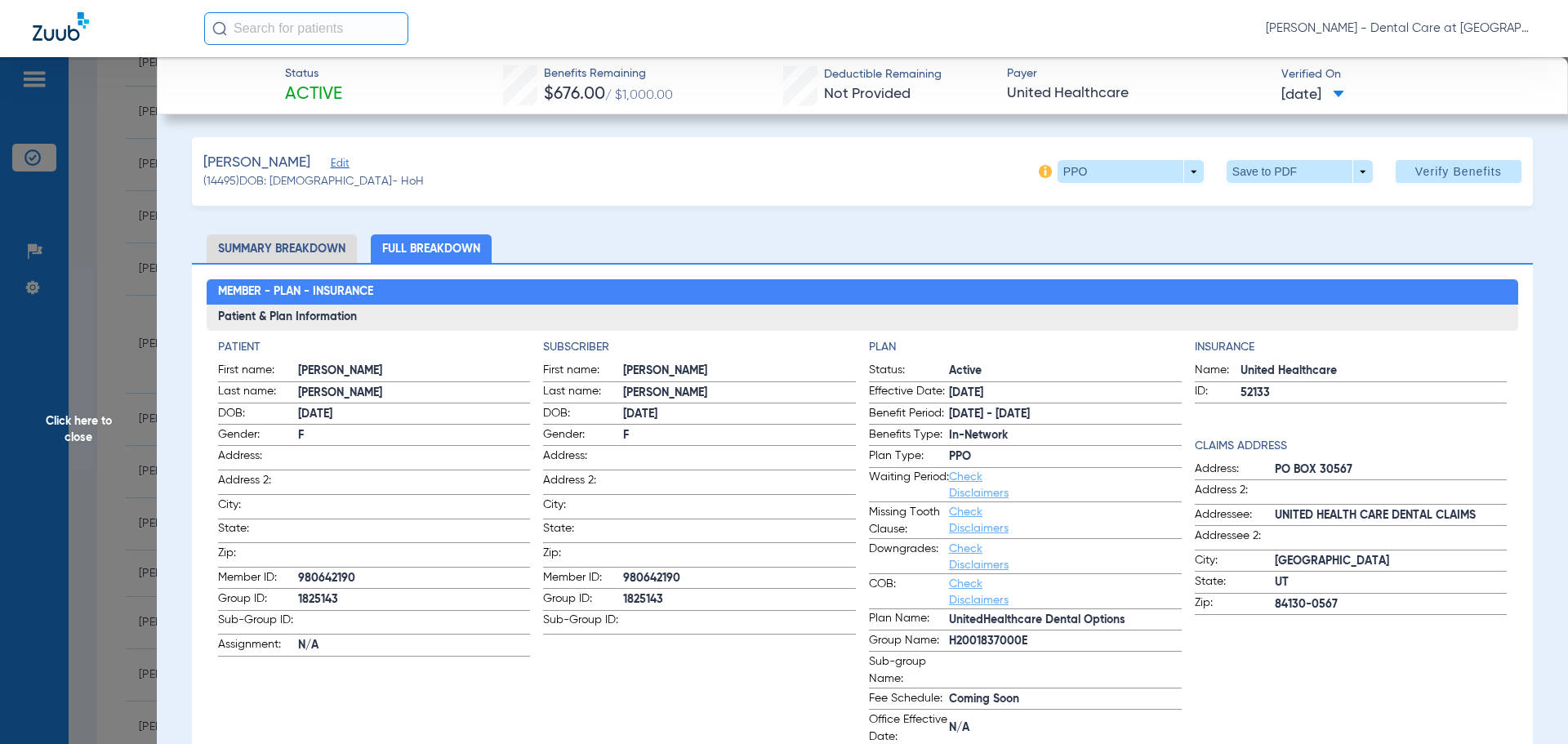
click at [92, 415] on span "Click here to close" at bounding box center [78, 429] width 157 height 744
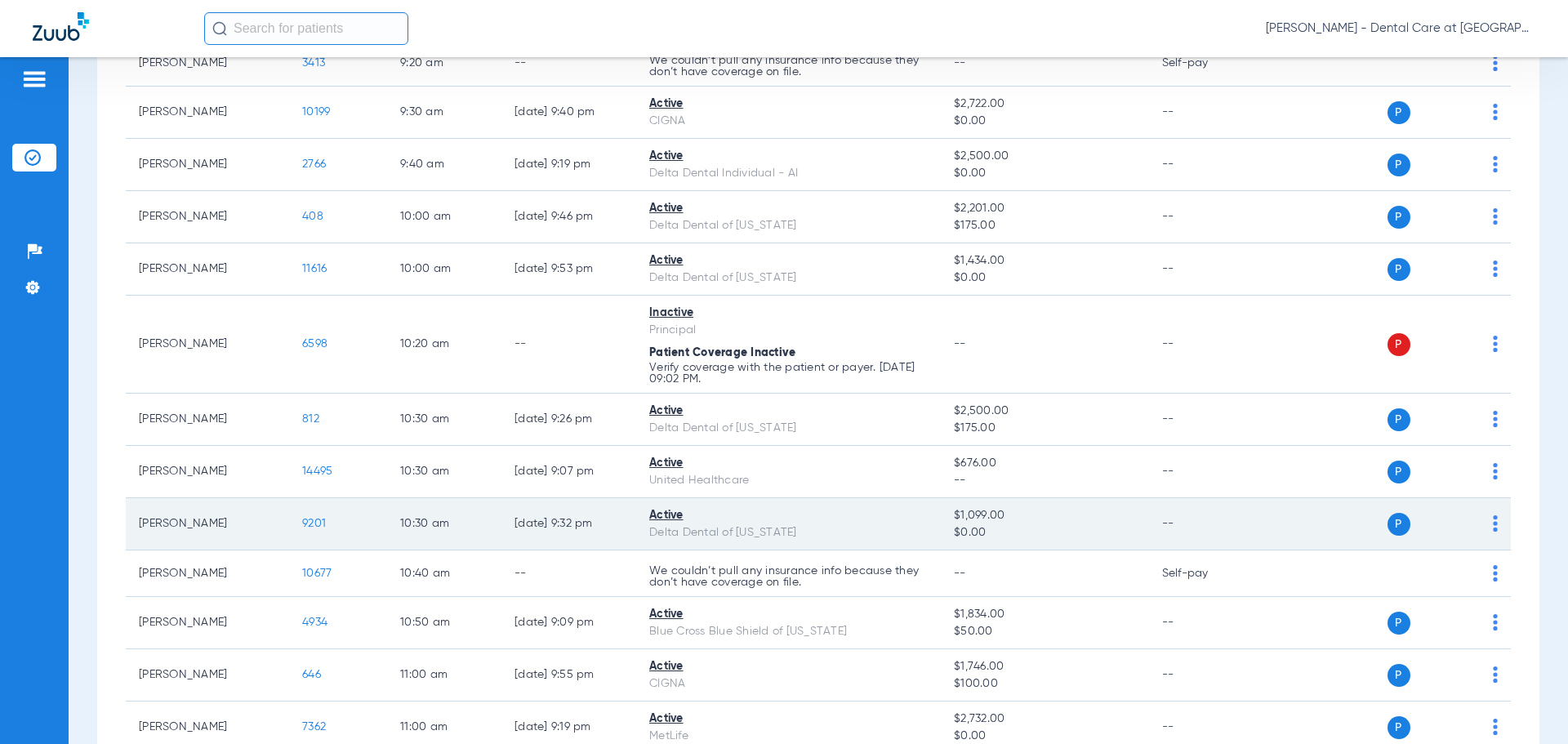
click at [315, 517] on span "9201" at bounding box center [314, 523] width 24 height 12
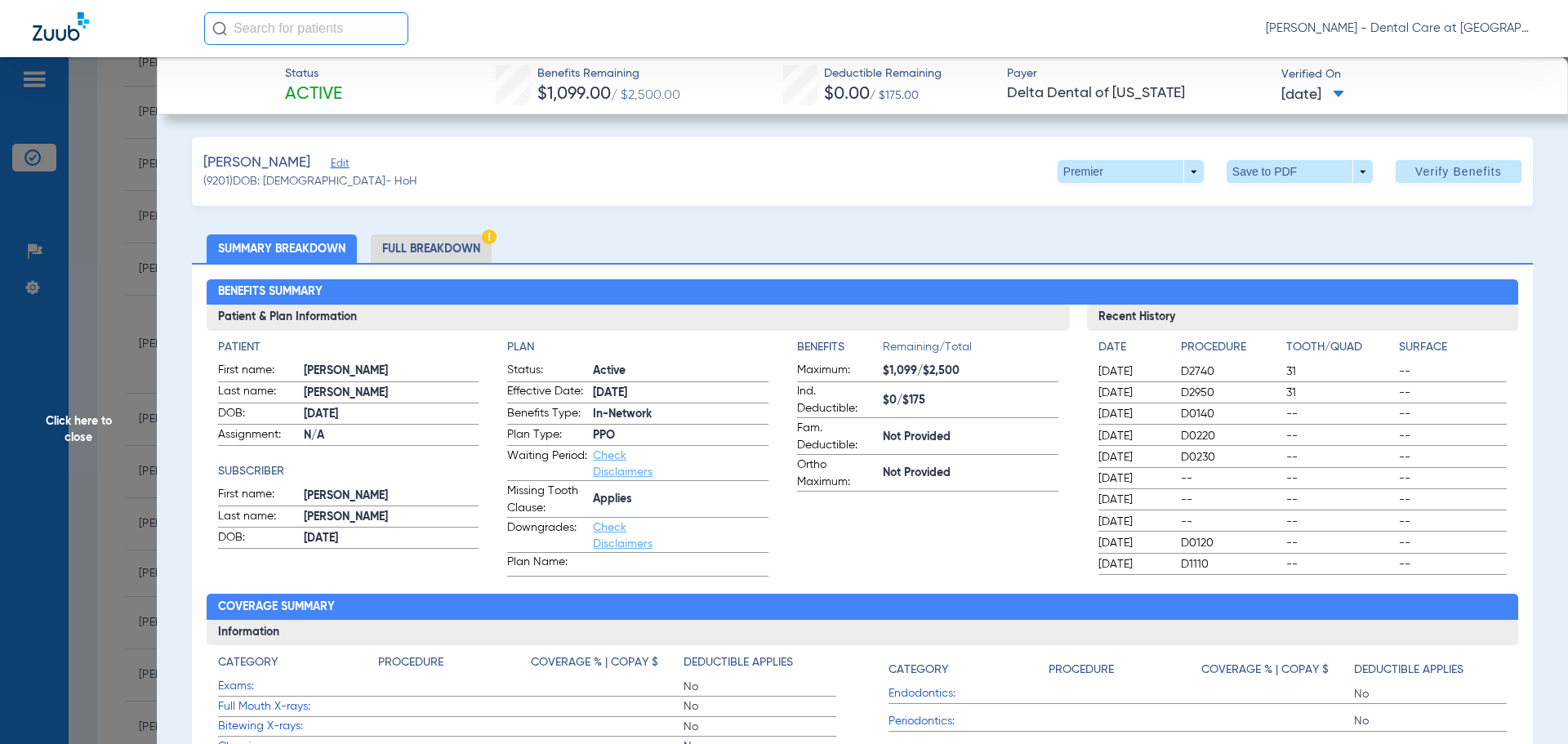
click at [92, 434] on span "Click here to close" at bounding box center [78, 429] width 157 height 744
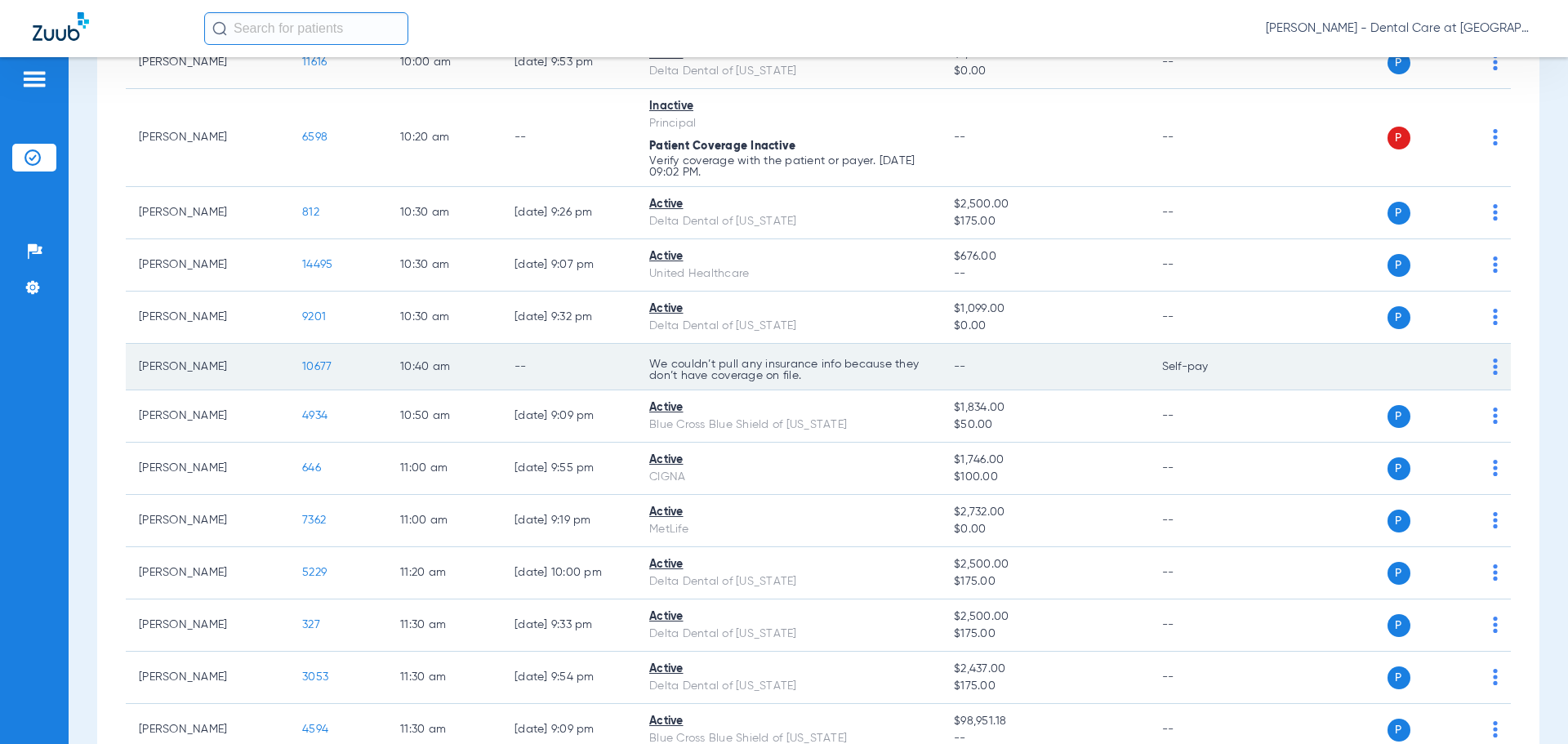
scroll to position [1307, 0]
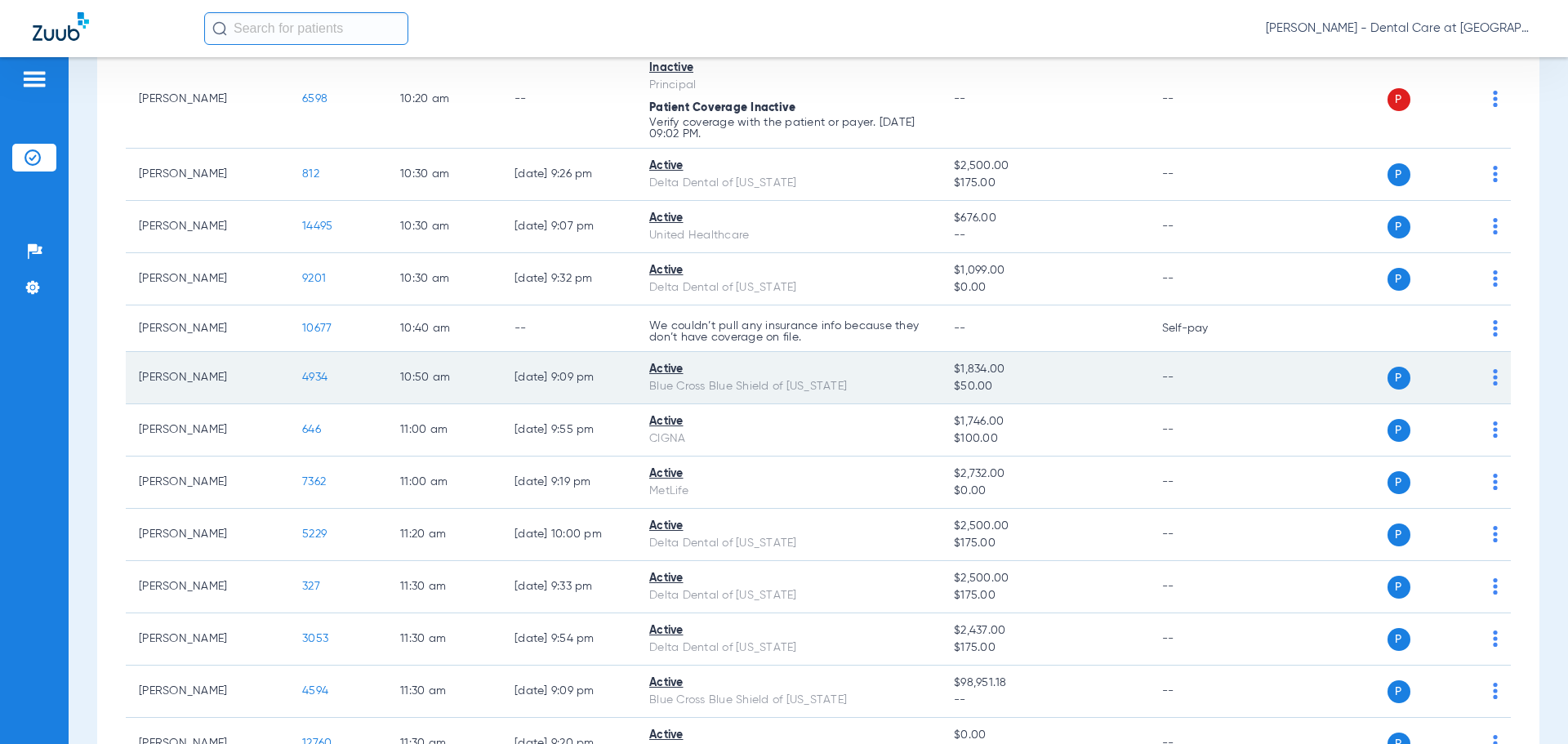
click at [325, 375] on span "4934" at bounding box center [315, 377] width 26 height 12
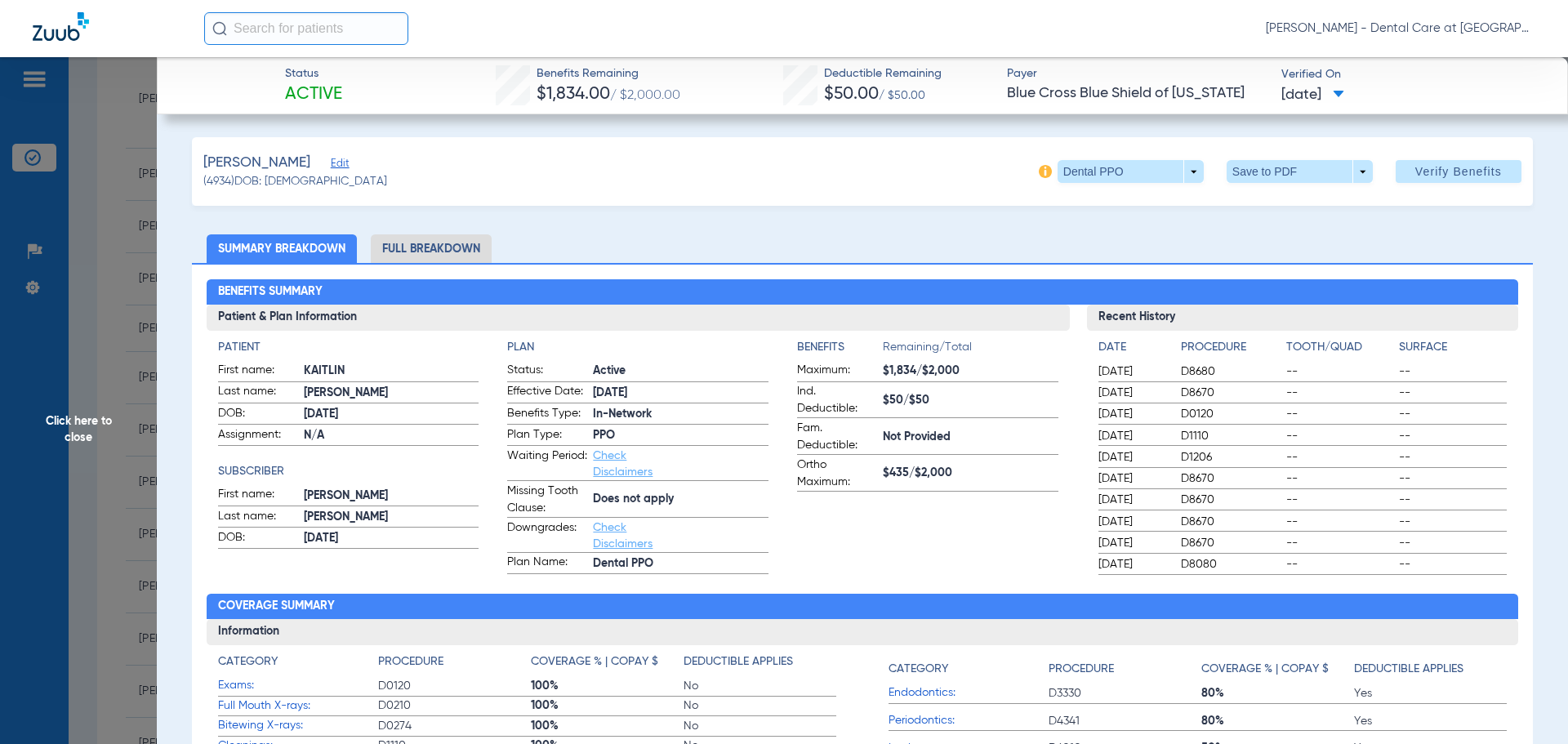
click at [446, 240] on li "Full Breakdown" at bounding box center [431, 248] width 121 height 28
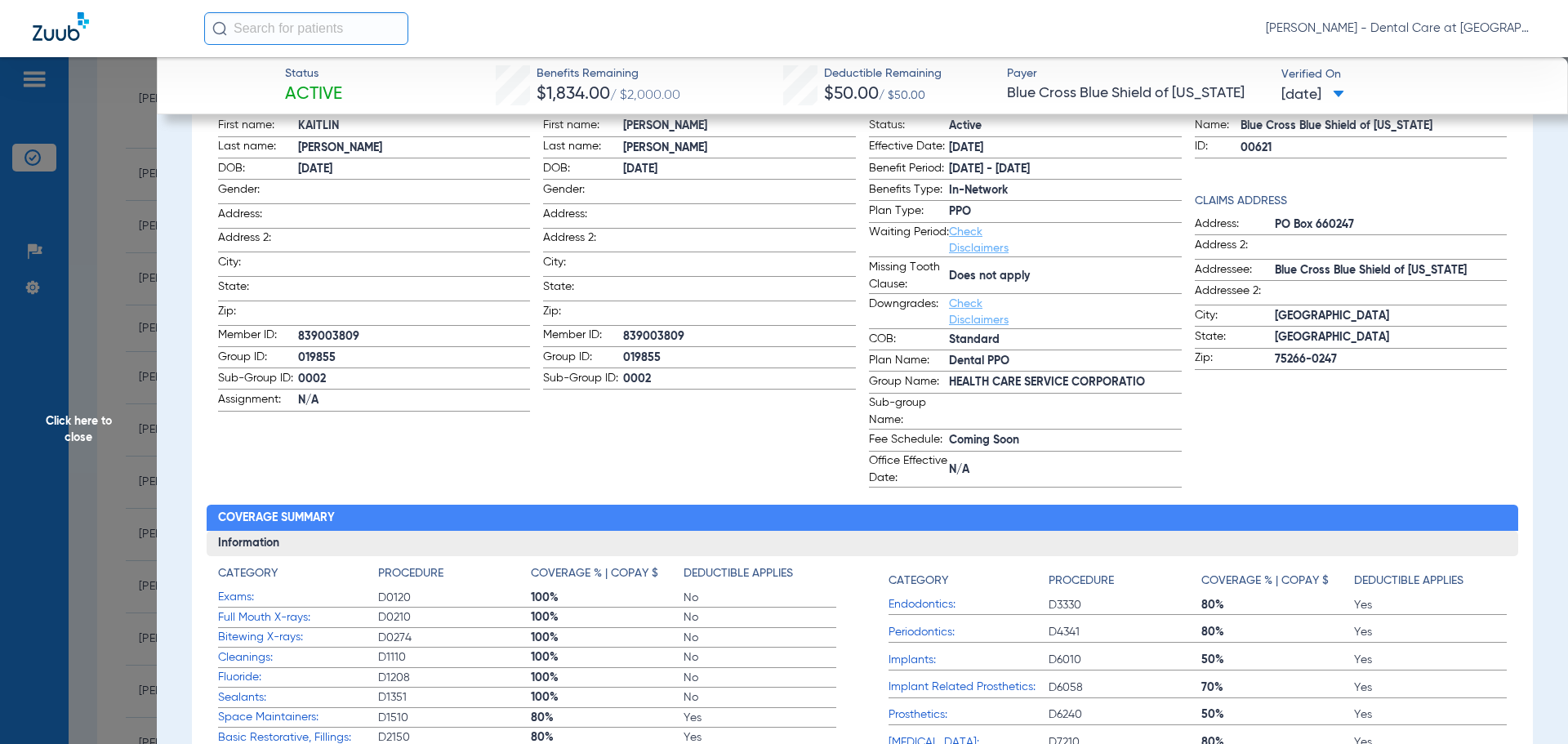
scroll to position [0, 0]
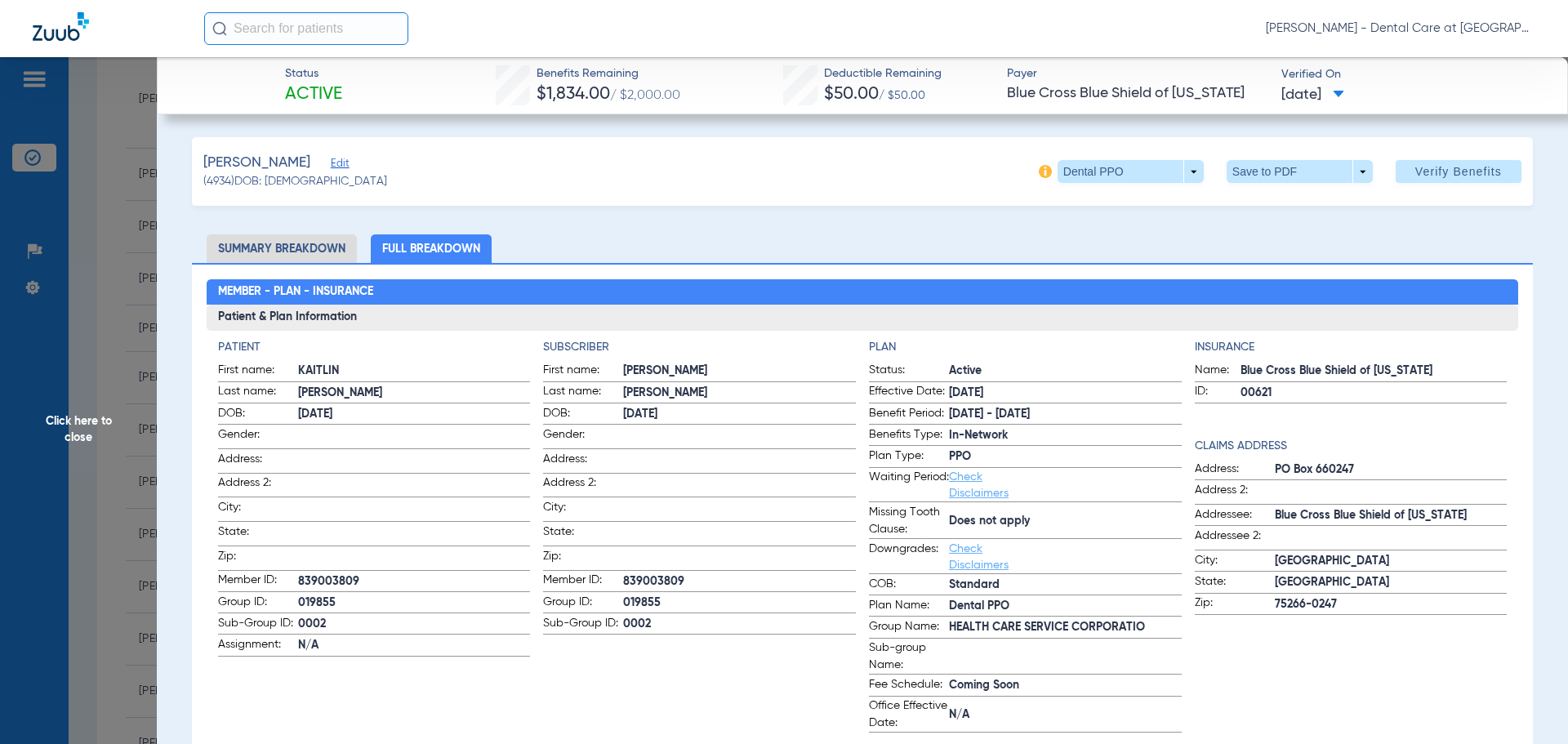
click at [89, 443] on span "Click here to close" at bounding box center [78, 429] width 157 height 744
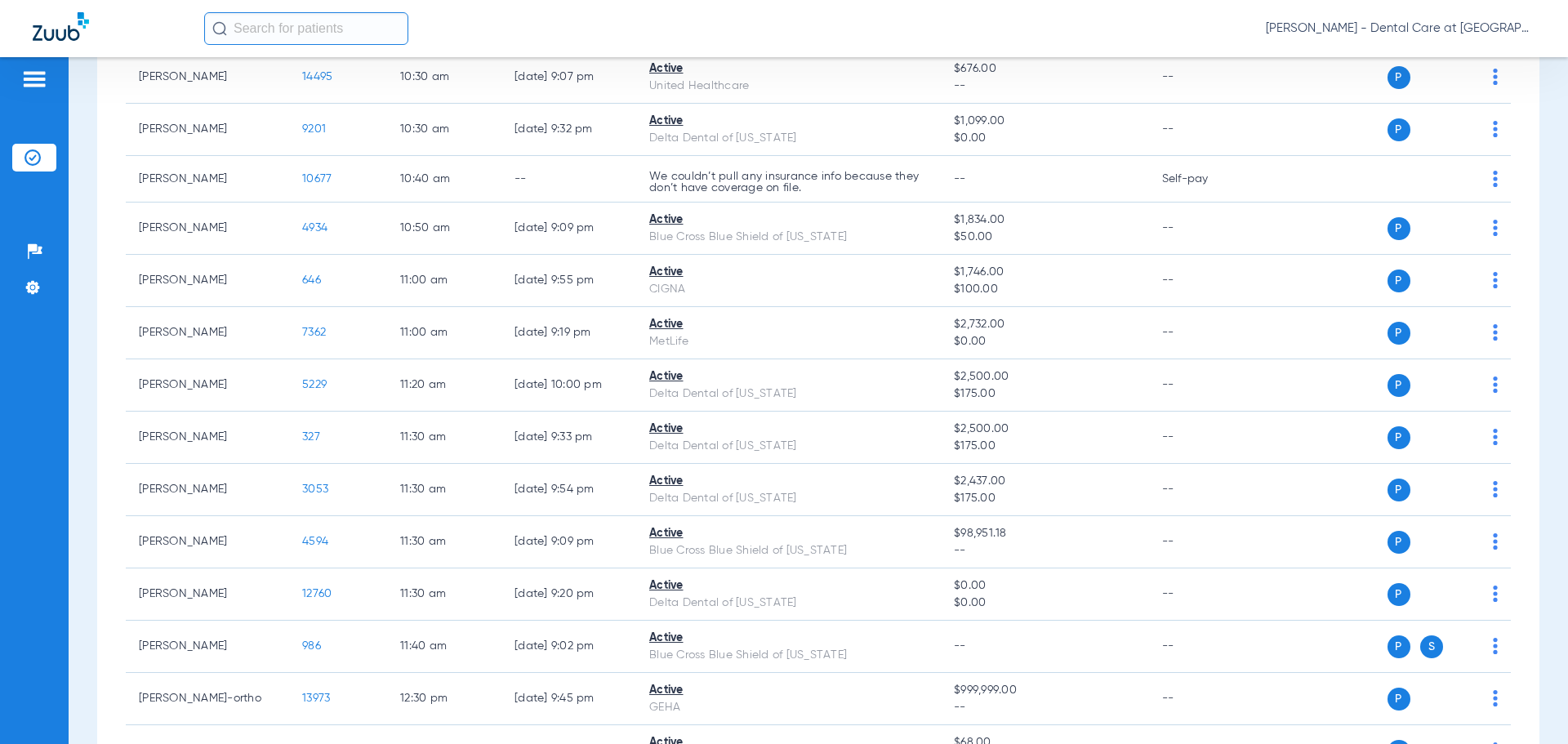
scroll to position [1552, 0]
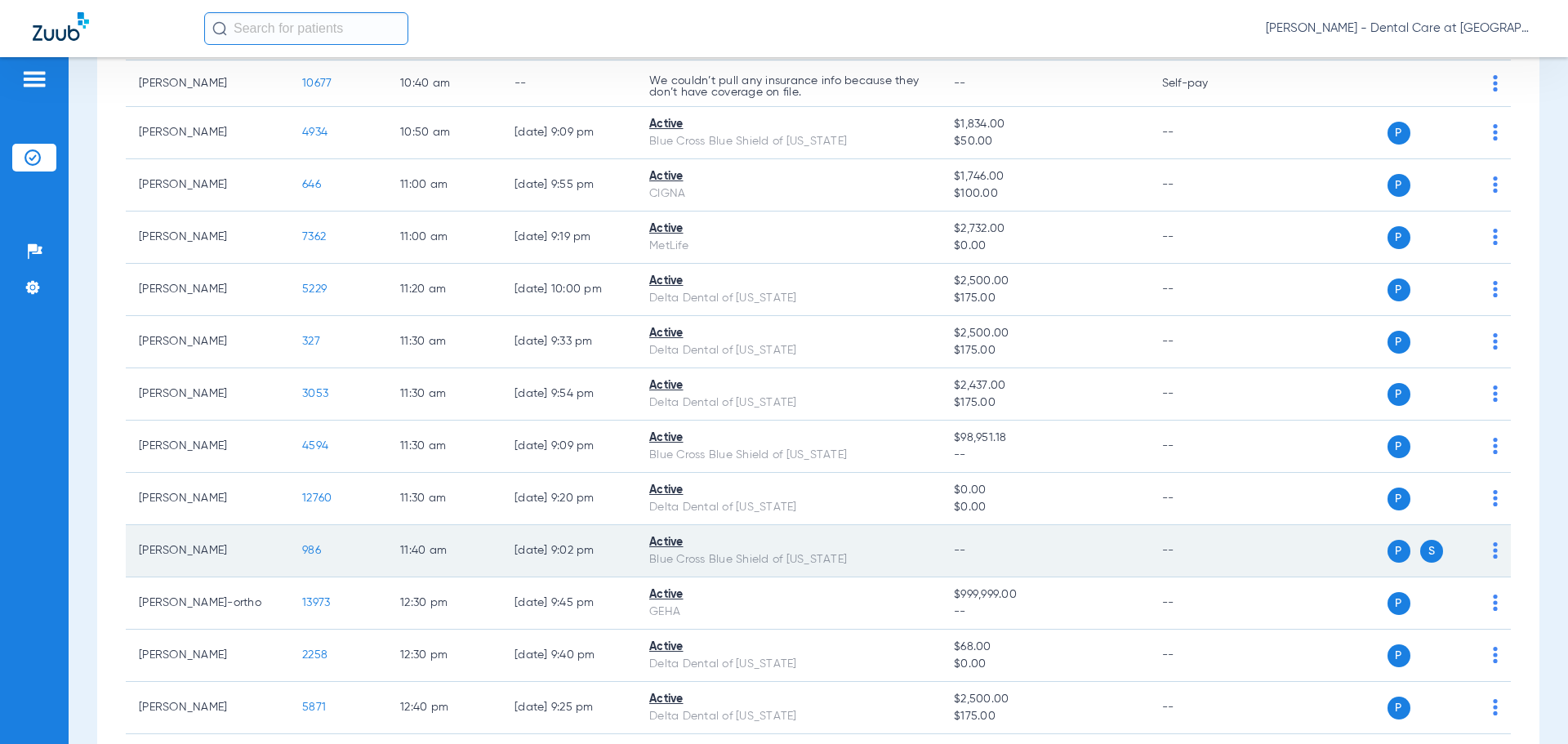
click at [307, 545] on span "986" at bounding box center [312, 550] width 19 height 12
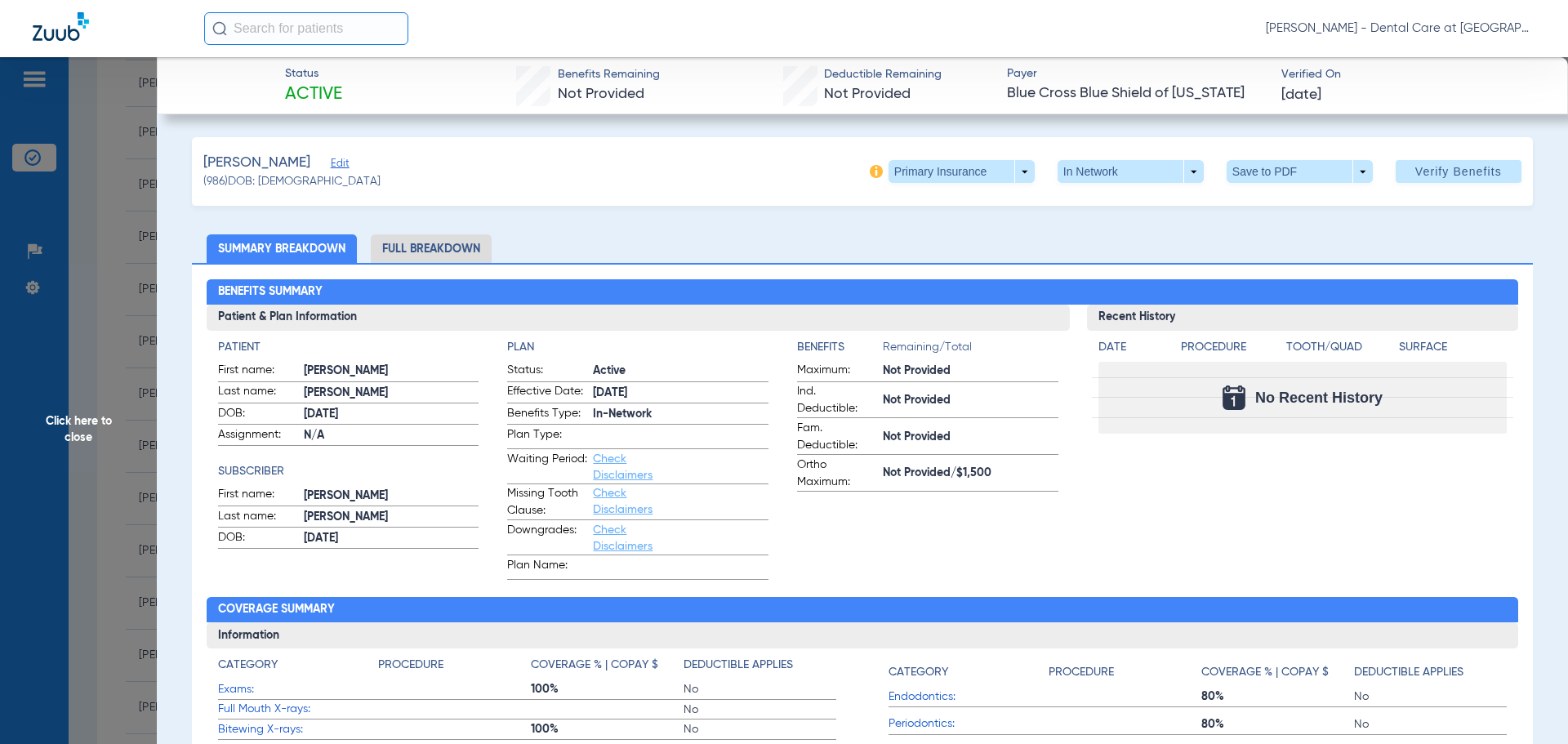
click at [445, 241] on li "Full Breakdown" at bounding box center [431, 248] width 121 height 28
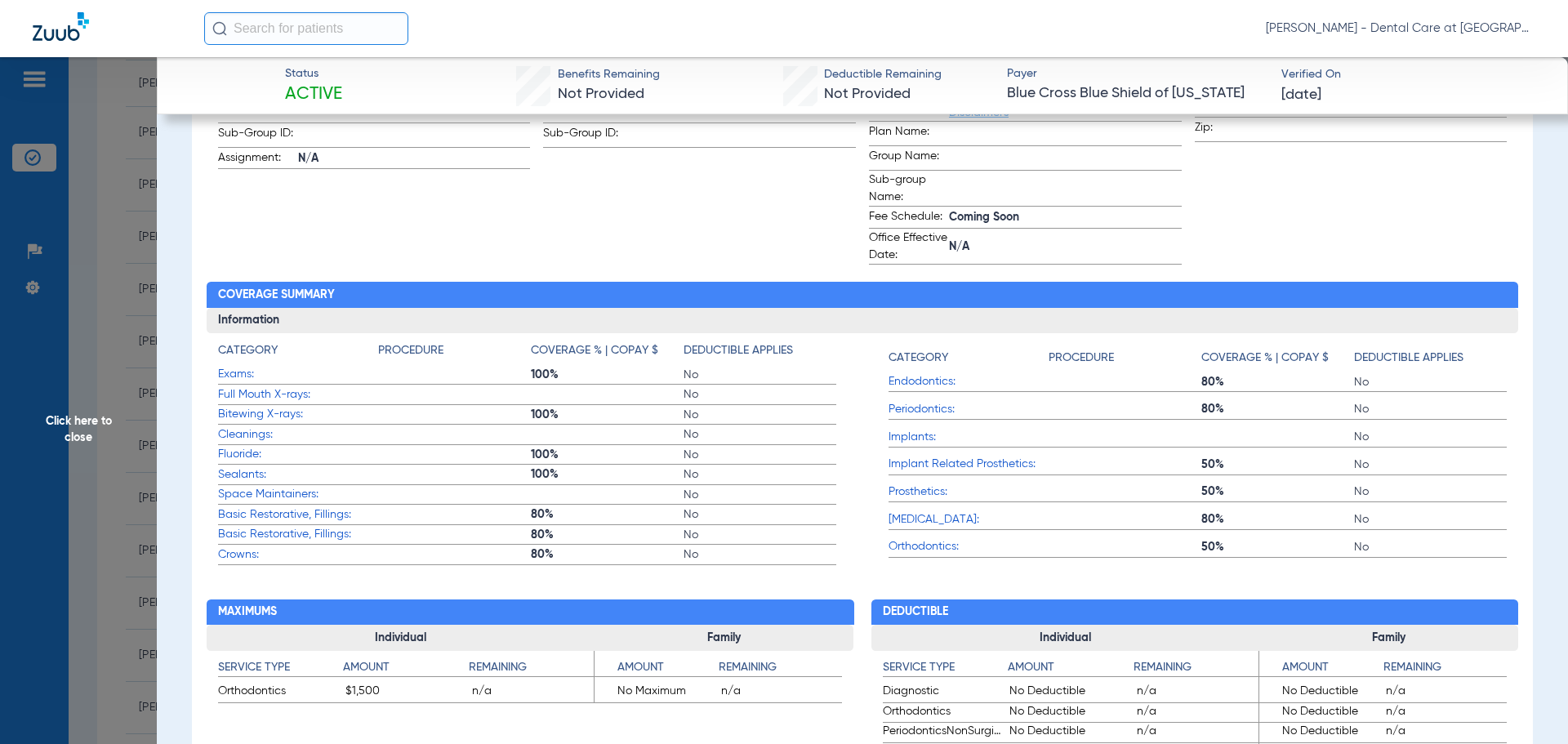
scroll to position [653, 0]
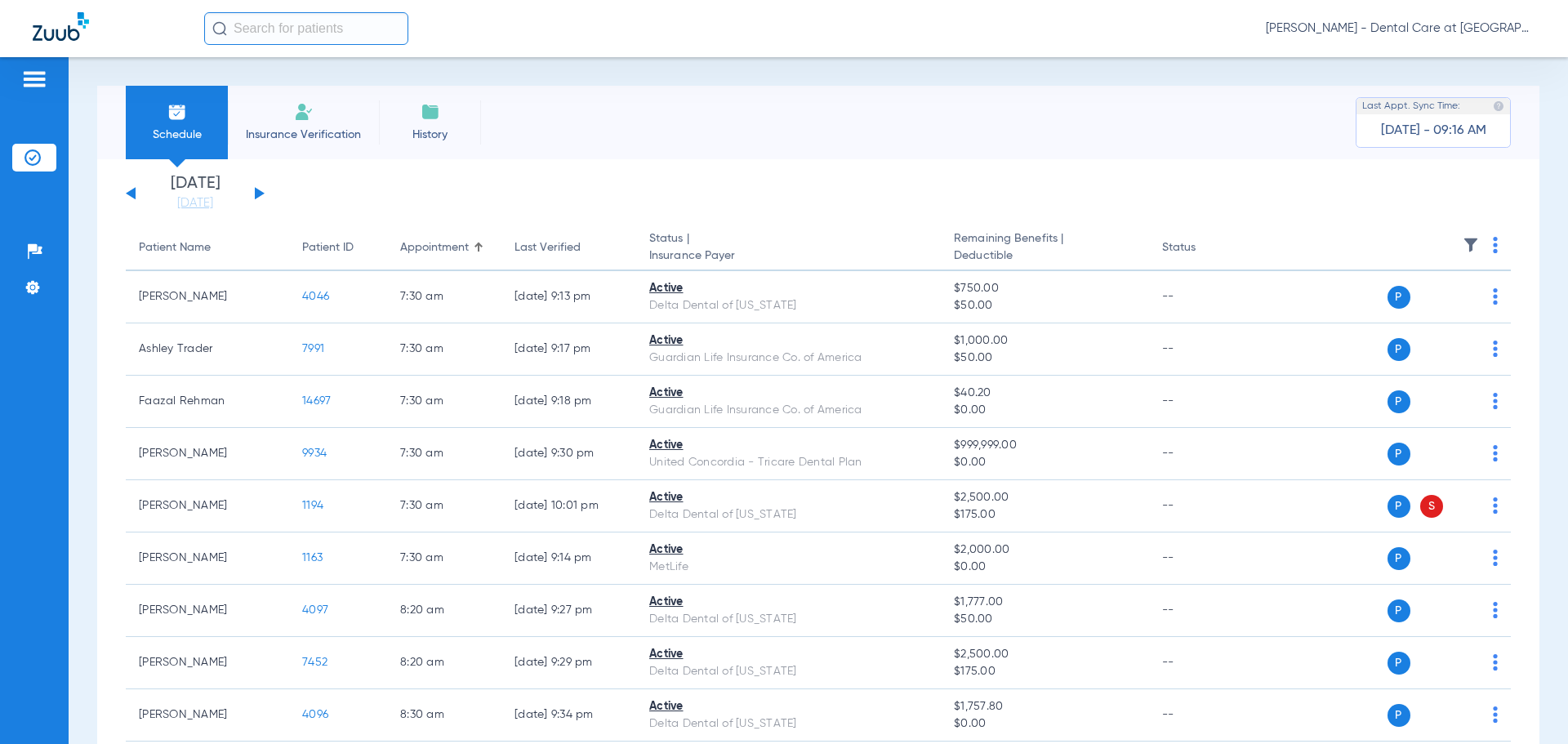
click at [256, 194] on button at bounding box center [260, 192] width 10 height 12
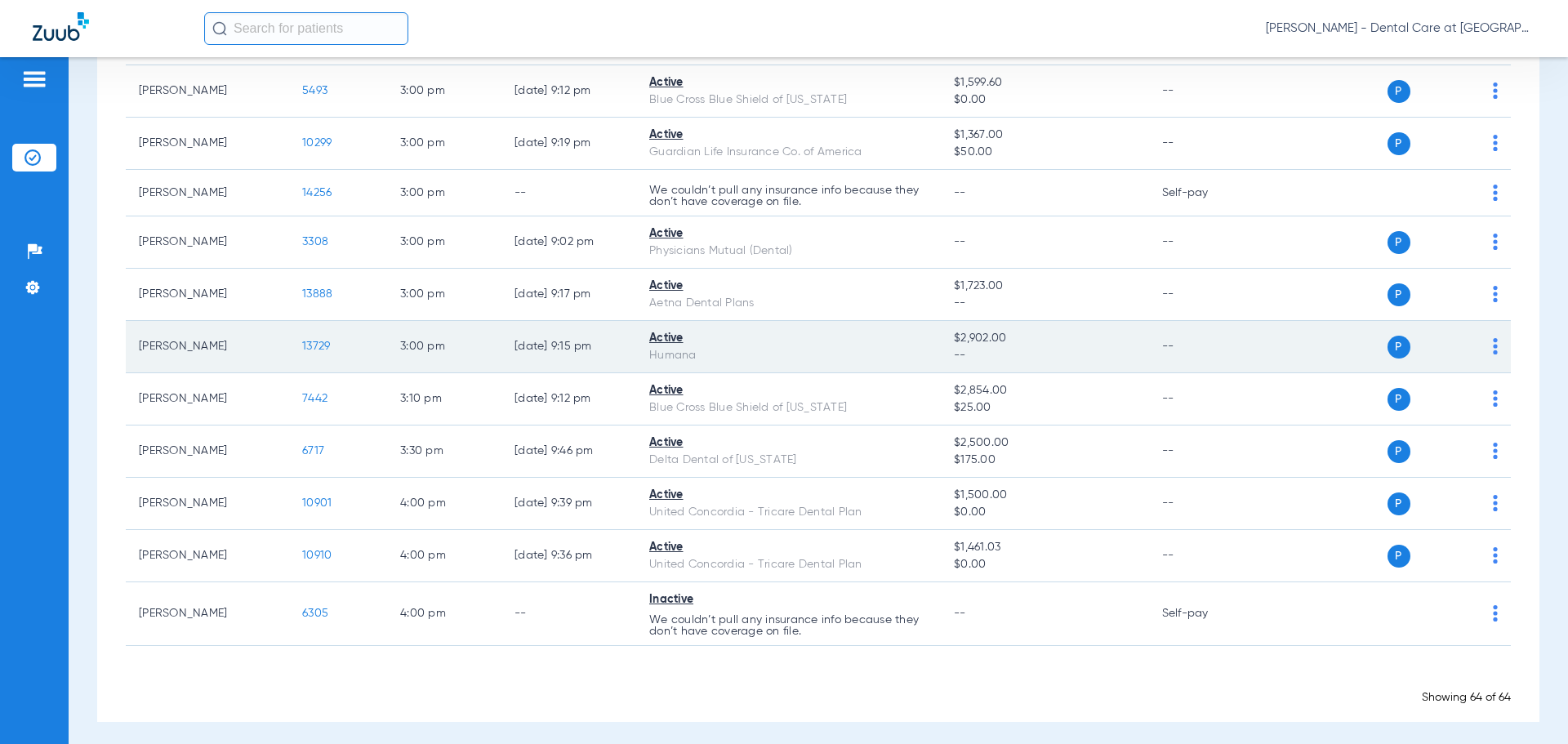
scroll to position [3051, 0]
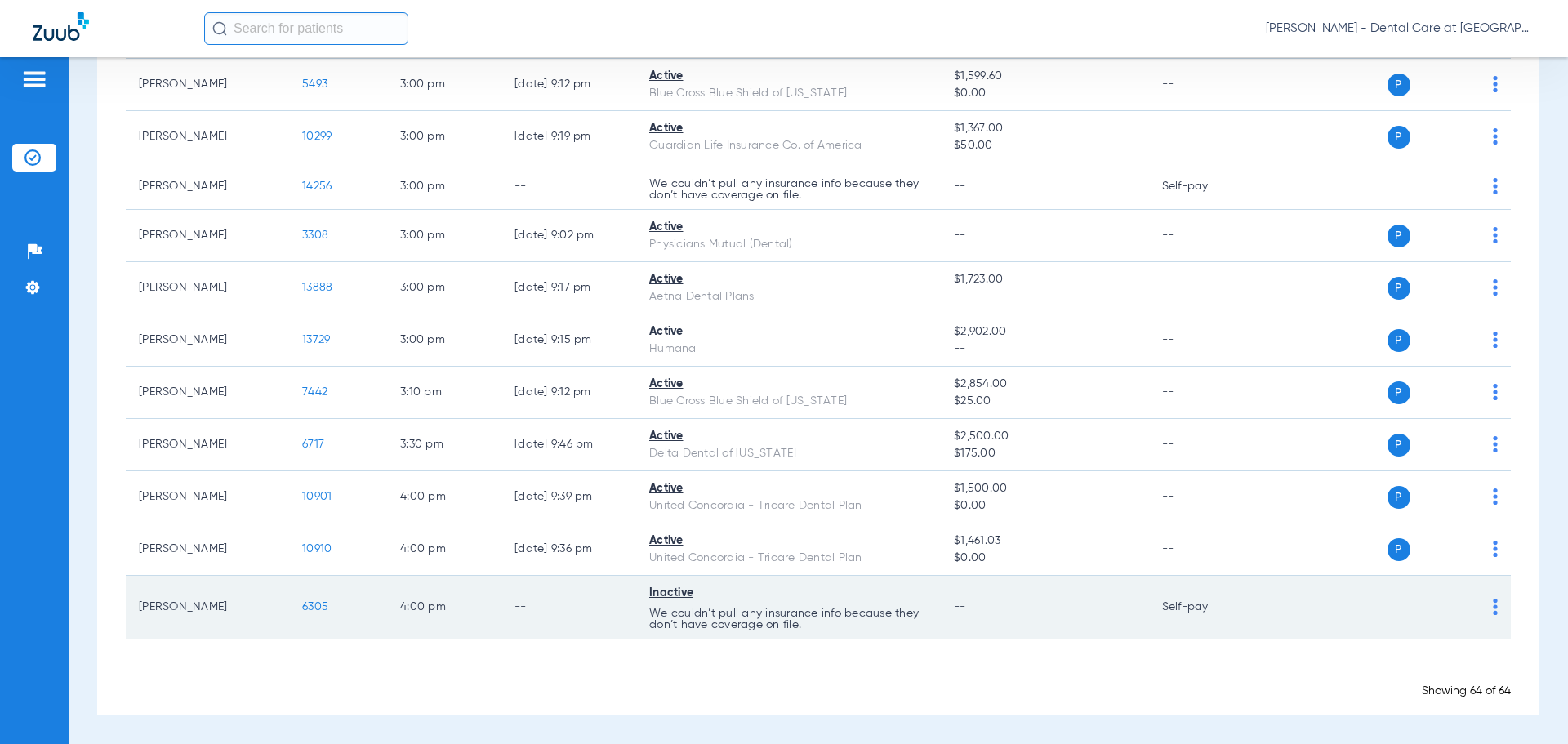
click at [453, 613] on td "4:00 PM" at bounding box center [445, 607] width 115 height 64
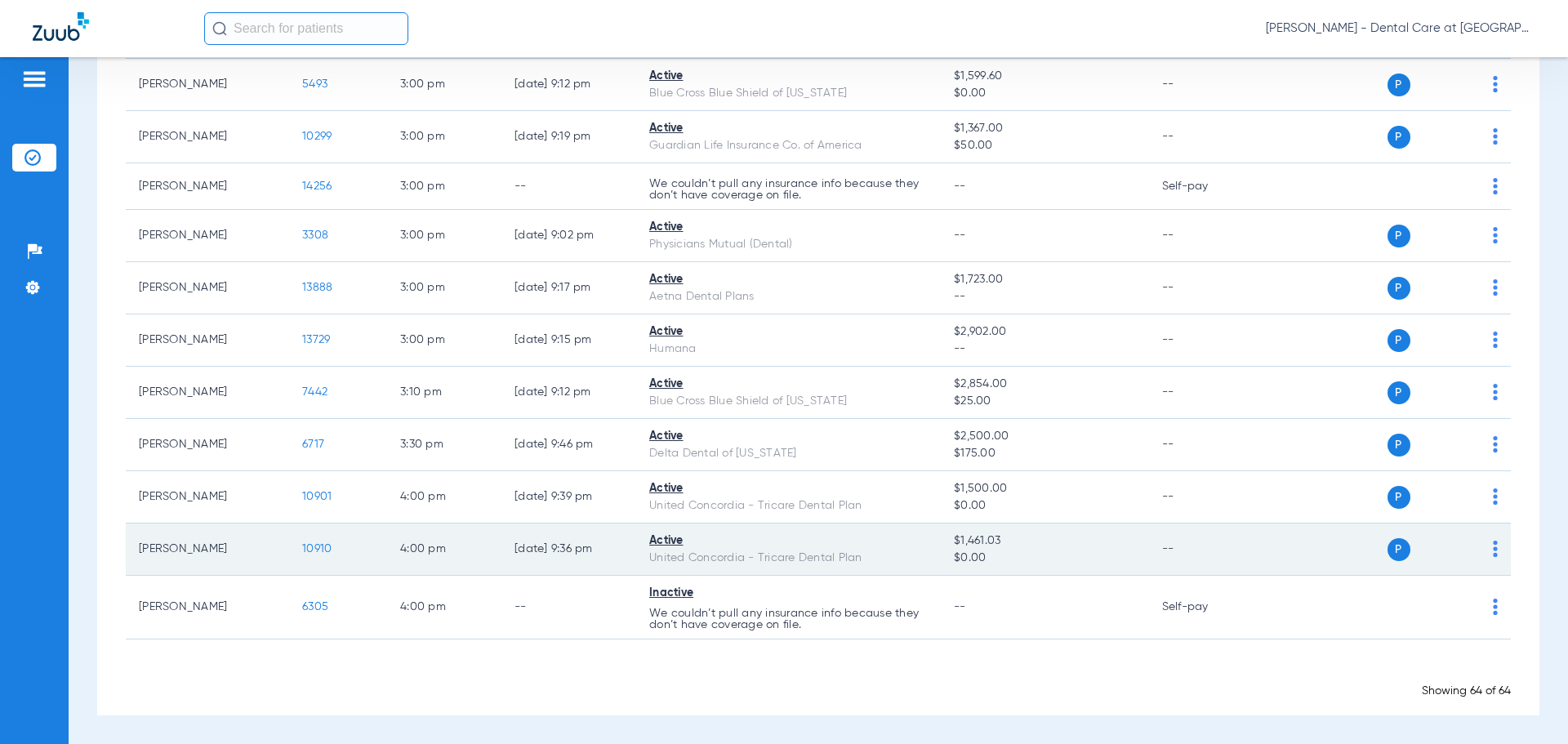
click at [320, 548] on span "10910" at bounding box center [317, 548] width 29 height 12
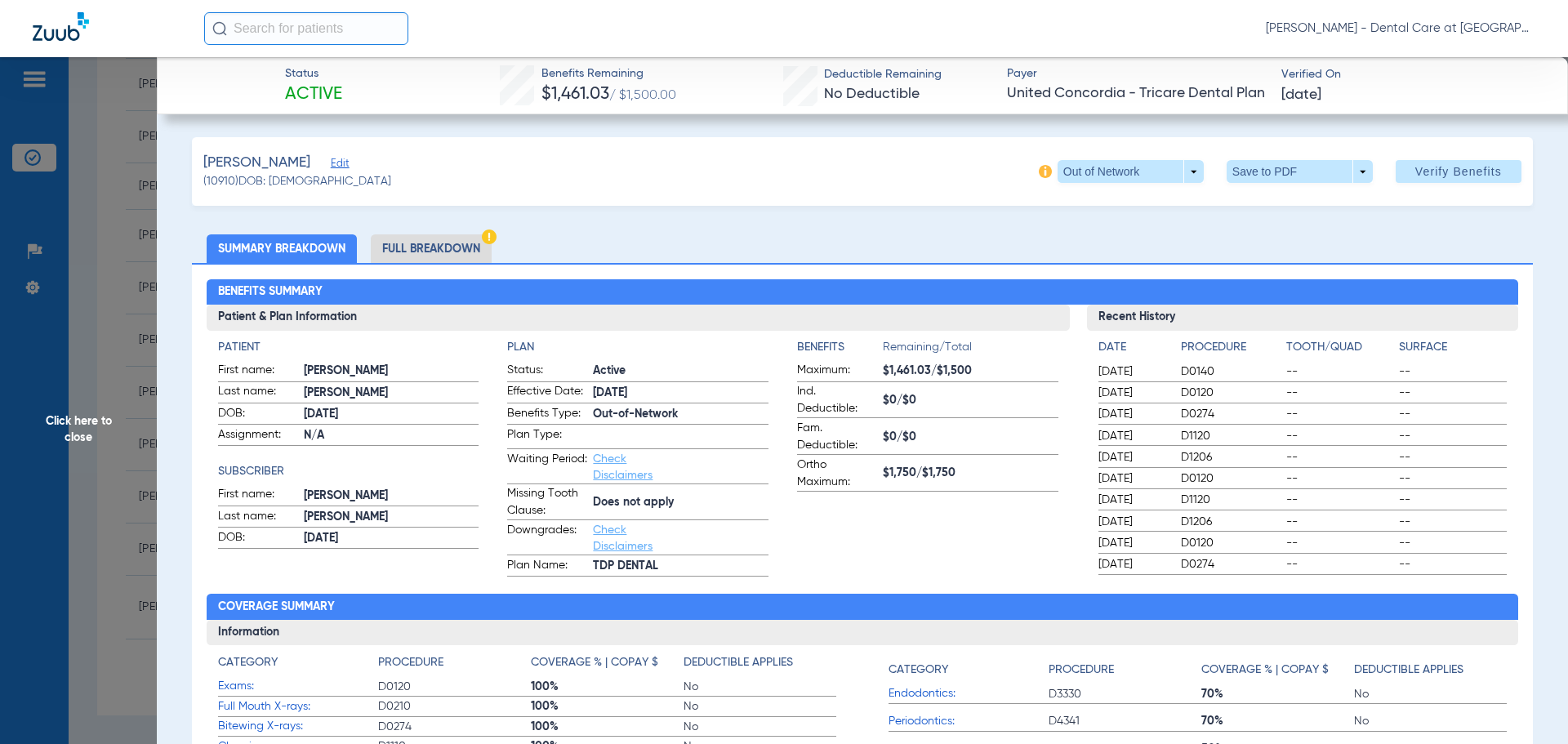
click at [456, 246] on li "Full Breakdown" at bounding box center [431, 248] width 121 height 28
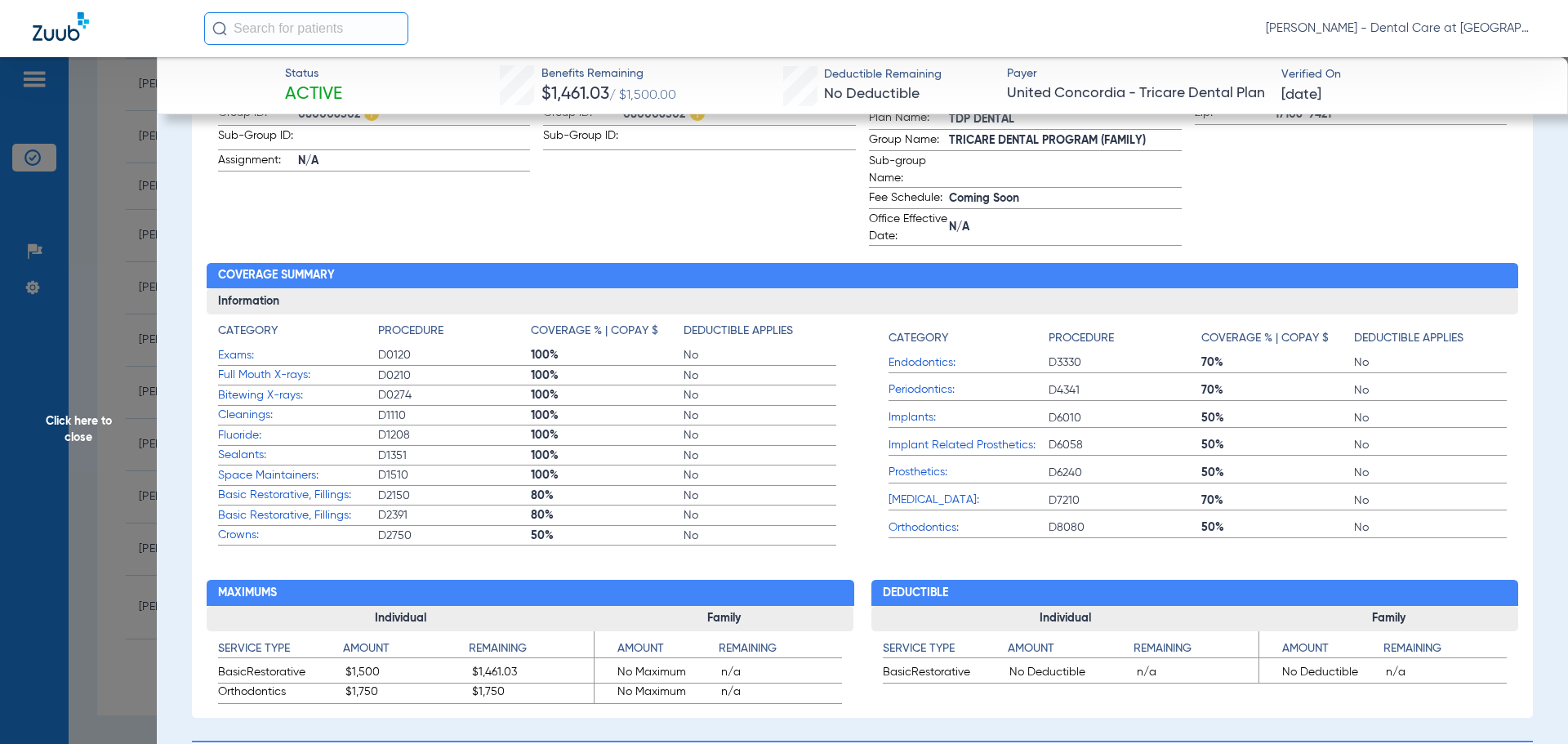
scroll to position [0, 0]
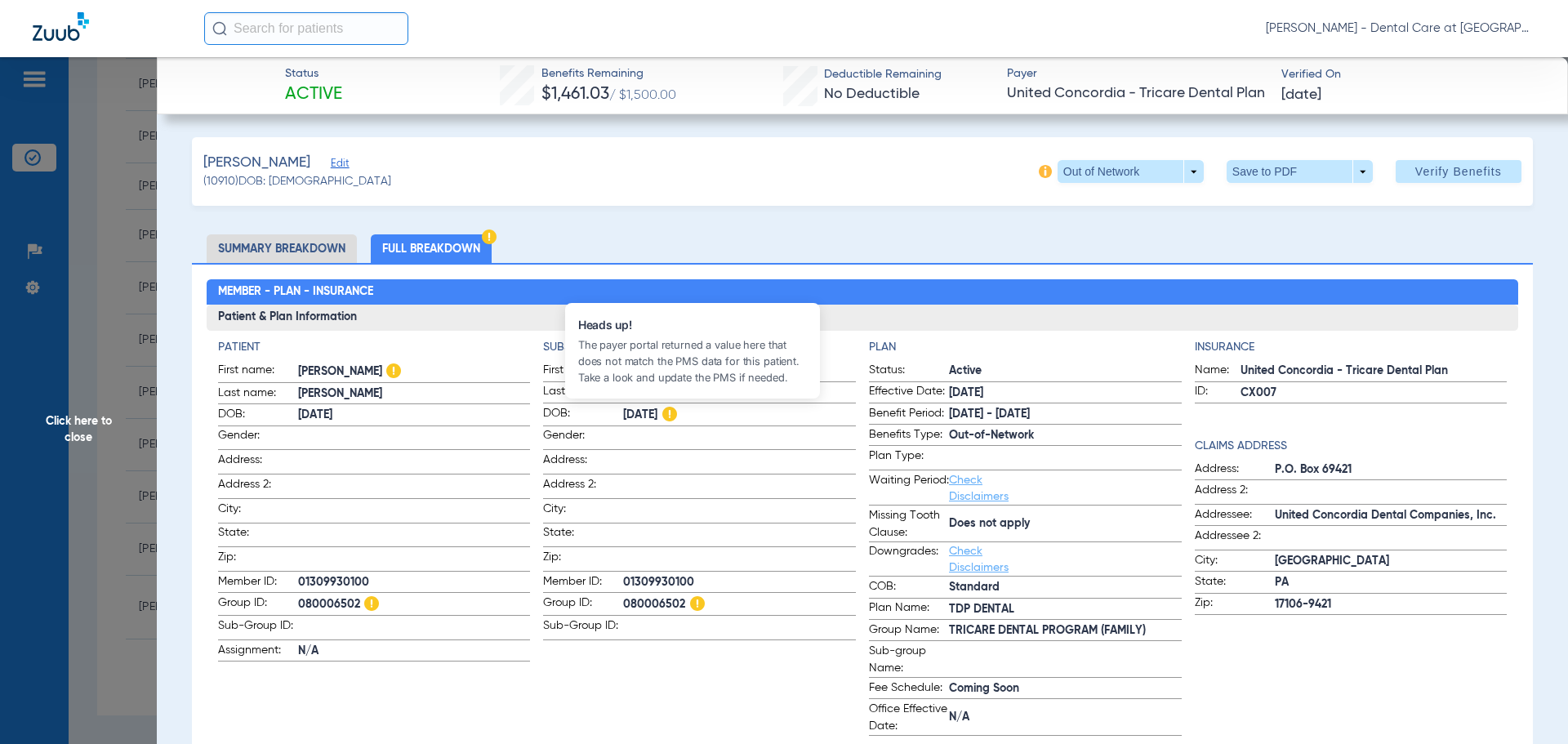
click at [677, 418] on img at bounding box center [670, 414] width 15 height 15
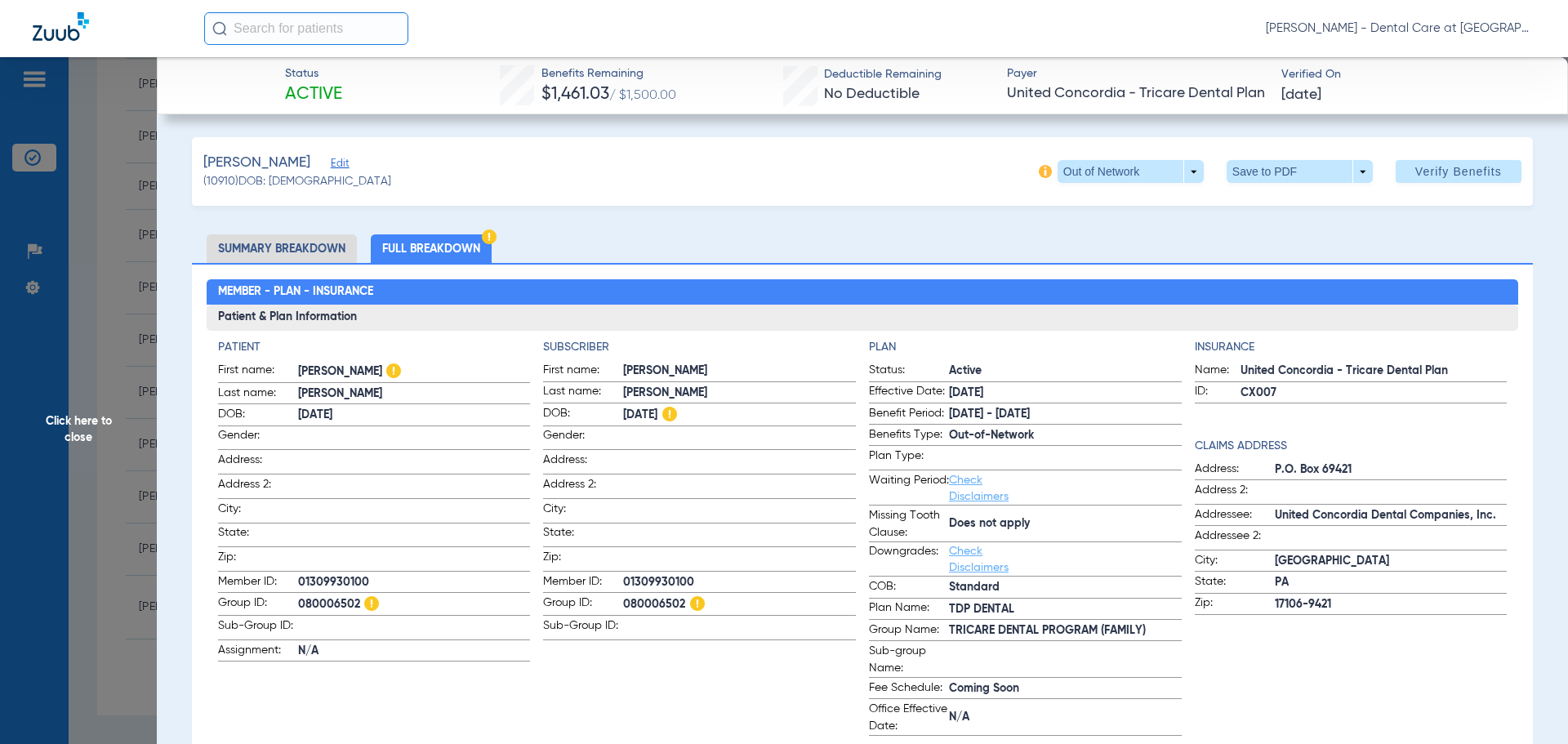
drag, startPoint x: 304, startPoint y: 249, endPoint x: 470, endPoint y: 247, distance: 166.0
click at [304, 249] on li "Summary Breakdown" at bounding box center [282, 248] width 150 height 28
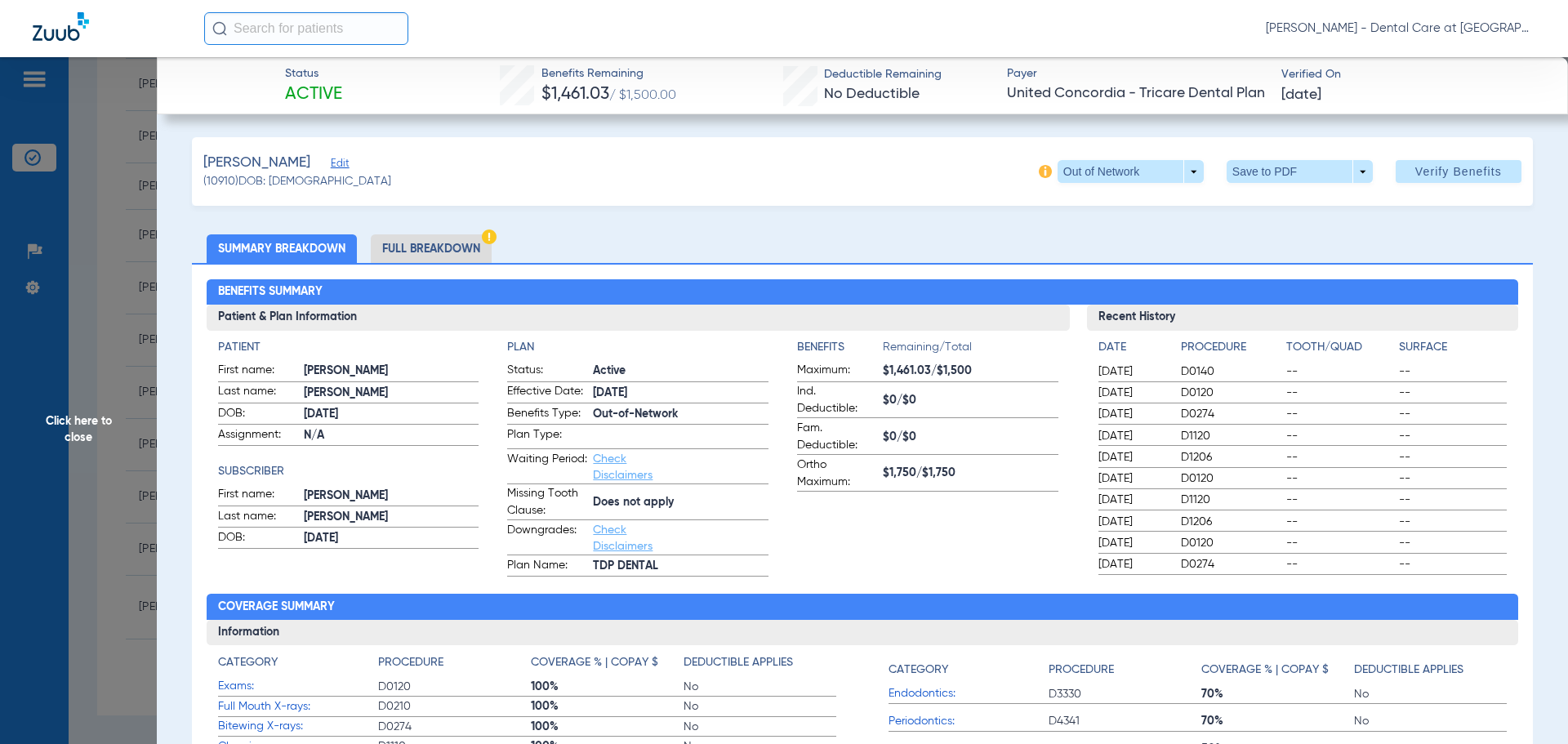
click at [475, 246] on li "Full Breakdown" at bounding box center [431, 248] width 121 height 28
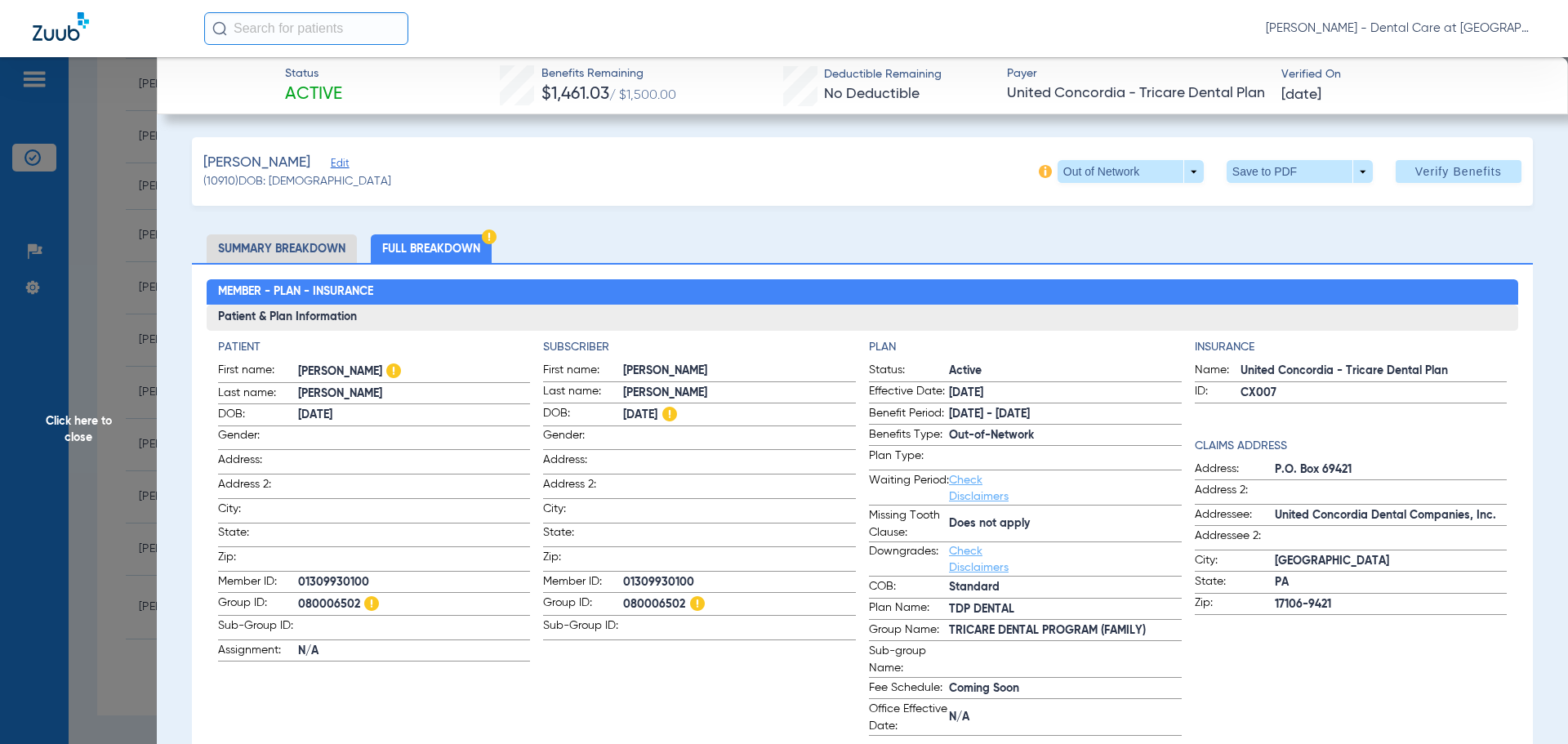
click at [110, 431] on span "Click here to close" at bounding box center [78, 429] width 157 height 744
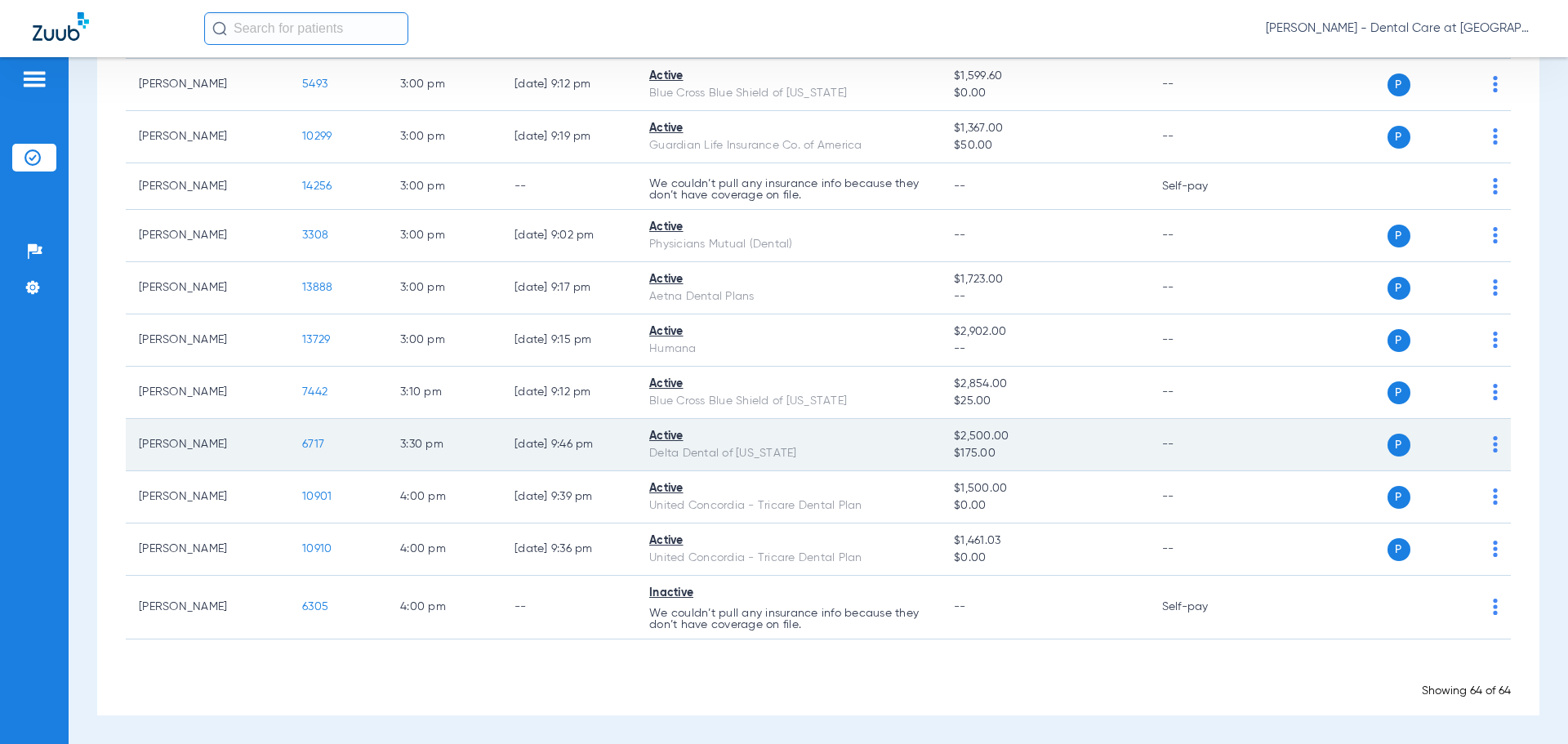
click at [319, 443] on span "6717" at bounding box center [313, 443] width 22 height 12
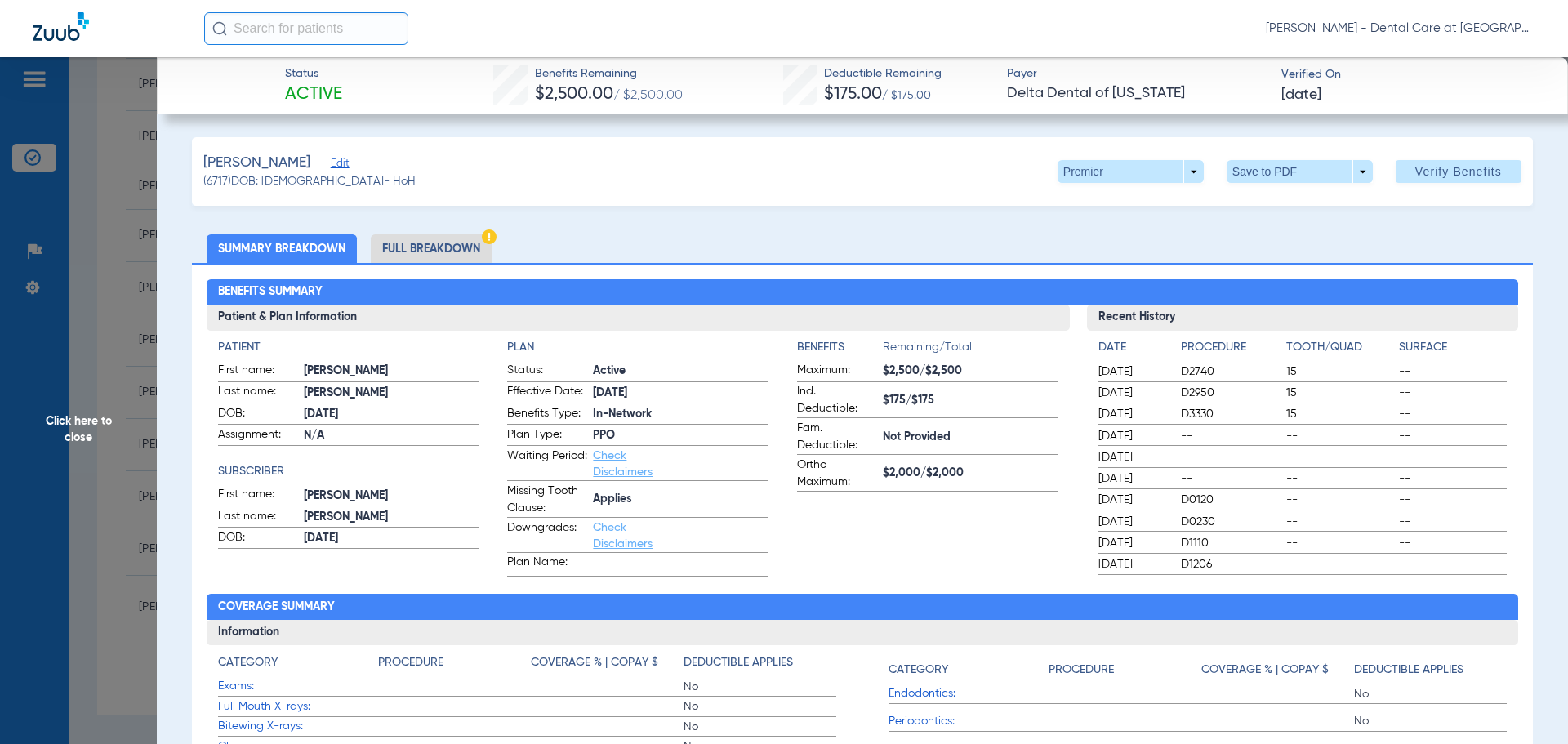
click at [426, 250] on li "Full Breakdown" at bounding box center [431, 248] width 121 height 28
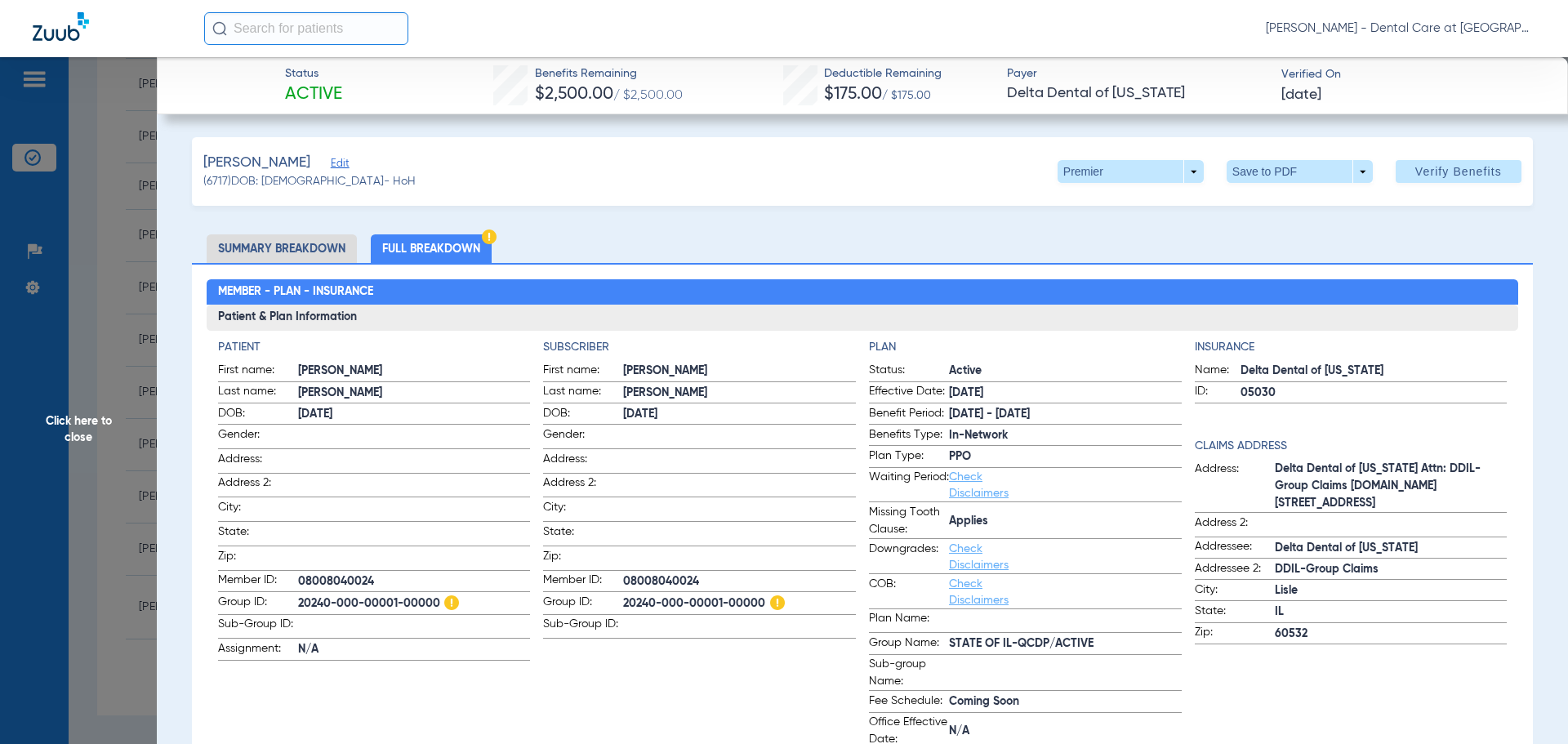
click at [107, 391] on span "Click here to close" at bounding box center [78, 429] width 157 height 744
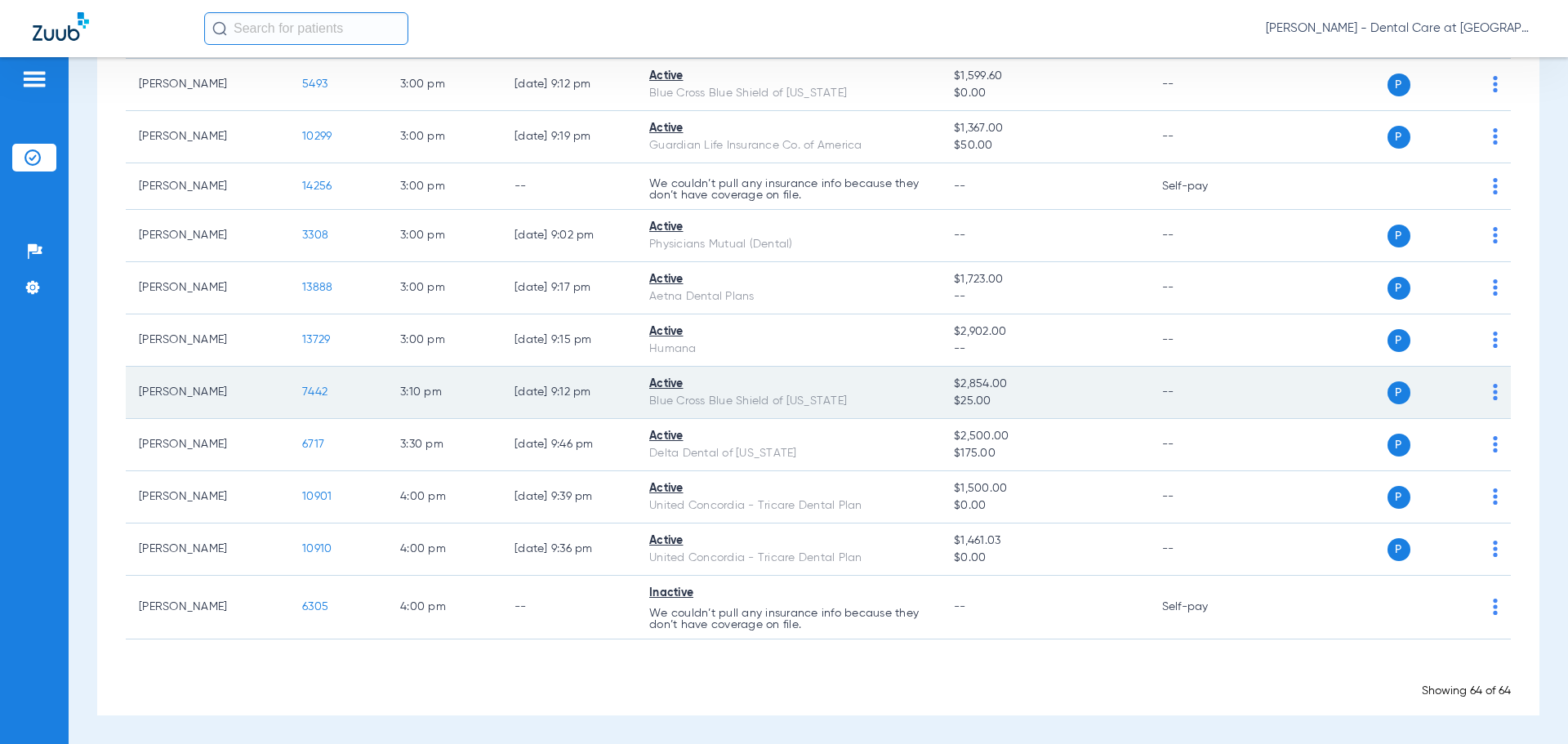
click at [316, 390] on span "7442" at bounding box center [315, 392] width 26 height 12
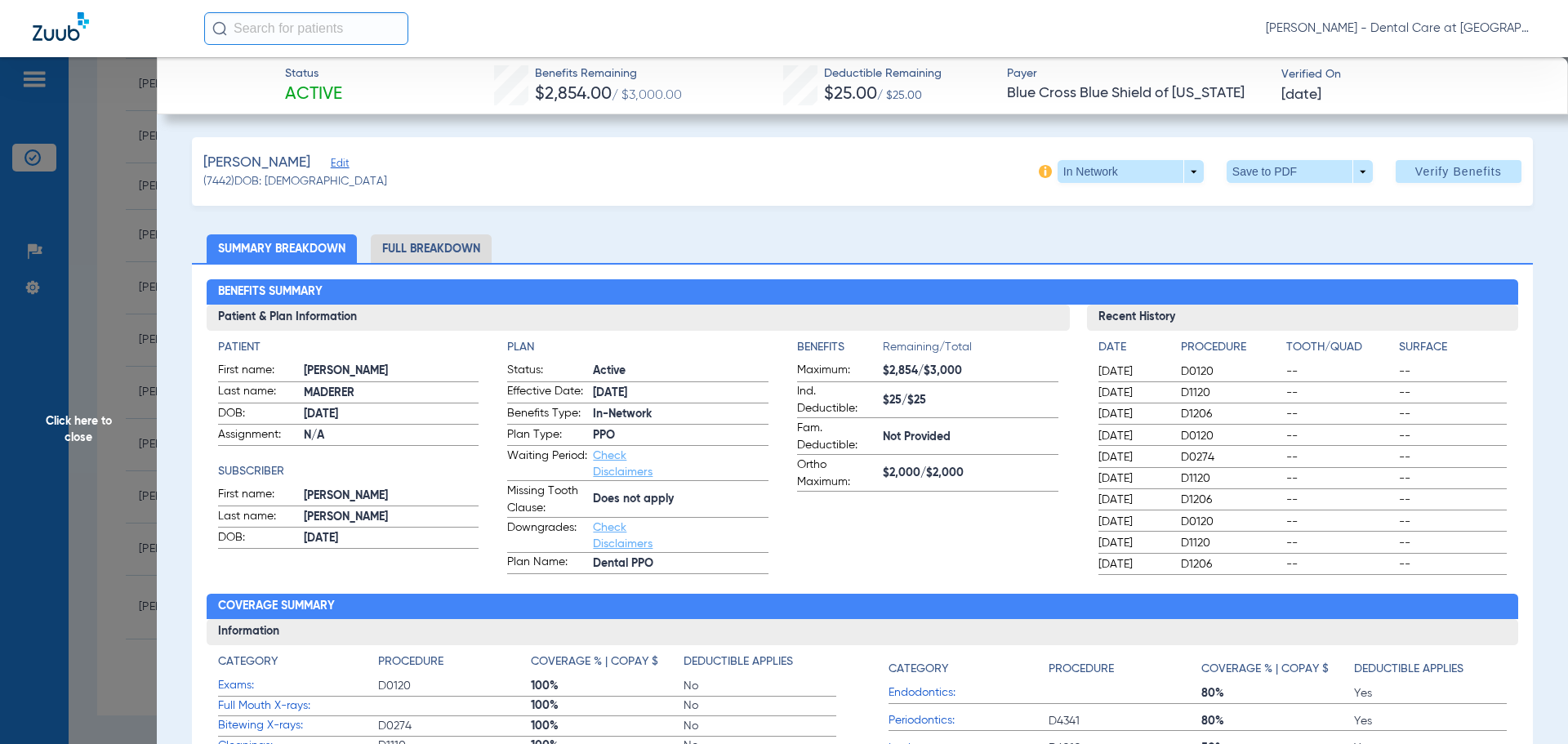
click at [405, 244] on li "Full Breakdown" at bounding box center [431, 248] width 121 height 28
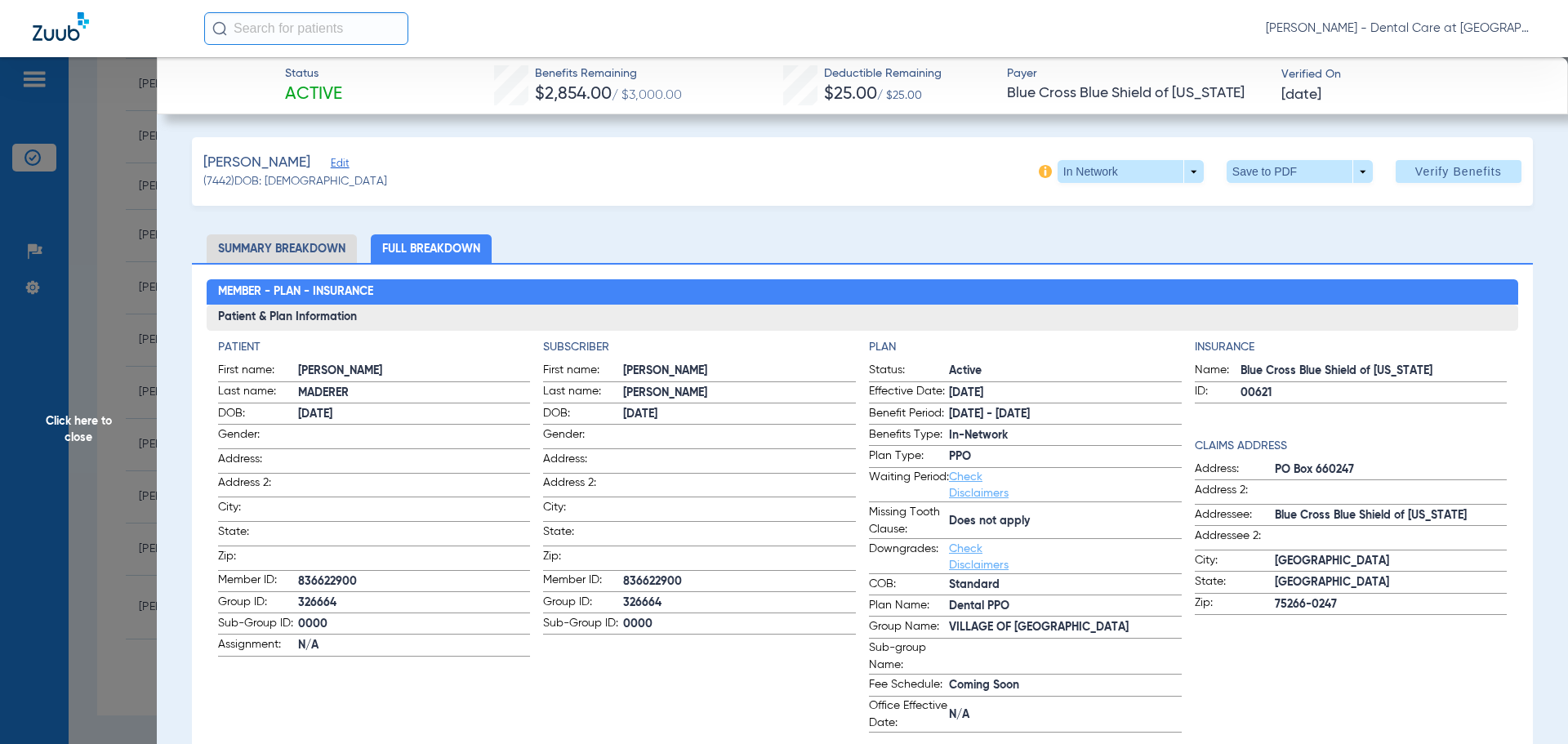
click at [97, 438] on span "Click here to close" at bounding box center [78, 429] width 157 height 744
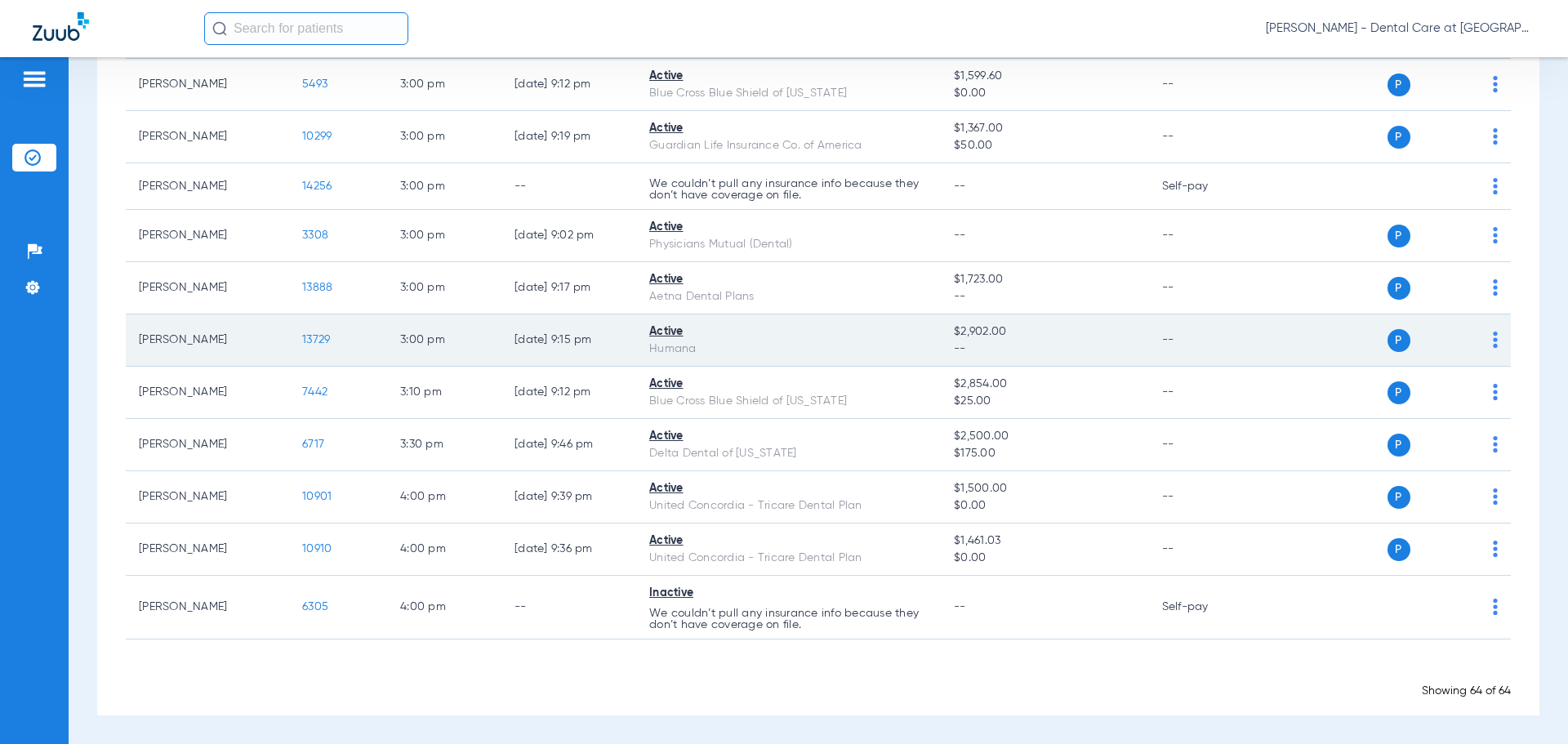
click at [310, 339] on span "13729" at bounding box center [316, 340] width 27 height 12
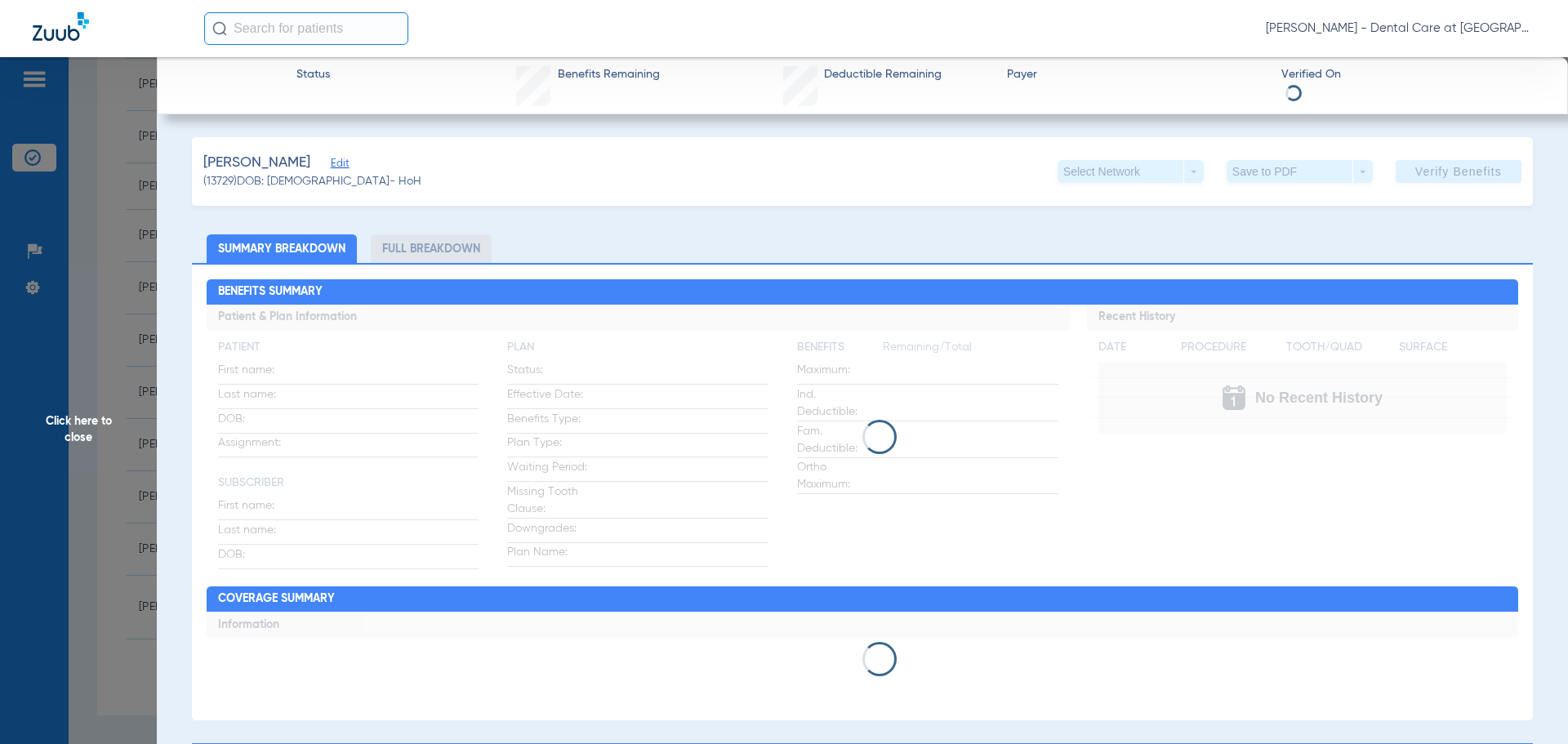
click at [97, 439] on span "Click here to close" at bounding box center [78, 429] width 157 height 744
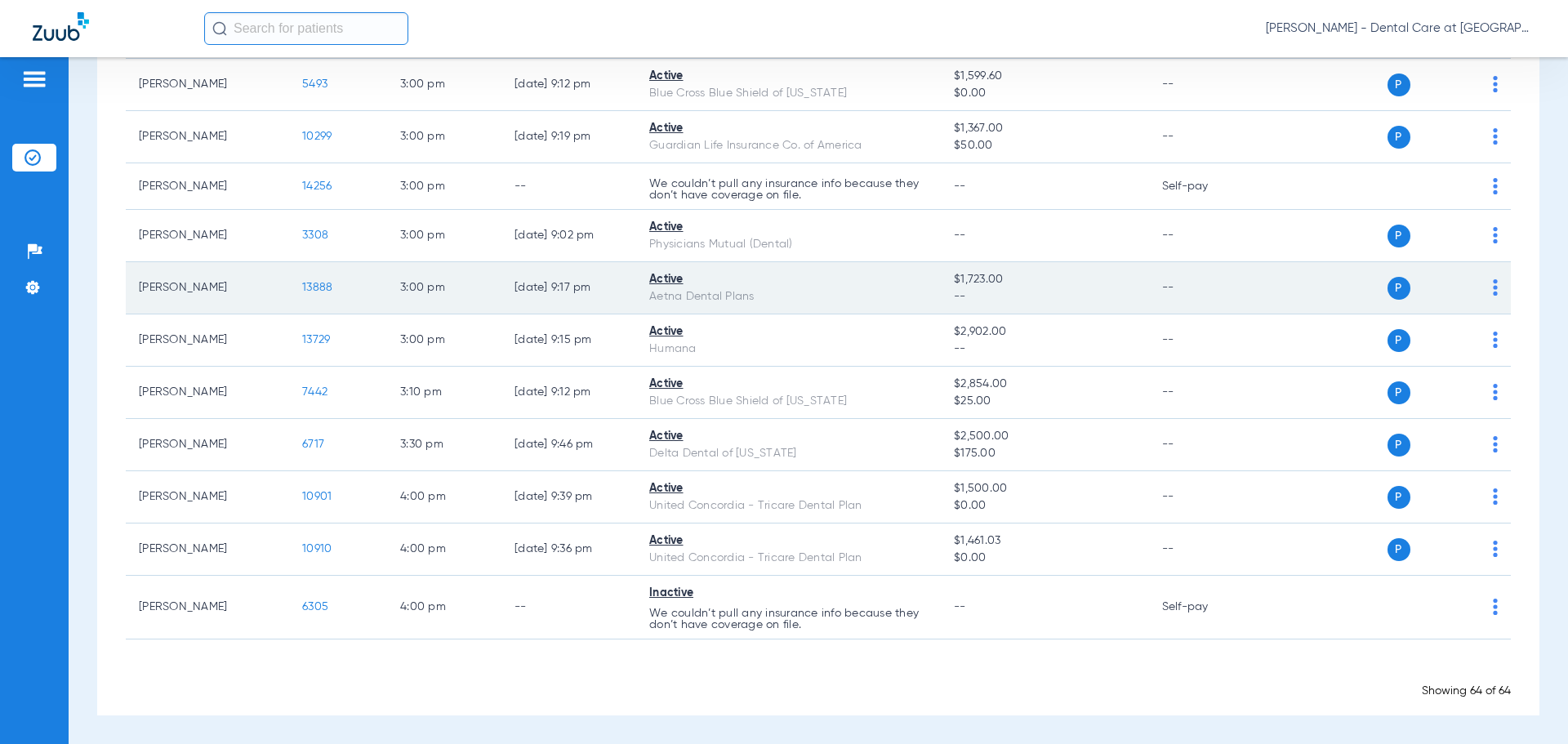
click at [320, 285] on span "13888" at bounding box center [317, 287] width 30 height 12
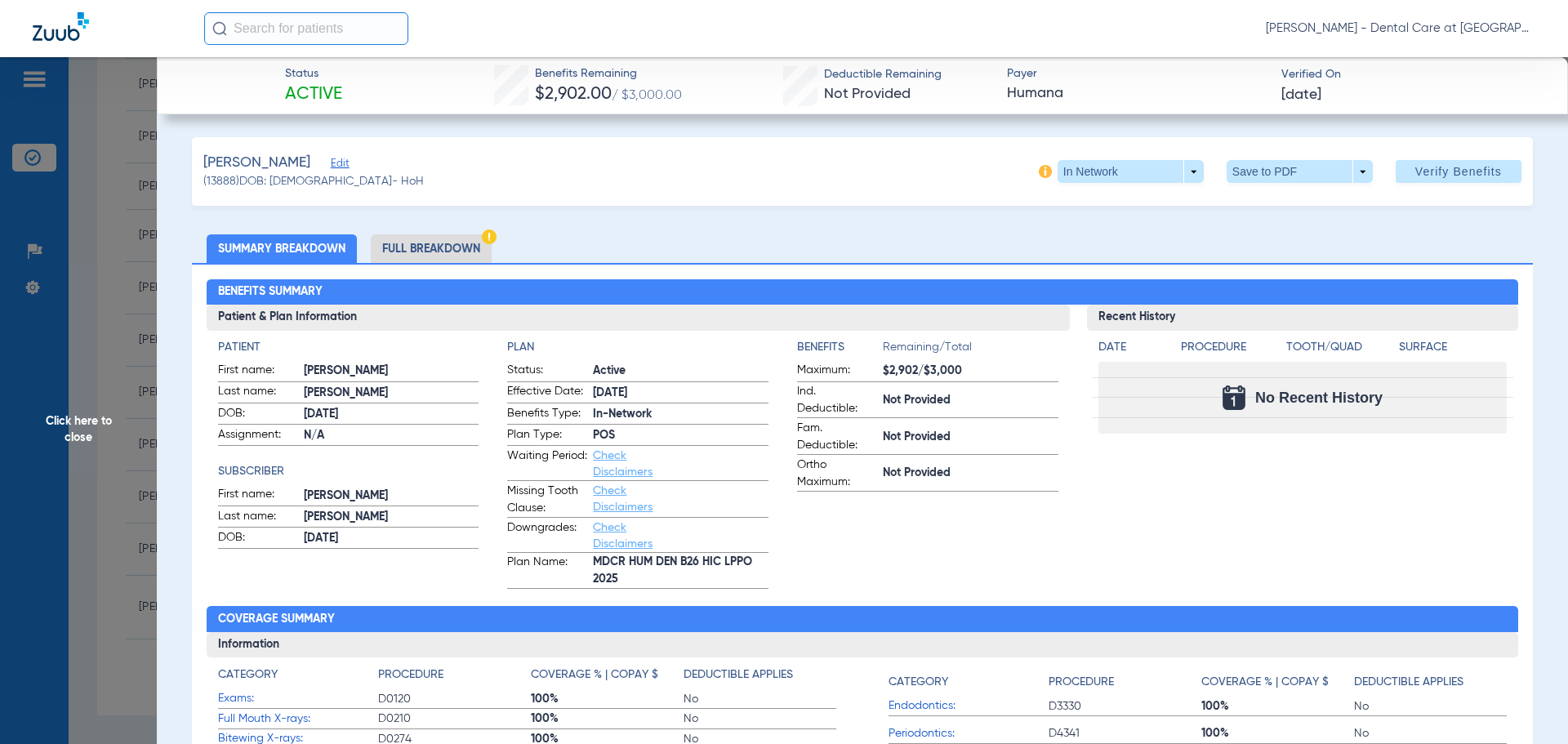
click at [448, 238] on li "Full Breakdown" at bounding box center [431, 248] width 121 height 28
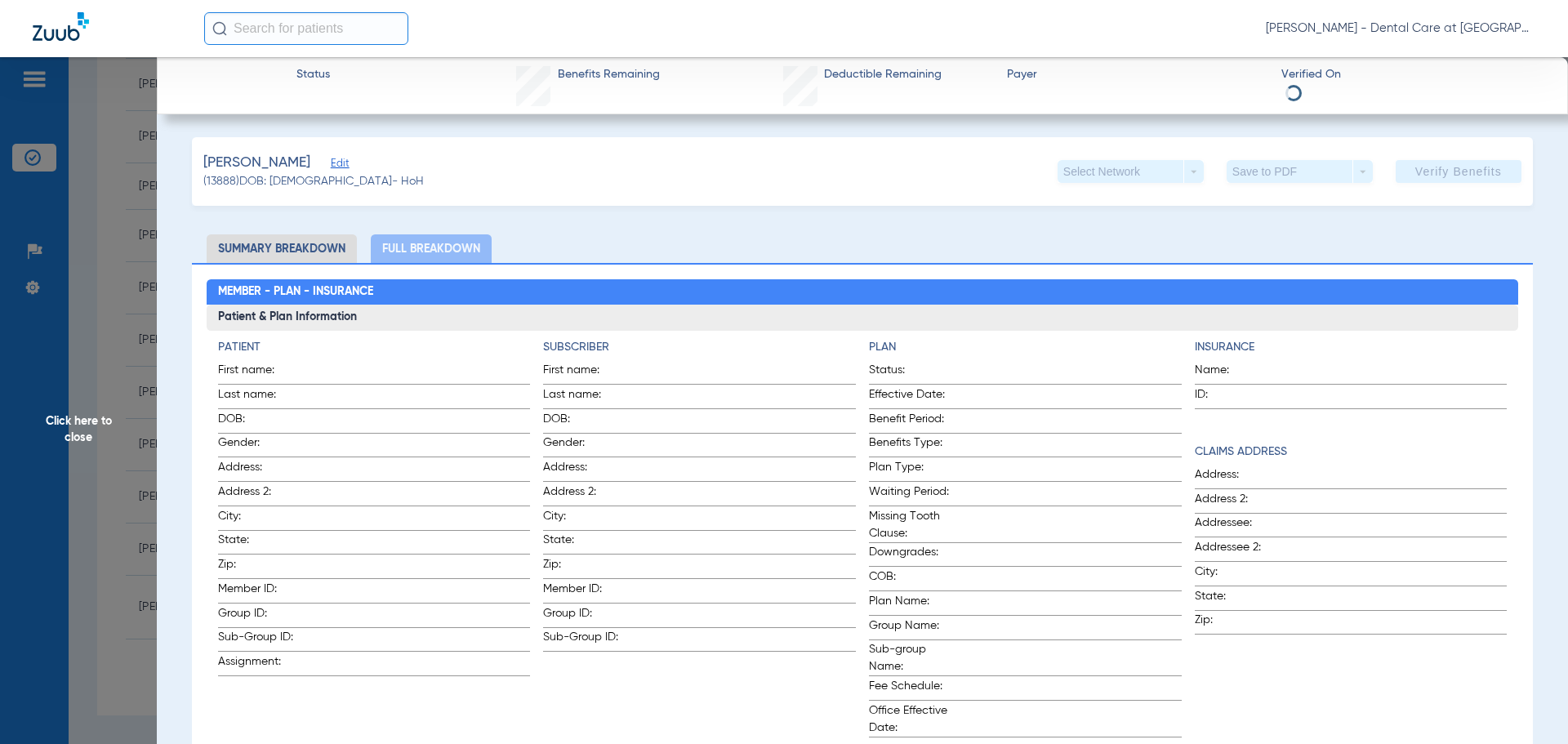
click at [67, 443] on span "Click here to close" at bounding box center [78, 429] width 157 height 744
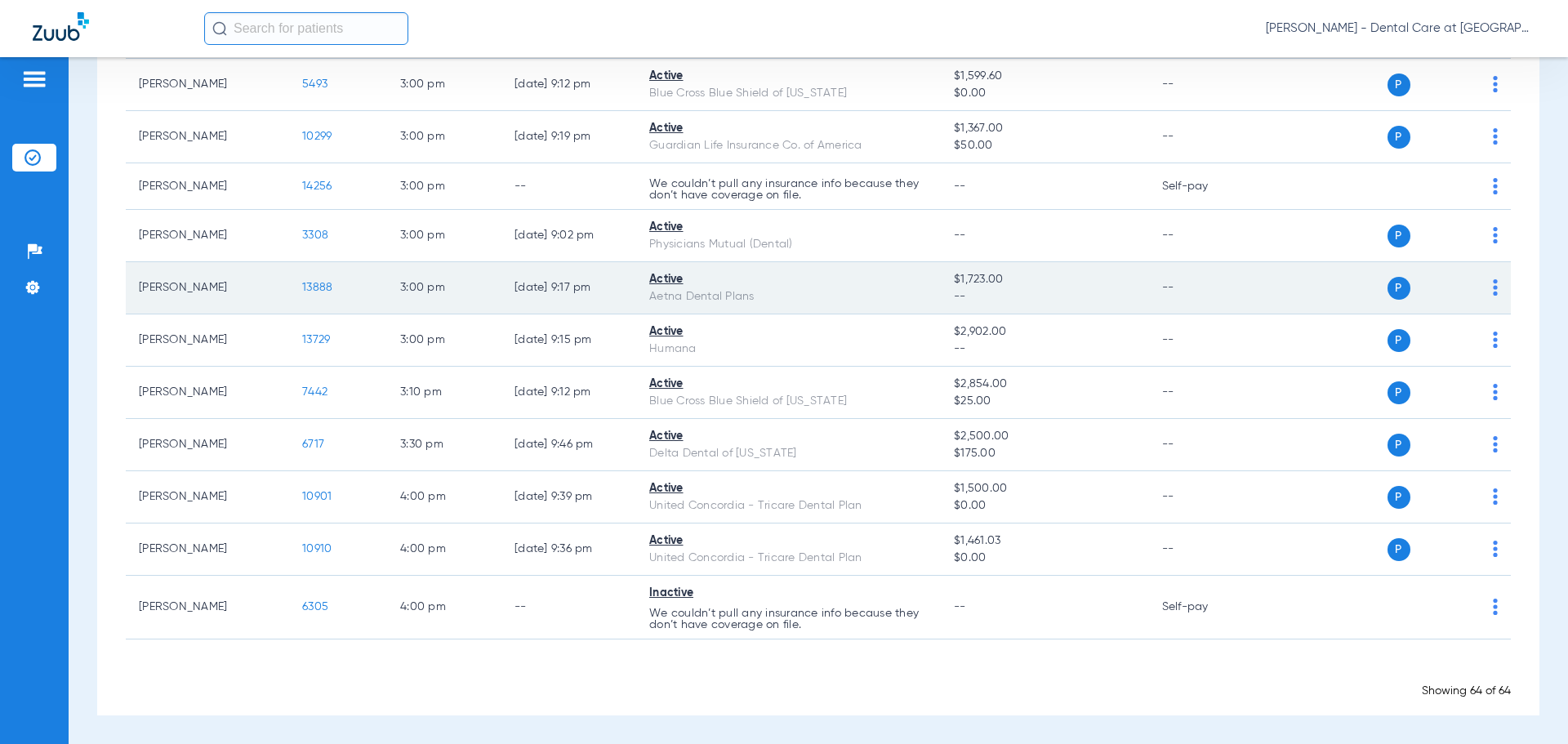
click at [321, 287] on span "13888" at bounding box center [317, 287] width 30 height 12
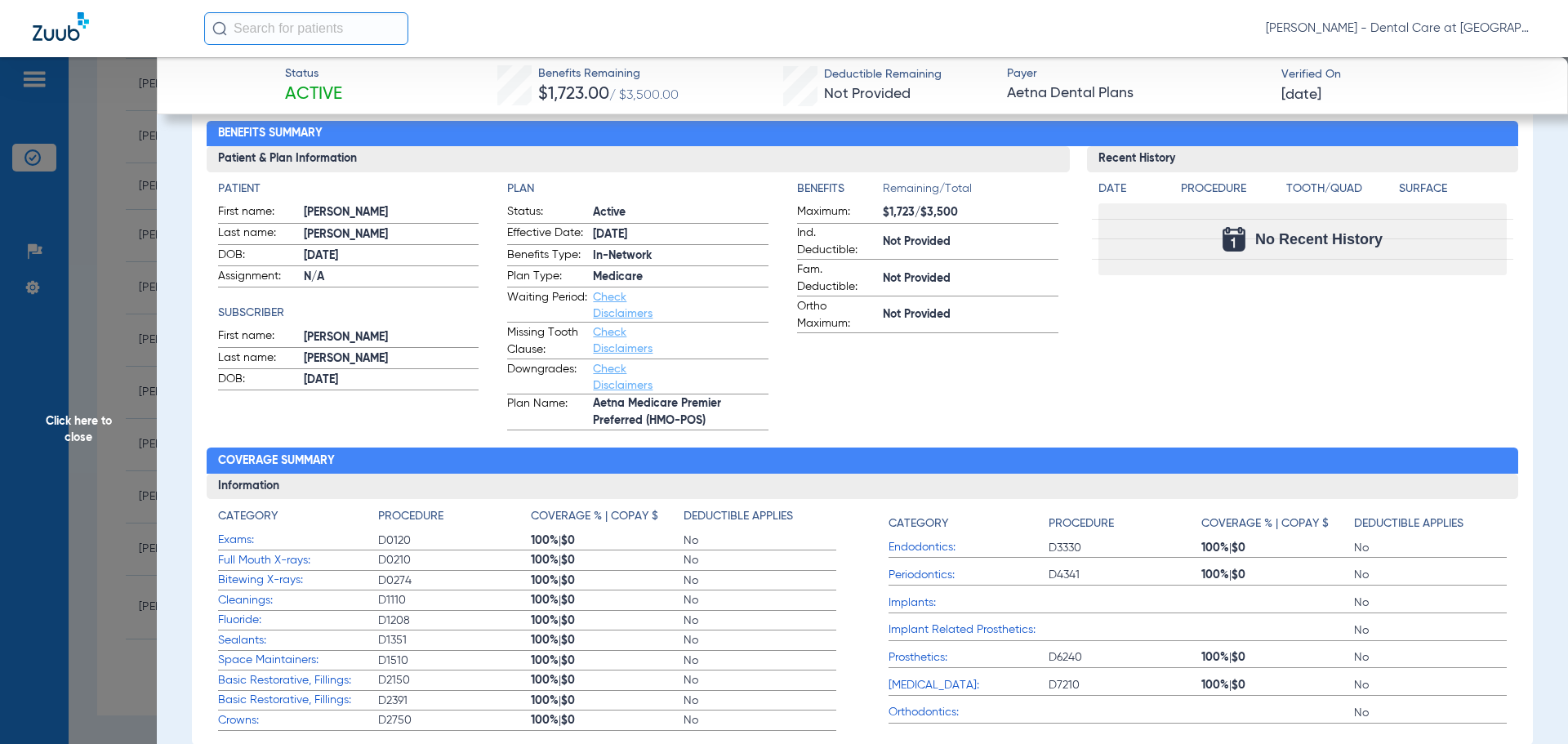
scroll to position [163, 0]
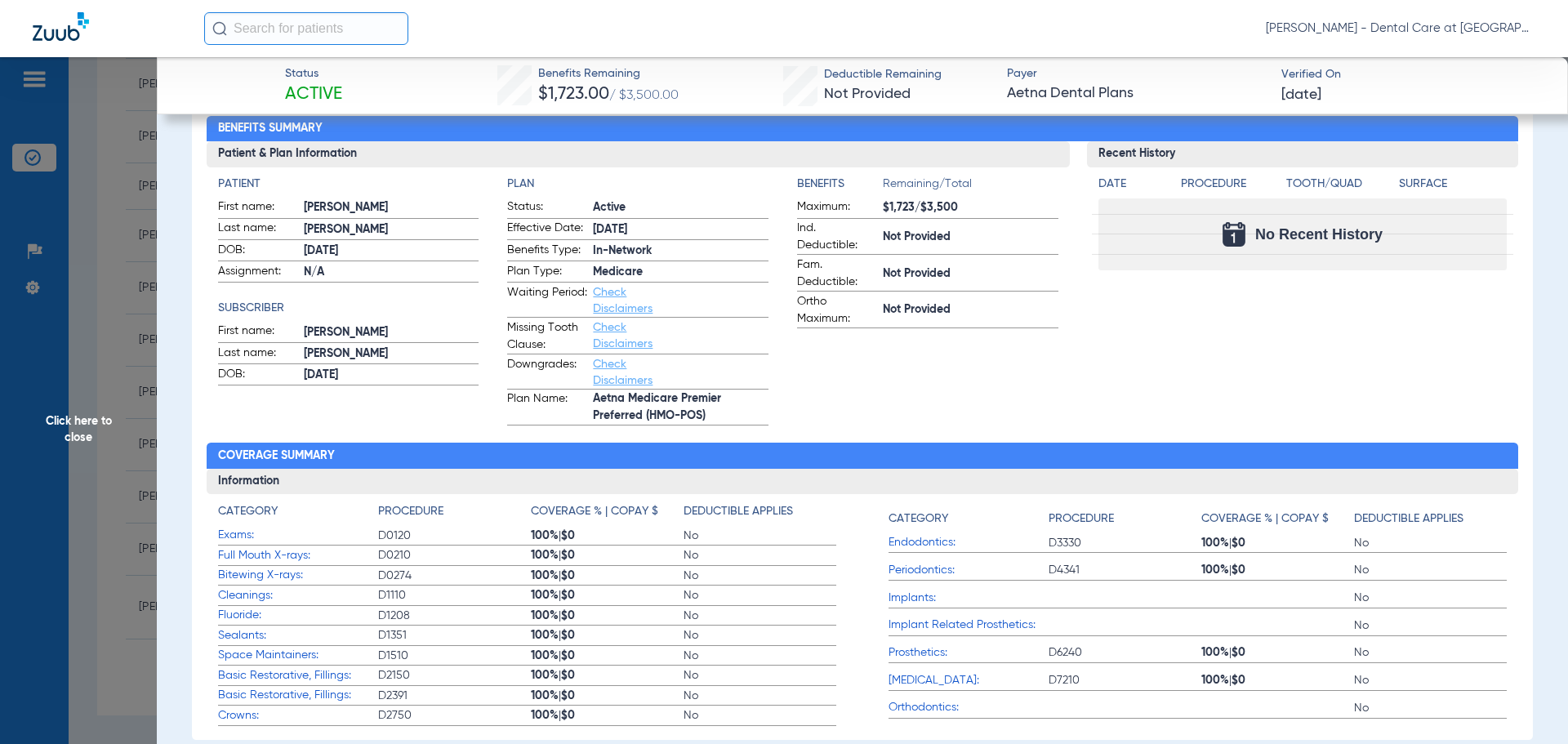
click at [72, 426] on span "Click here to close" at bounding box center [78, 429] width 157 height 744
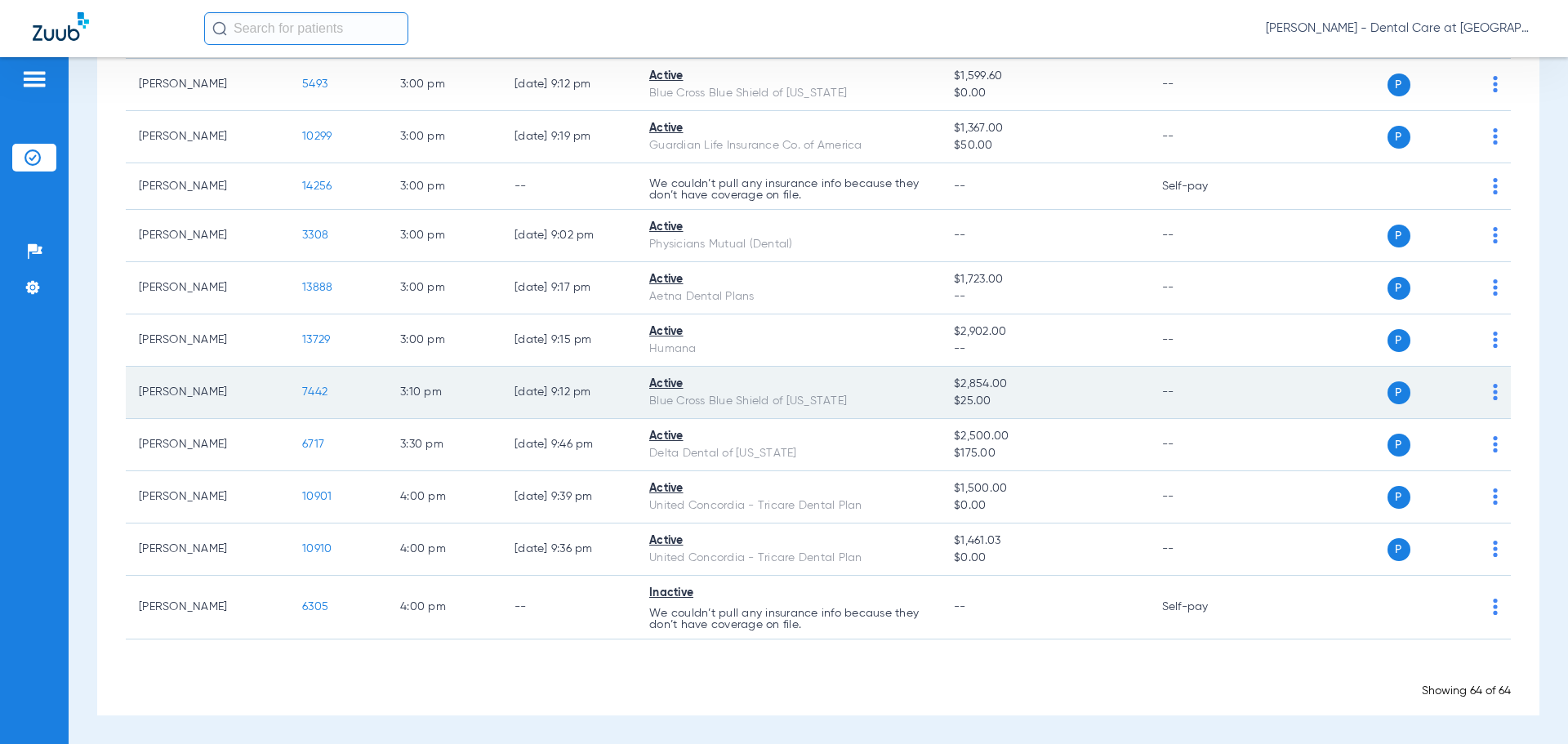
scroll to position [2887, 0]
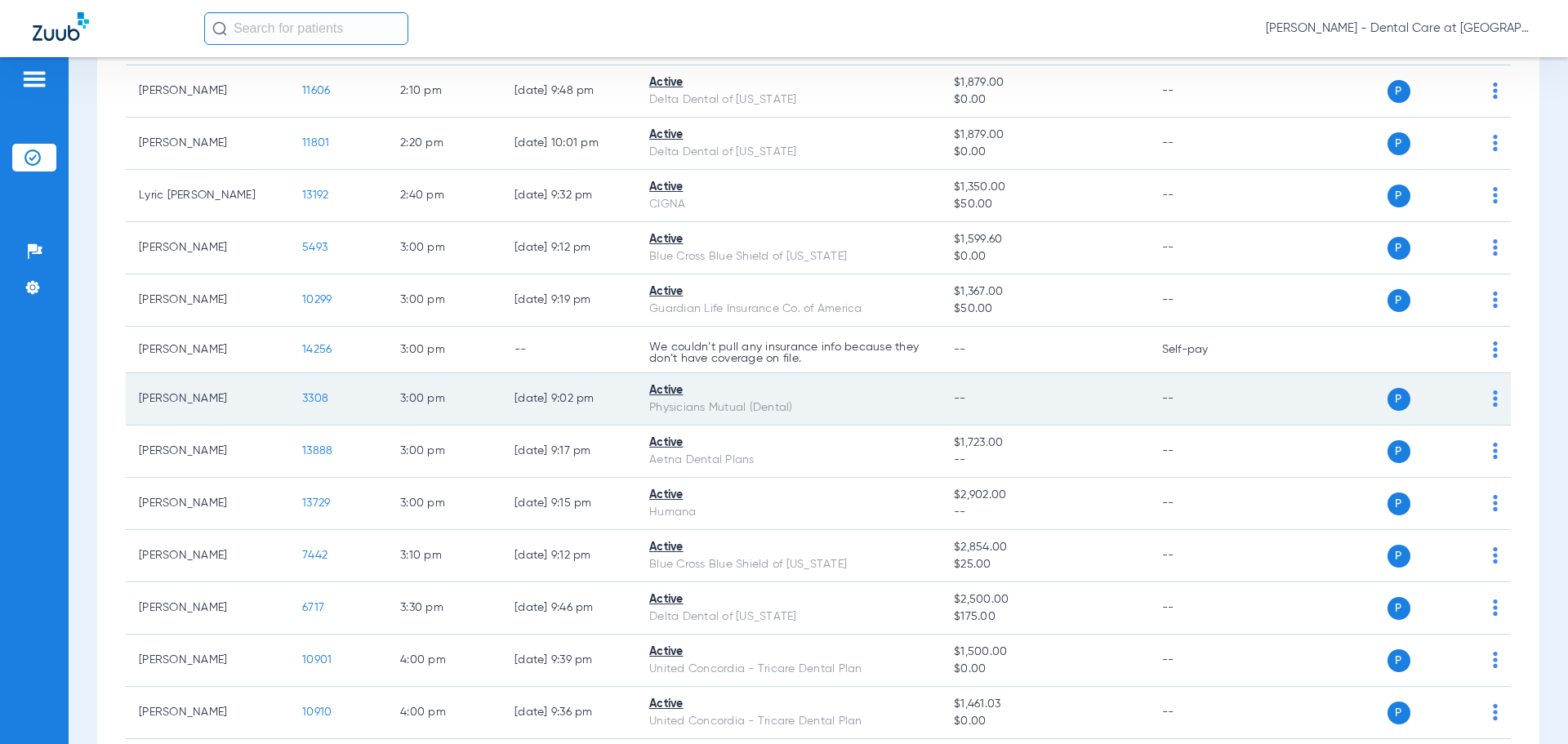
click at [318, 394] on span "3308" at bounding box center [315, 398] width 26 height 12
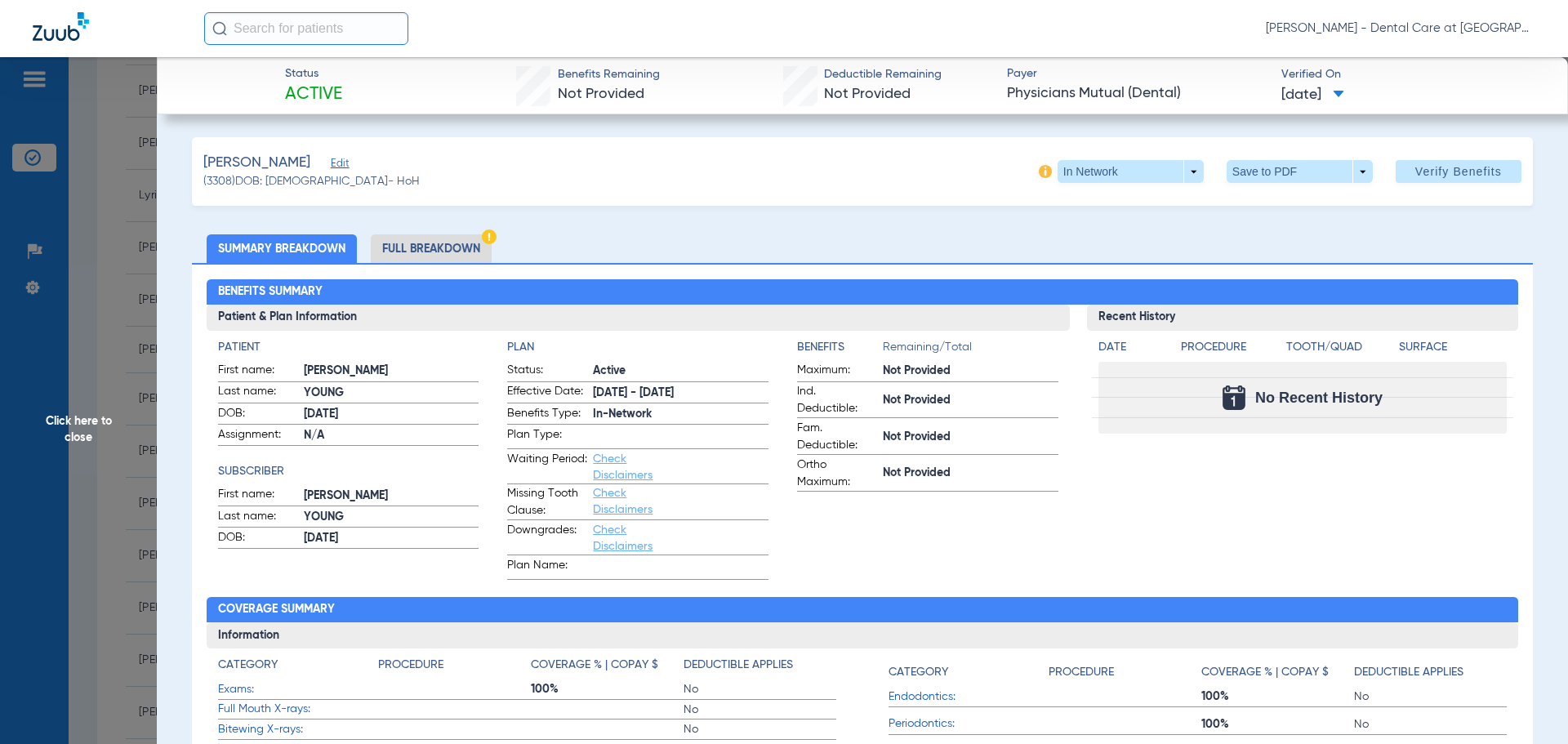
click at [428, 239] on li "Full Breakdown" at bounding box center [431, 248] width 121 height 28
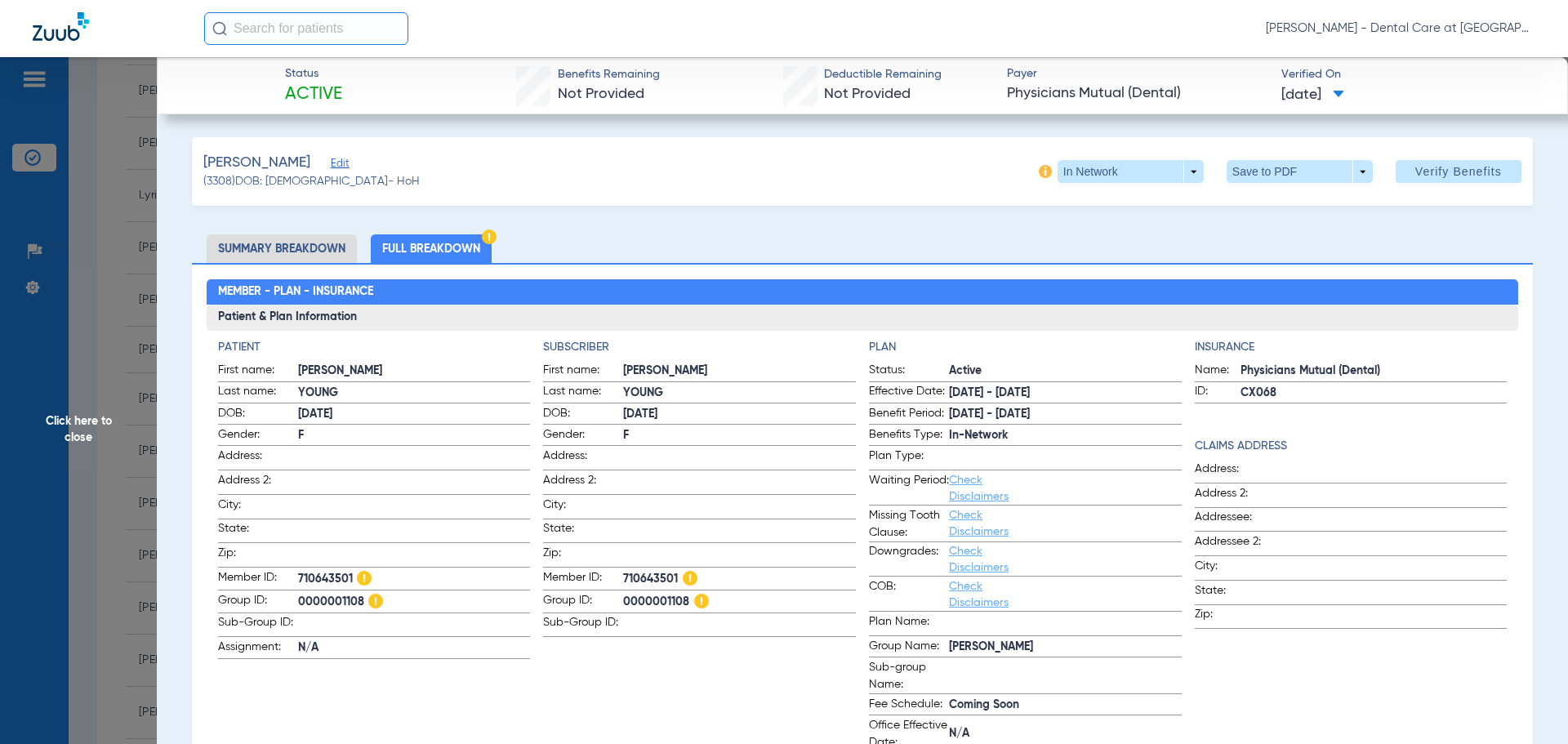
click at [97, 497] on span "Click here to close" at bounding box center [78, 429] width 157 height 744
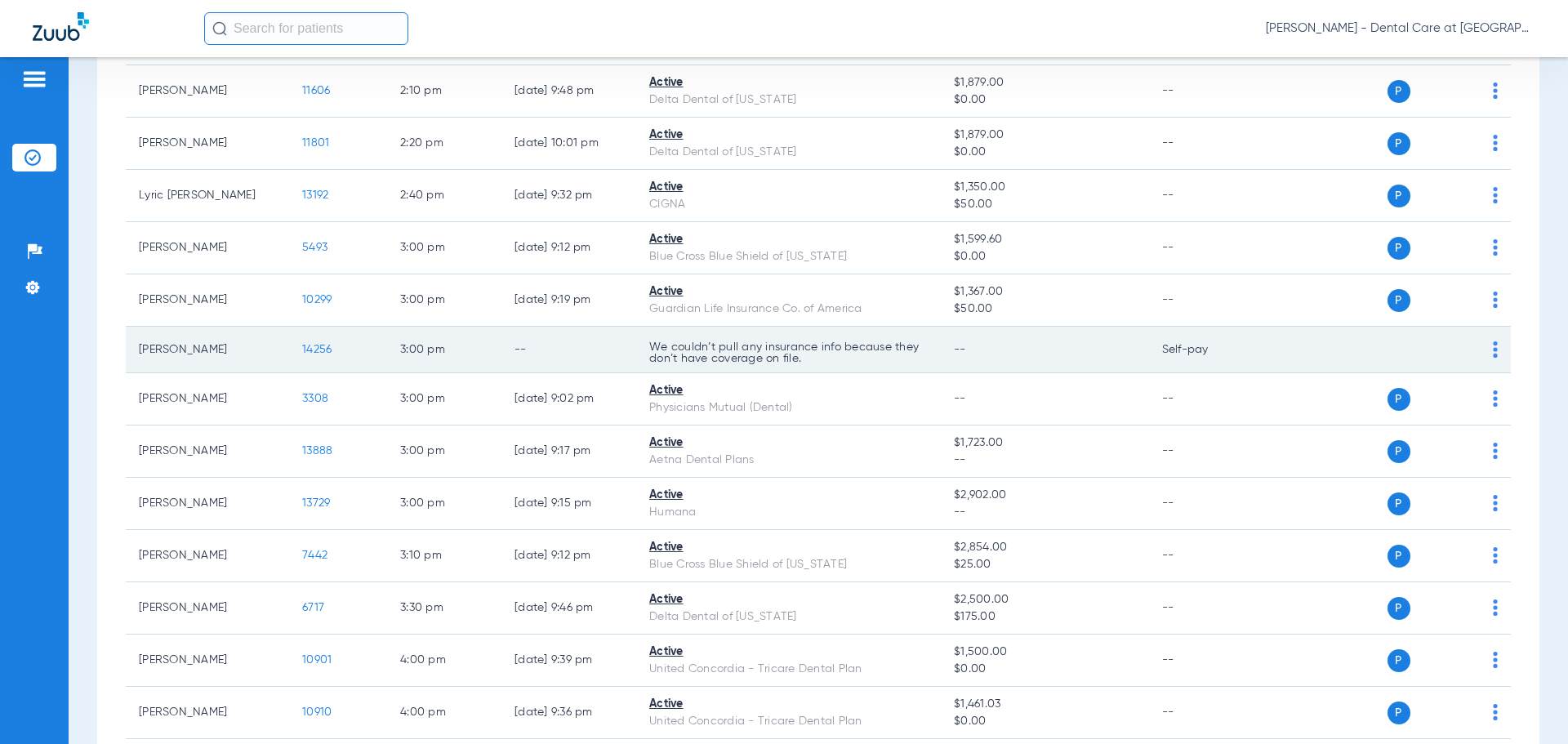
click at [597, 343] on td "--" at bounding box center [569, 350] width 135 height 46
click at [587, 329] on td "--" at bounding box center [569, 350] width 135 height 46
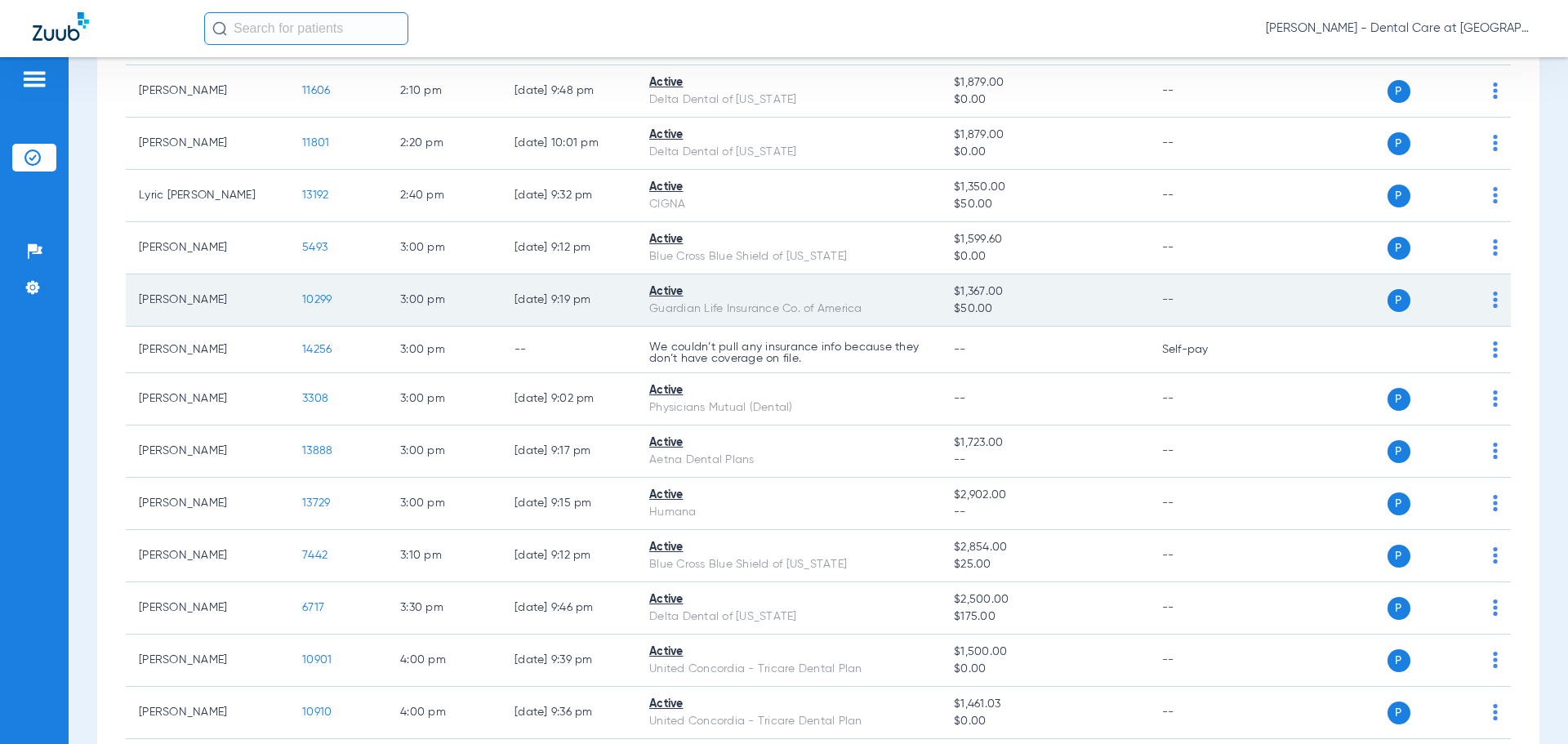
click at [580, 317] on td "[DATE] 9:19 PM" at bounding box center [569, 300] width 135 height 52
click at [324, 301] on span "10299" at bounding box center [317, 300] width 29 height 12
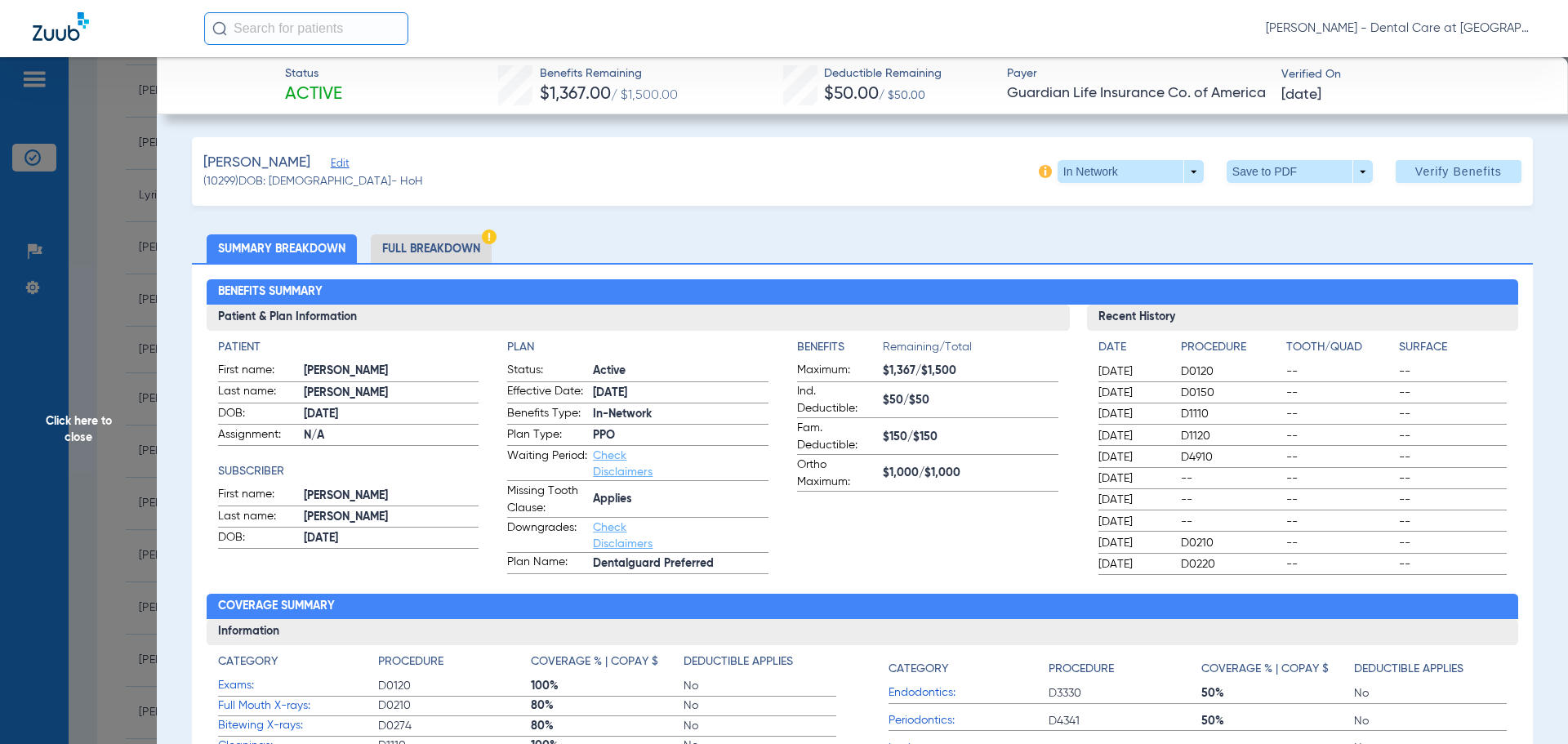
click at [407, 249] on li "Full Breakdown" at bounding box center [431, 248] width 121 height 28
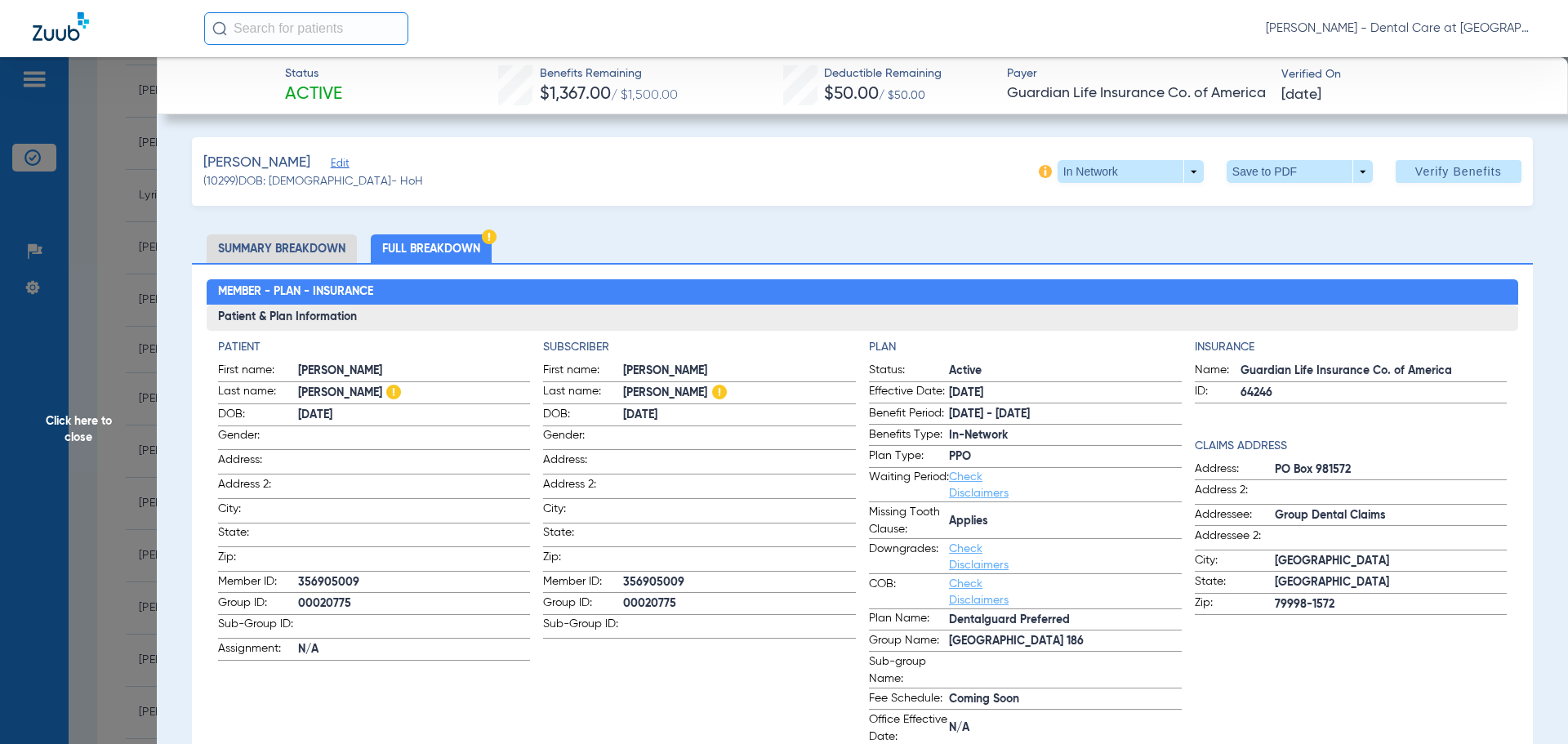
click at [104, 425] on span "Click here to close" at bounding box center [78, 429] width 157 height 744
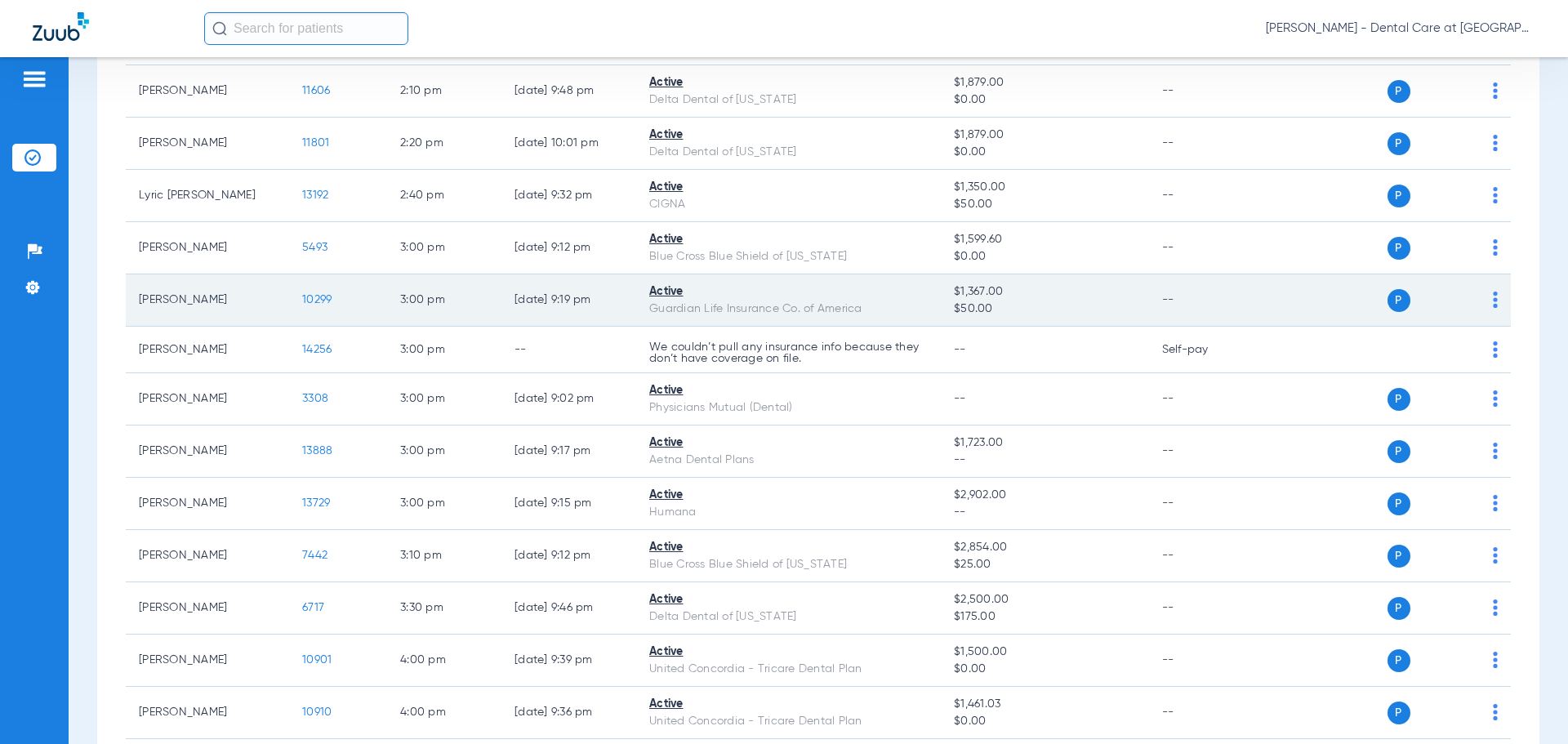
click at [325, 298] on span "10299" at bounding box center [317, 300] width 29 height 12
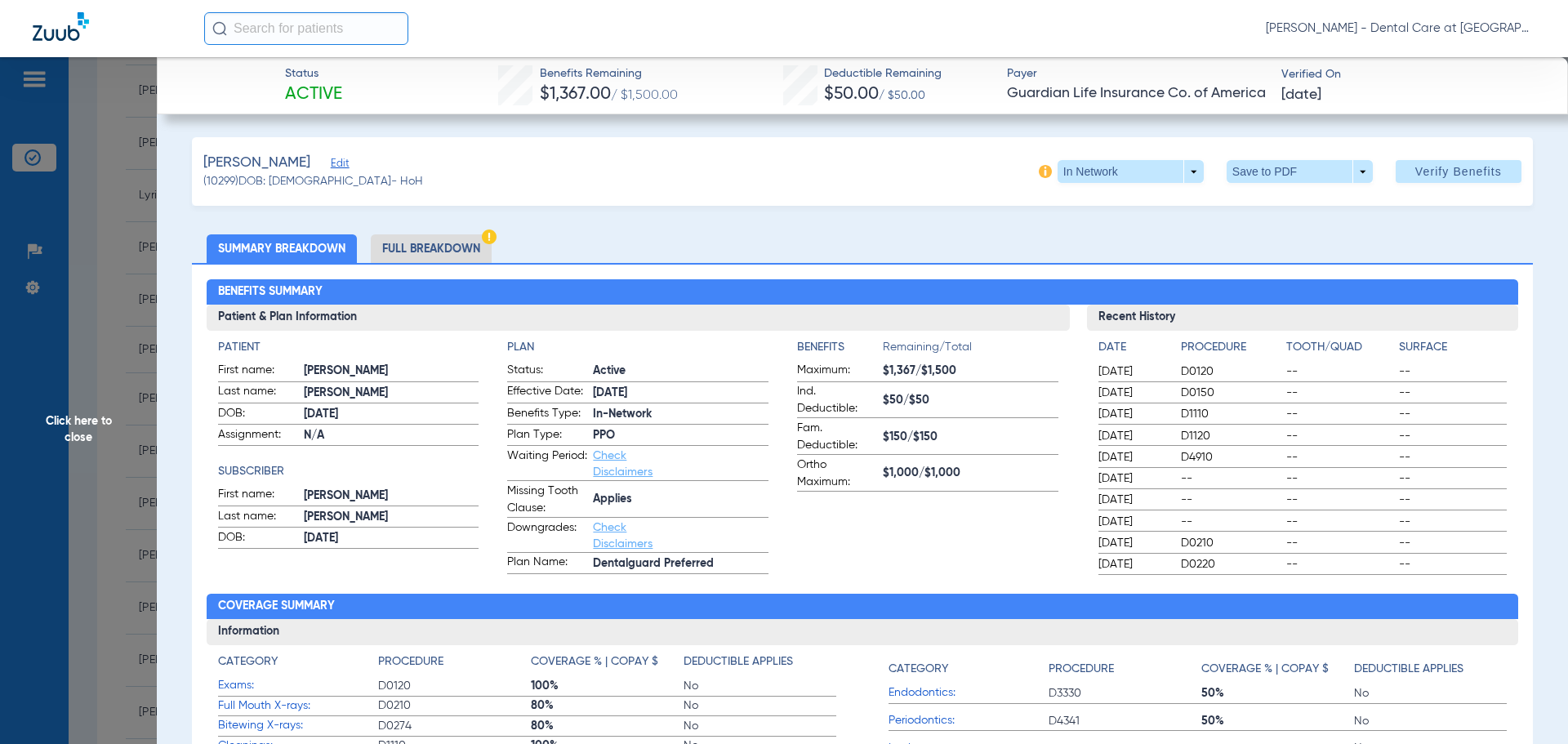
click at [444, 250] on li "Full Breakdown" at bounding box center [431, 248] width 121 height 28
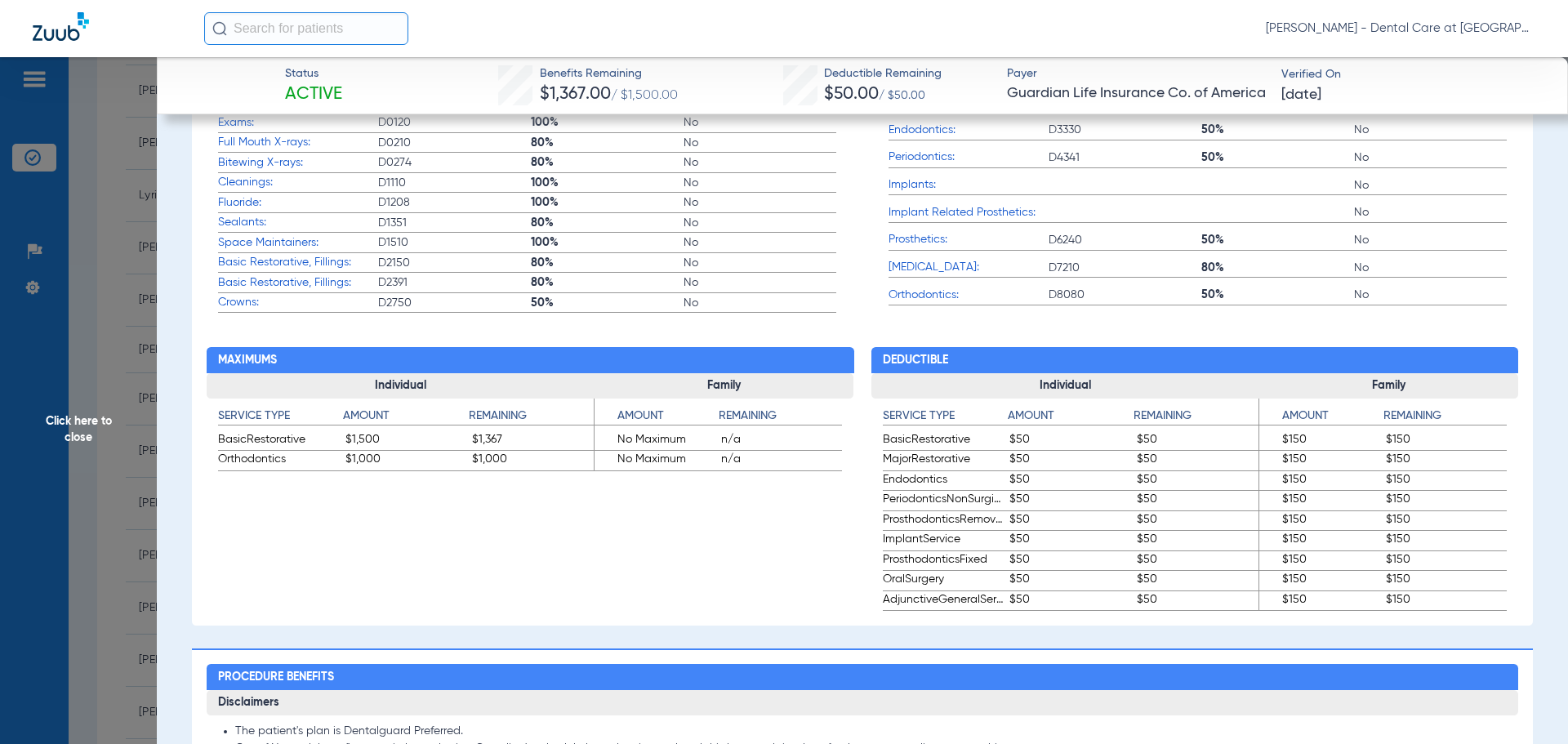
scroll to position [735, 0]
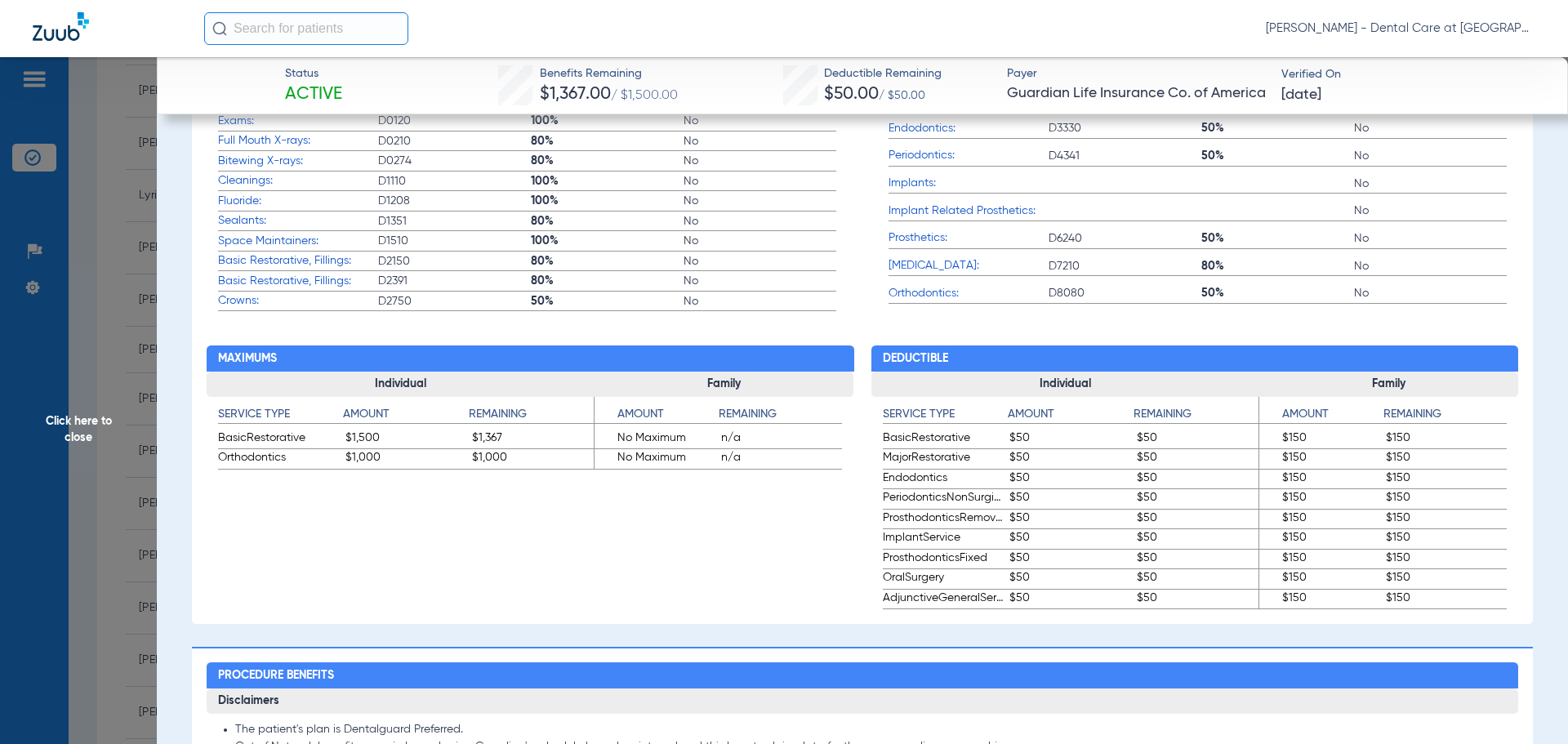
click at [93, 422] on span "Click here to close" at bounding box center [78, 429] width 157 height 744
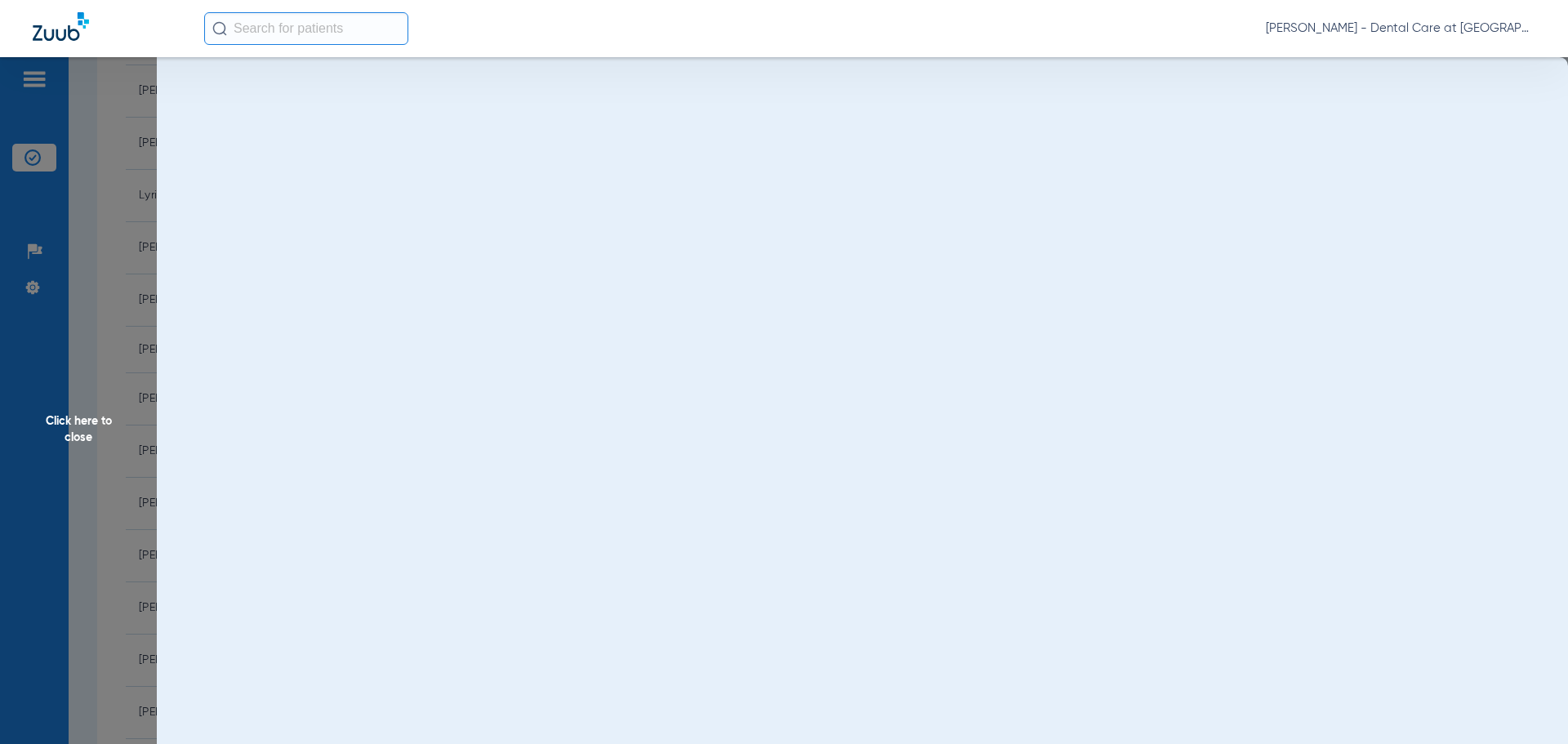
scroll to position [0, 0]
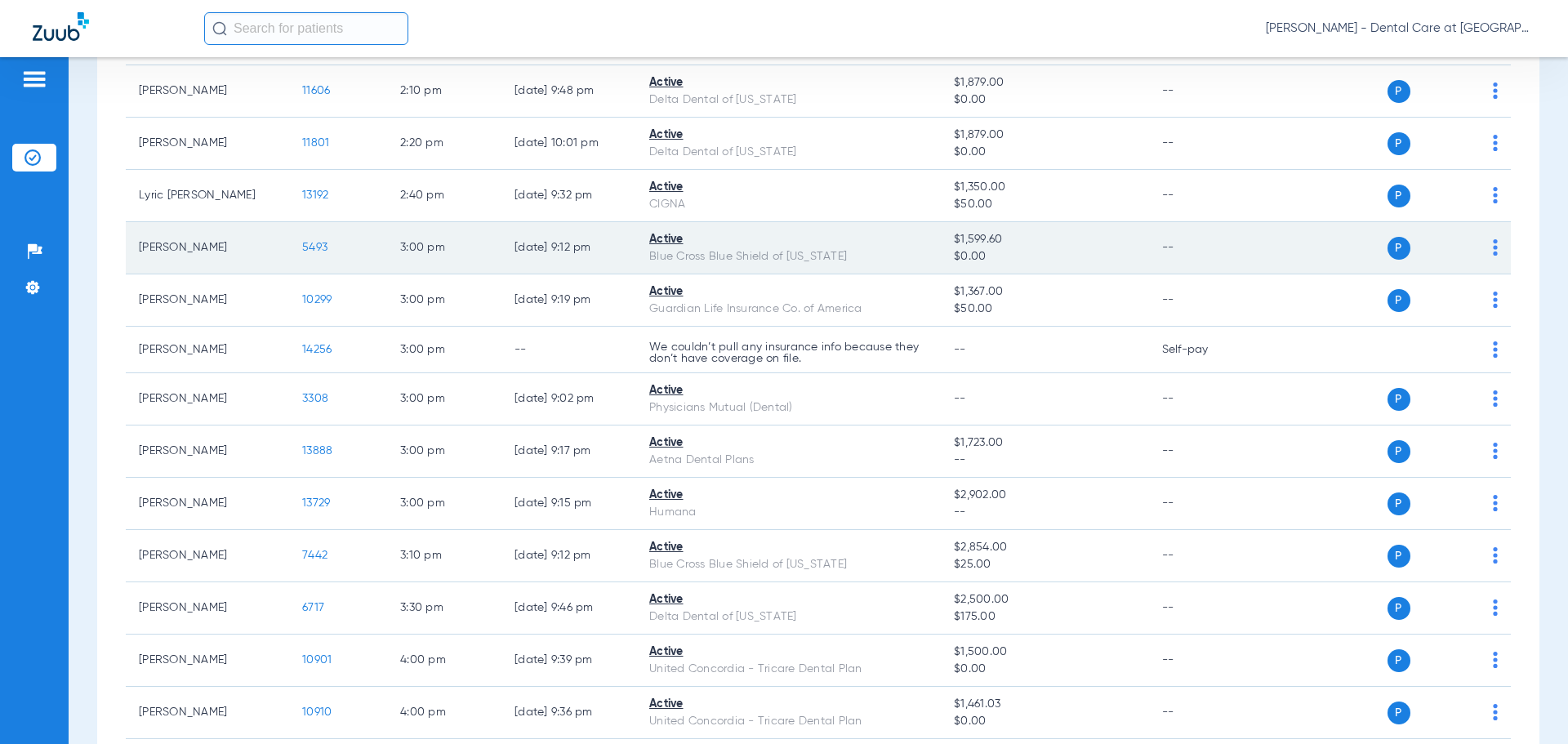
click at [315, 244] on span "5493" at bounding box center [315, 247] width 26 height 12
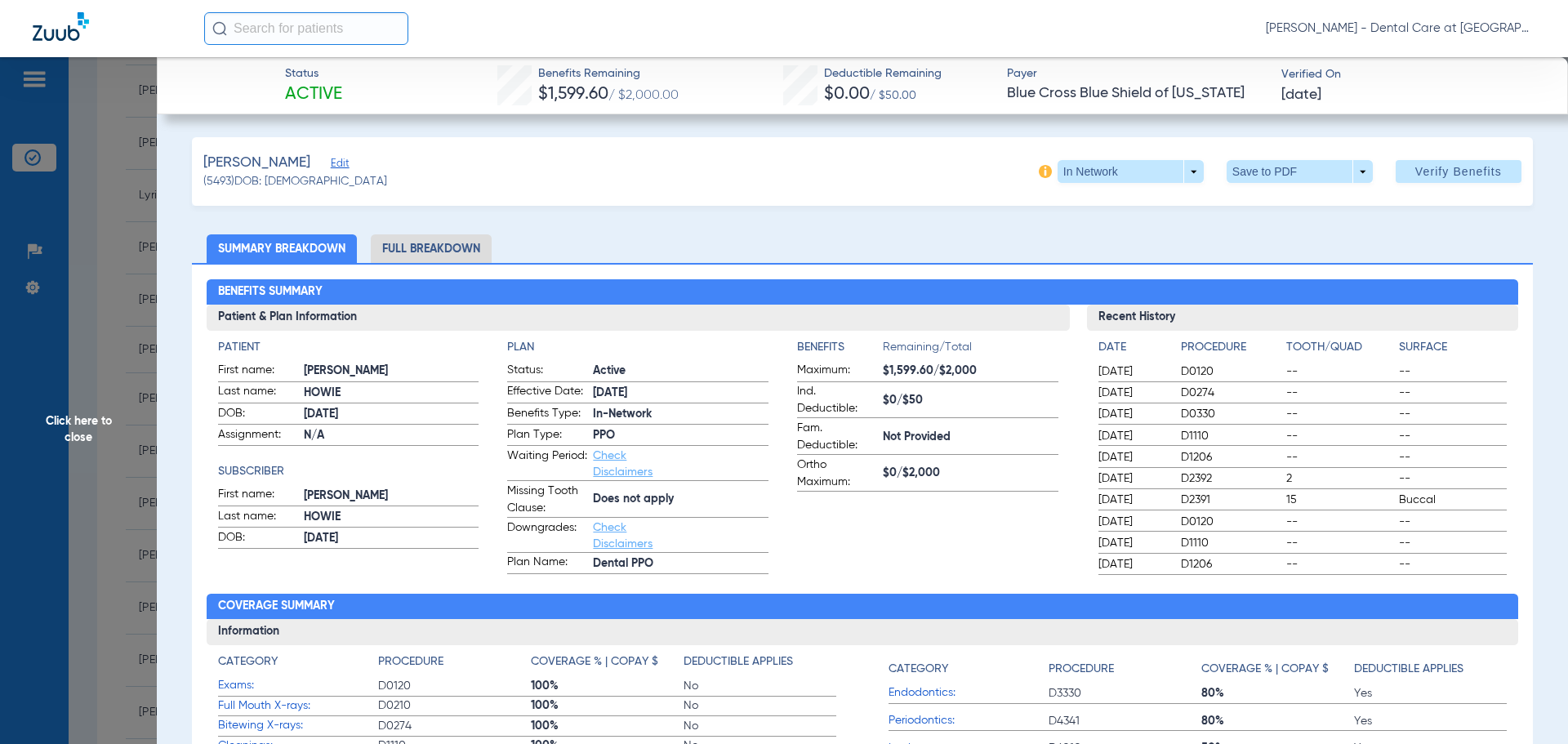
click at [427, 254] on li "Full Breakdown" at bounding box center [431, 248] width 121 height 28
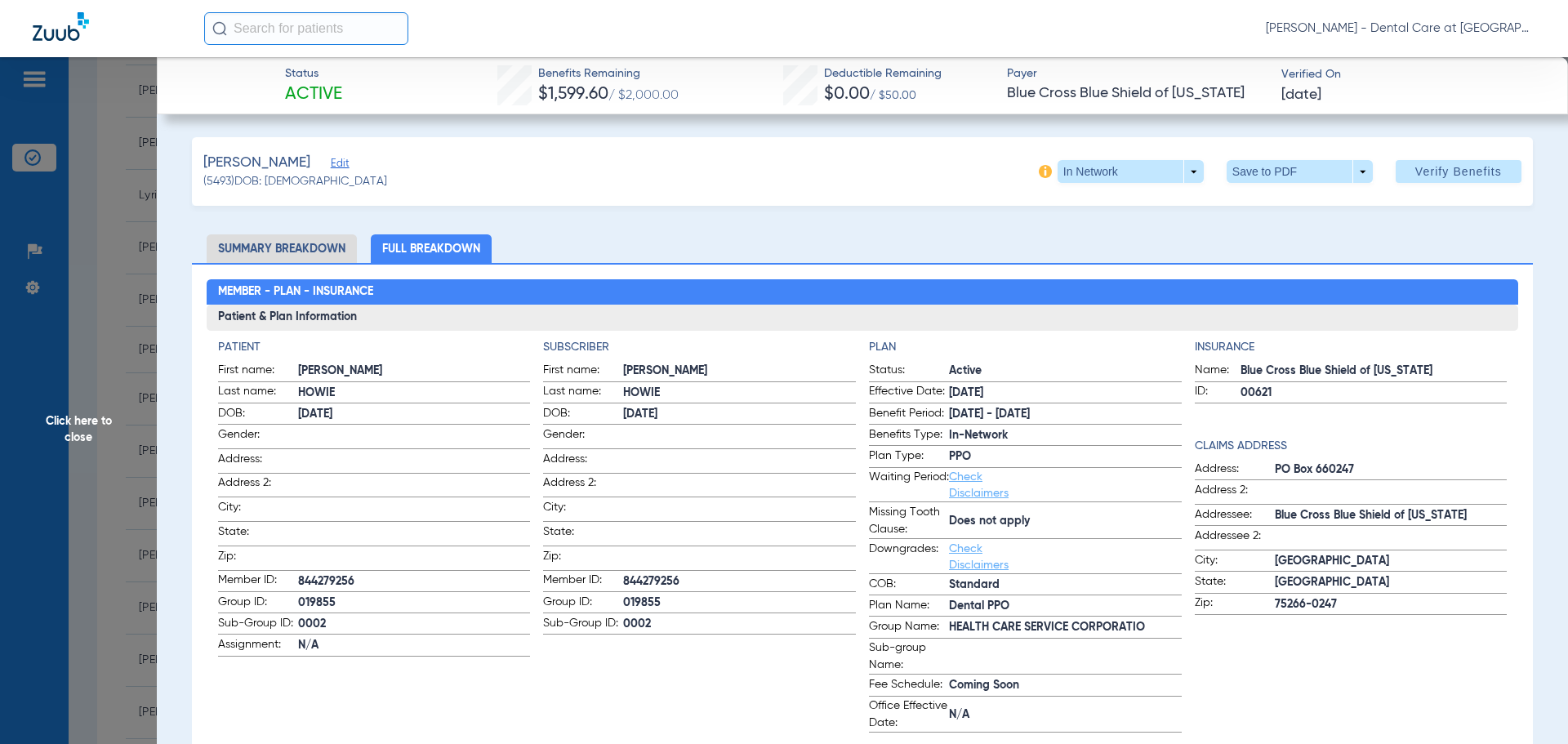
click at [109, 421] on span "Click here to close" at bounding box center [78, 429] width 157 height 744
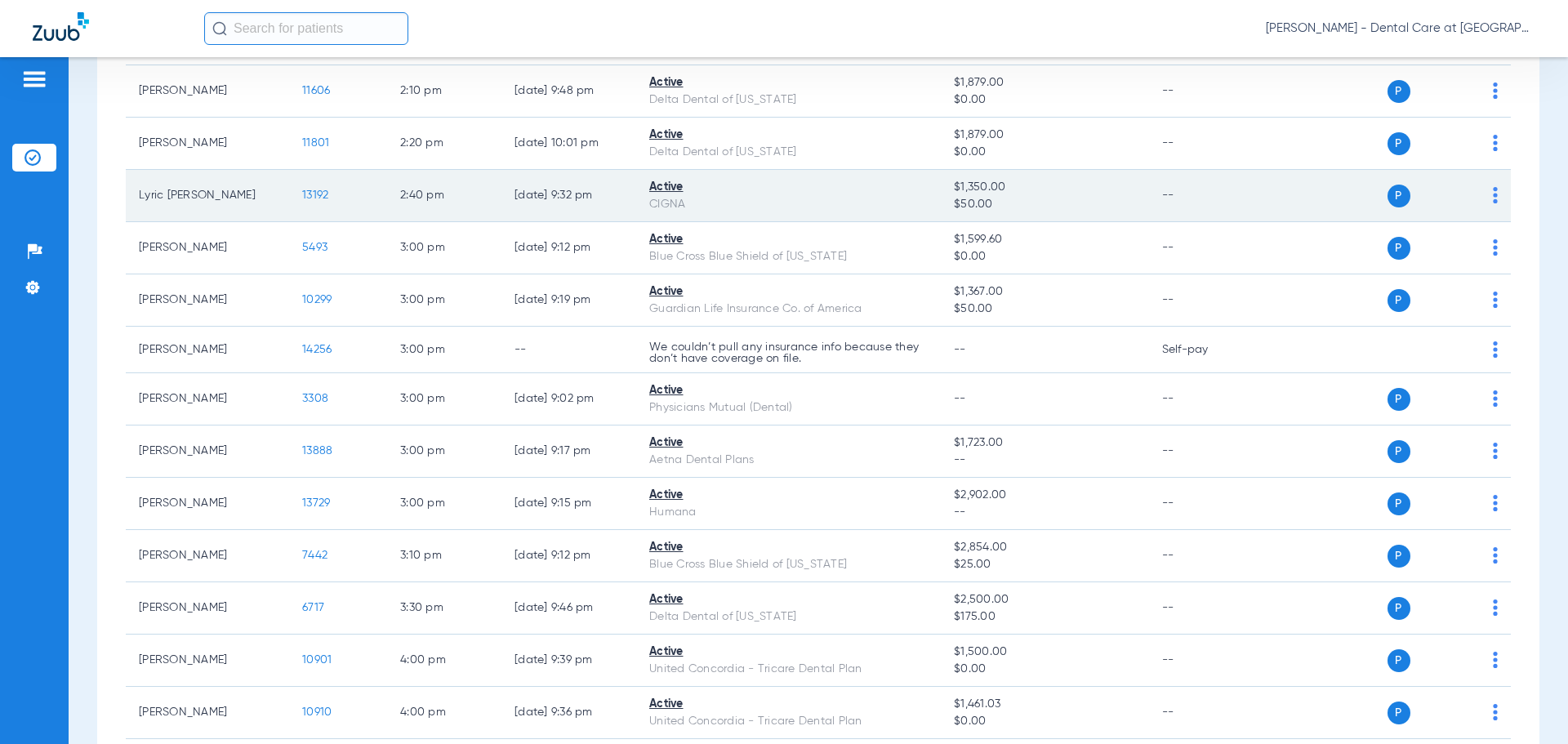
click at [316, 195] on span "13192" at bounding box center [315, 195] width 26 height 12
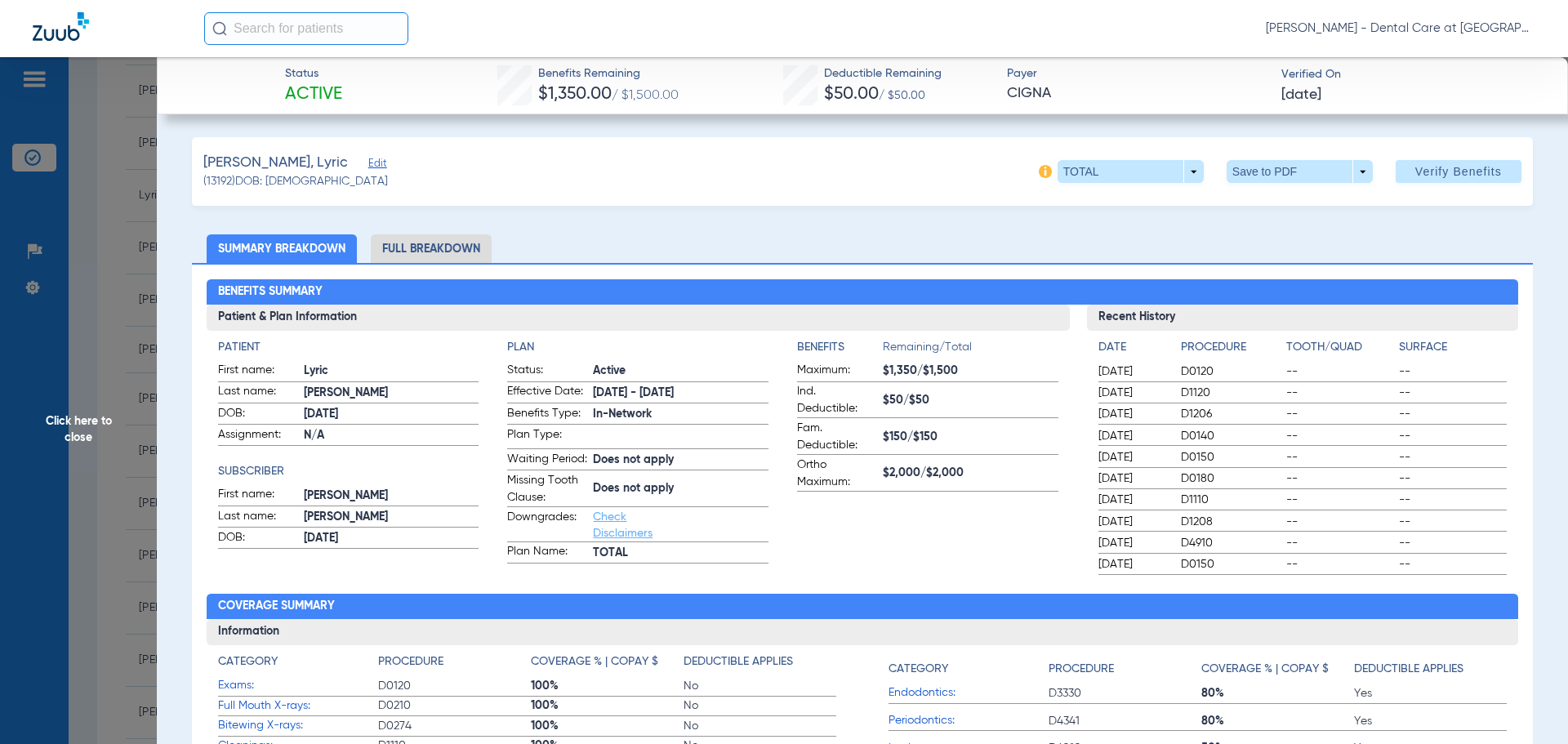
click at [430, 244] on li "Full Breakdown" at bounding box center [431, 248] width 121 height 28
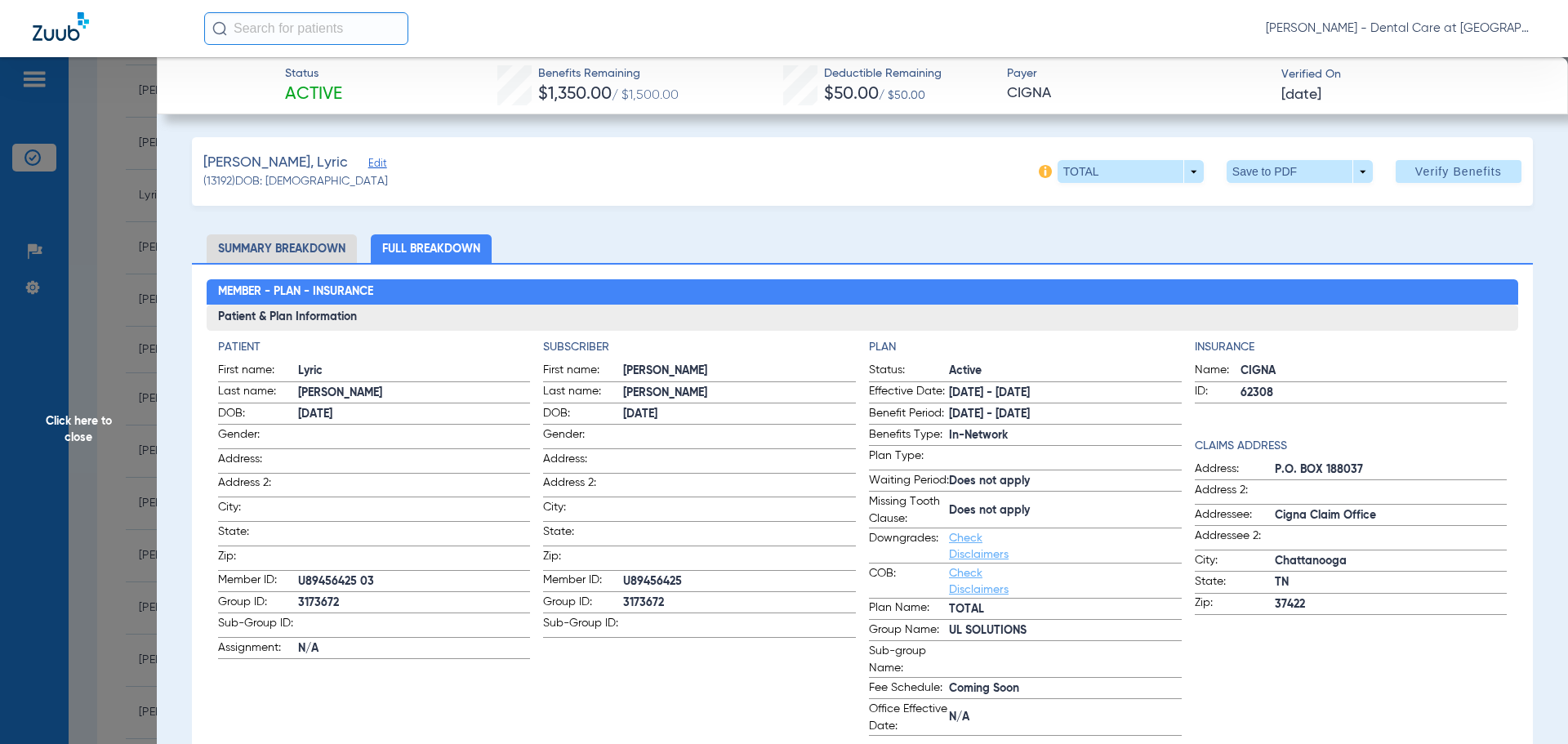
click at [52, 421] on span "Click here to close" at bounding box center [78, 429] width 157 height 744
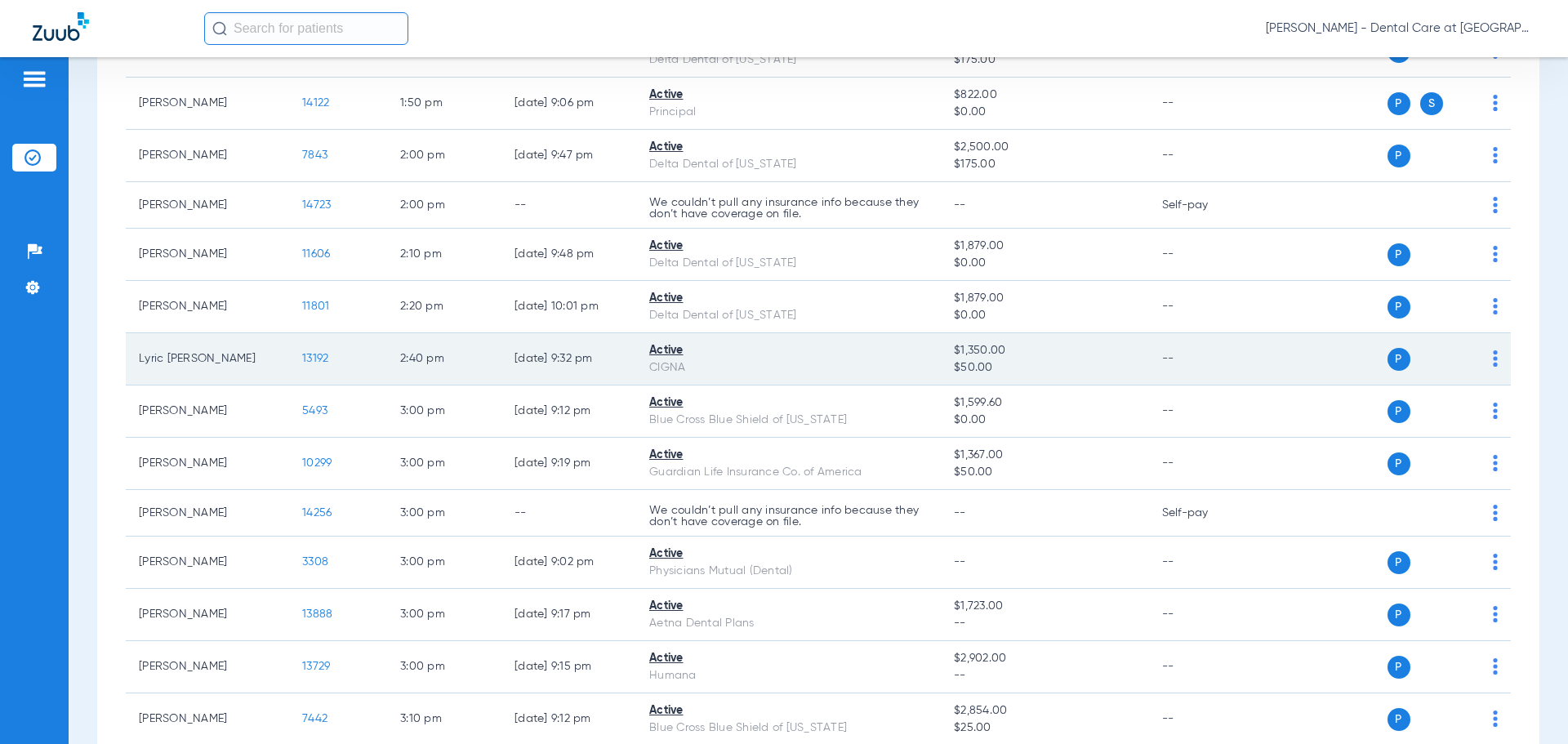
scroll to position [2642, 0]
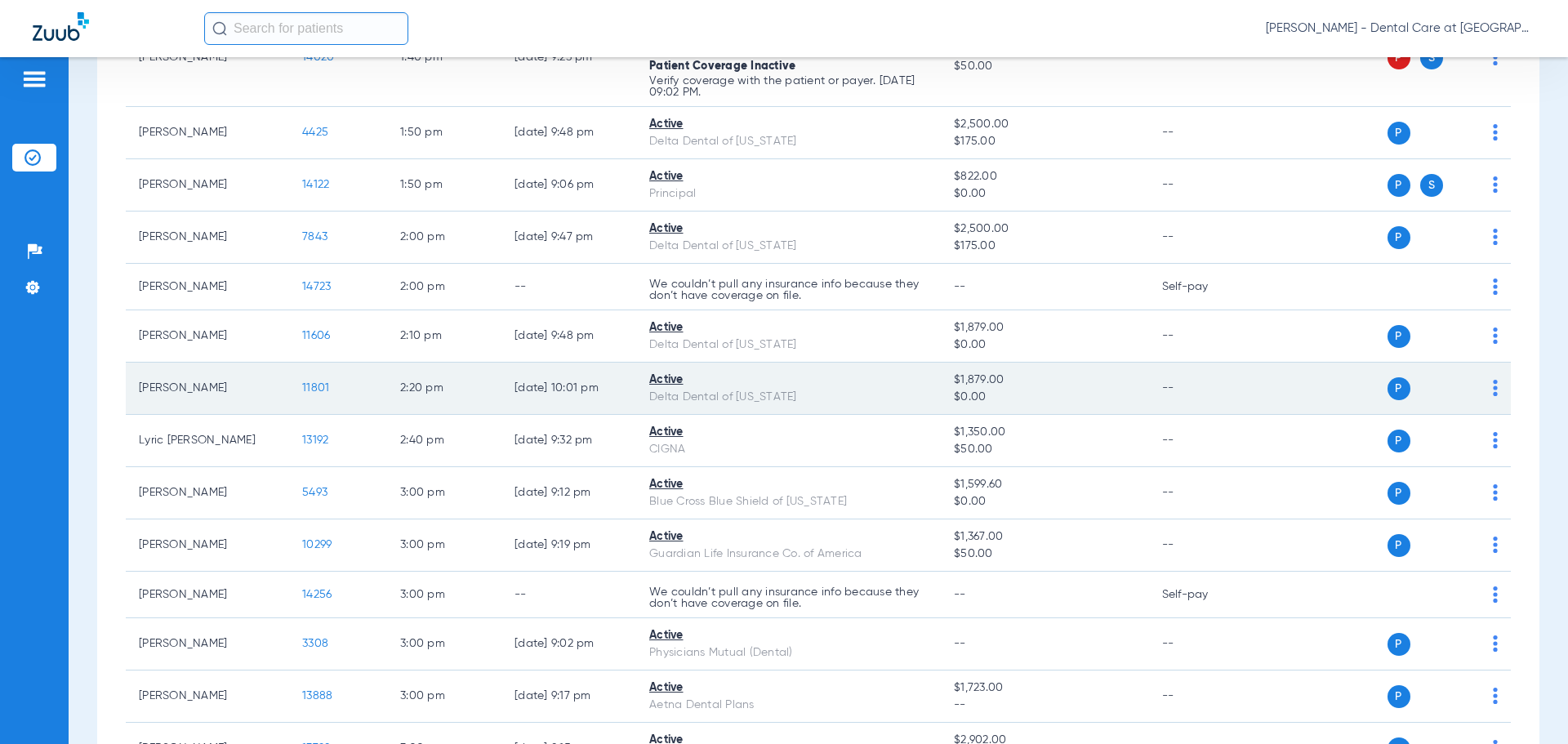
click at [305, 385] on span "11801" at bounding box center [316, 388] width 27 height 12
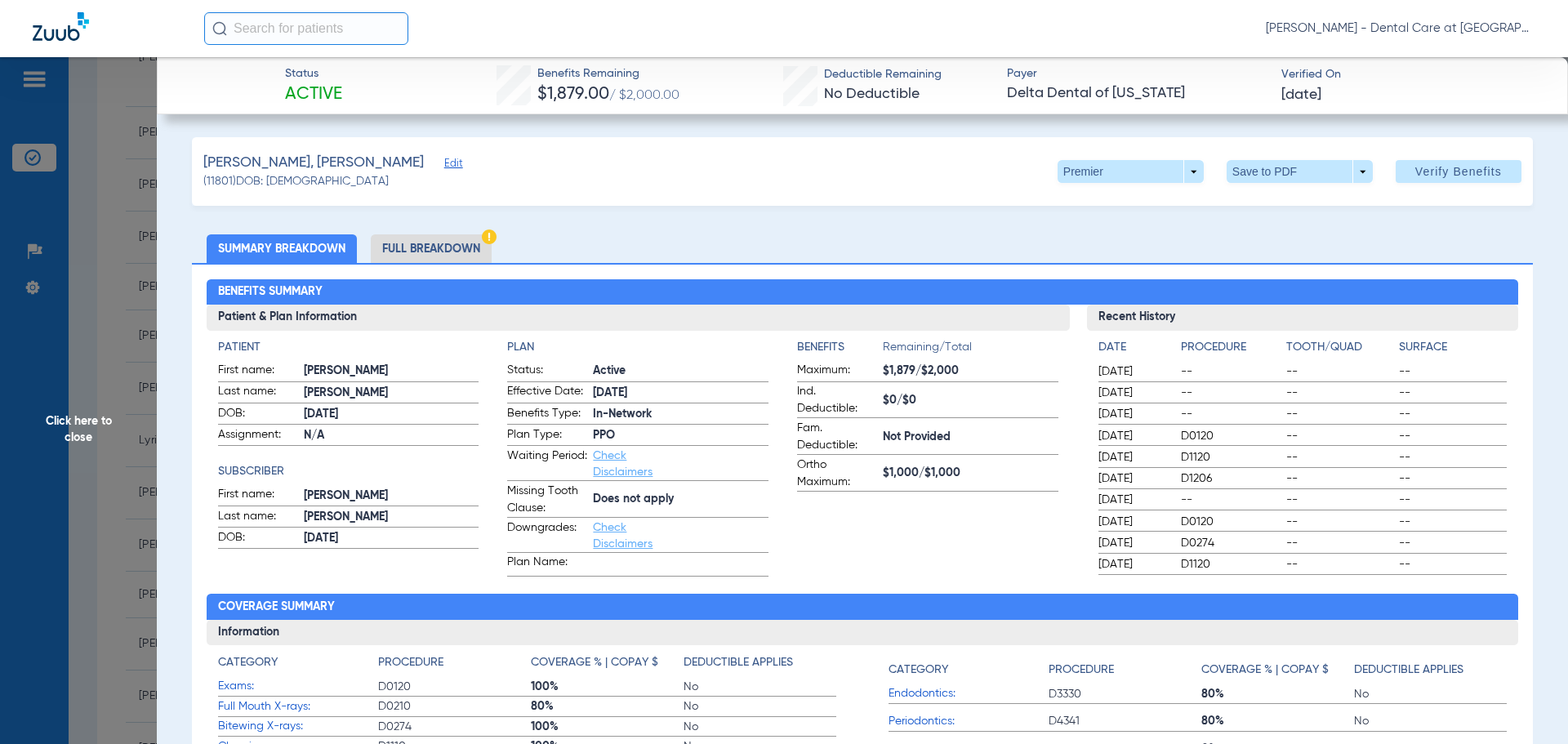
click at [418, 251] on li "Full Breakdown" at bounding box center [431, 248] width 121 height 28
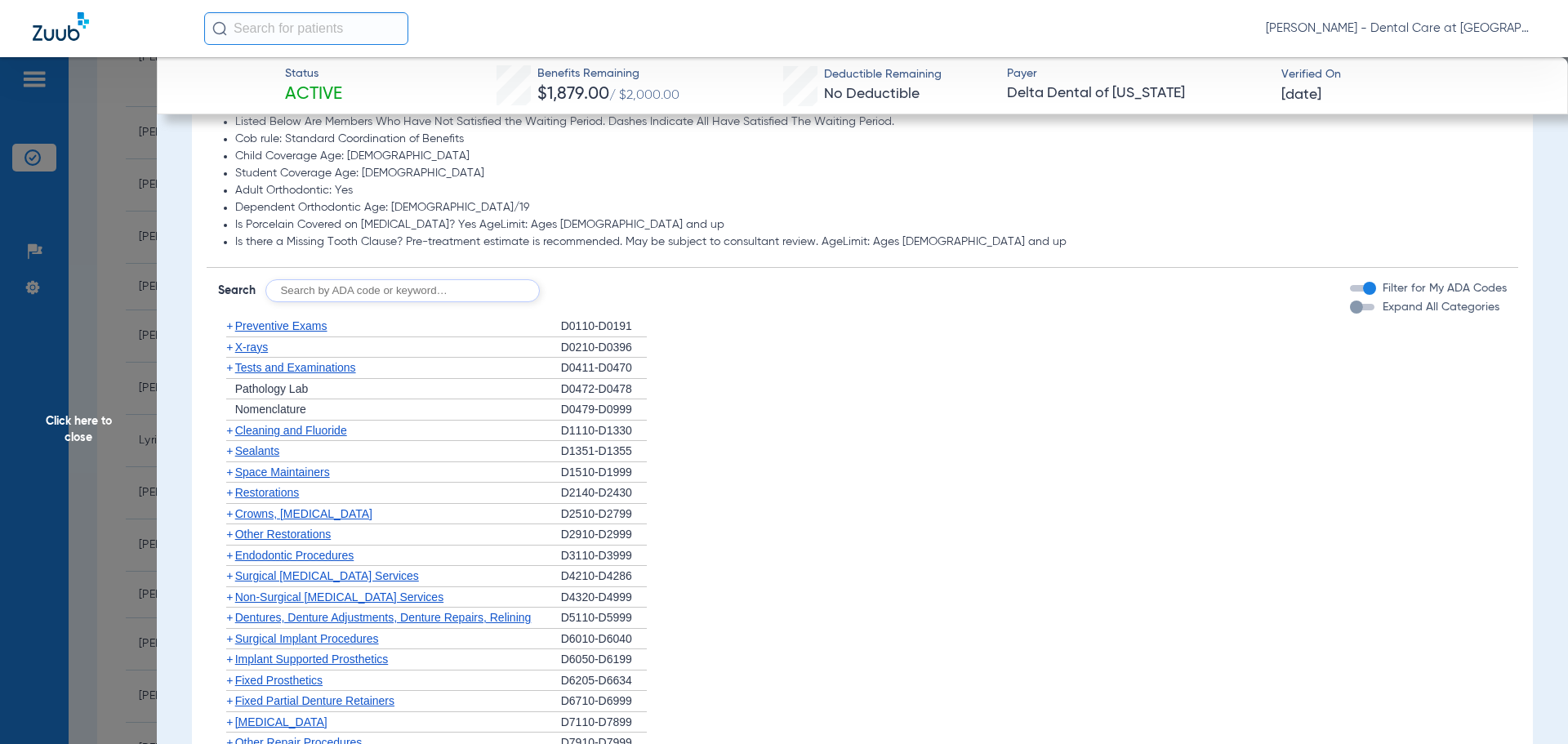
scroll to position [1388, 0]
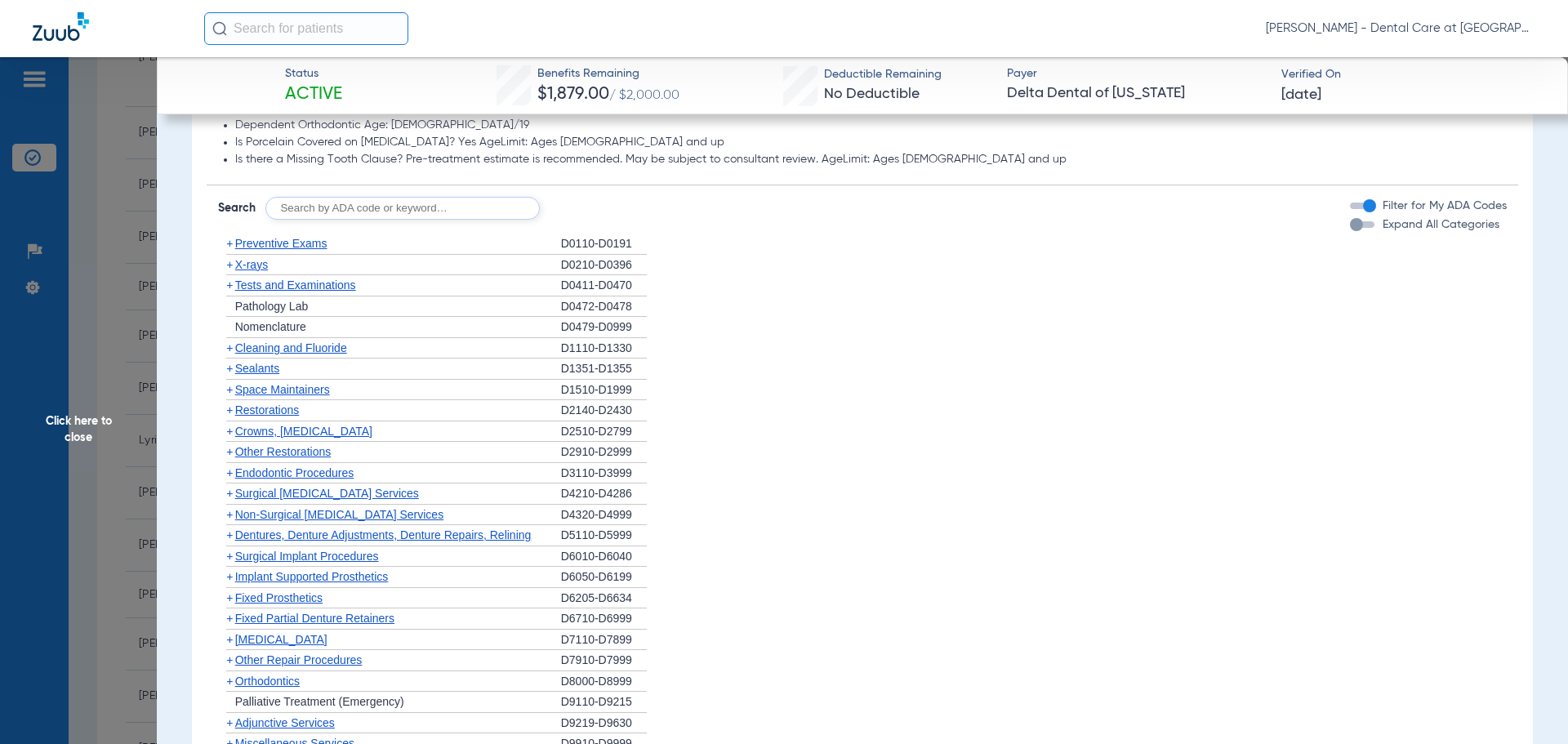
click at [154, 447] on span "Click here to close" at bounding box center [78, 429] width 157 height 744
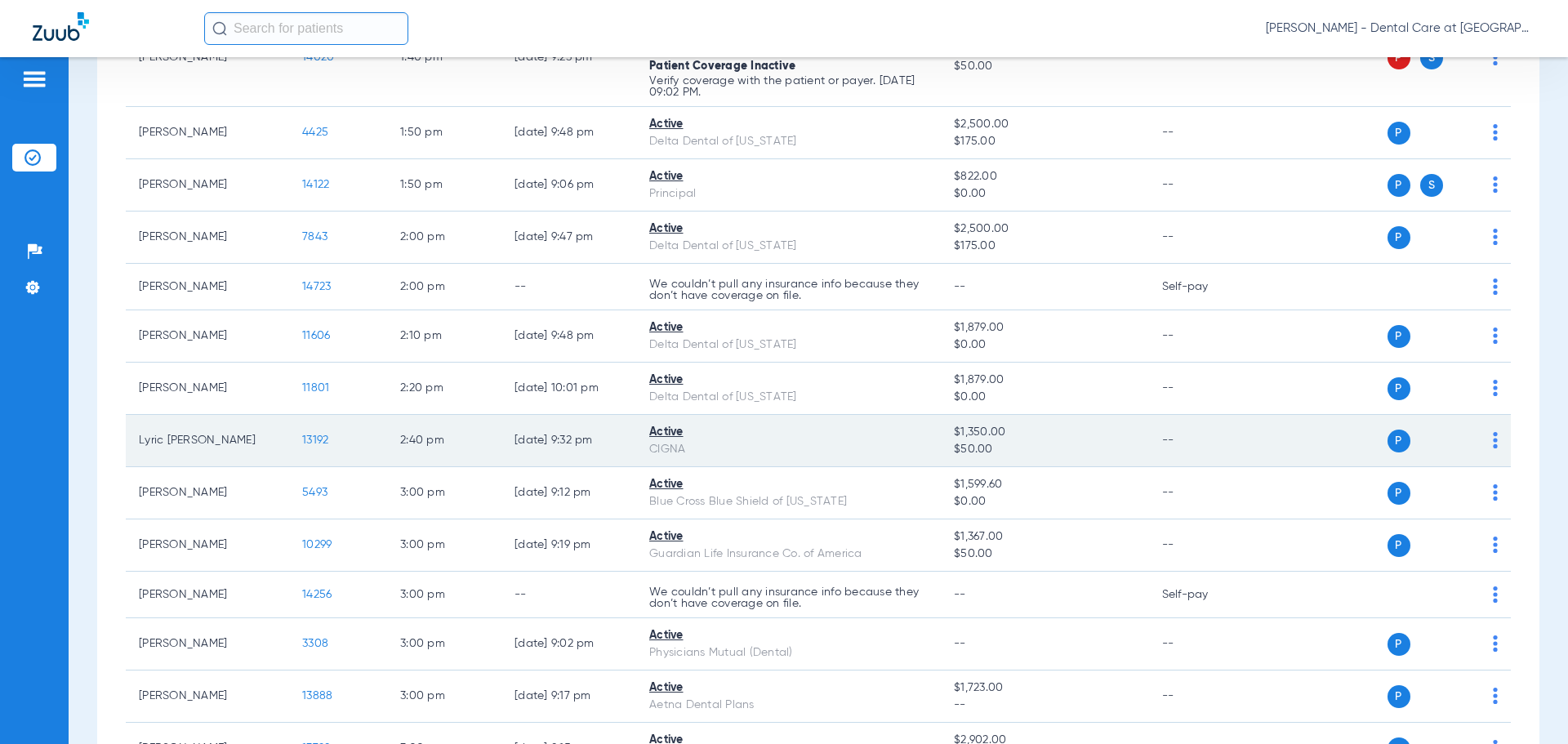
scroll to position [2479, 0]
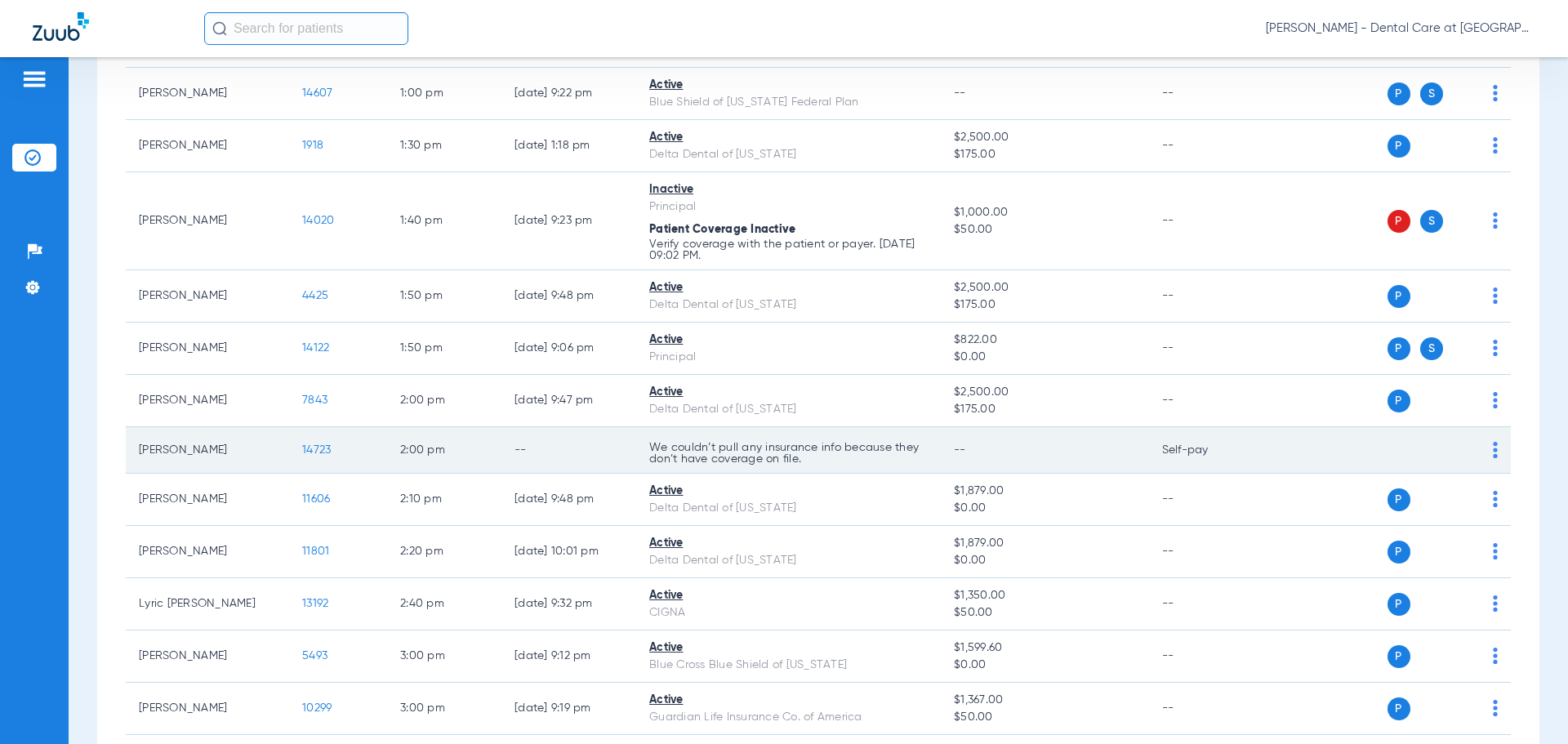
click at [326, 445] on span "14723" at bounding box center [316, 450] width 28 height 12
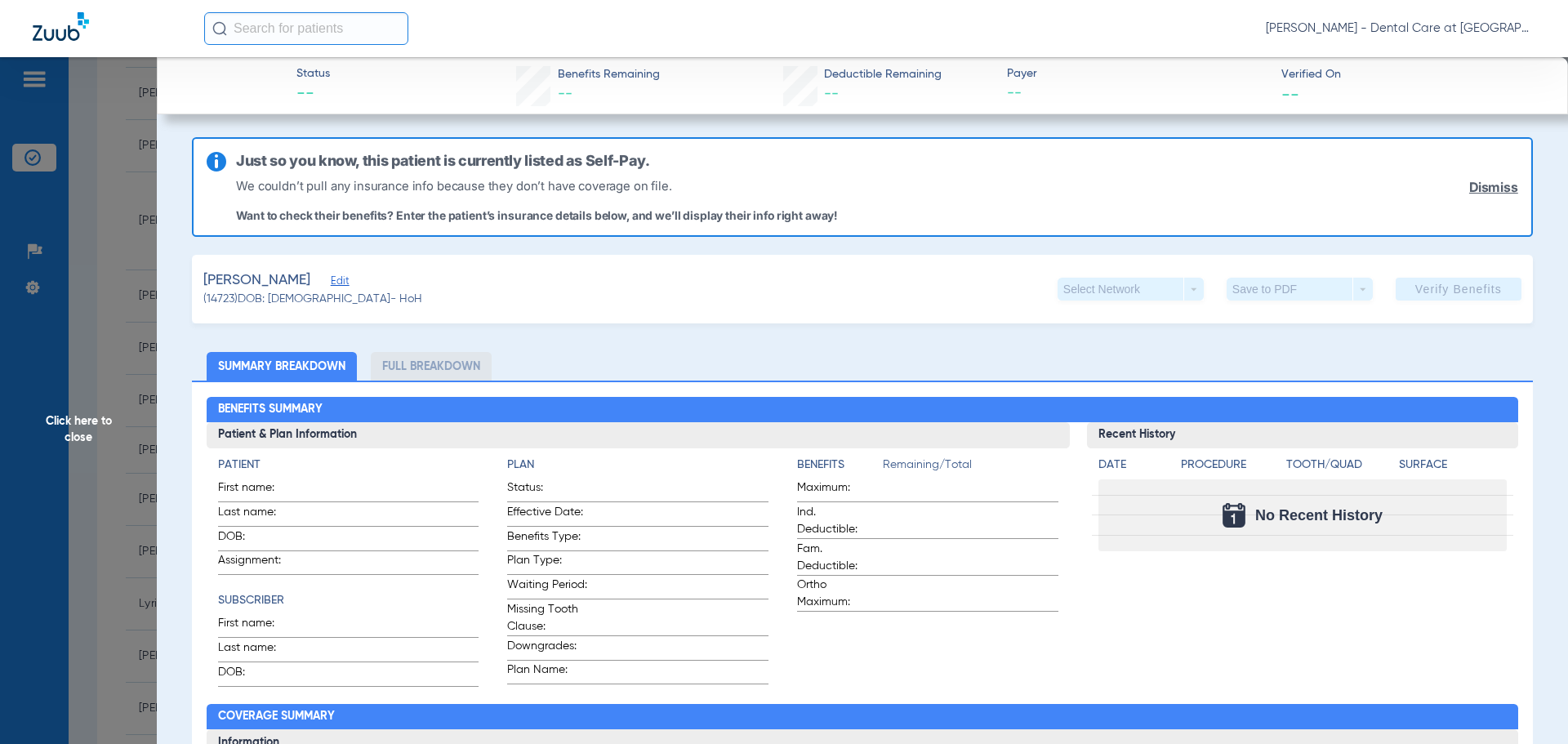
click at [95, 432] on span "Click here to close" at bounding box center [78, 429] width 157 height 744
